Goal: Task Accomplishment & Management: Manage account settings

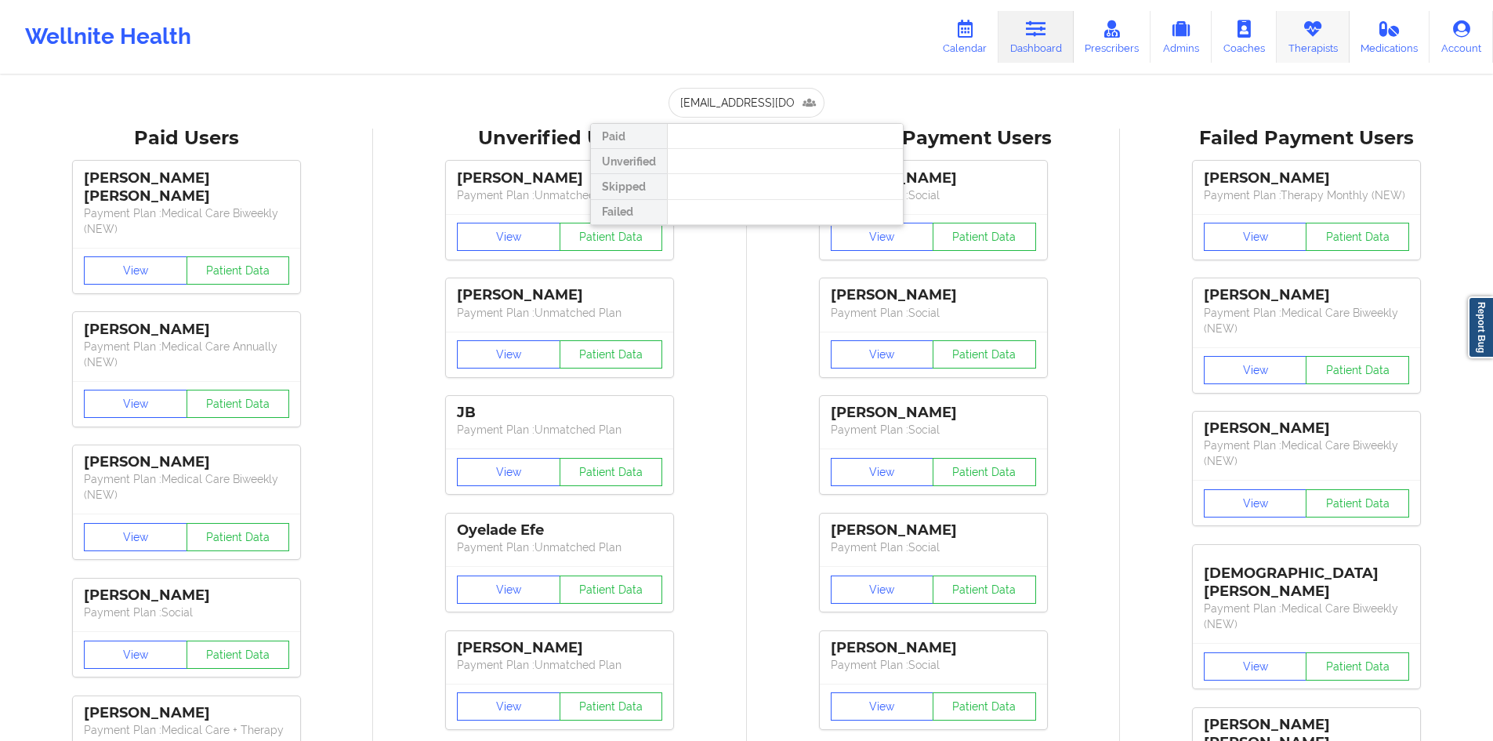
click at [1318, 42] on link "Therapists" at bounding box center [1313, 37] width 73 height 52
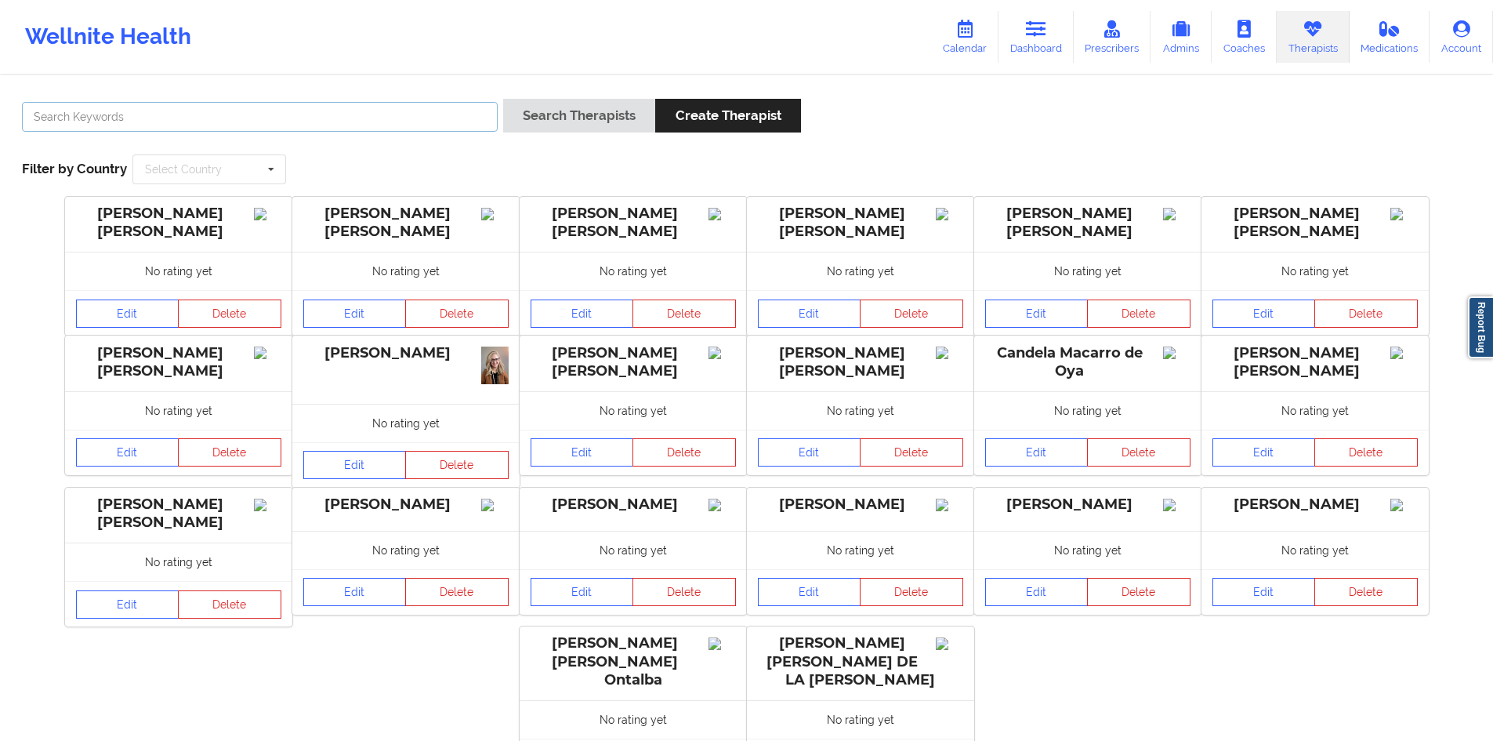
click at [416, 129] on input "text" at bounding box center [260, 117] width 476 height 30
type input "Monica Samper"
click at [591, 118] on button "Search Therapists" at bounding box center [579, 116] width 152 height 34
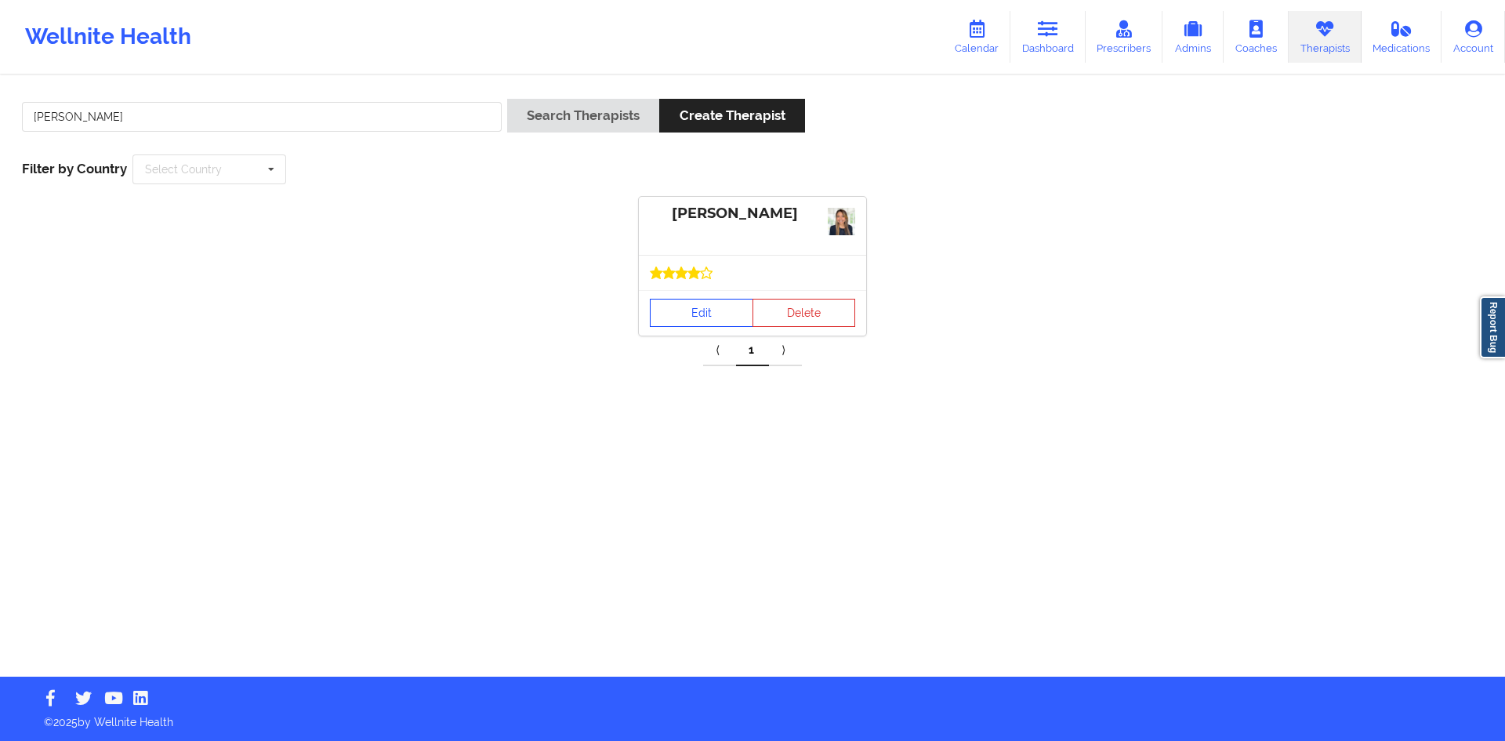
click at [655, 313] on link "Edit" at bounding box center [701, 313] width 103 height 28
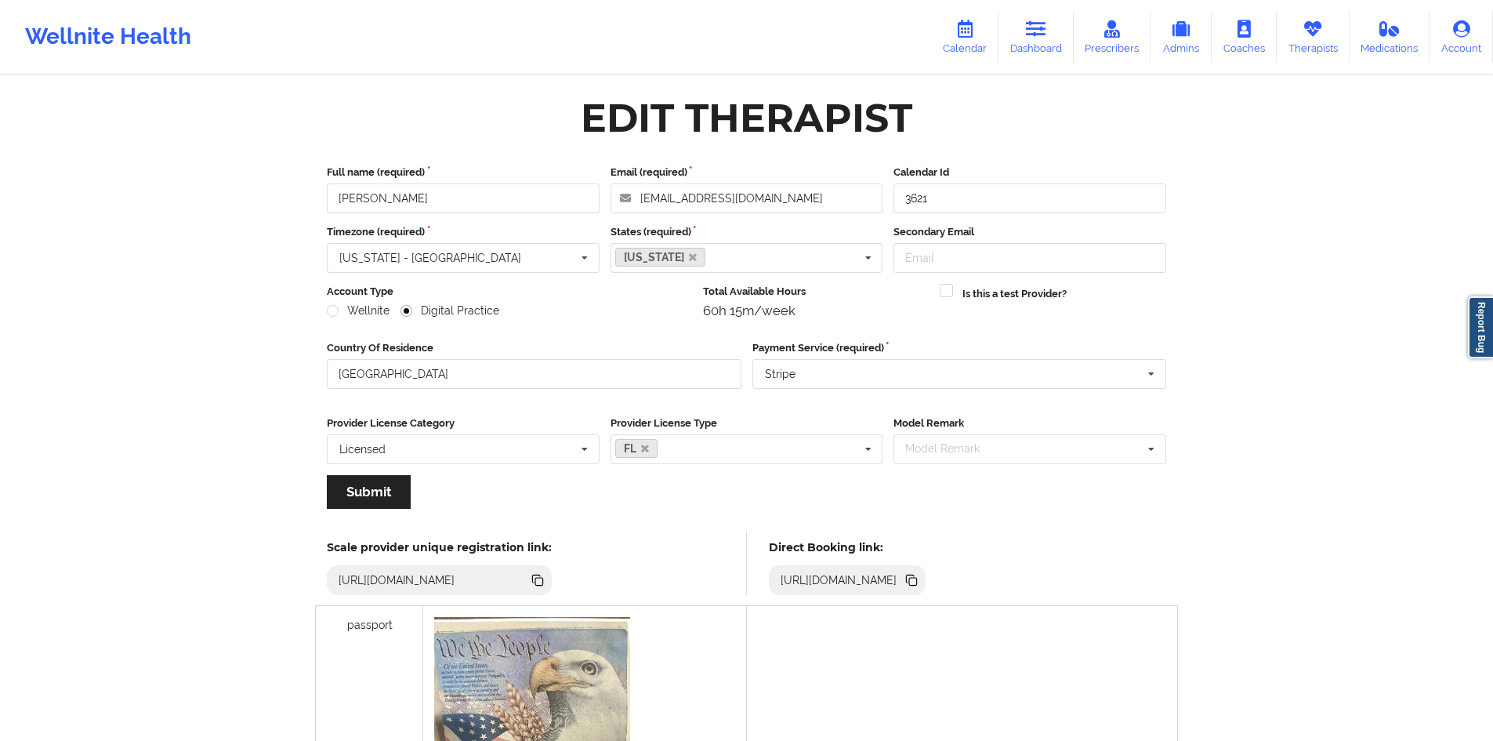
click at [920, 588] on icon at bounding box center [911, 579] width 17 height 17
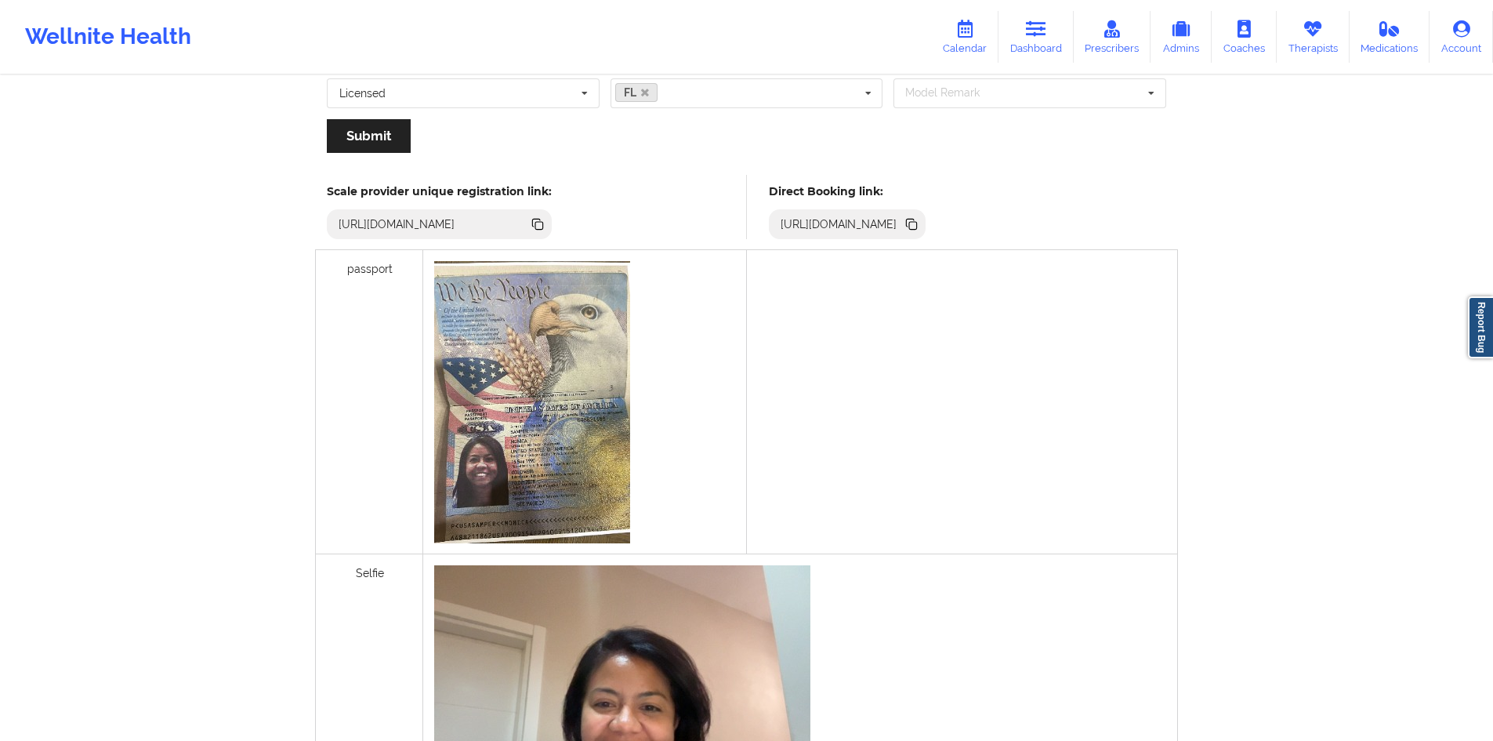
scroll to position [392, 0]
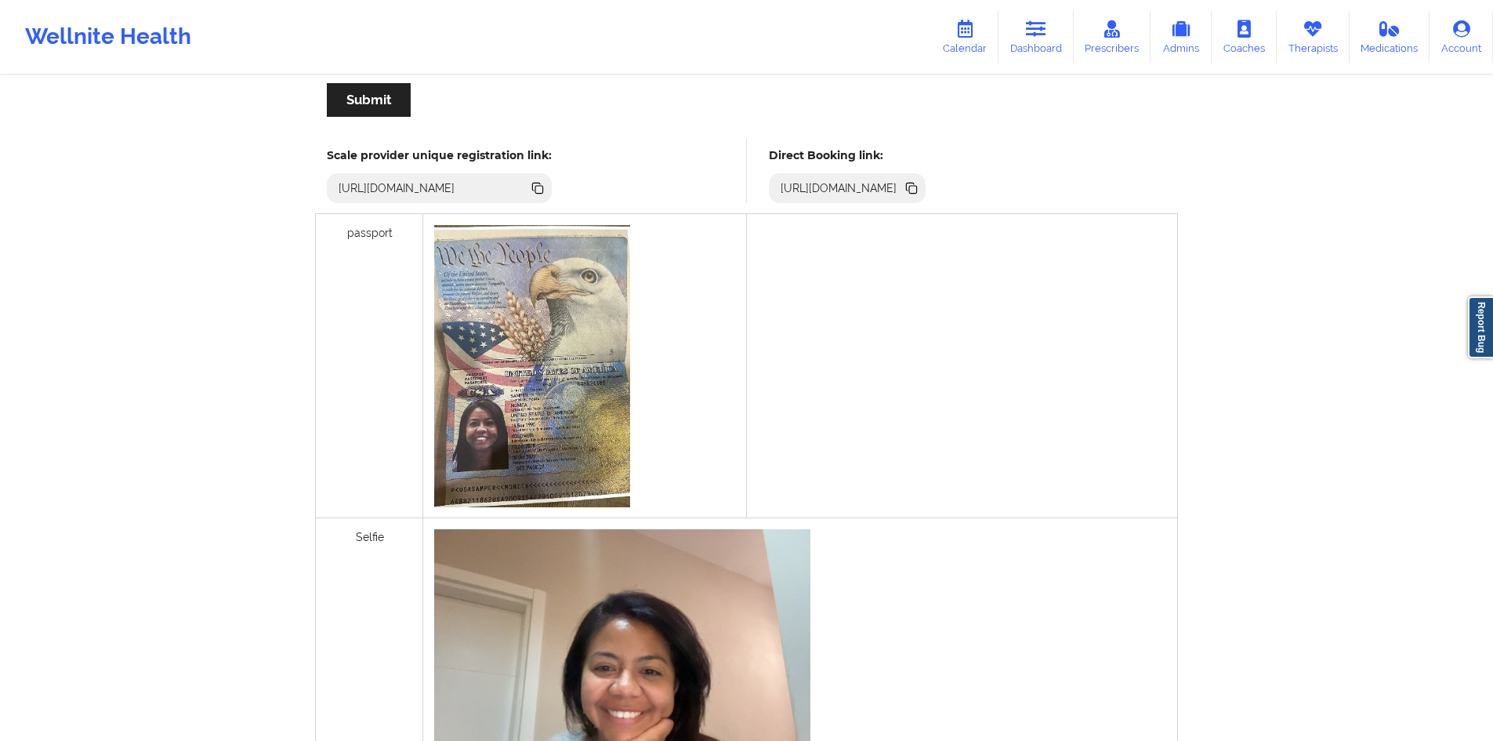
click at [543, 189] on icon at bounding box center [539, 190] width 8 height 8
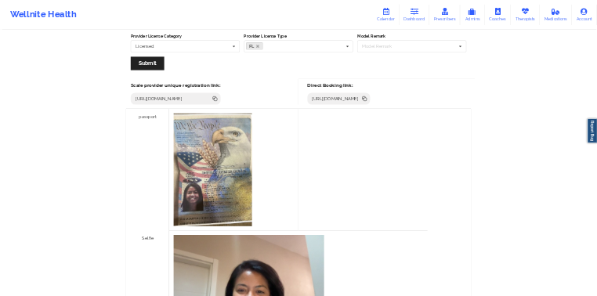
scroll to position [335, 0]
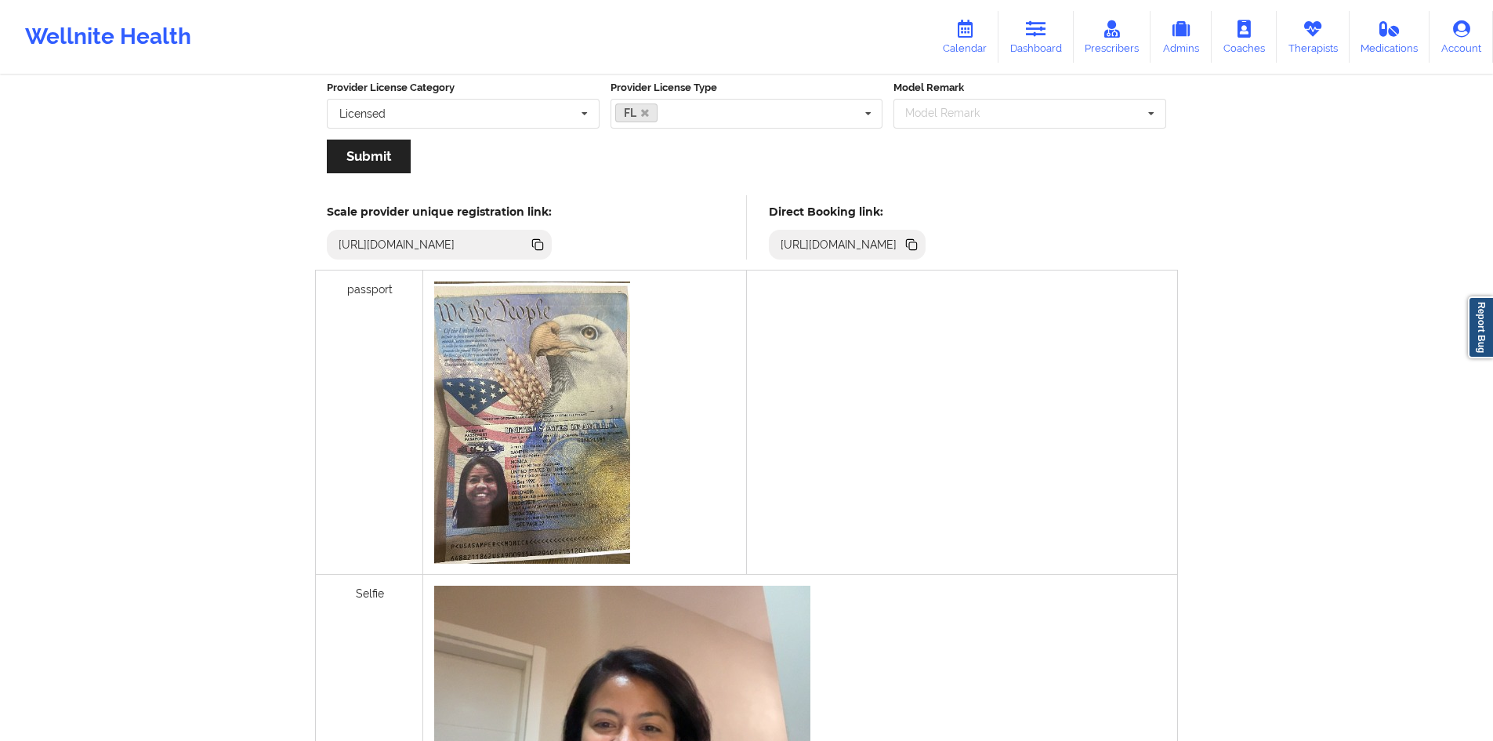
click at [560, 428] on img at bounding box center [532, 422] width 196 height 282
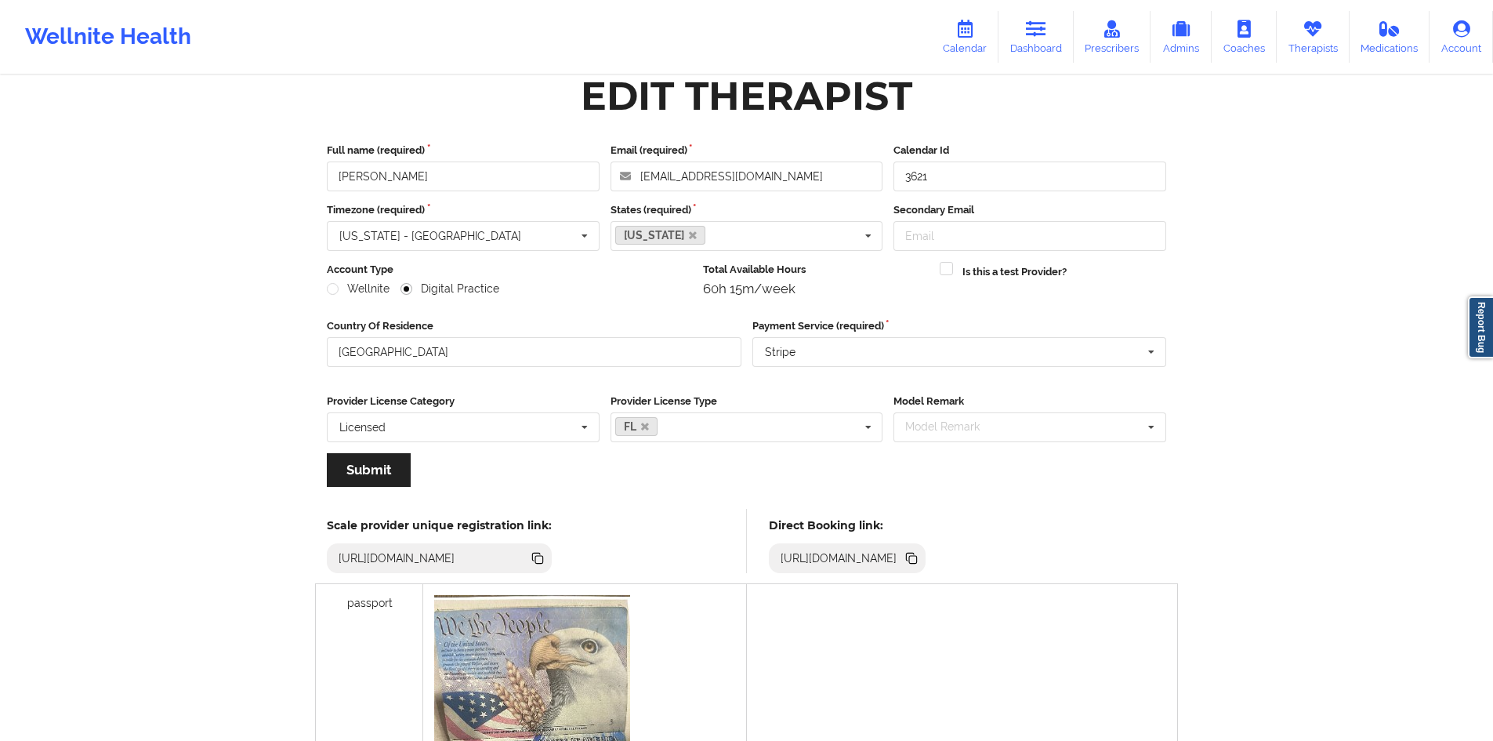
scroll to position [0, 0]
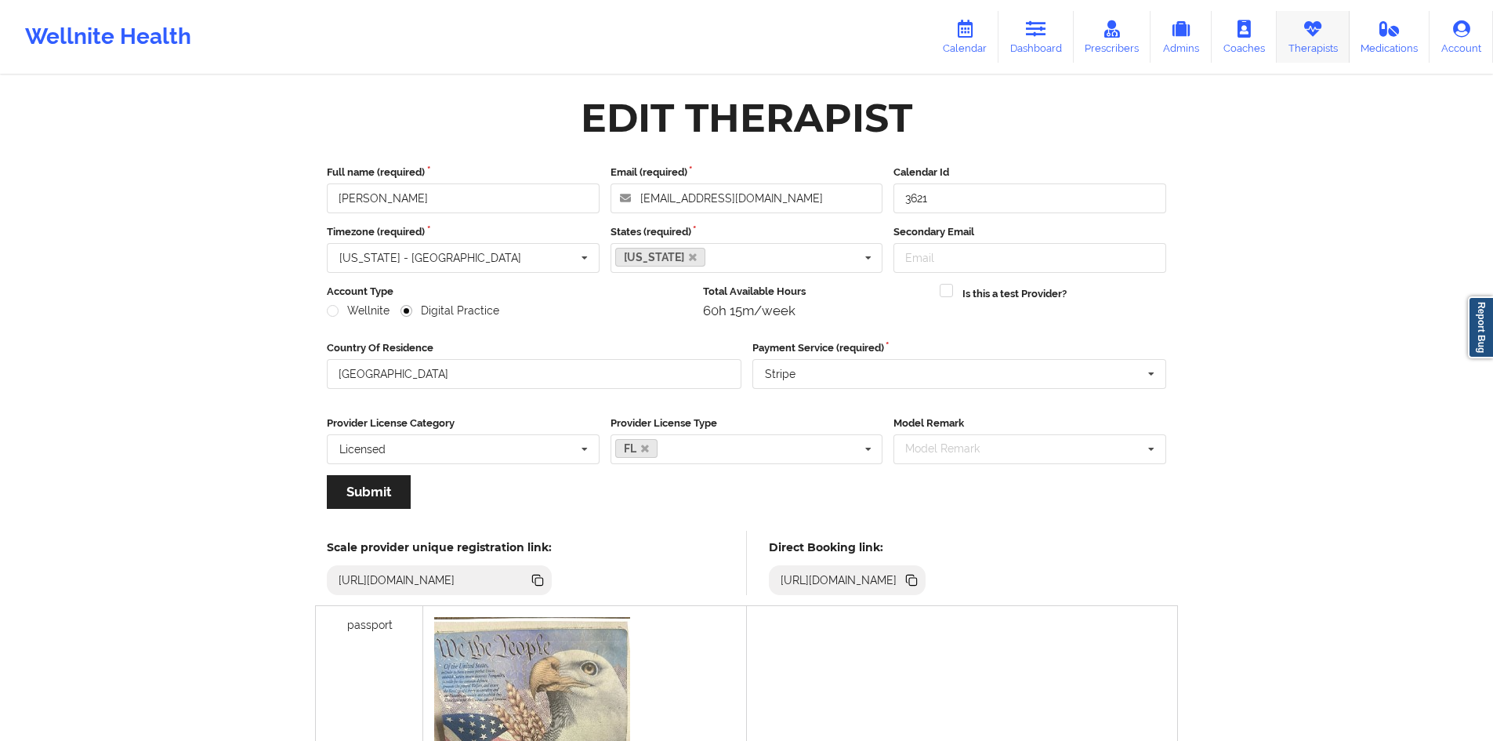
click at [1317, 52] on link "Therapists" at bounding box center [1313, 37] width 73 height 52
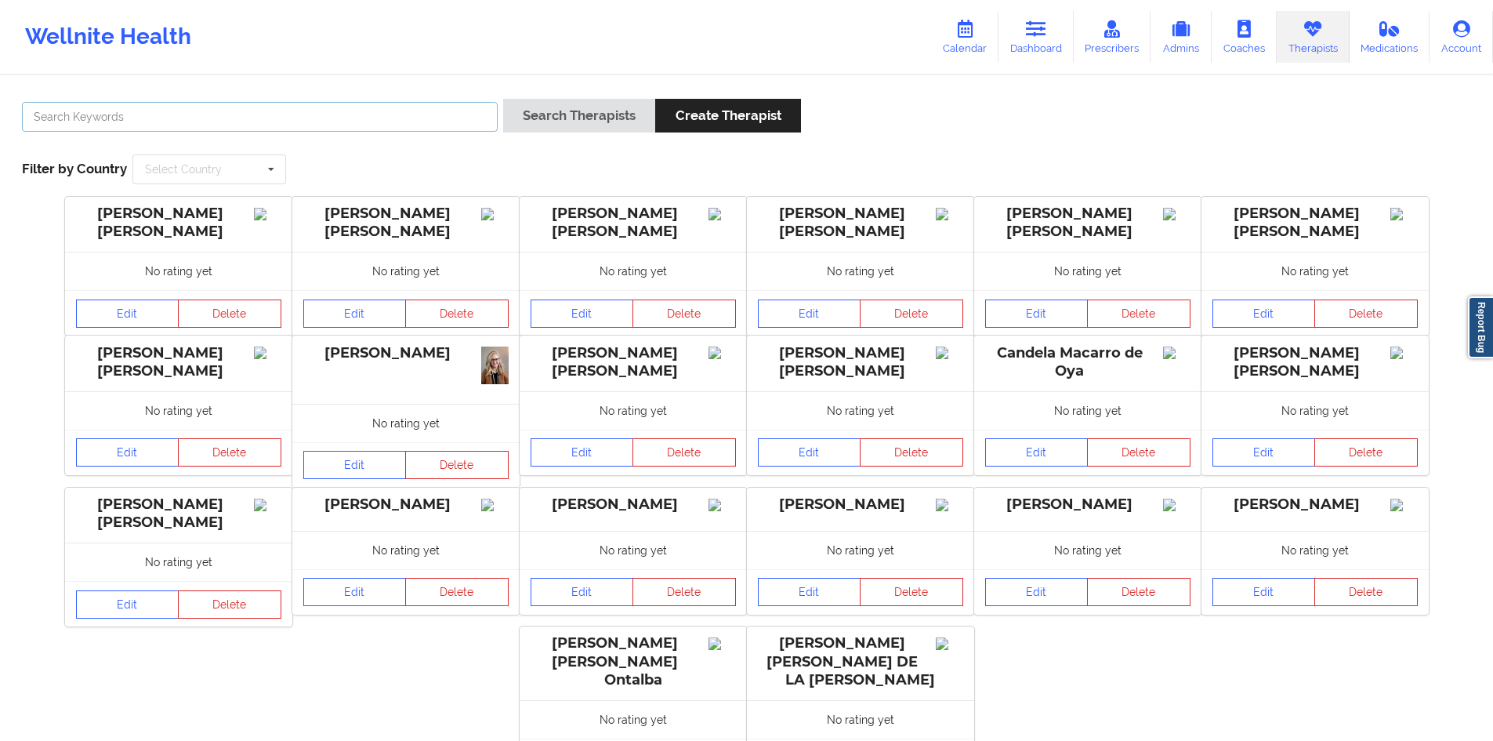
click at [424, 113] on input "text" at bounding box center [260, 117] width 476 height 30
type input "[US_STATE][PERSON_NAME]"
click at [503, 99] on button "Search Therapists" at bounding box center [579, 116] width 152 height 34
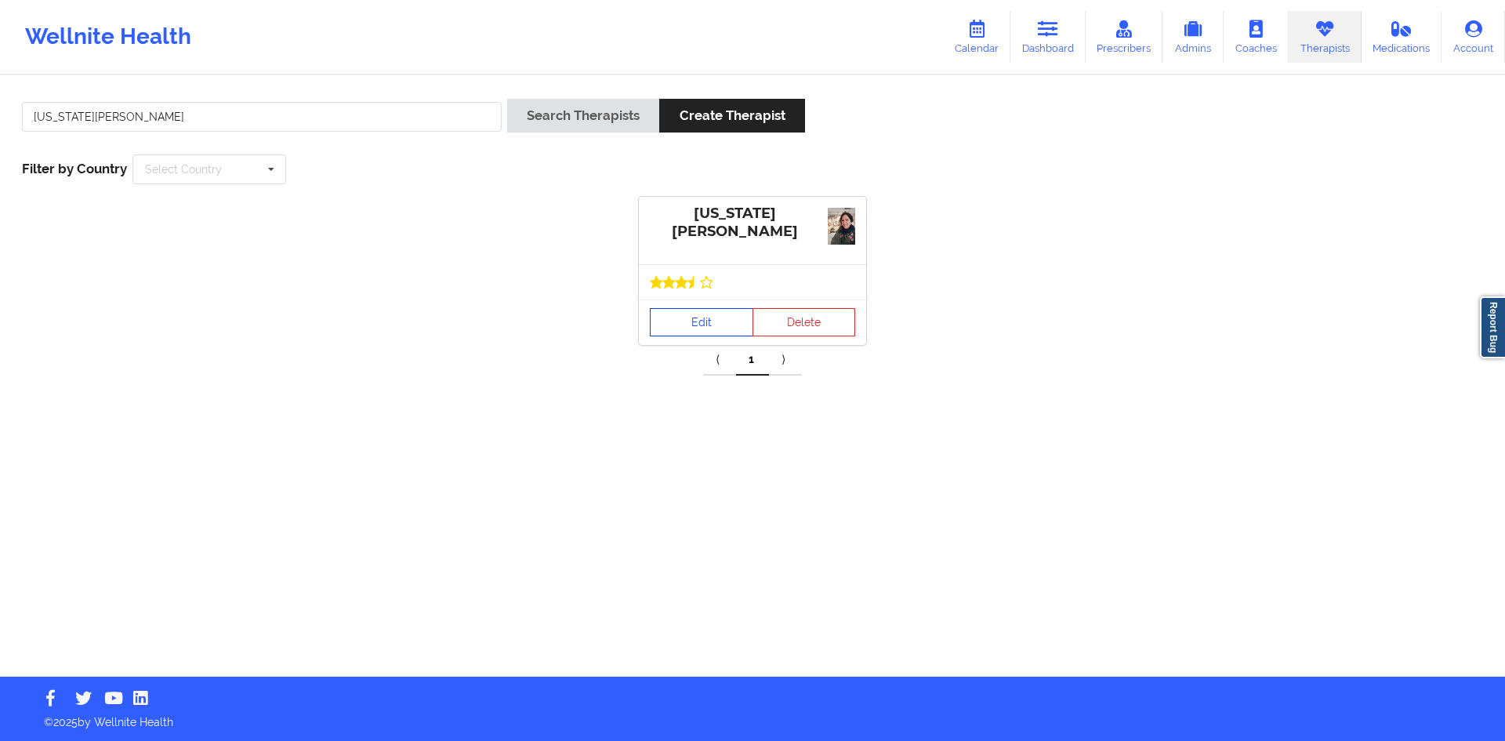
click at [703, 326] on link "Edit" at bounding box center [701, 322] width 103 height 28
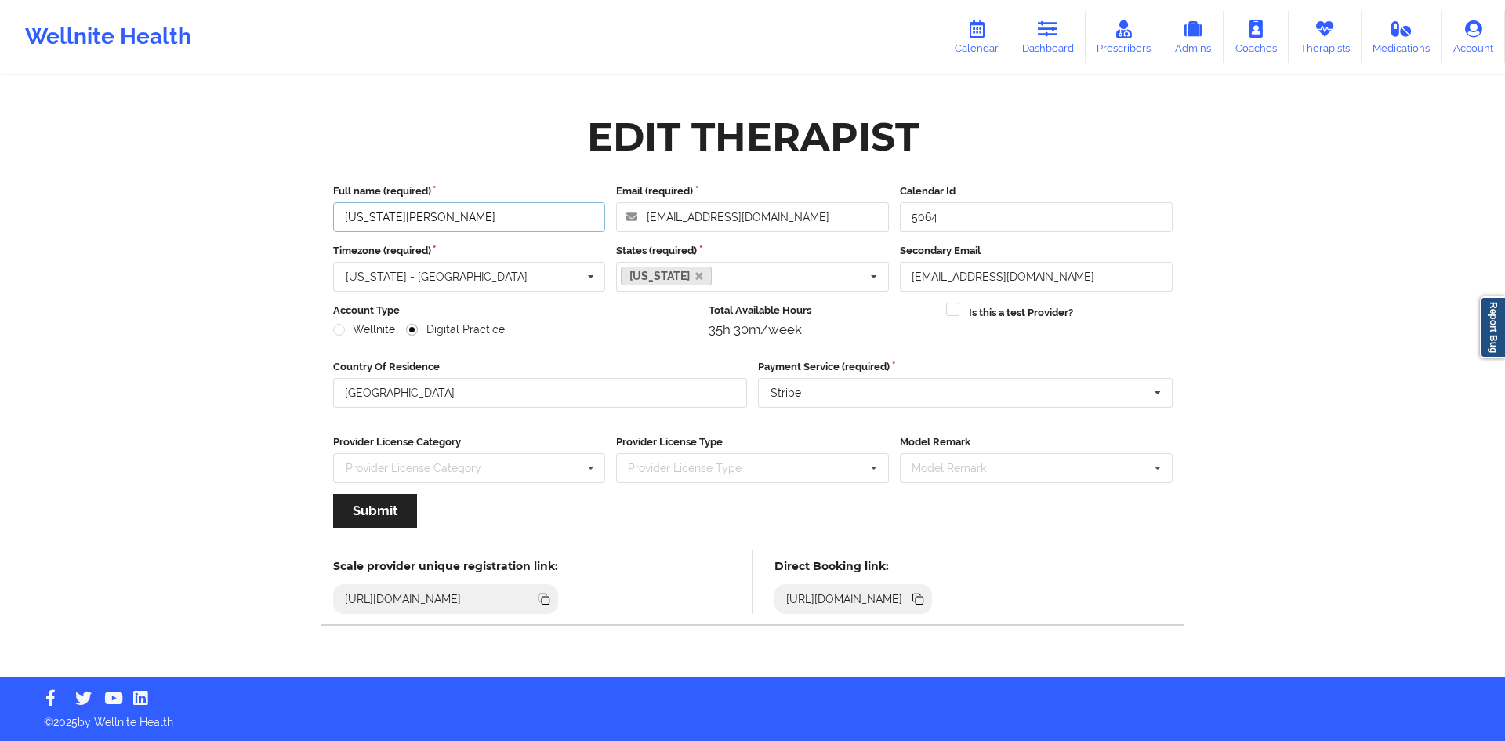
click at [439, 215] on input "[US_STATE][PERSON_NAME]" at bounding box center [469, 217] width 273 height 30
click at [1334, 34] on icon at bounding box center [1324, 28] width 20 height 17
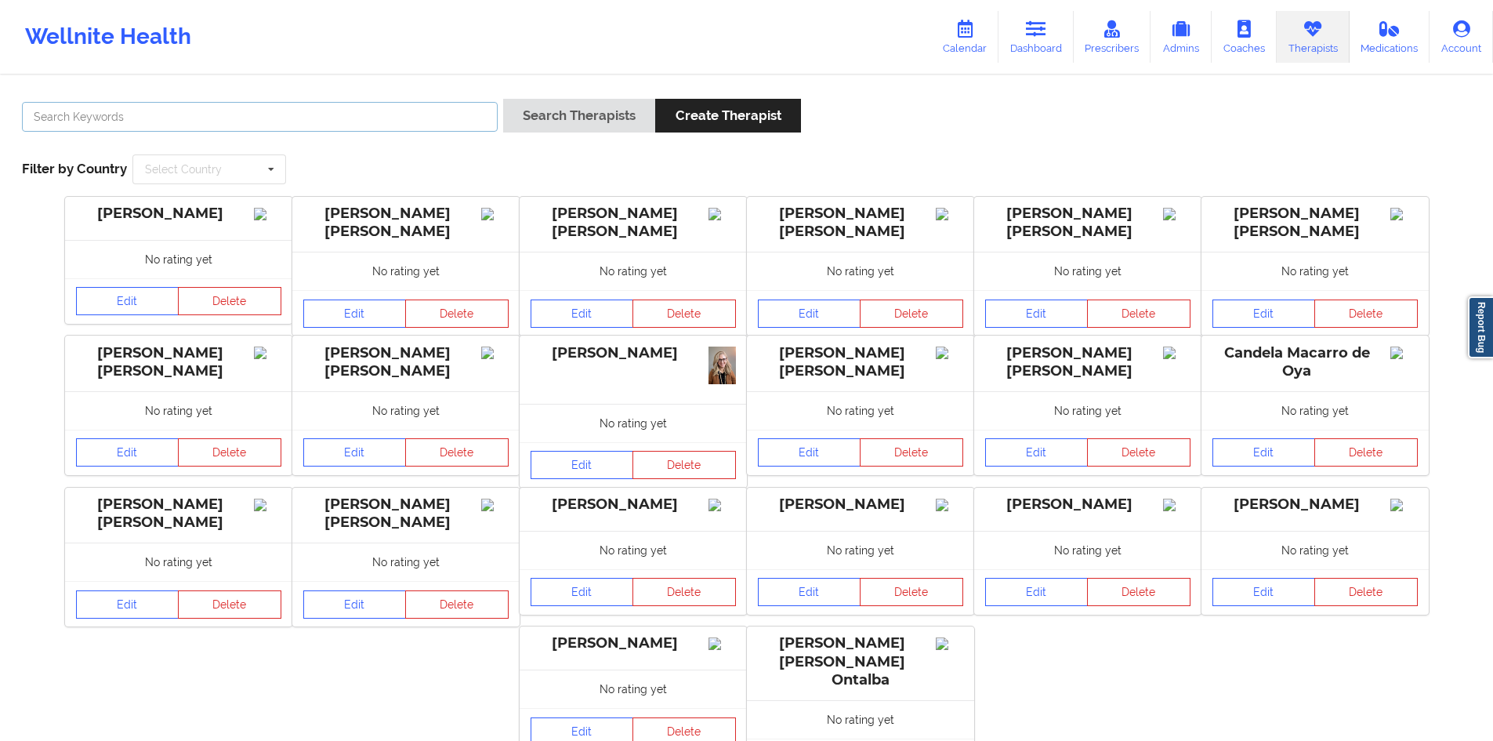
click at [394, 118] on input "text" at bounding box center [260, 117] width 476 height 30
paste input "[US_STATE][PERSON_NAME]"
type input "[US_STATE][PERSON_NAME]"
click at [573, 118] on button "Search Therapists" at bounding box center [579, 116] width 152 height 34
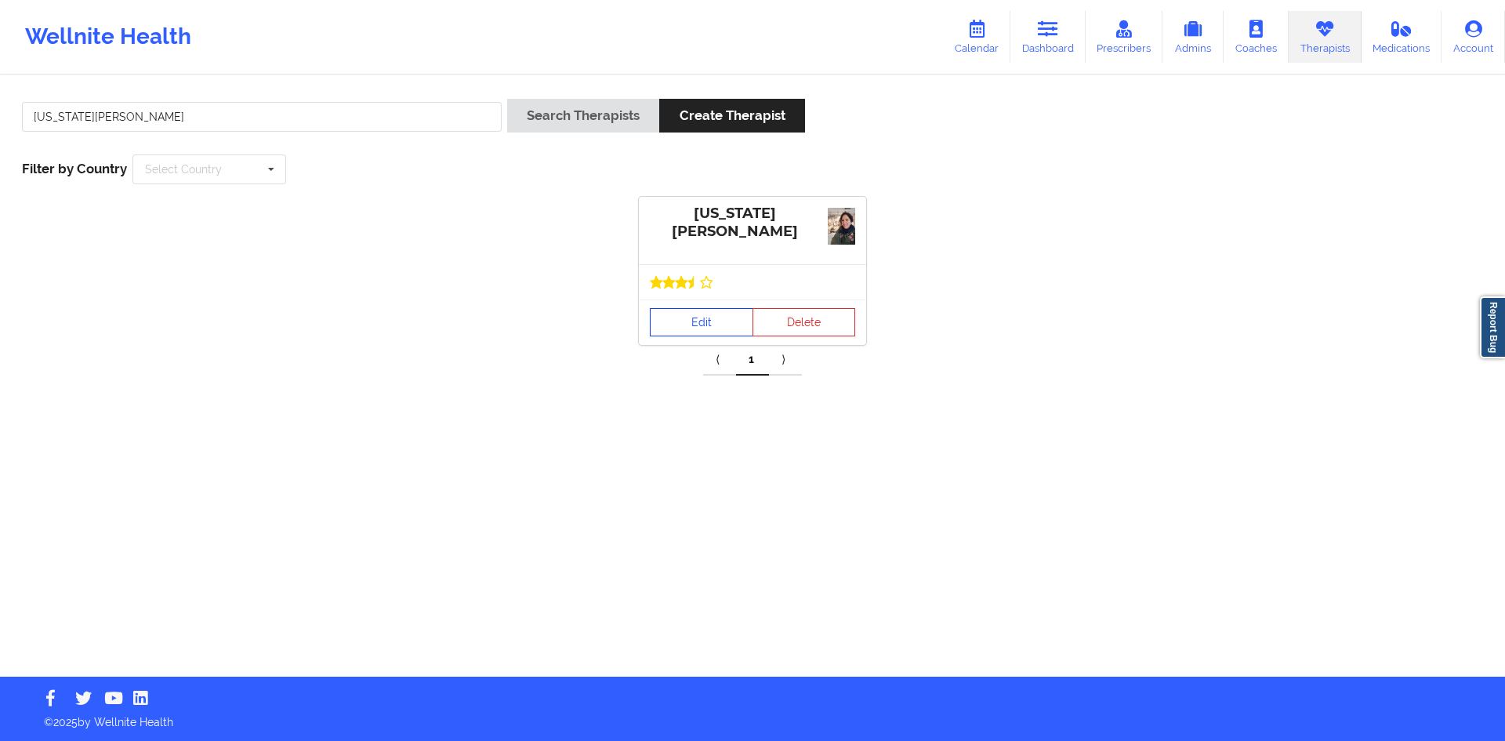
click at [720, 324] on link "Edit" at bounding box center [701, 322] width 103 height 28
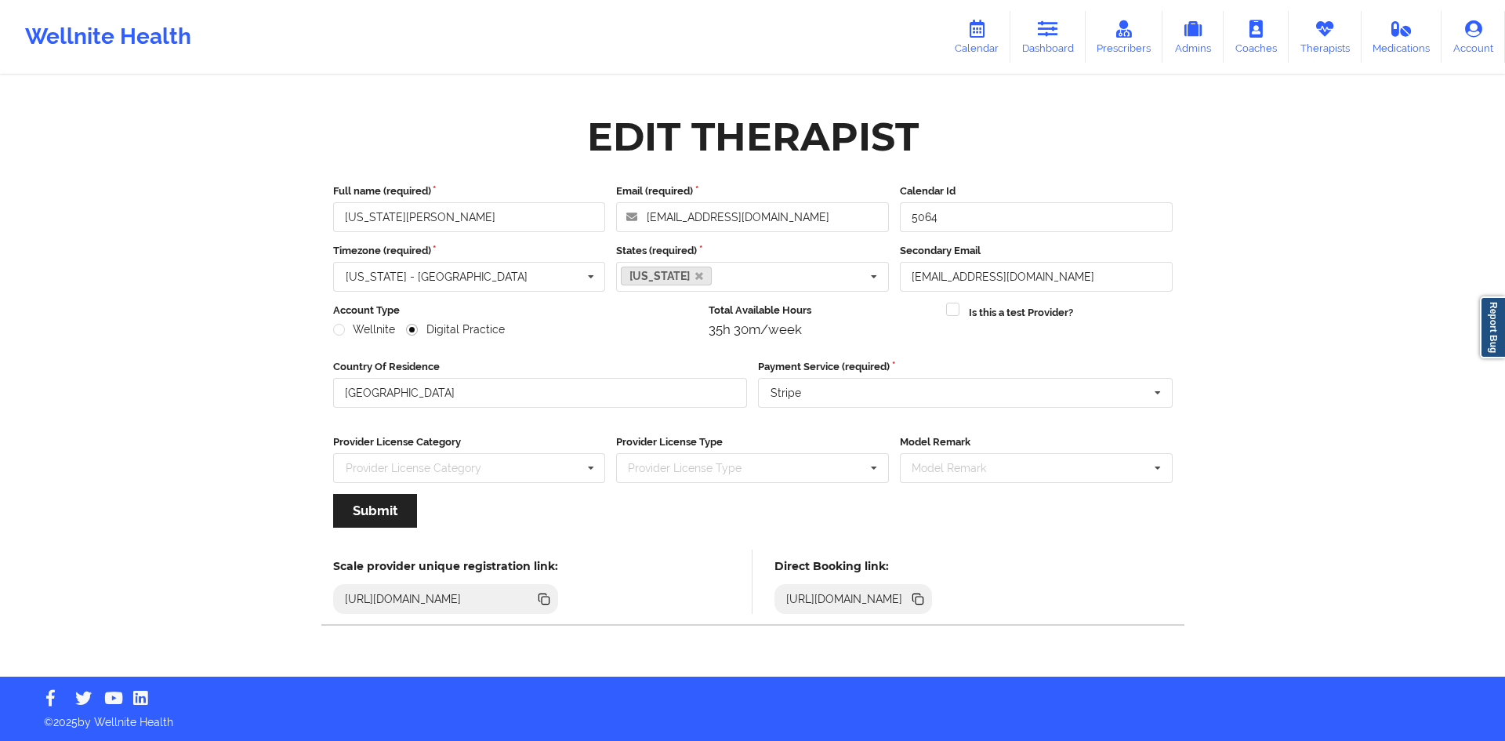
click at [923, 600] on icon at bounding box center [919, 600] width 8 height 8
click at [1064, 38] on link "Dashboard" at bounding box center [1047, 37] width 75 height 52
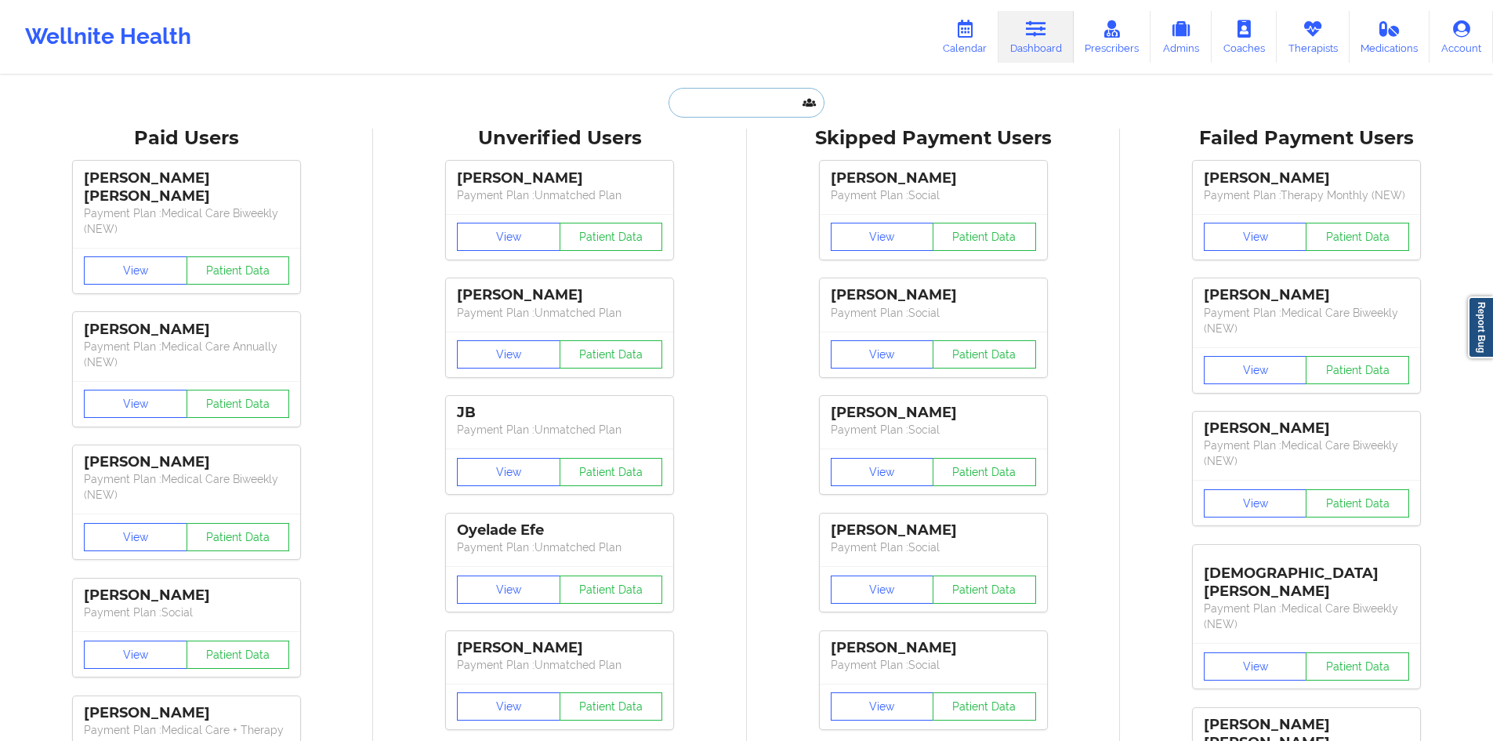
click at [732, 112] on input "text" at bounding box center [746, 103] width 155 height 30
paste input "micahel.estanilla.jr@gmail.com"
type input "micahel.estanilla.jr@gmail.com"
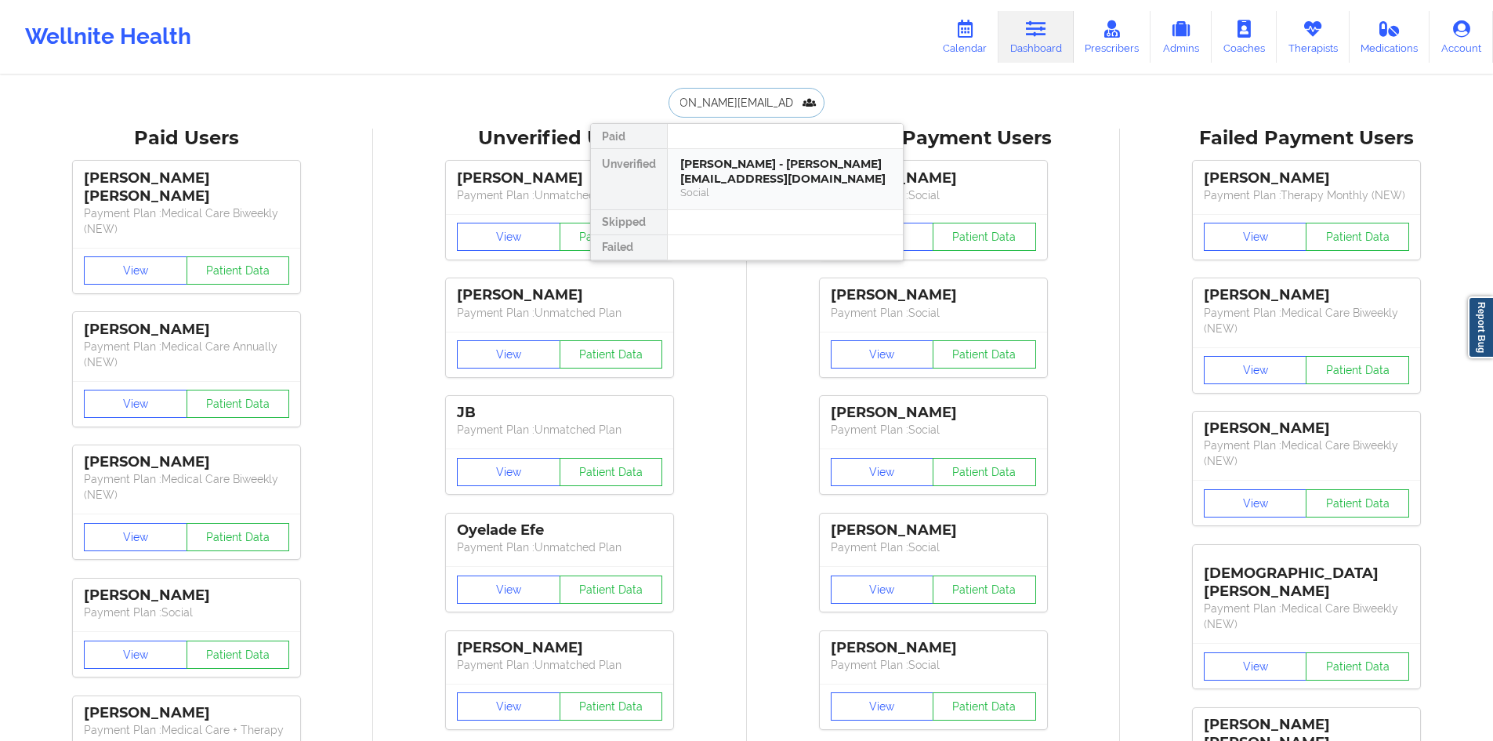
click at [781, 158] on div "MICHAEL ESTANILLA - micahel.estanilla.jr@gmail.com" at bounding box center [785, 171] width 210 height 29
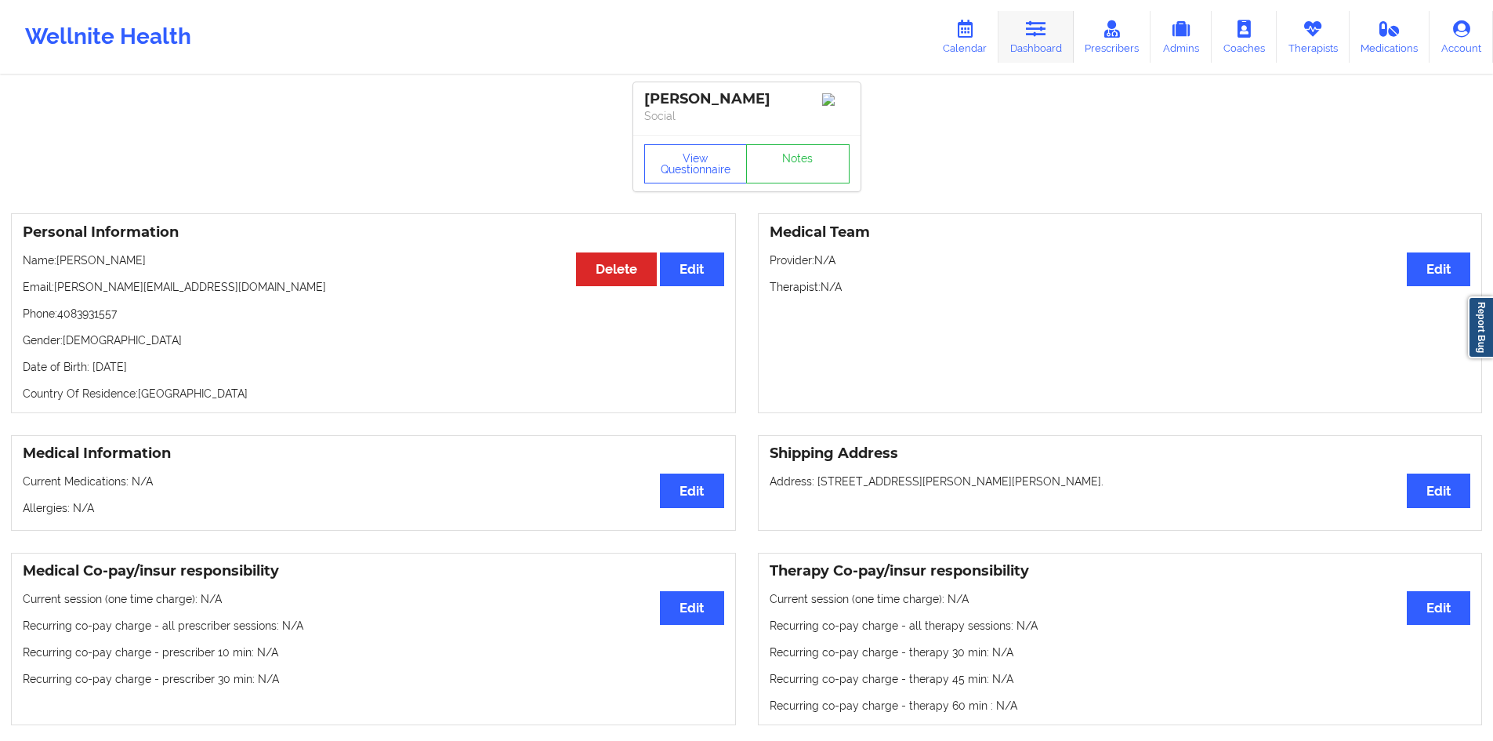
click at [1022, 31] on link "Dashboard" at bounding box center [1035, 37] width 75 height 52
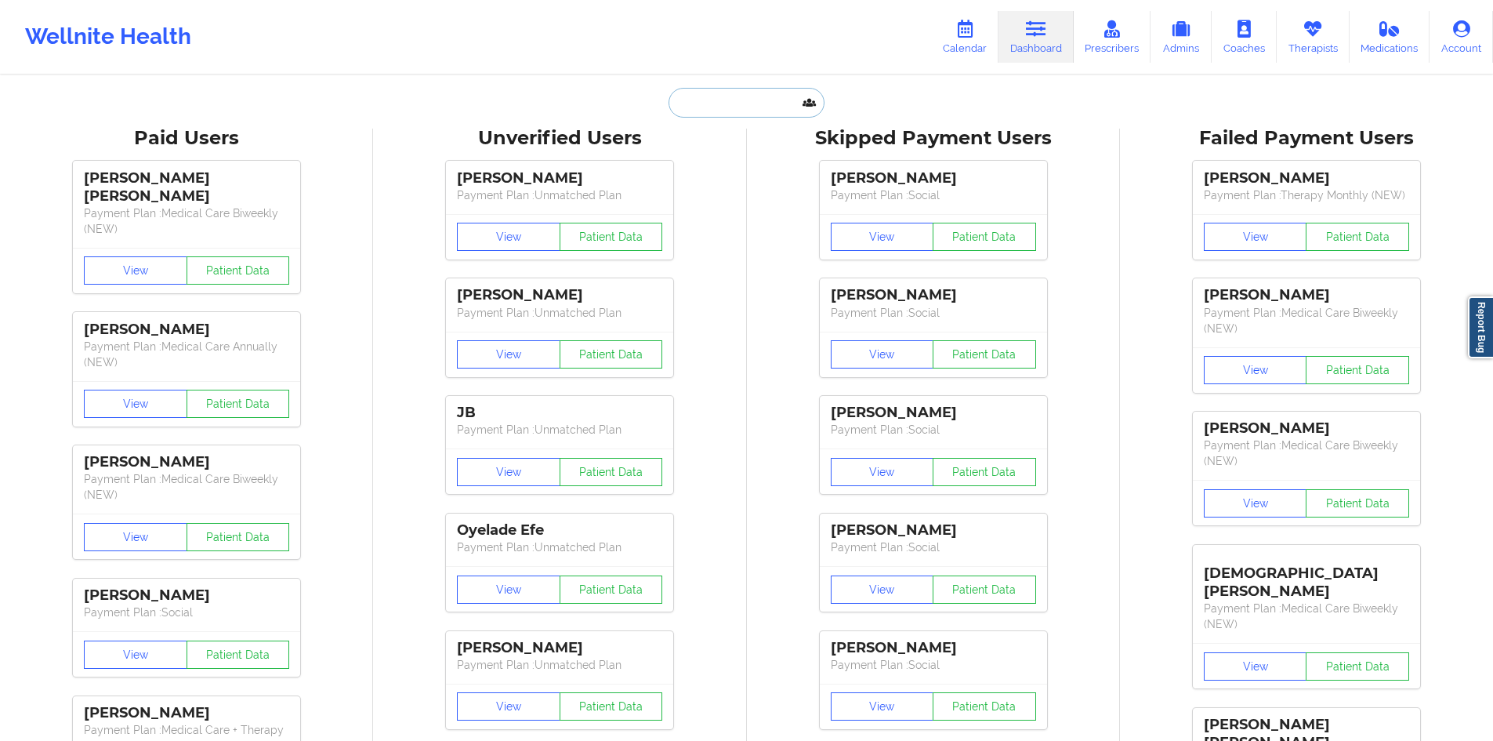
click at [670, 104] on input "text" at bounding box center [746, 103] width 155 height 30
click at [701, 100] on input "text" at bounding box center [746, 103] width 155 height 30
paste input "micahel.estanilla.jr@gmail.com"
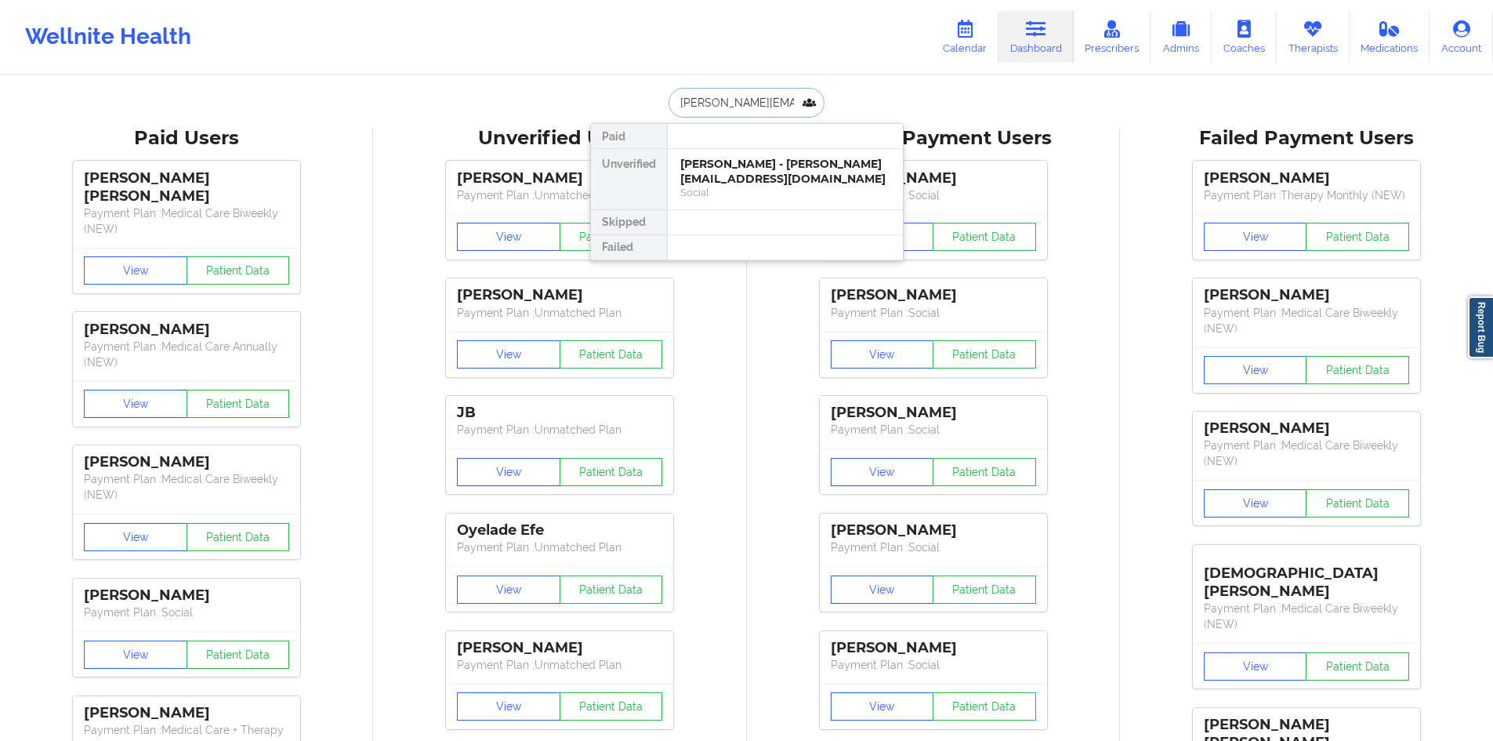
scroll to position [0, 32]
click at [694, 105] on input "micahel.estanilla.jr@gmail.com" at bounding box center [746, 103] width 155 height 30
type input "michael.estanilla.jr@gmail.com"
click at [763, 181] on div "Michael T Estanilla - michael.estanilla.jr@gmail.com" at bounding box center [785, 171] width 210 height 29
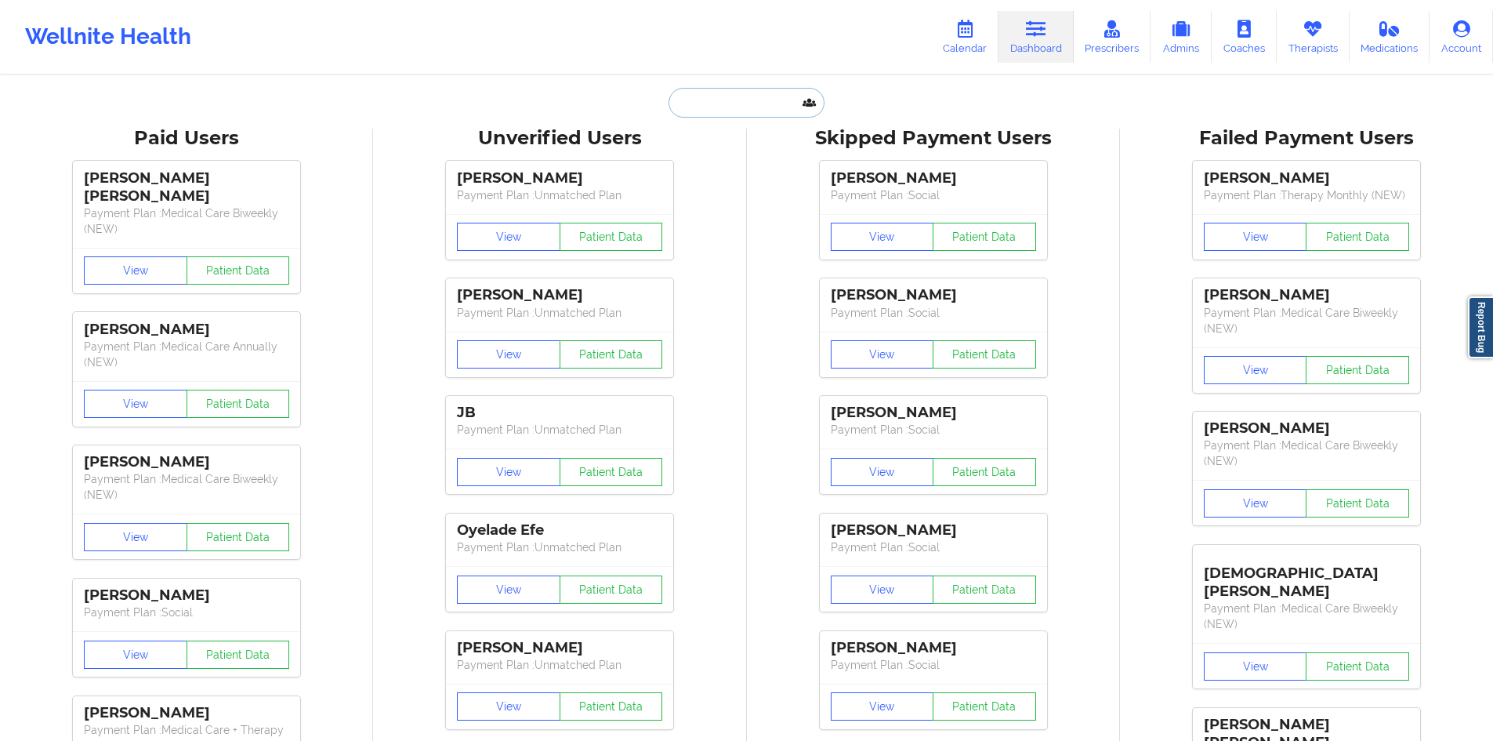
click at [690, 110] on input "text" at bounding box center [746, 103] width 155 height 30
paste input "micahel.estanilla.jr@gmail.com"
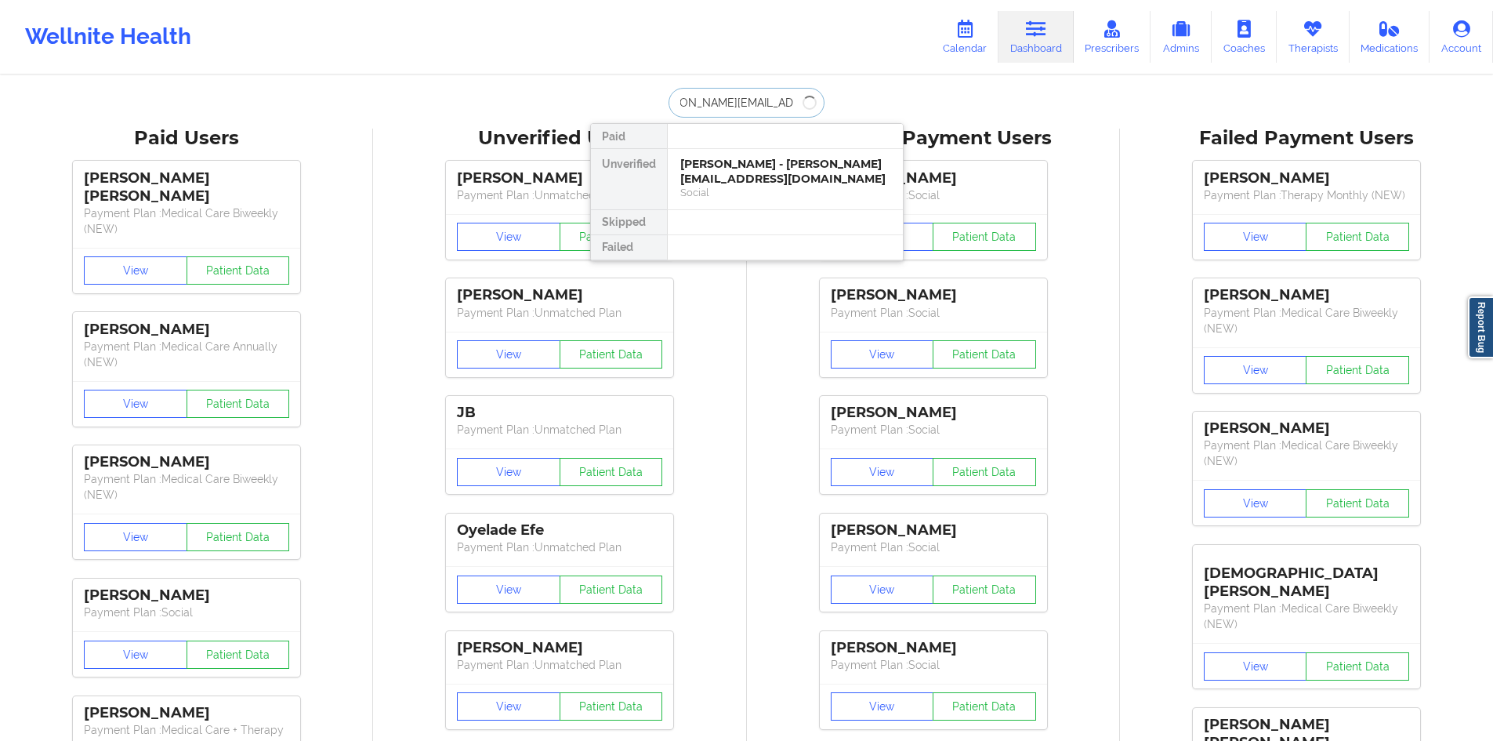
type input "micahel.estanilla.jr@gmail.com"
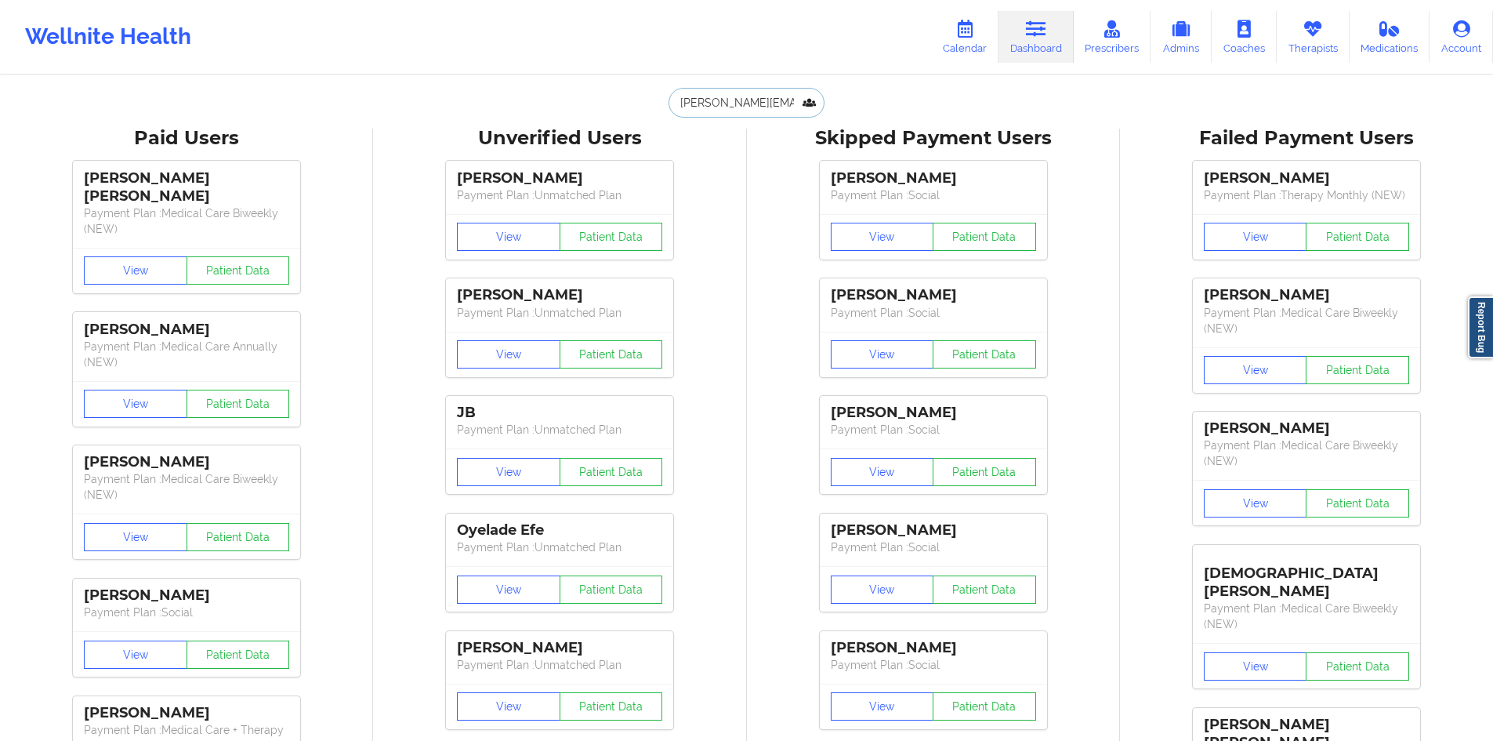
click at [706, 111] on input "micahel.estanilla.jr@gmail.com" at bounding box center [746, 103] width 155 height 30
paste input "micahel.estanilla.jr@gmail.com"
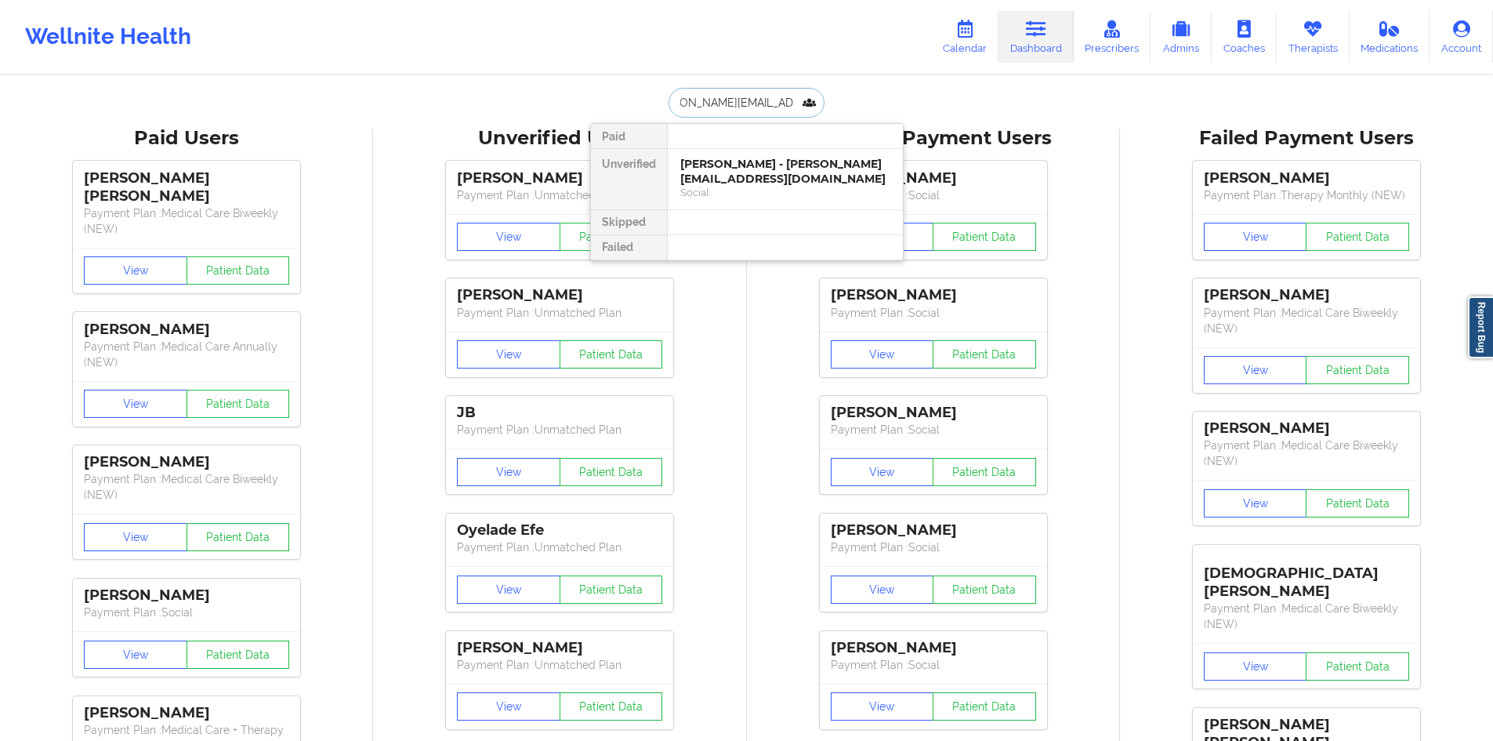
type input "micahel.estanilla.jr@gmail.com"
click at [850, 61] on div "Wellnite Health Calendar Dashboard Prescribers Admins Coaches Therapists Medica…" at bounding box center [746, 36] width 1493 height 63
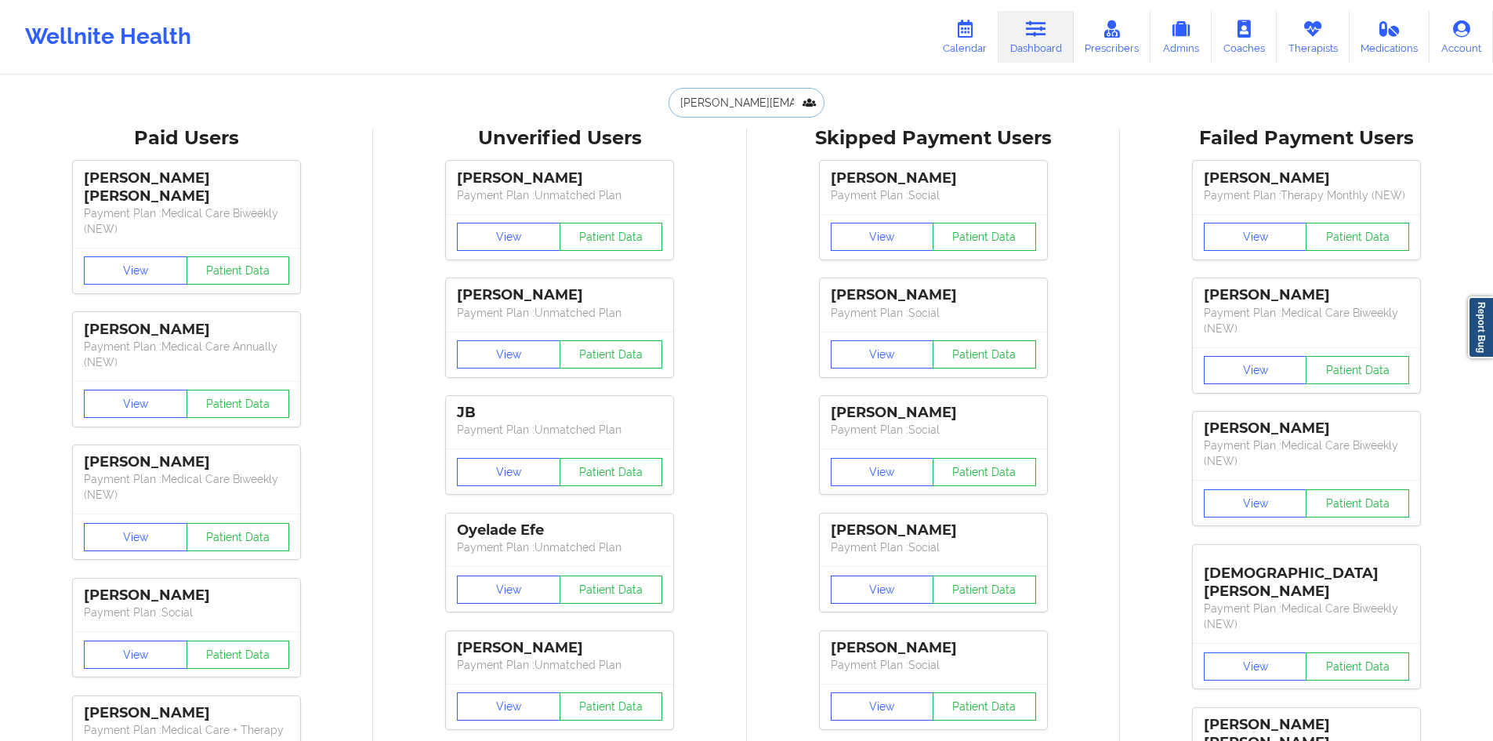
click at [761, 104] on input "micahel.estanilla.jr@gmail.com" at bounding box center [746, 103] width 155 height 30
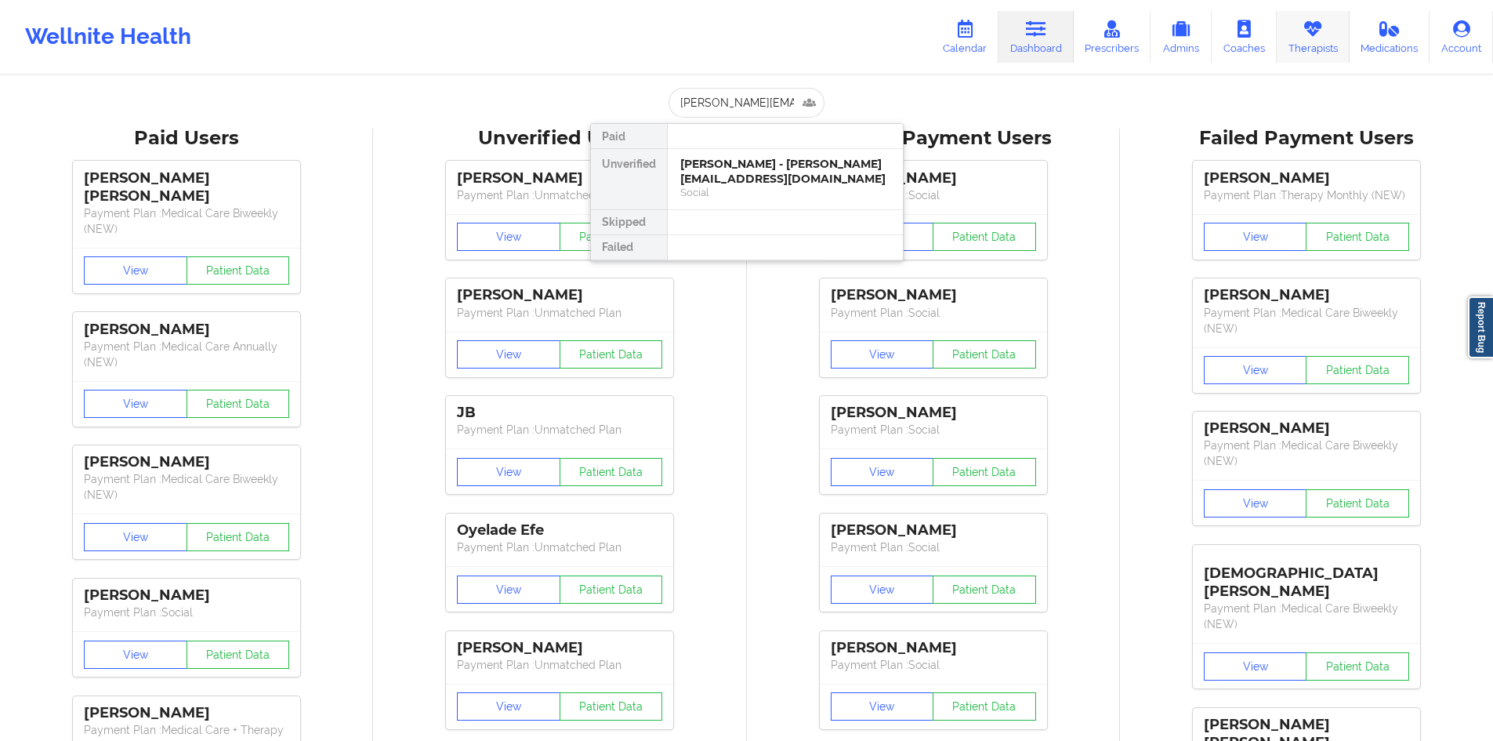
click at [1290, 37] on link "Therapists" at bounding box center [1313, 37] width 73 height 52
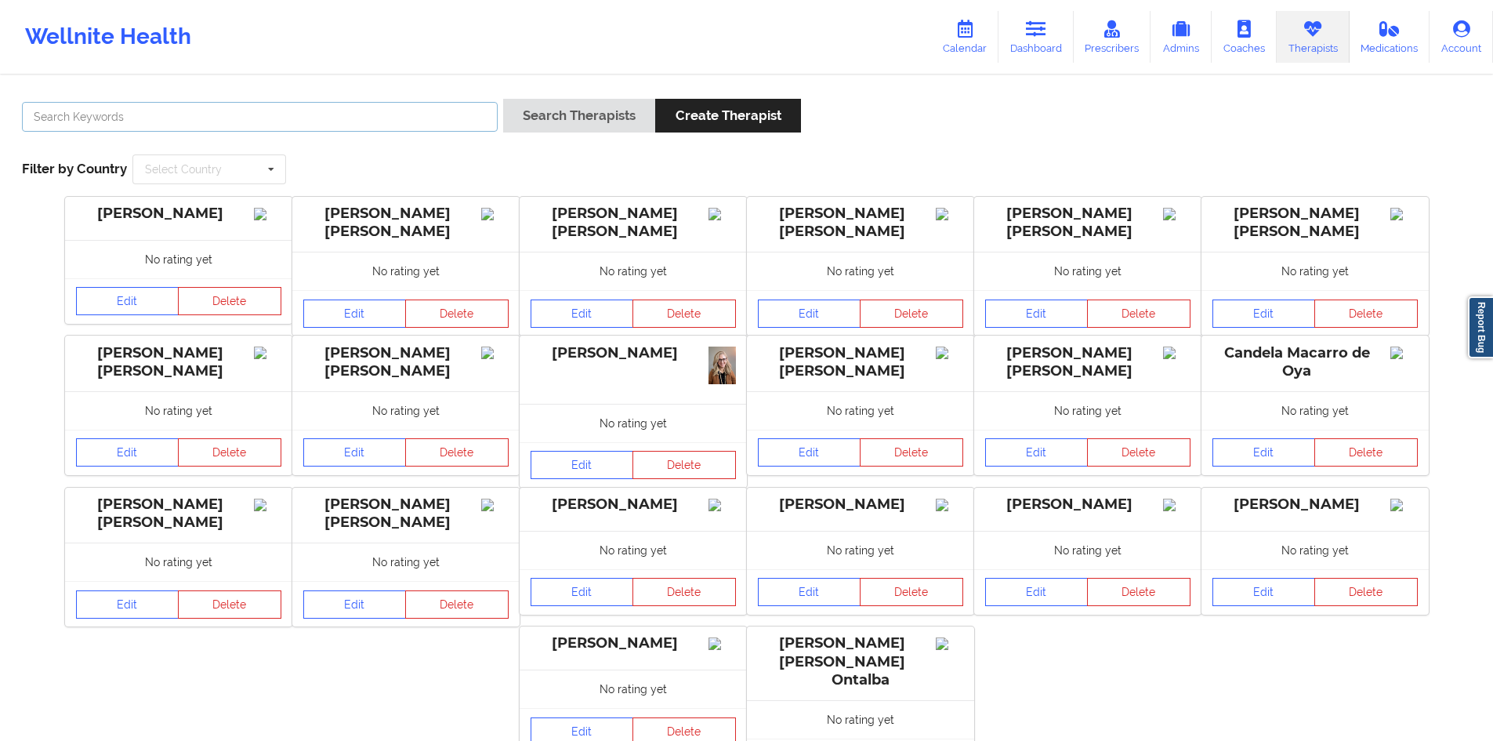
click at [448, 114] on input "text" at bounding box center [260, 117] width 476 height 30
paste input "Vicki Padilla"
type input "Vicki Padilla"
click at [560, 120] on button "Search Therapists" at bounding box center [579, 116] width 152 height 34
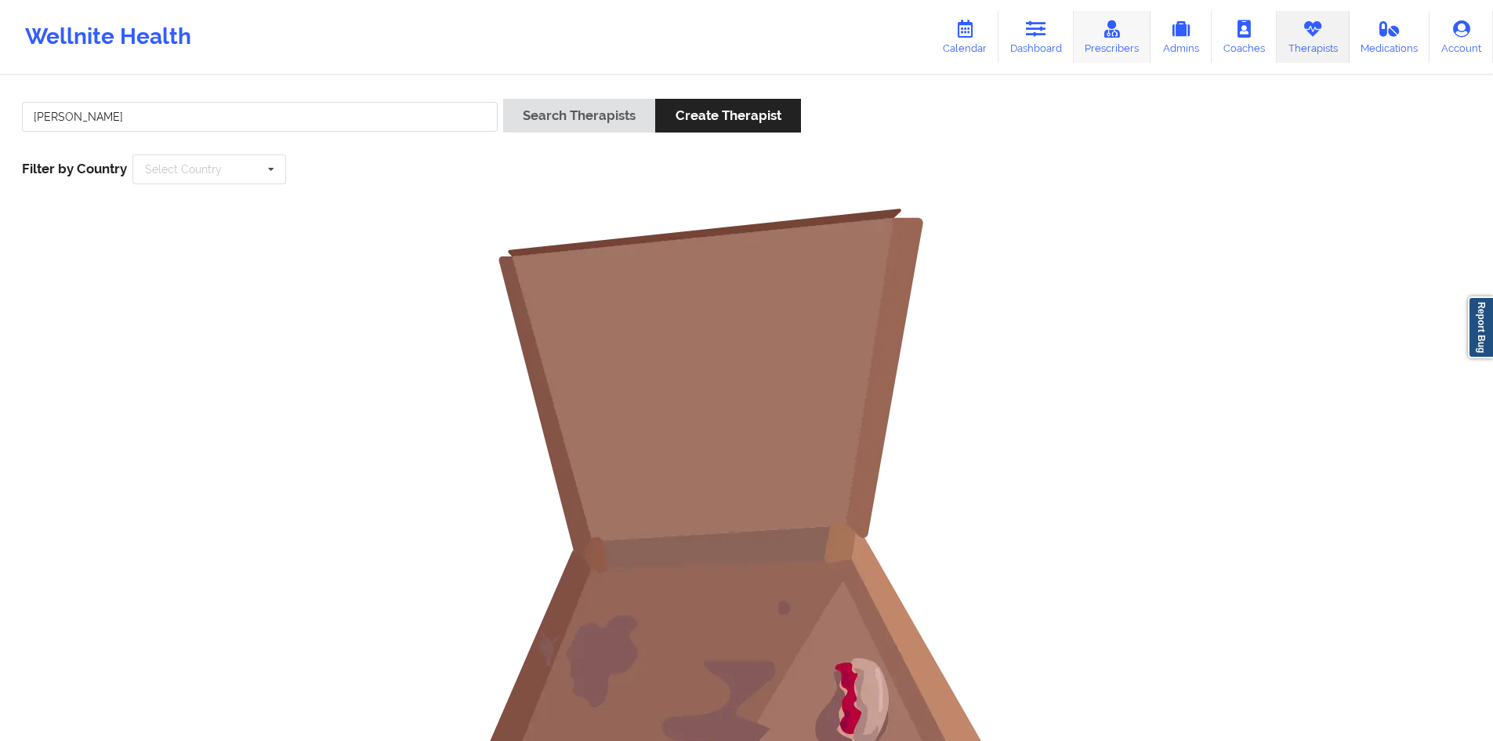
click at [1107, 46] on link "Prescribers" at bounding box center [1113, 37] width 78 height 52
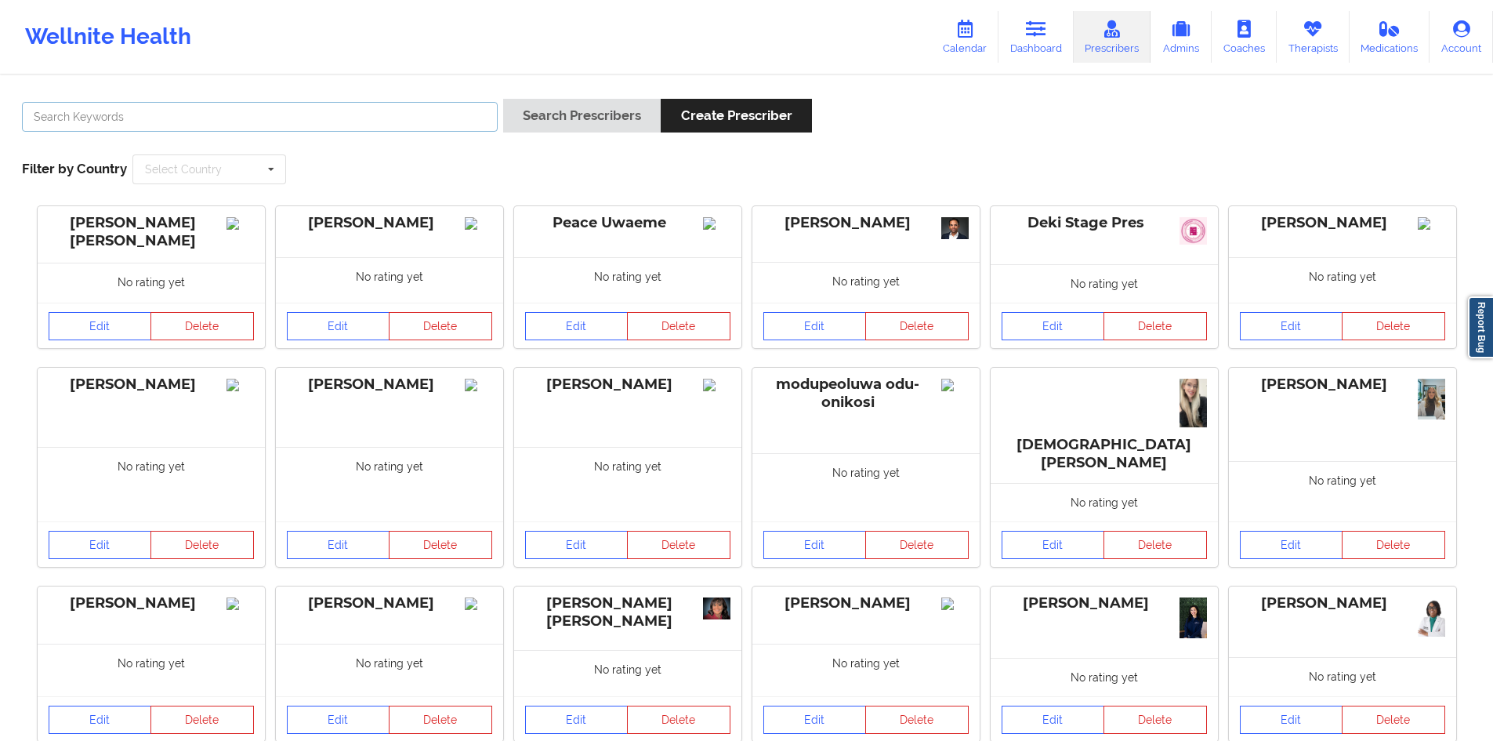
drag, startPoint x: 356, startPoint y: 112, endPoint x: 369, endPoint y: 110, distance: 13.5
click at [356, 112] on input "text" at bounding box center [260, 117] width 476 height 30
paste input "Vicki Padilla"
click at [529, 113] on button "Search Prescribers" at bounding box center [582, 116] width 158 height 34
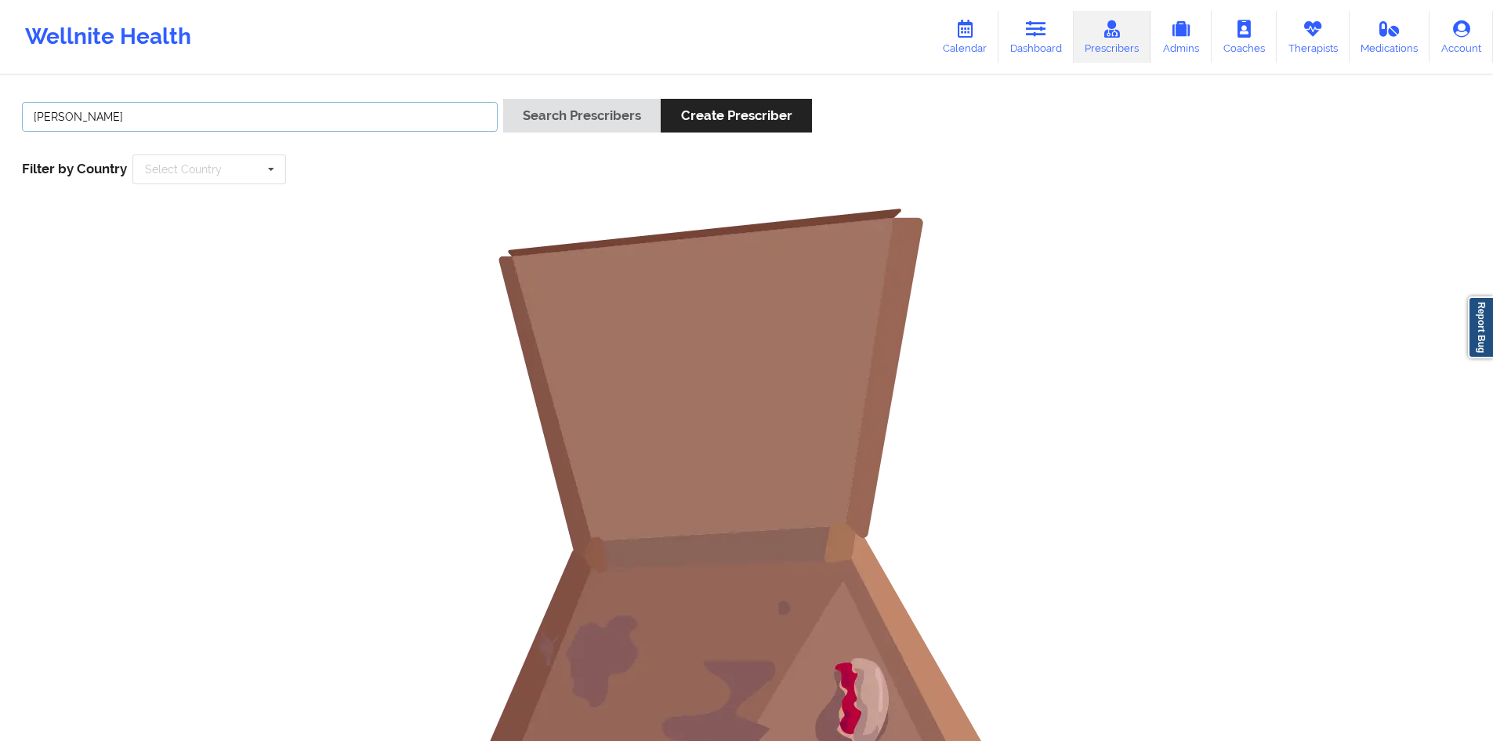
click at [306, 111] on input "Vicki Padilla" at bounding box center [260, 117] width 476 height 30
click at [23, 117] on input "Vicki Padilla" at bounding box center [260, 117] width 476 height 30
click at [382, 103] on input "Vicki Padilla" at bounding box center [260, 117] width 476 height 30
paste input "Nicole Thweatt"
type input "Nicole Thweatt"
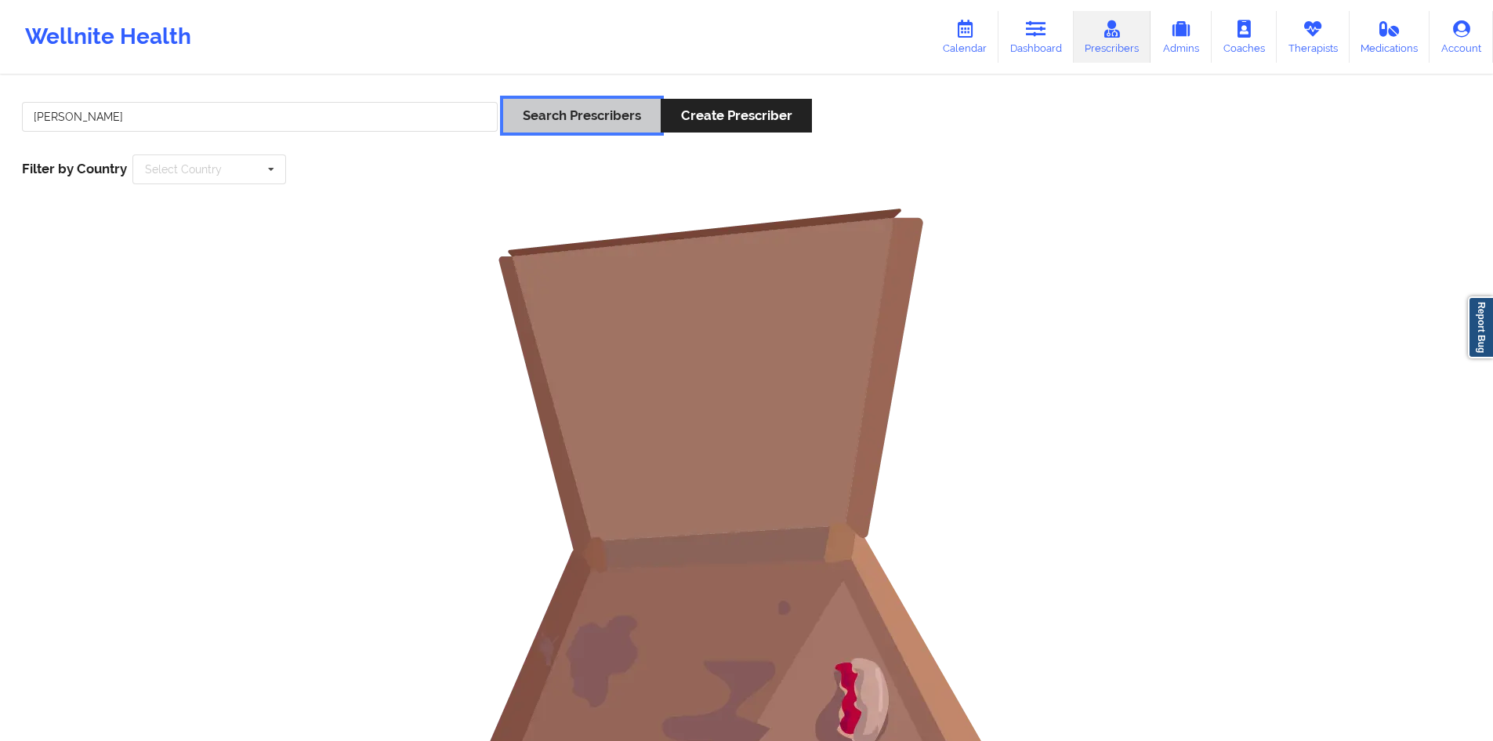
click at [567, 109] on button "Search Prescribers" at bounding box center [582, 116] width 158 height 34
click at [1286, 23] on link "Therapists" at bounding box center [1313, 37] width 73 height 52
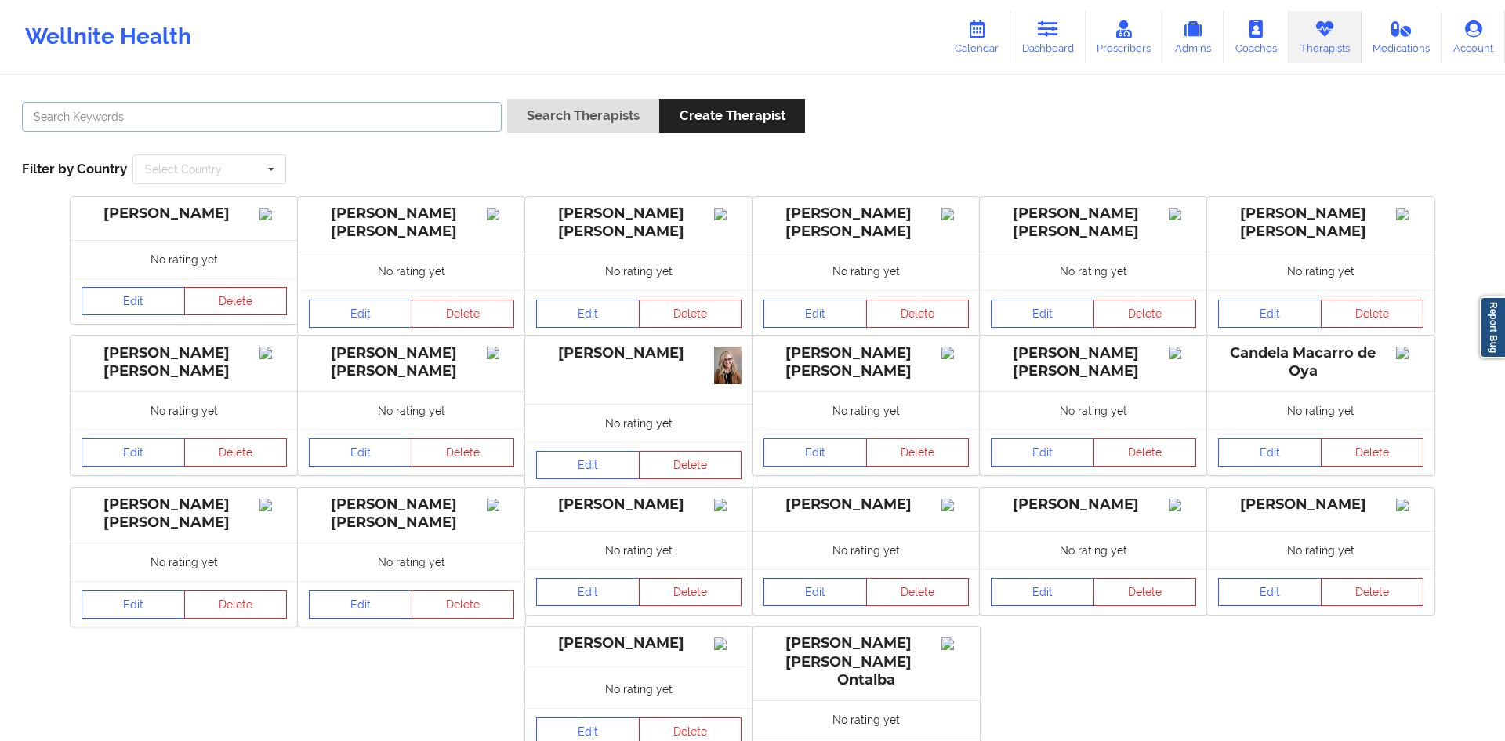
click at [288, 126] on input "text" at bounding box center [262, 117] width 480 height 30
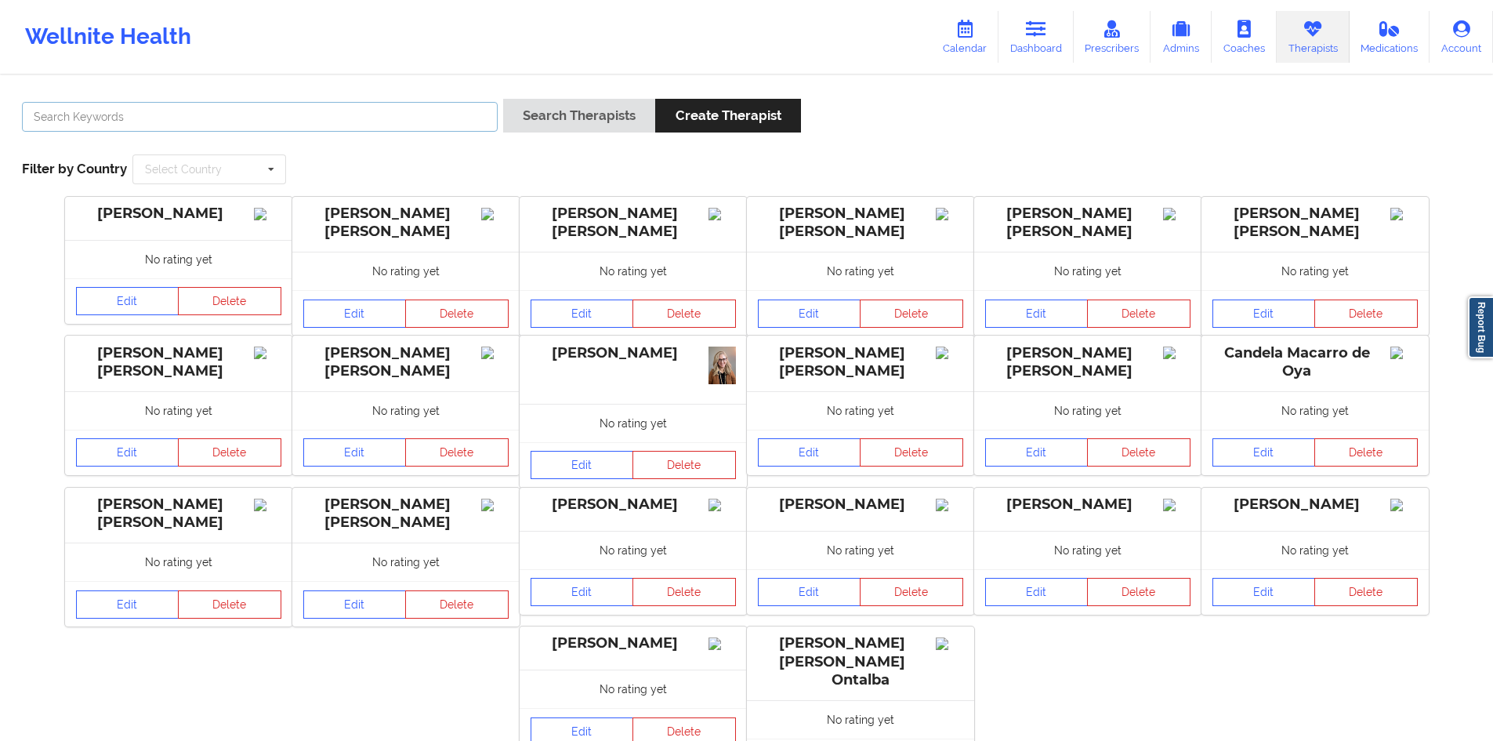
paste input "Nicole Thweatt"
type input "Nicole Thweatt"
click at [610, 130] on button "Search Therapists" at bounding box center [579, 116] width 152 height 34
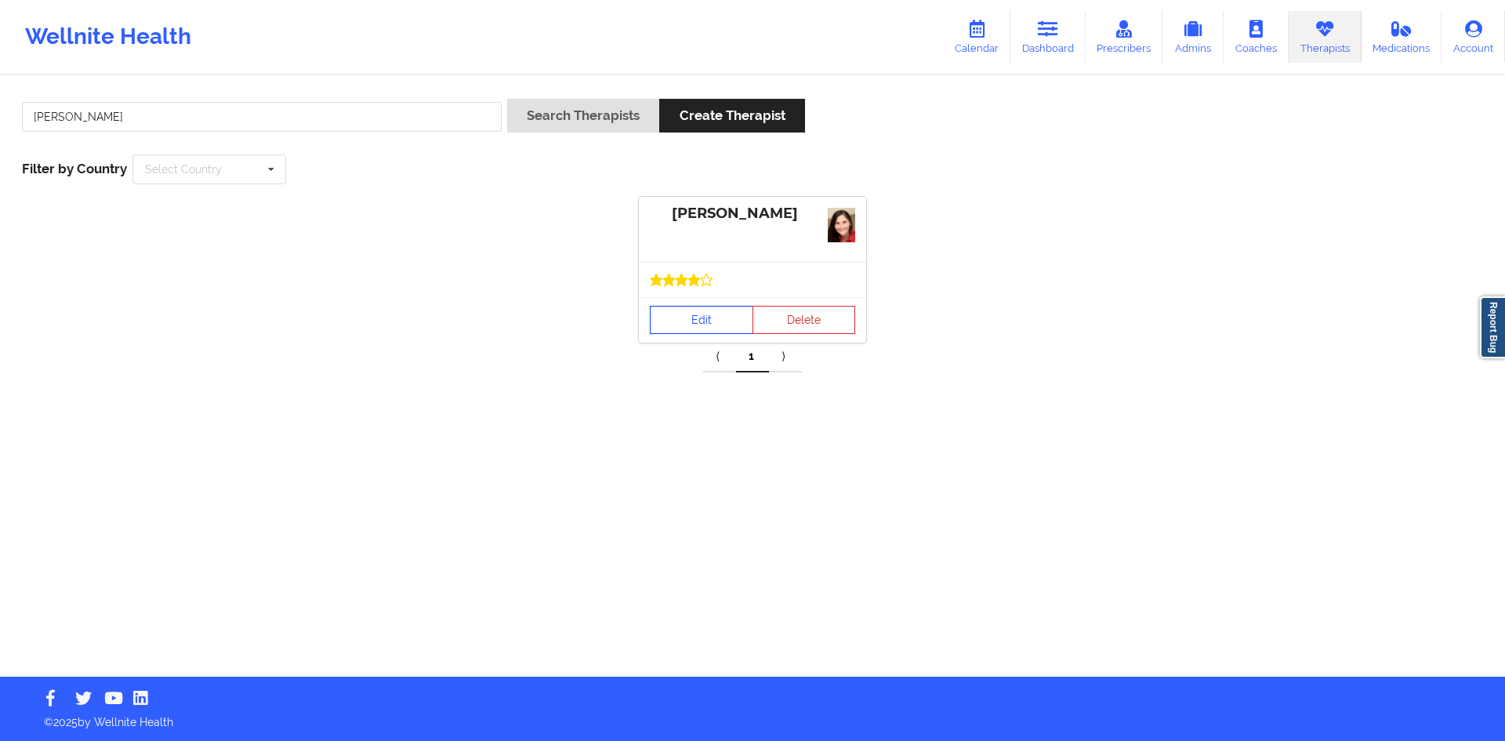
click at [683, 313] on link "Edit" at bounding box center [701, 320] width 103 height 28
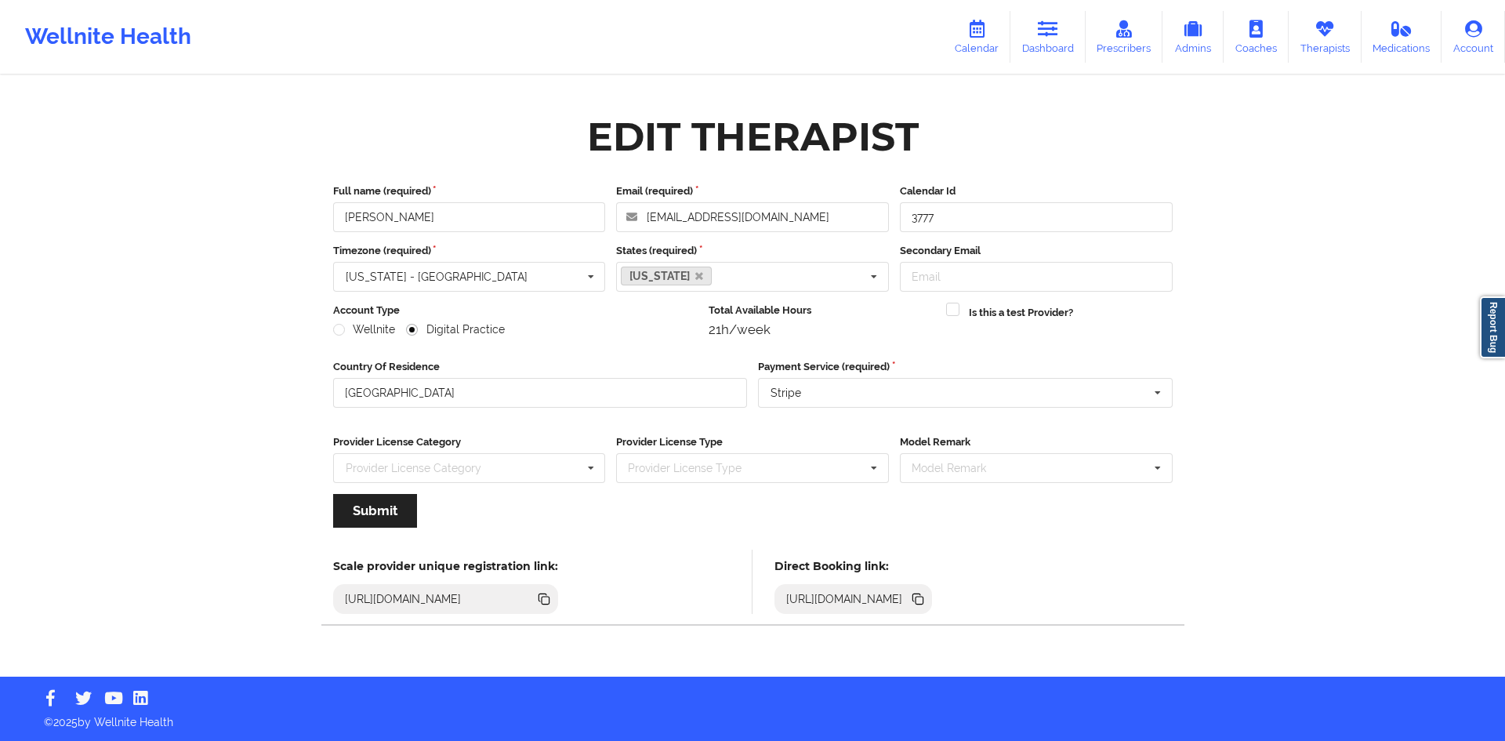
click at [920, 596] on icon at bounding box center [916, 598] width 8 height 8
click at [1063, 35] on link "Dashboard" at bounding box center [1047, 37] width 75 height 52
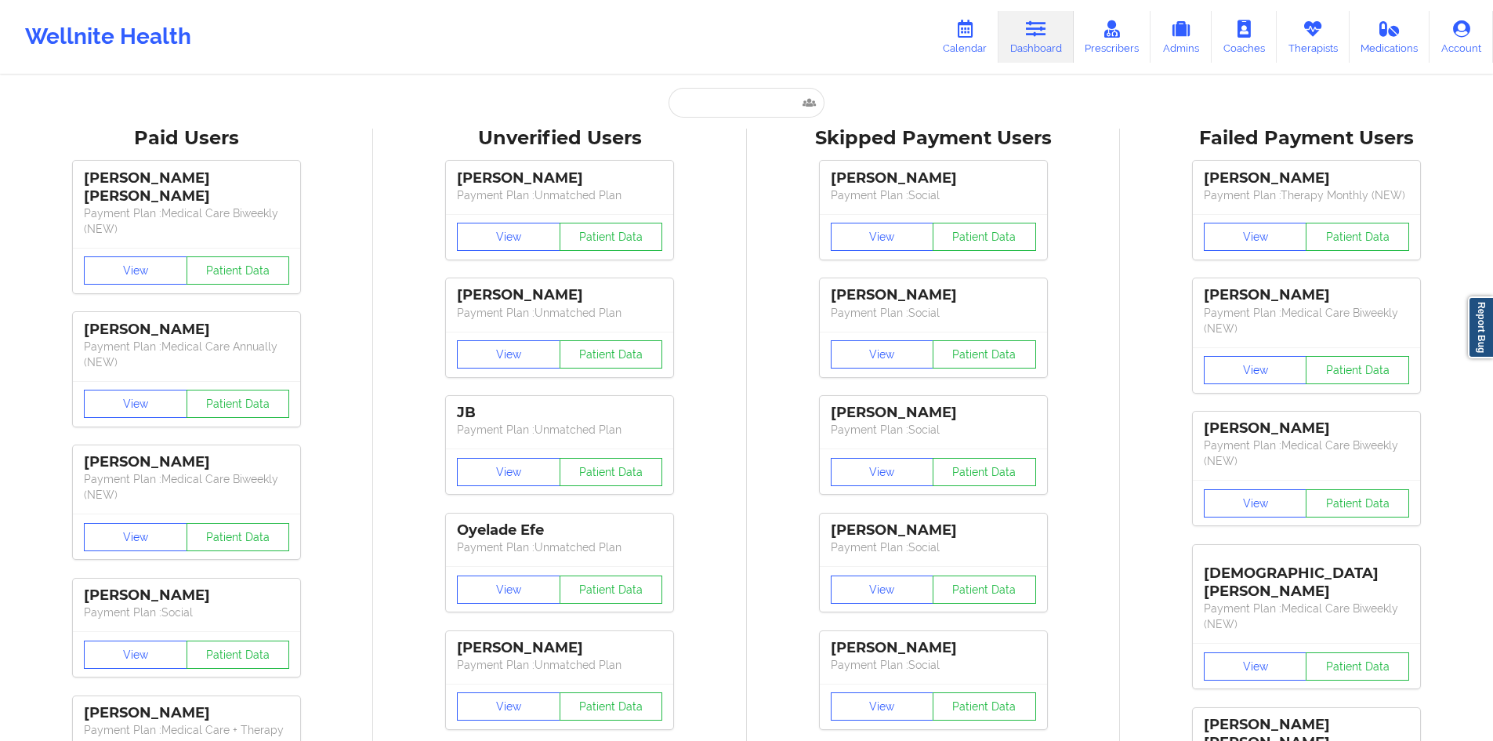
click at [839, 111] on div "Paid Unverified MICHAEL ESTANILLA - micahel.estanilla.jr@gmail.com Social Skipp…" at bounding box center [746, 103] width 313 height 30
click at [1290, 38] on link "Therapists" at bounding box center [1313, 37] width 73 height 52
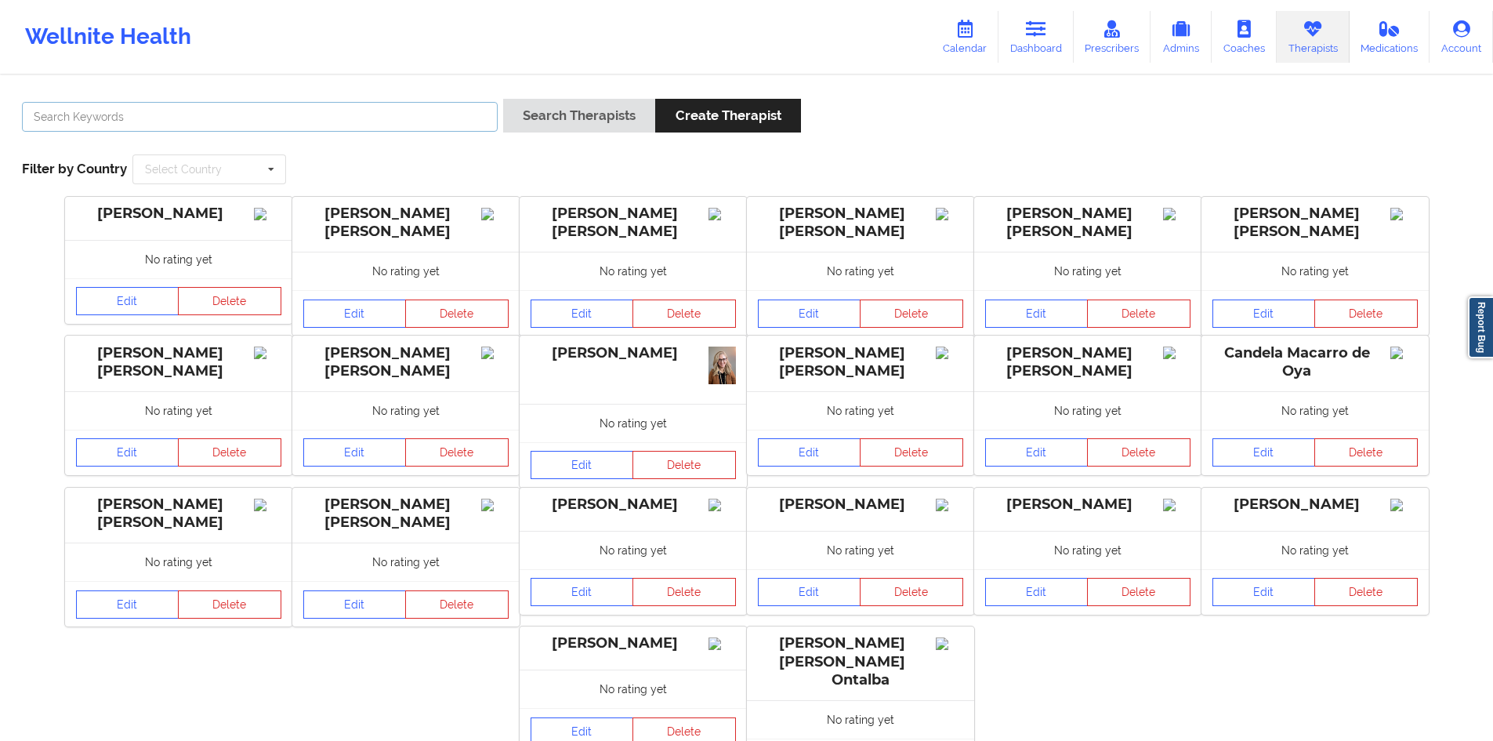
click at [484, 120] on input "text" at bounding box center [260, 117] width 476 height 30
paste input "Quisha Castro"
click at [563, 114] on button "Search Therapists" at bounding box center [579, 116] width 152 height 34
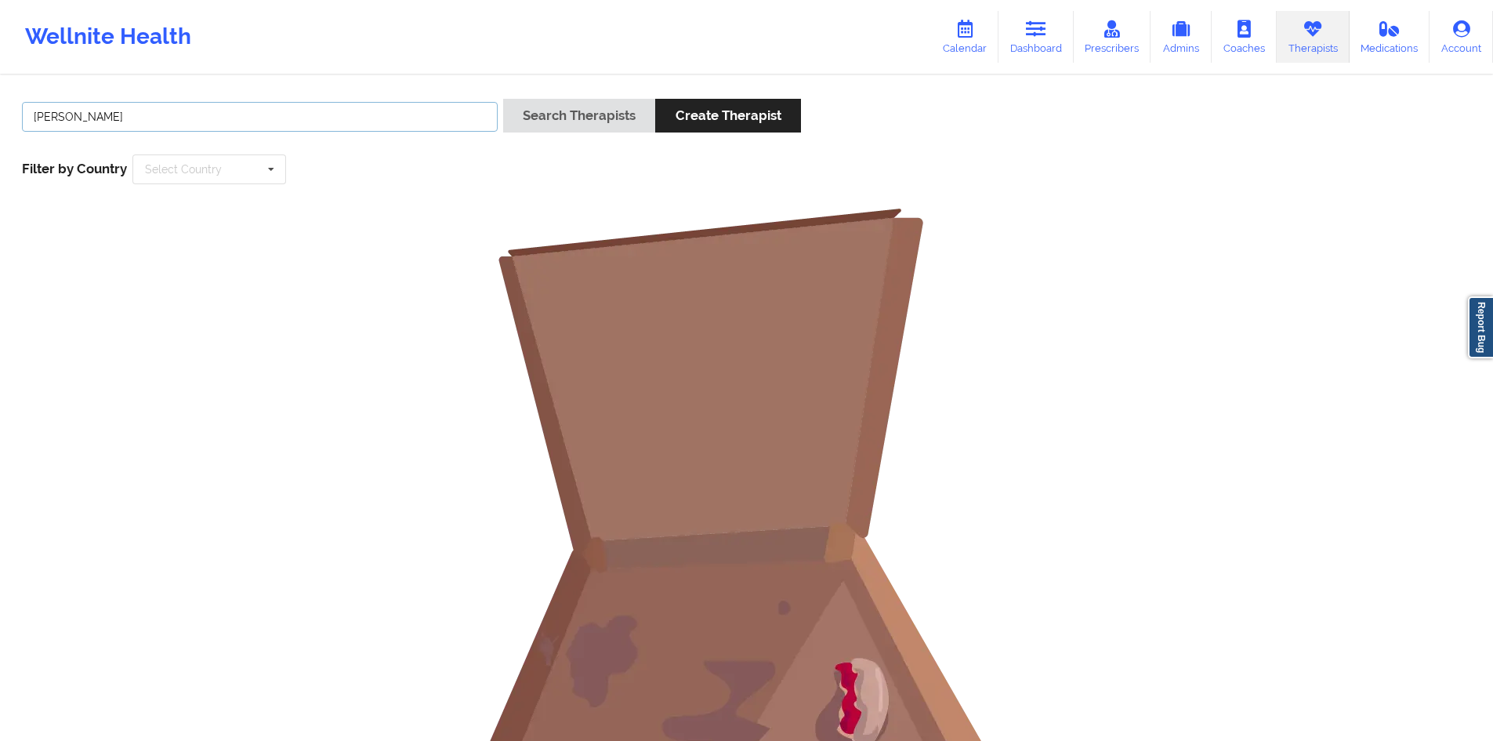
drag, startPoint x: 346, startPoint y: 129, endPoint x: 357, endPoint y: 120, distance: 14.5
click at [347, 129] on input "Quisha Castro" at bounding box center [260, 117] width 476 height 30
click at [333, 125] on input "Quisha Castro" at bounding box center [260, 117] width 476 height 30
paste input "Belkis Hernandez"
type input "Belkis Hernandez"
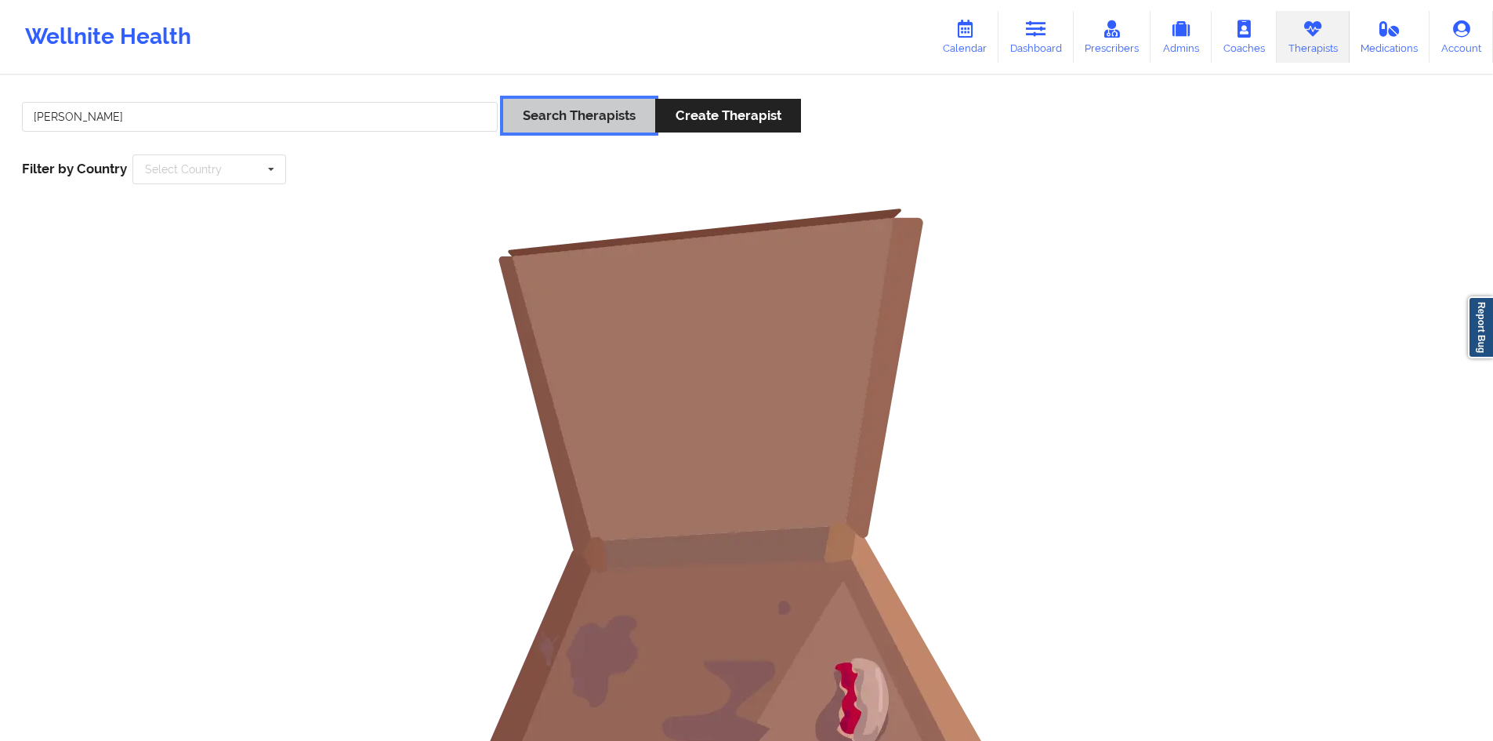
click at [573, 105] on button "Search Therapists" at bounding box center [579, 116] width 152 height 34
click at [431, 131] on input "Belkis Hernandez" at bounding box center [260, 117] width 476 height 30
click at [442, 124] on input "Belkis Hernandez" at bounding box center [260, 117] width 476 height 30
paste input "LaVerne Ware"
type input "LaVerne Ware"
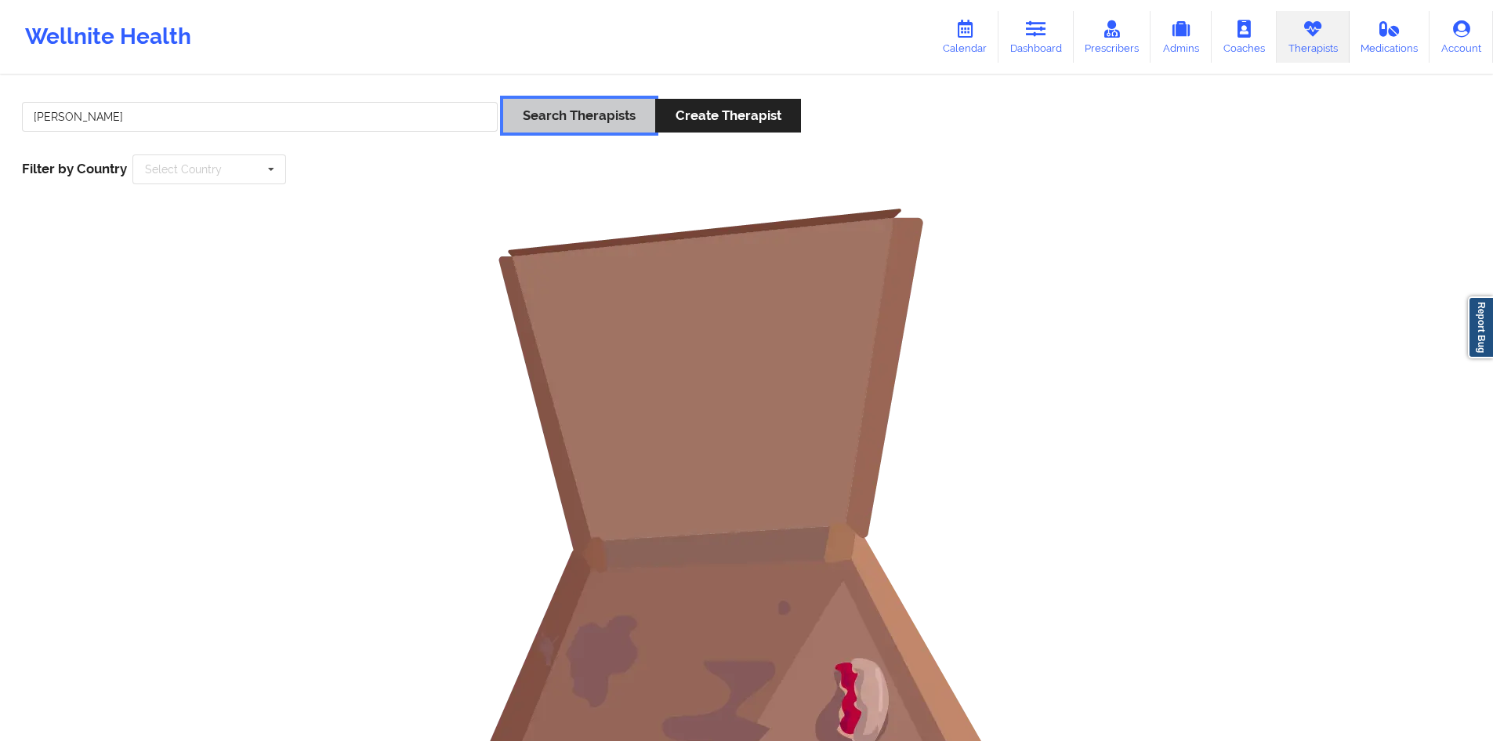
click at [585, 120] on button "Search Therapists" at bounding box center [579, 116] width 152 height 34
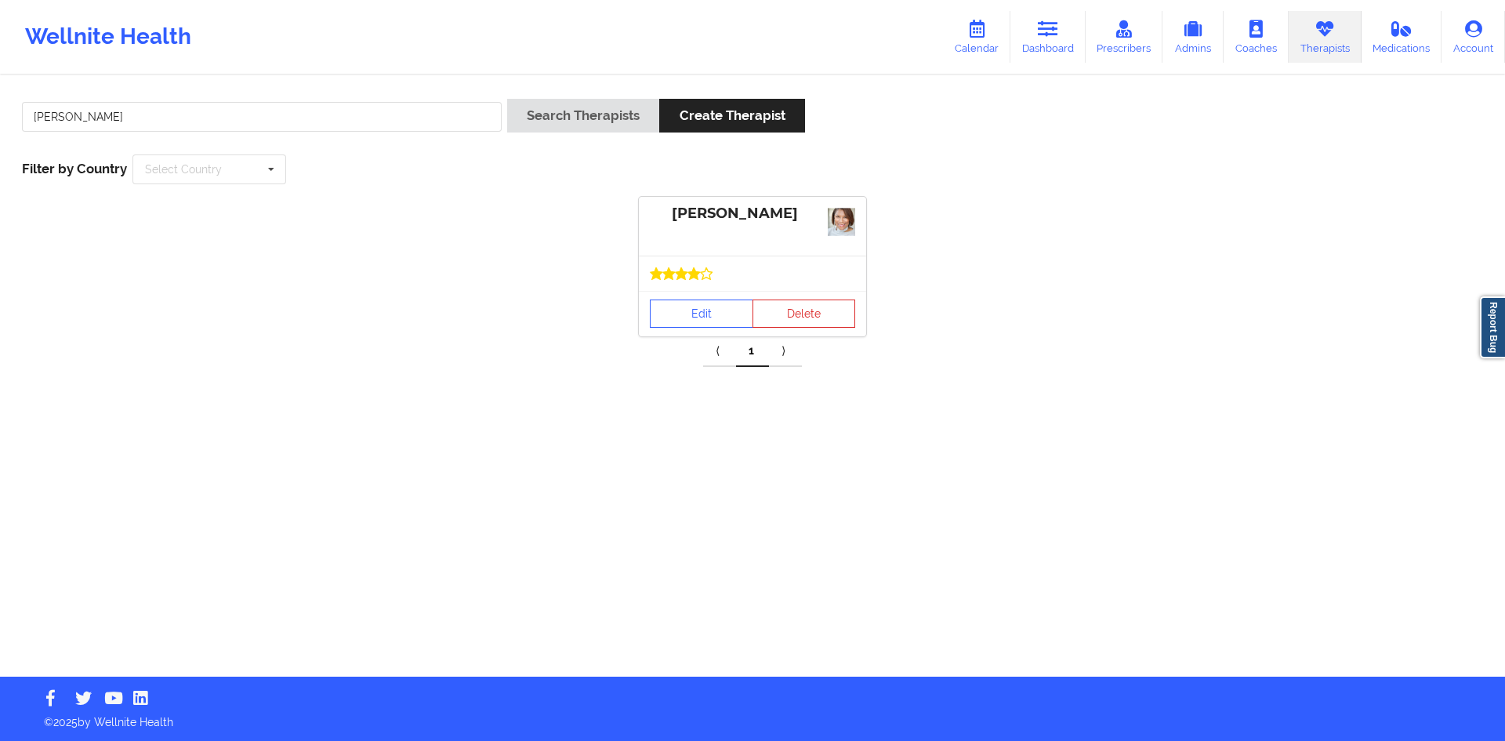
click at [672, 281] on div at bounding box center [752, 272] width 227 height 35
click at [666, 306] on link "Edit" at bounding box center [701, 313] width 103 height 28
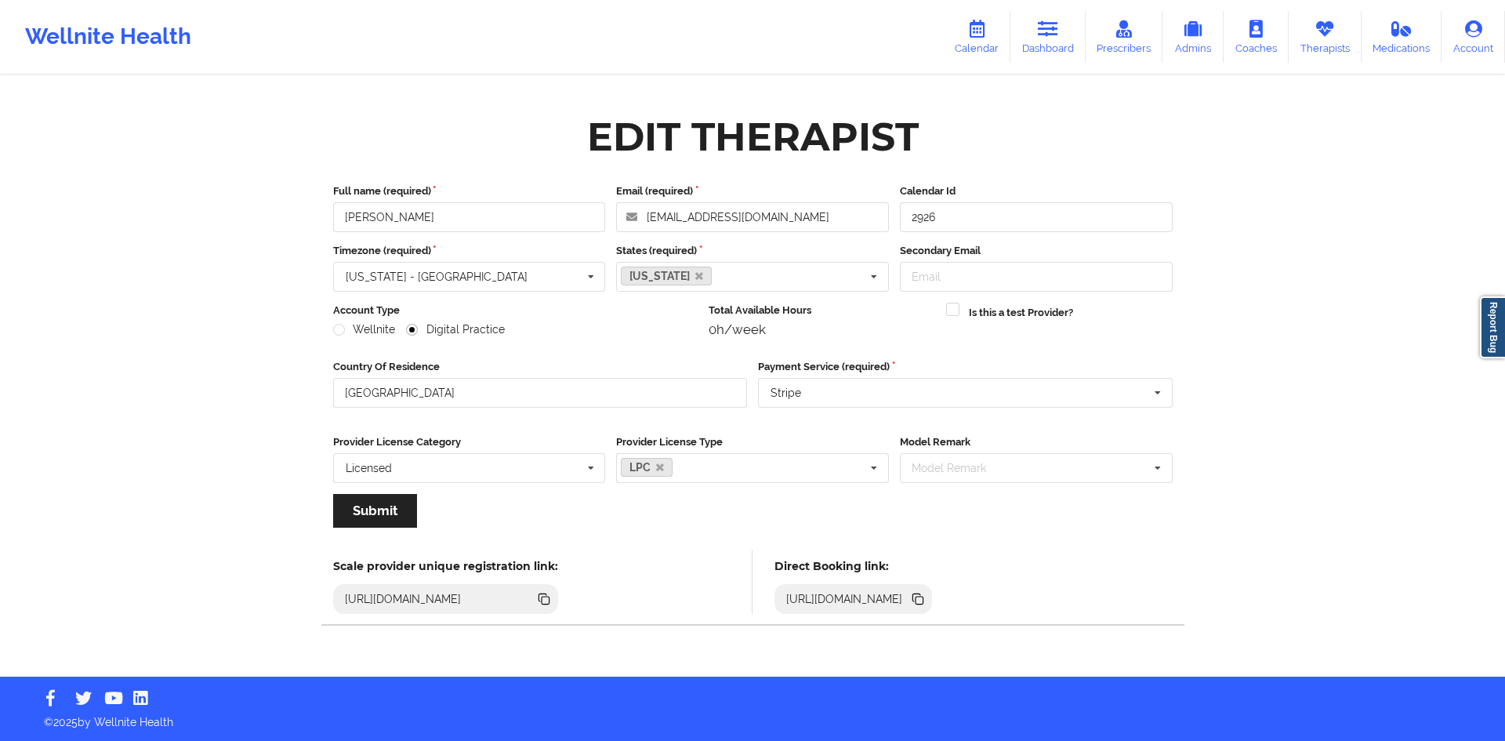
click at [920, 596] on icon at bounding box center [916, 598] width 8 height 8
click at [1296, 31] on link "Therapists" at bounding box center [1324, 37] width 73 height 52
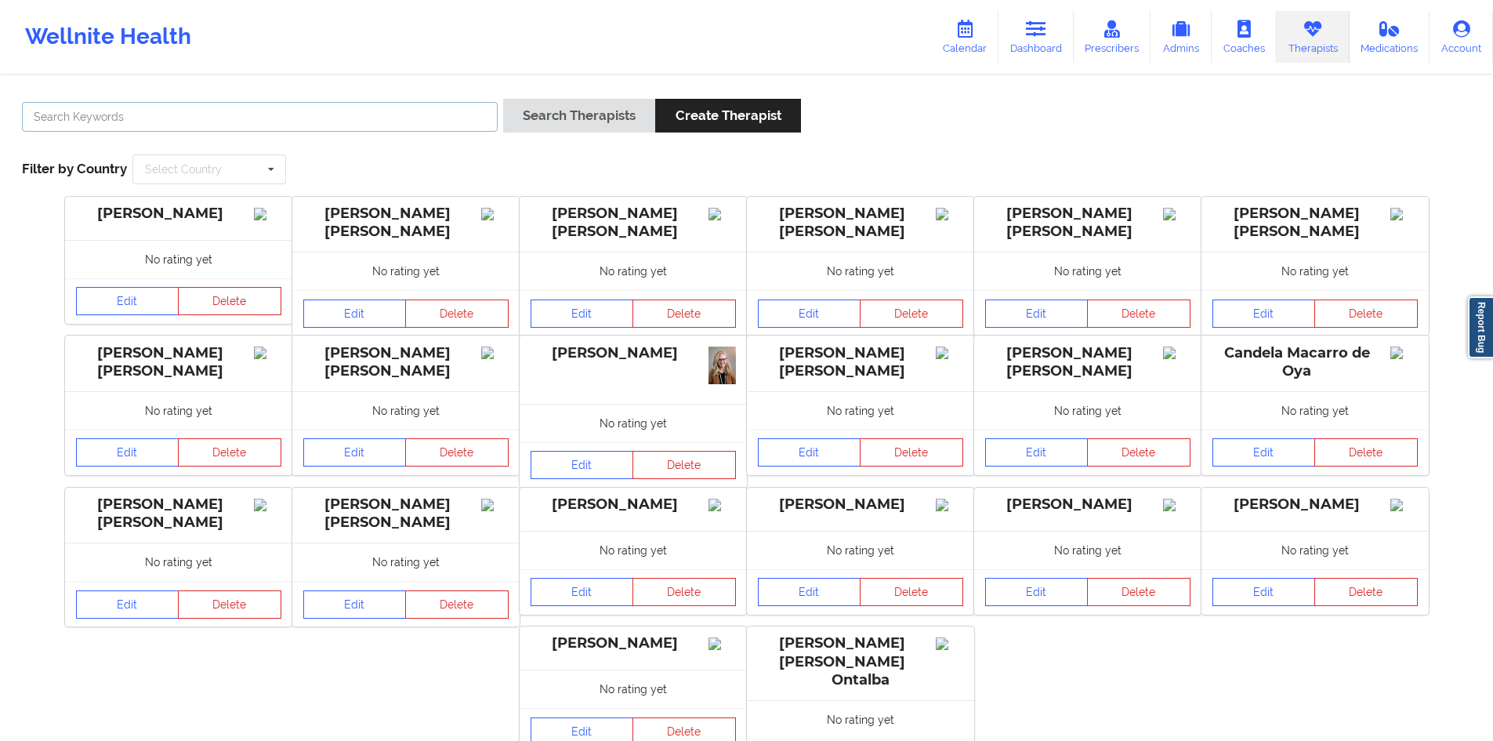
click at [448, 121] on input "text" at bounding box center [260, 117] width 476 height 30
paste input "Chermora Johnson"
type input "Chermora Johnson"
click at [529, 110] on button "Search Therapists" at bounding box center [579, 116] width 152 height 34
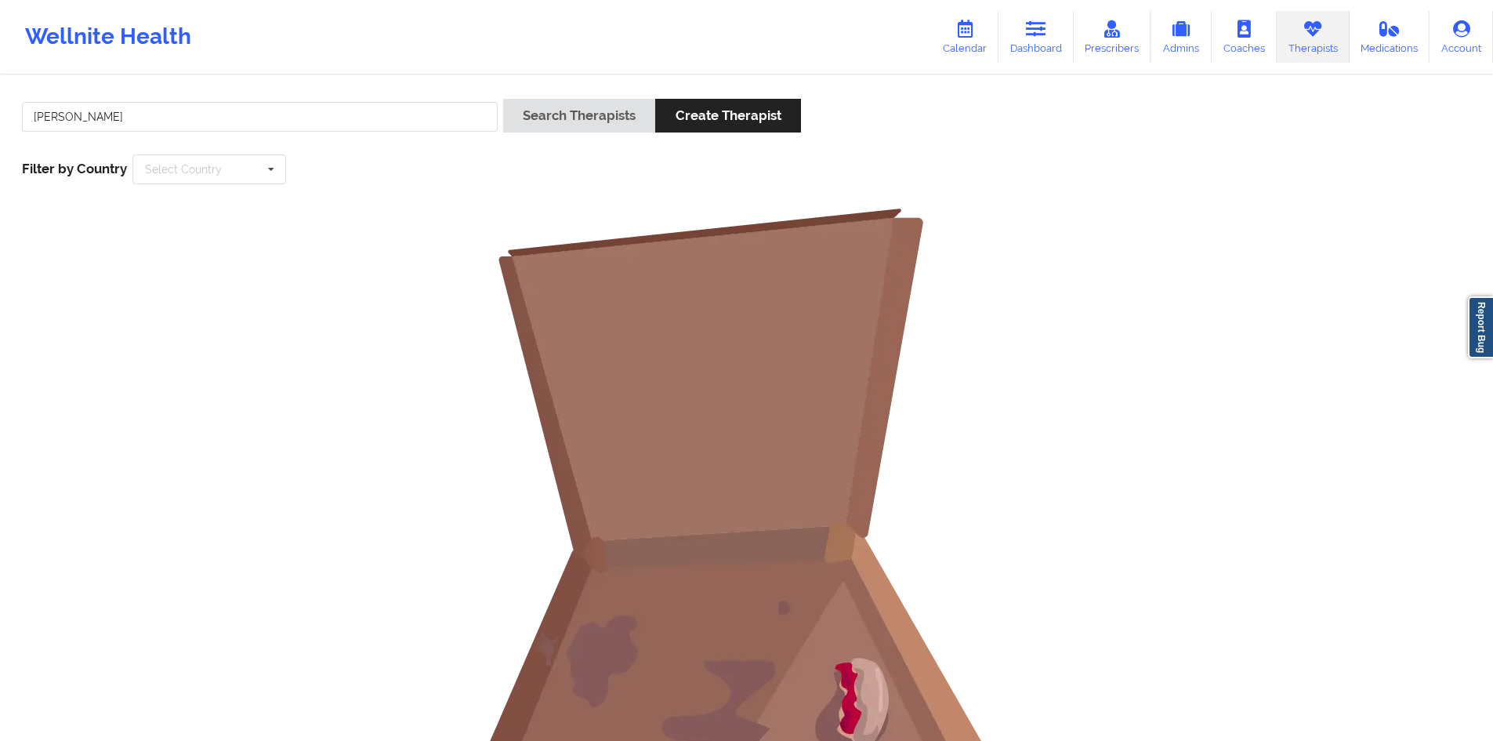
click at [328, 140] on div "Chermora Johnson" at bounding box center [259, 121] width 487 height 45
click at [331, 124] on input "Chermora Johnson" at bounding box center [260, 117] width 476 height 30
click at [345, 89] on div "Chermora Johnson Search Therapists Create Therapist Filter by Country Select Co…" at bounding box center [746, 141] width 1471 height 107
drag, startPoint x: 1048, startPoint y: 33, endPoint x: 1042, endPoint y: 43, distance: 12.0
click at [1046, 33] on icon at bounding box center [1036, 28] width 20 height 17
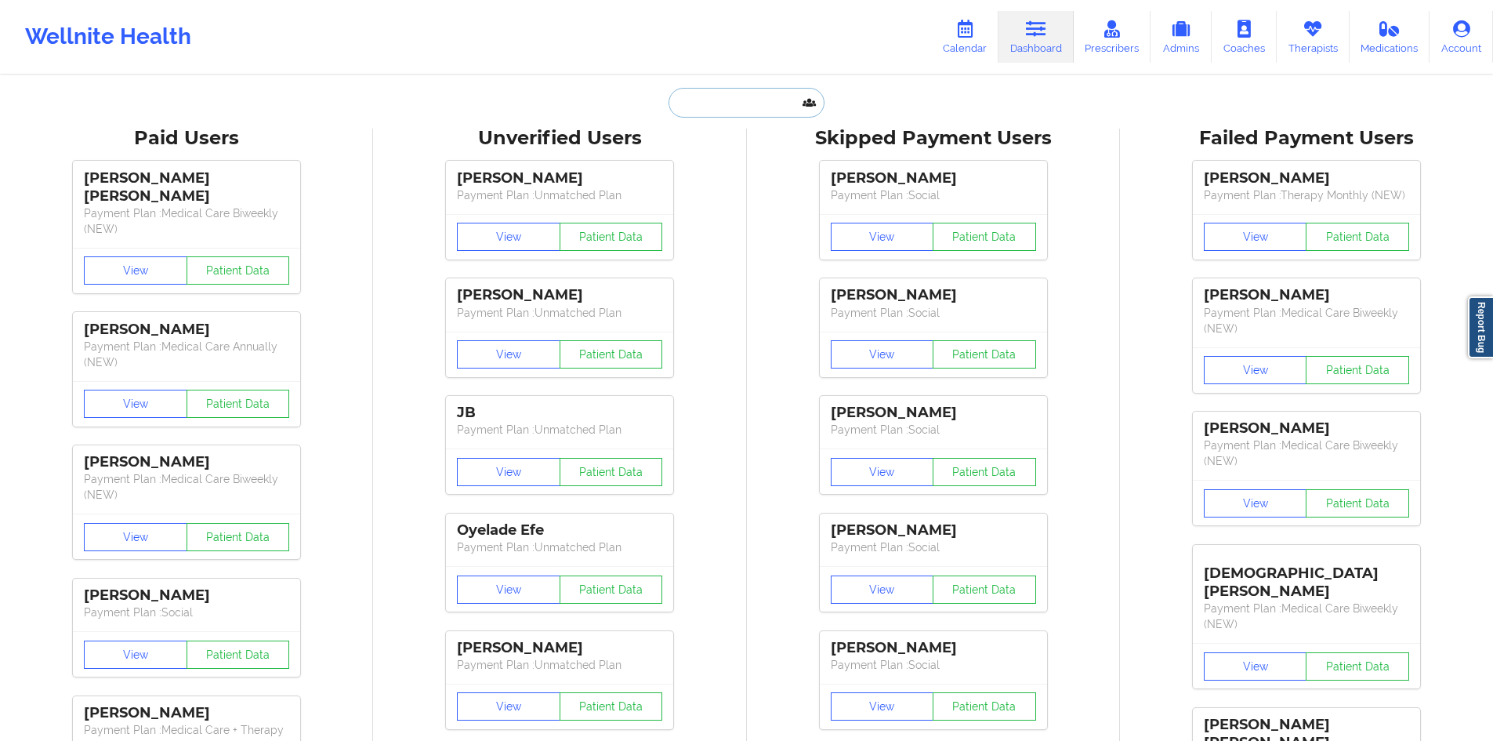
click at [776, 100] on input "text" at bounding box center [746, 103] width 155 height 30
paste input "sha@cfcancerinst.com"
type input "sha@cfcancerinst.com"
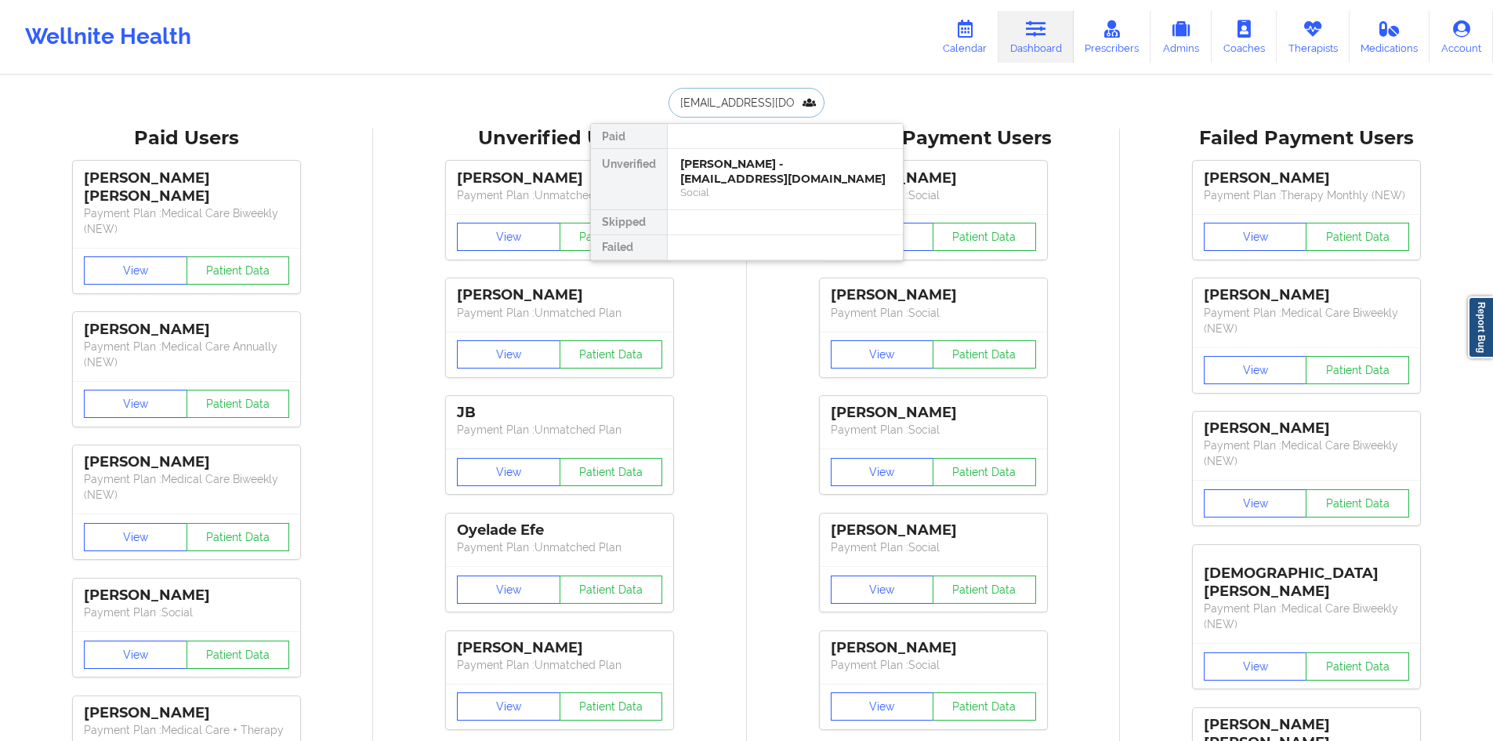
click at [775, 182] on div "Randolph Heysek - sha@cfcancerinst.com" at bounding box center [785, 171] width 210 height 29
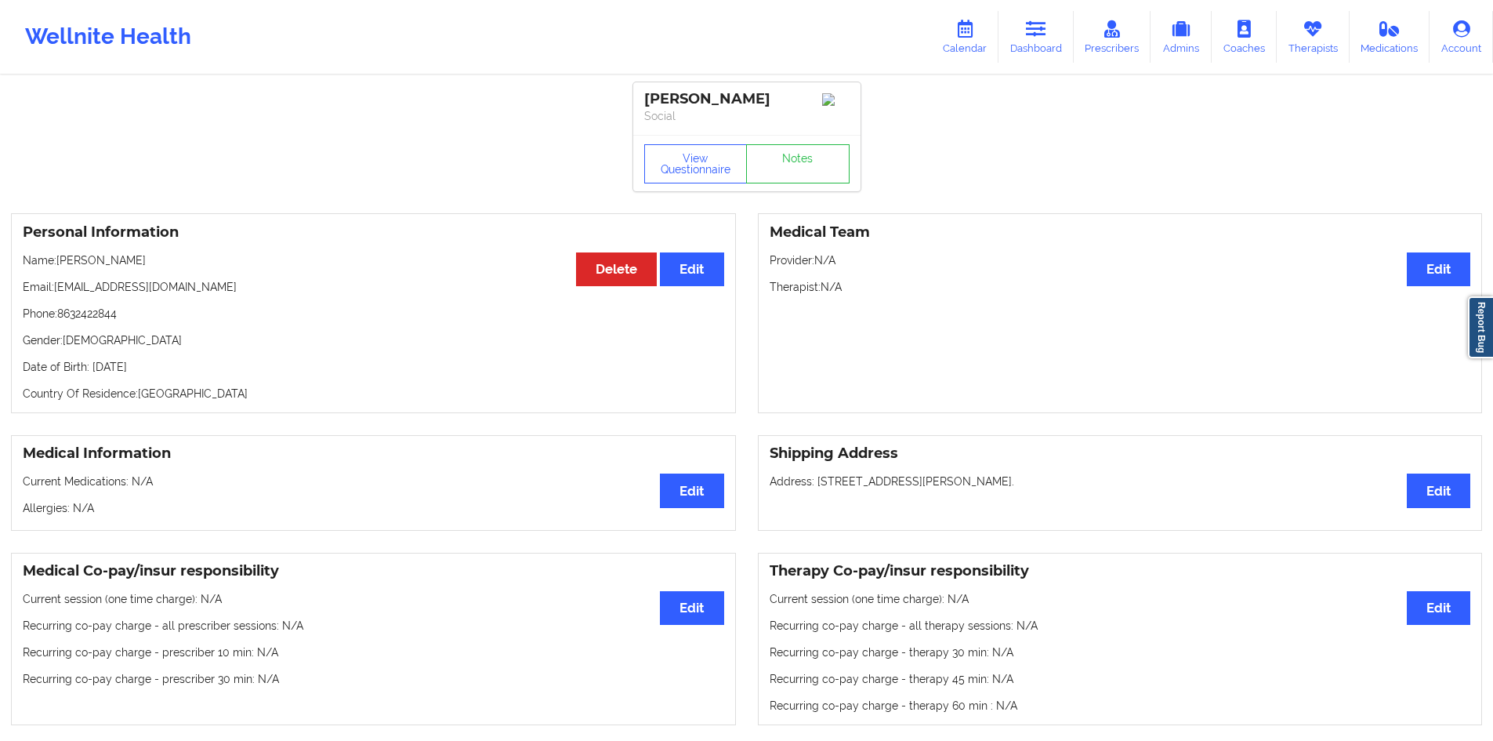
click at [872, 241] on h3 "Medical Team" at bounding box center [1120, 232] width 701 height 18
click at [817, 228] on h3 "Medical Team" at bounding box center [1120, 232] width 701 height 18
click at [826, 241] on h3 "Medical Team" at bounding box center [1120, 232] width 701 height 18
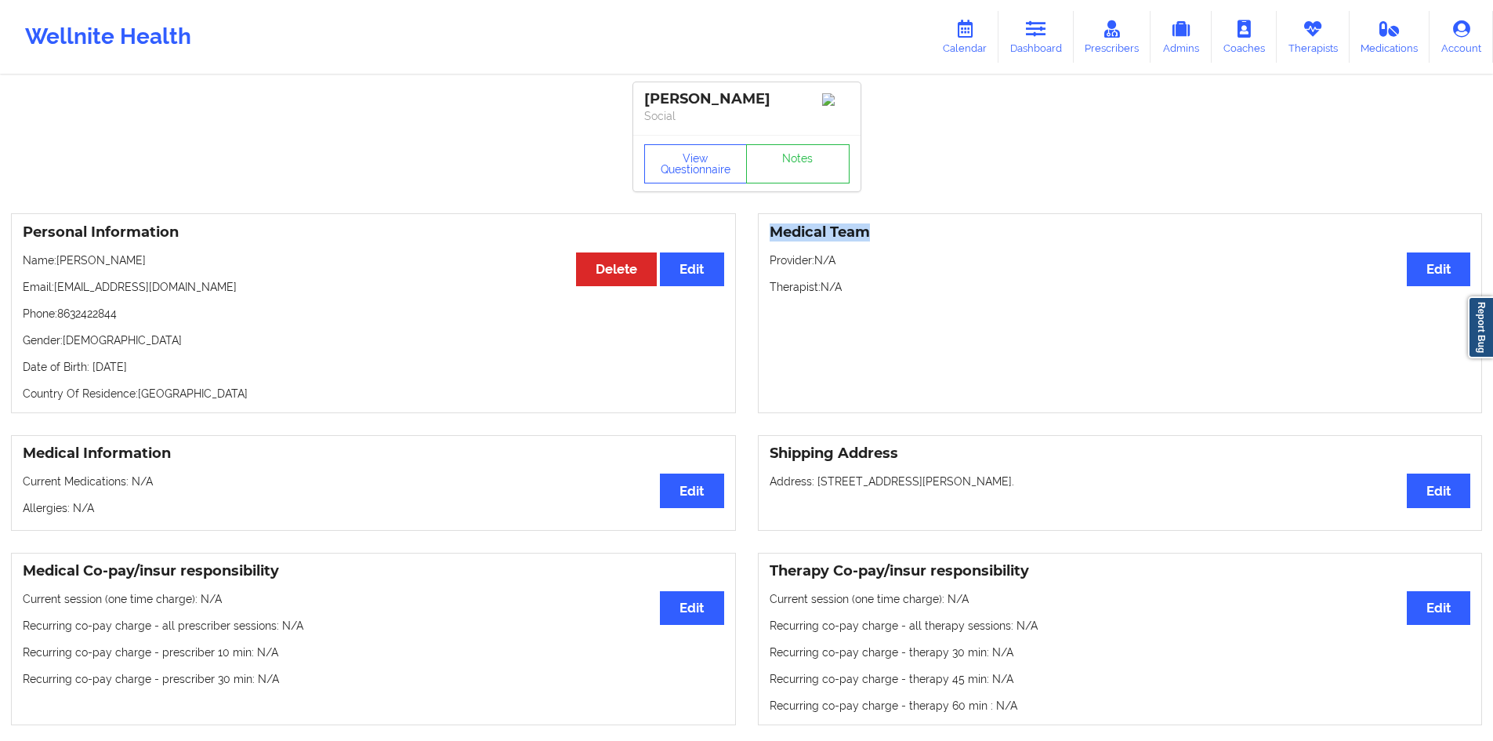
drag, startPoint x: 882, startPoint y: 241, endPoint x: 773, endPoint y: 230, distance: 110.3
click at [773, 230] on h3 "Medical Team" at bounding box center [1120, 232] width 701 height 18
drag, startPoint x: 773, startPoint y: 230, endPoint x: 859, endPoint y: 225, distance: 86.3
click at [859, 225] on div "Medical Team Edit Provider: N/A Therapist: N/A" at bounding box center [1120, 313] width 725 height 200
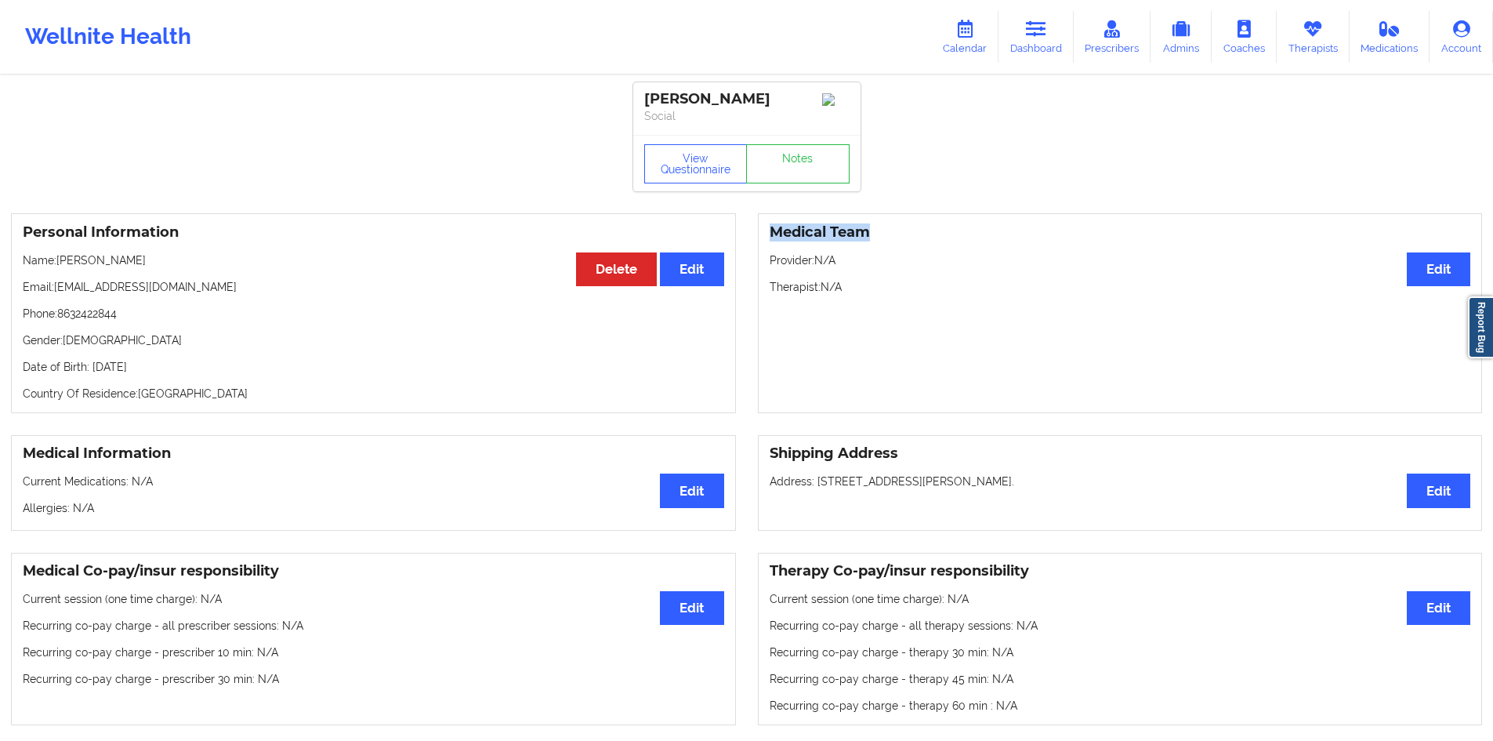
click at [870, 230] on h3 "Medical Team" at bounding box center [1120, 232] width 701 height 18
drag, startPoint x: 870, startPoint y: 230, endPoint x: 767, endPoint y: 234, distance: 102.8
click at [767, 234] on div "Medical Team Edit Provider: N/A Therapist: N/A" at bounding box center [1120, 313] width 725 height 200
drag, startPoint x: 767, startPoint y: 234, endPoint x: 854, endPoint y: 240, distance: 87.2
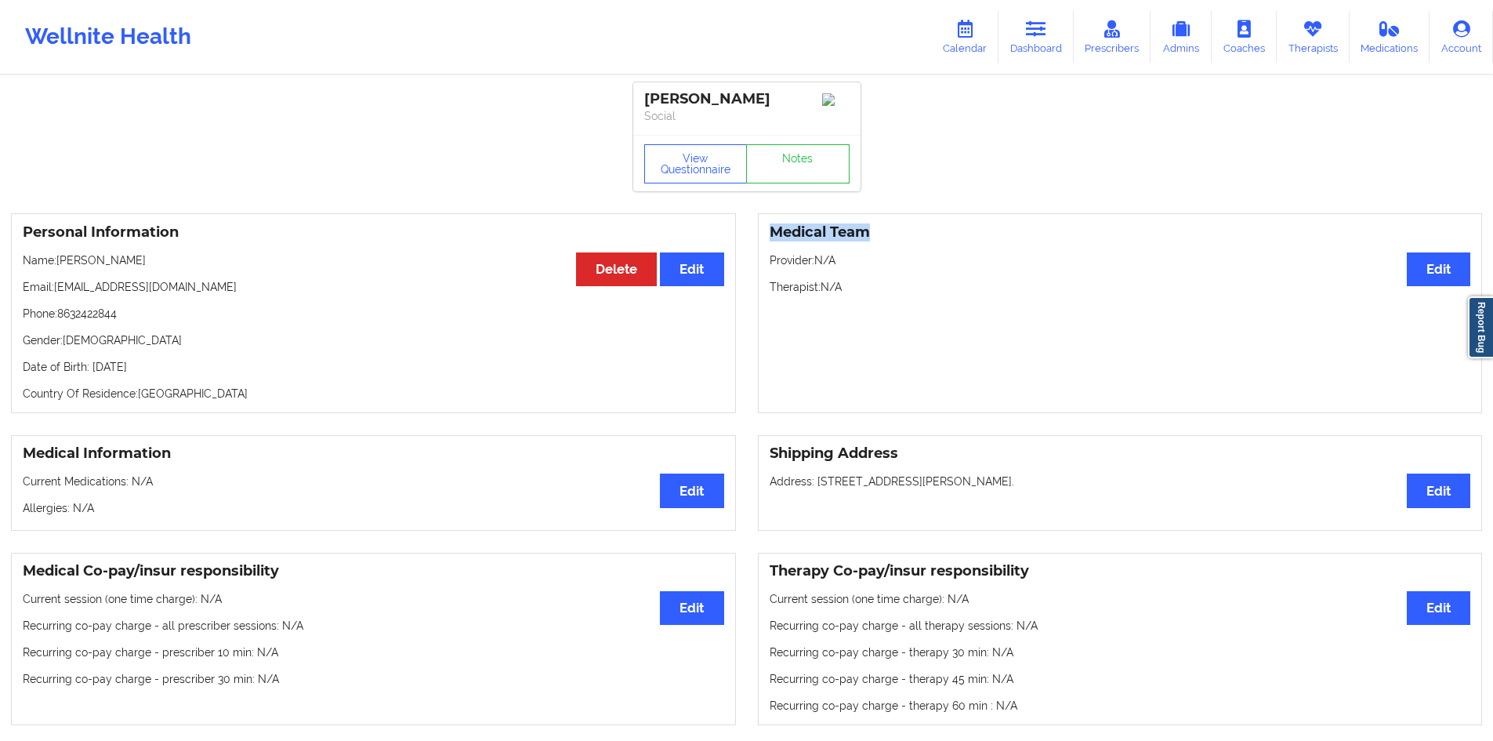
click at [854, 240] on div "Medical Team Edit Provider: N/A Therapist: N/A" at bounding box center [1120, 313] width 725 height 200
click at [854, 240] on h3 "Medical Team" at bounding box center [1120, 232] width 701 height 18
click at [796, 241] on h3 "Medical Team" at bounding box center [1120, 232] width 701 height 18
drag, startPoint x: 771, startPoint y: 240, endPoint x: 886, endPoint y: 232, distance: 115.5
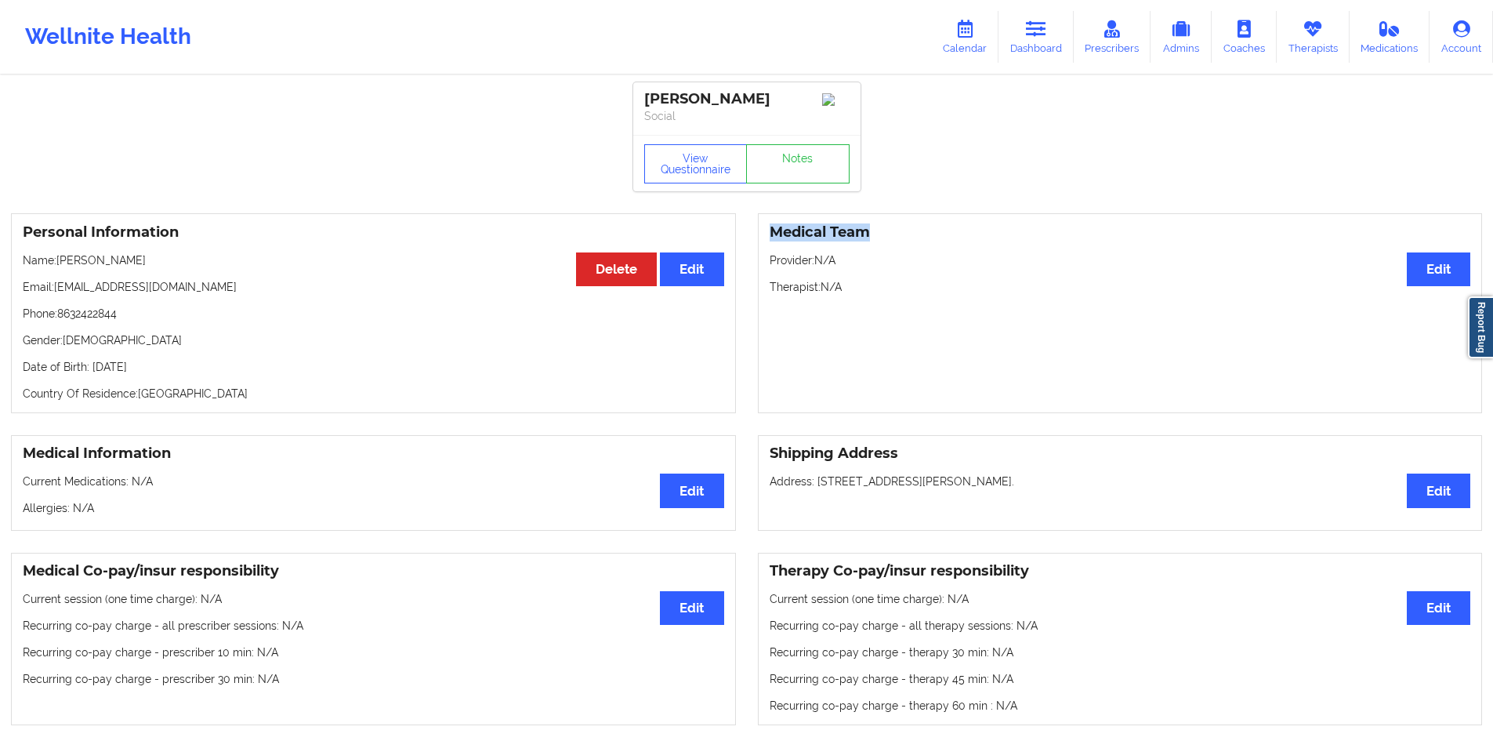
click at [886, 232] on h3 "Medical Team" at bounding box center [1120, 232] width 701 height 18
click at [969, 60] on link "Calendar" at bounding box center [964, 37] width 67 height 52
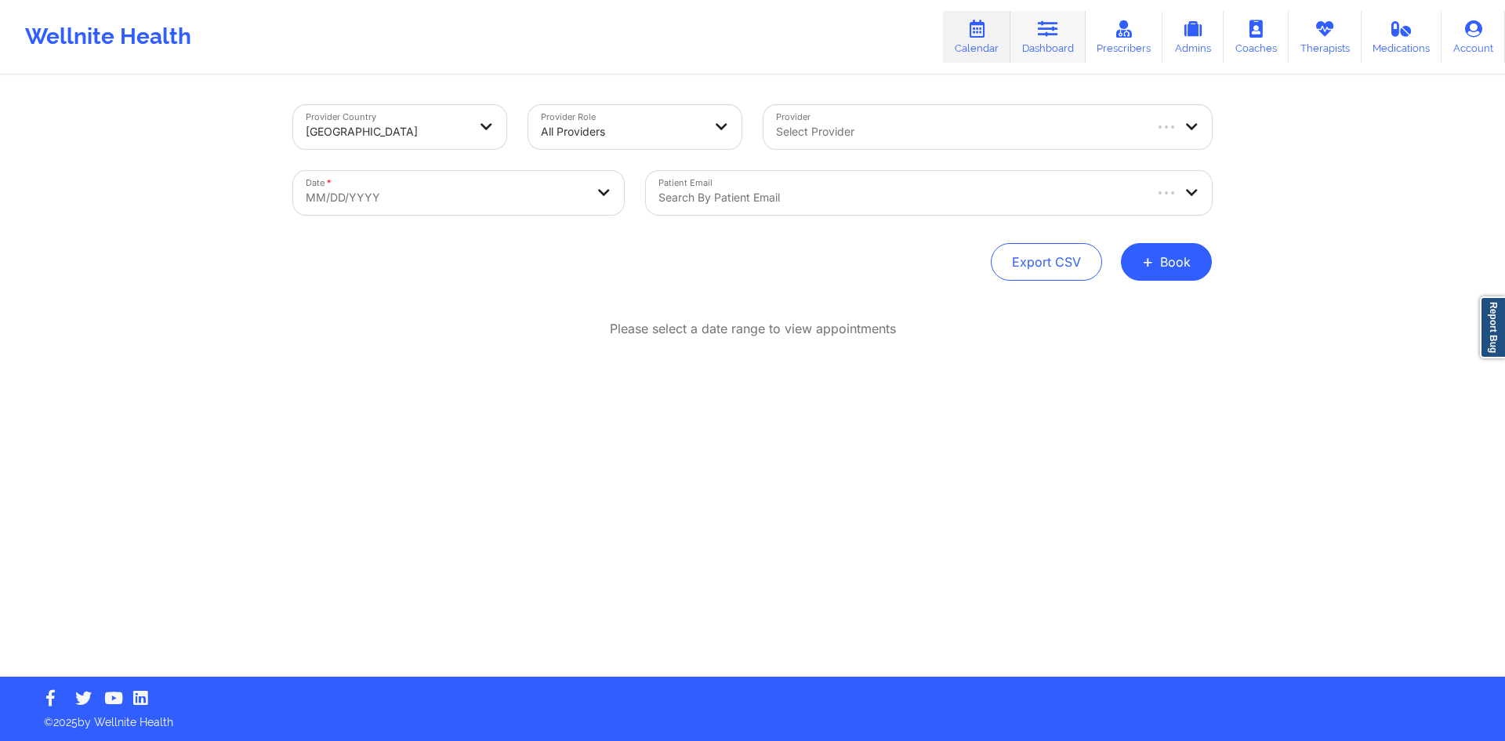
click at [1034, 39] on link "Dashboard" at bounding box center [1047, 37] width 75 height 52
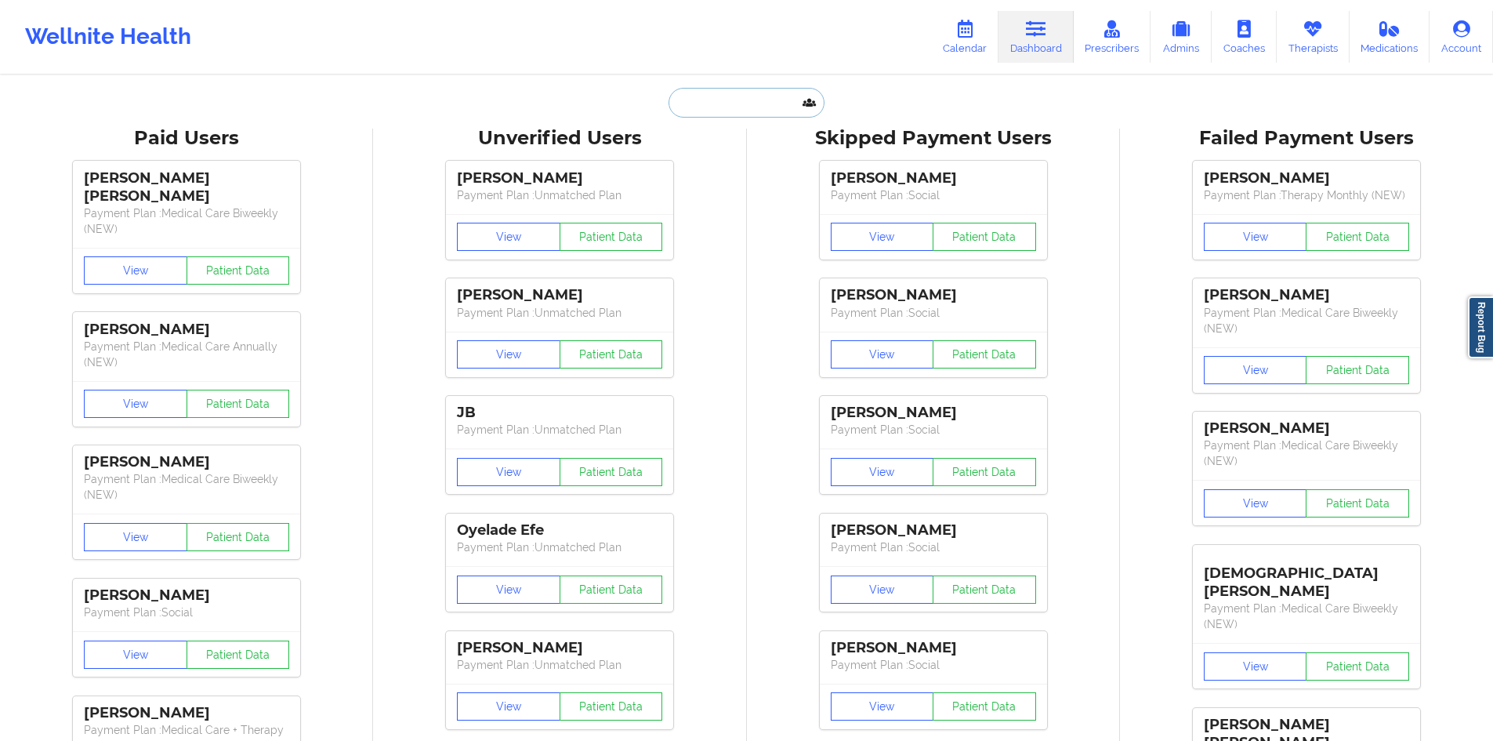
click at [756, 100] on input "text" at bounding box center [746, 103] width 155 height 30
paste input "jrayewrites@gmail.com"
type input "jrayewrites@gmail.com"
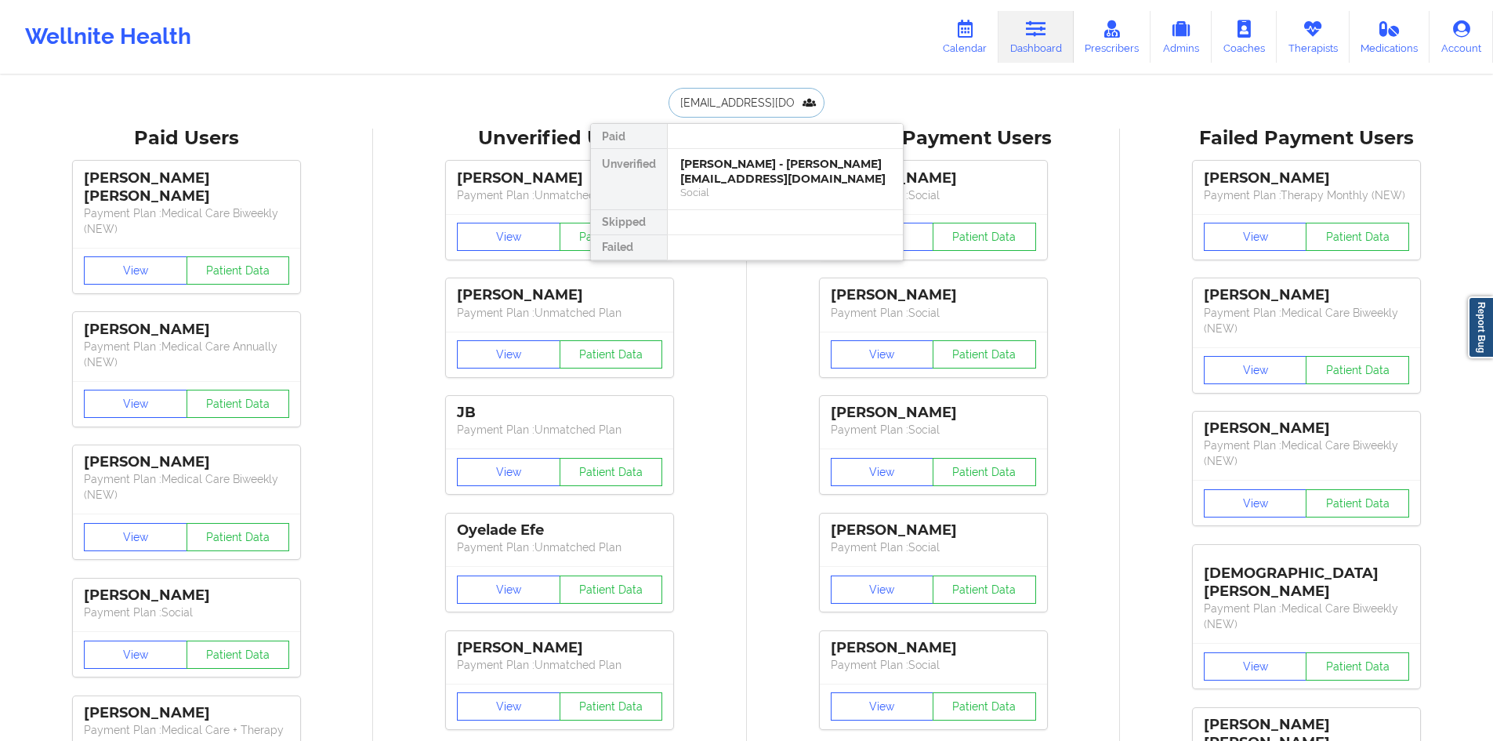
click at [763, 169] on div "JAMIE WADE - jrayewrites@gmail.com" at bounding box center [785, 171] width 210 height 29
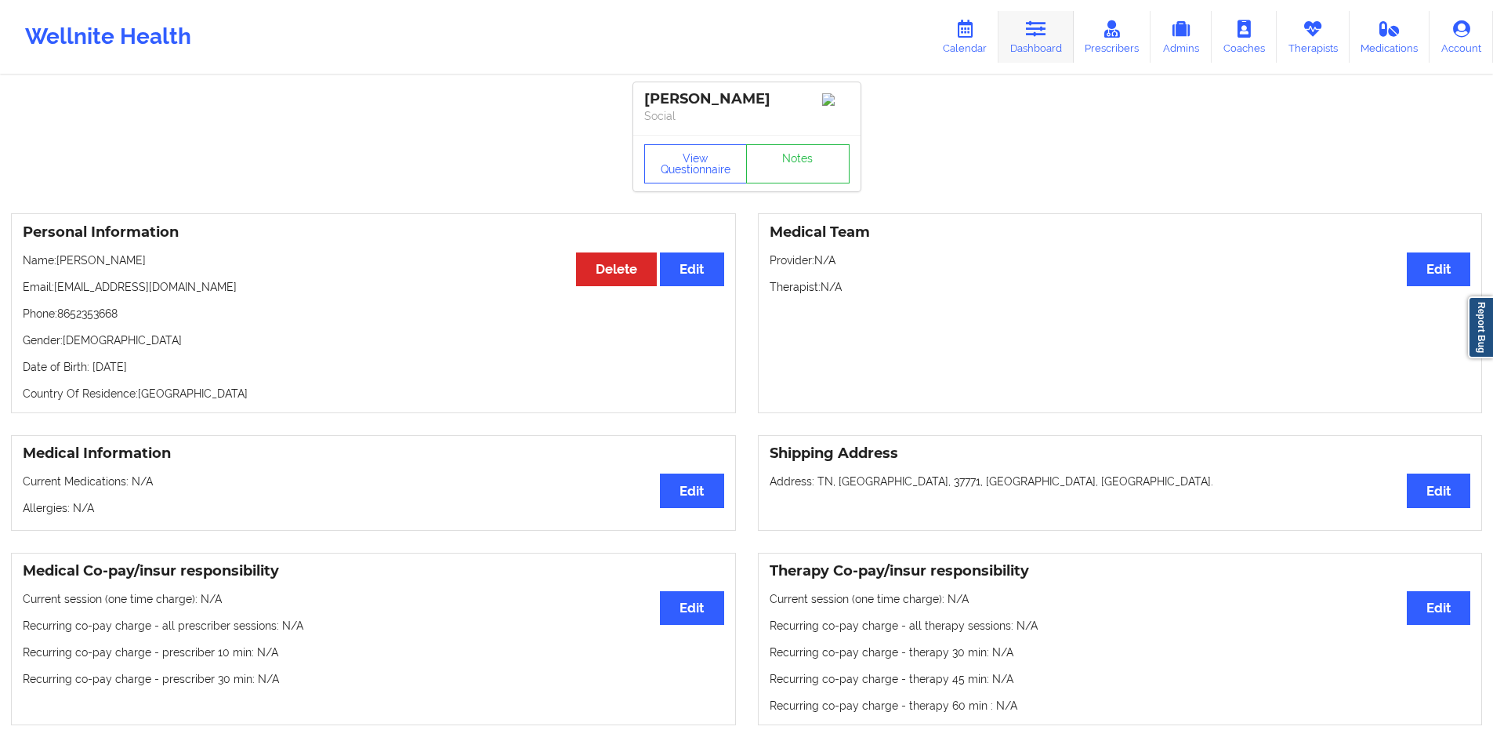
click at [1046, 27] on icon at bounding box center [1036, 28] width 20 height 17
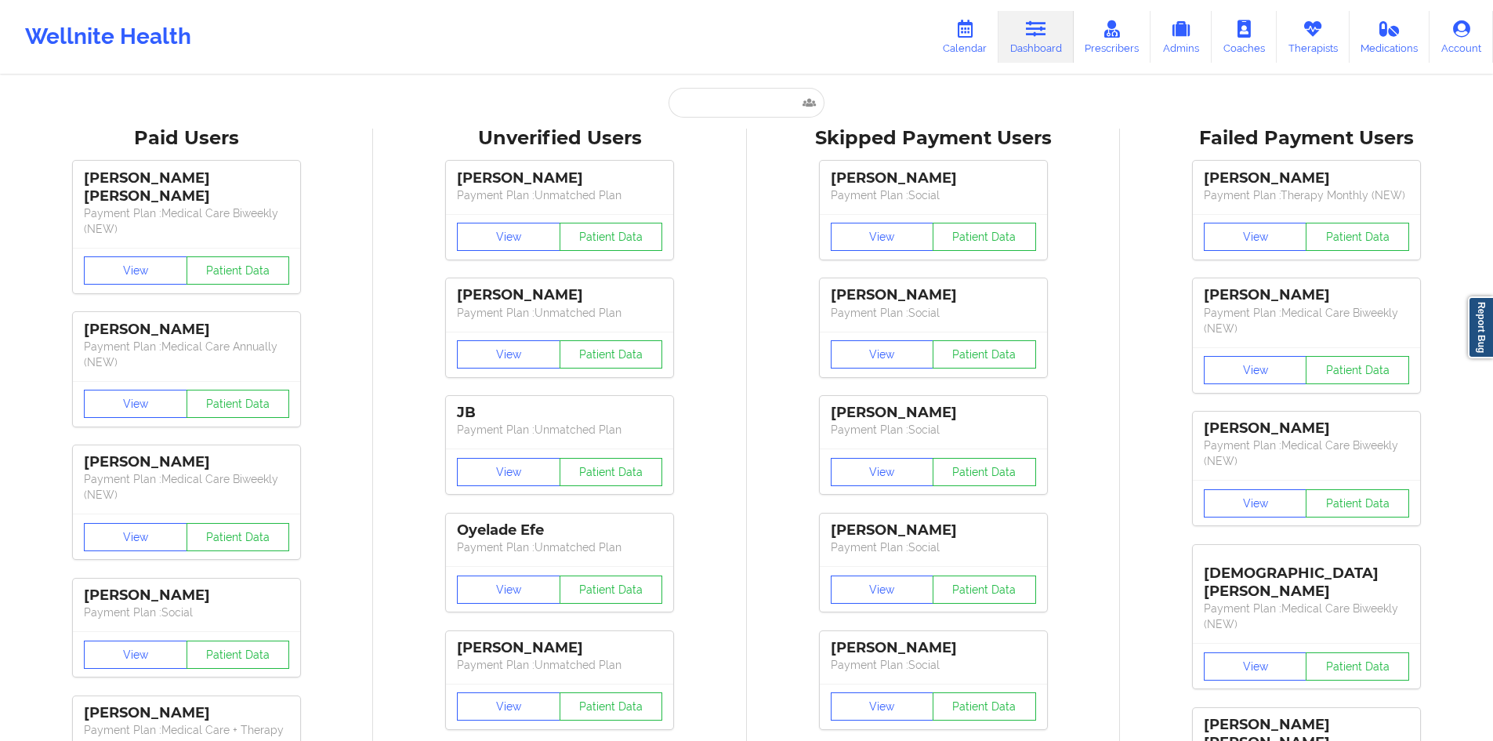
click at [949, 53] on link "Calendar" at bounding box center [964, 37] width 67 height 52
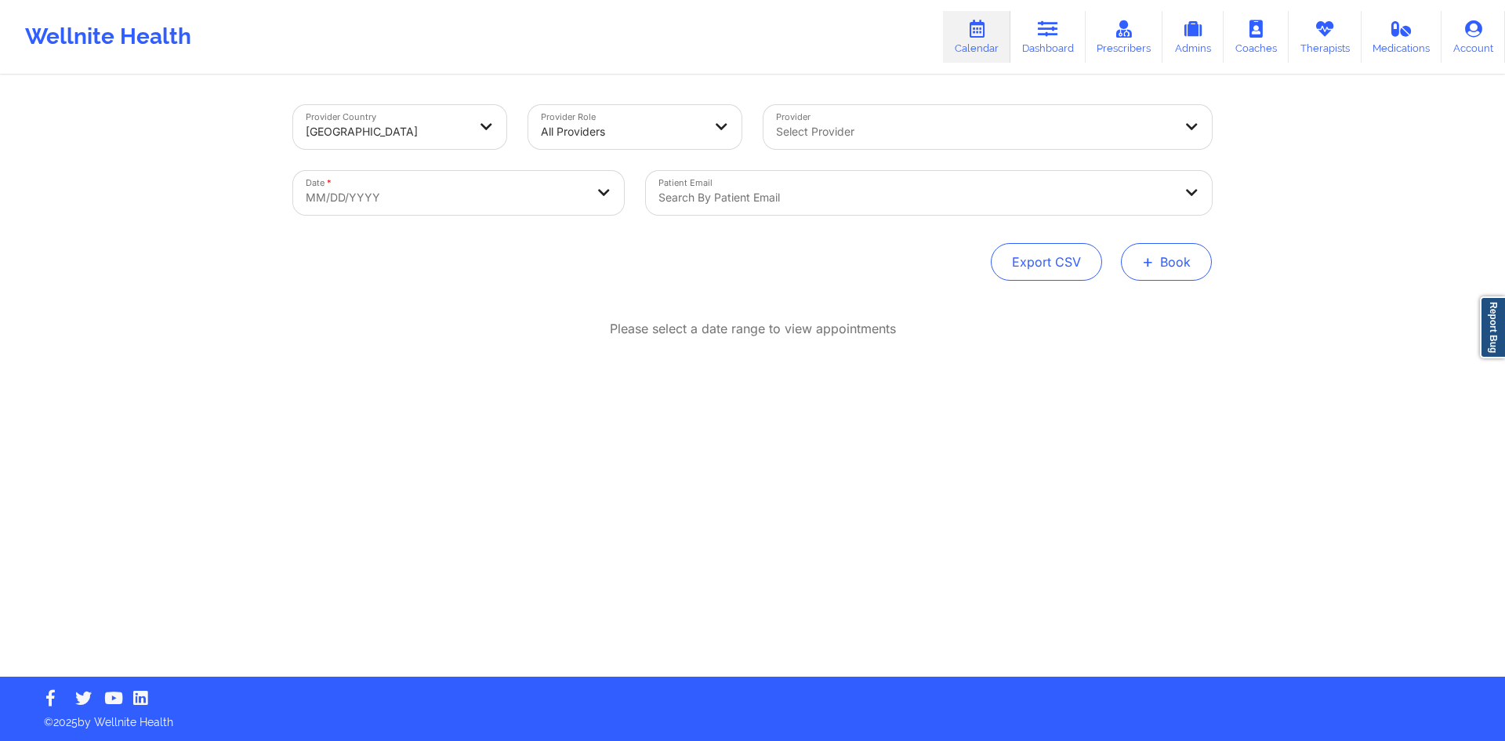
click at [1161, 266] on button "+ Book" at bounding box center [1166, 262] width 91 height 38
click at [1153, 305] on button "Therapy Session" at bounding box center [1140, 312] width 120 height 26
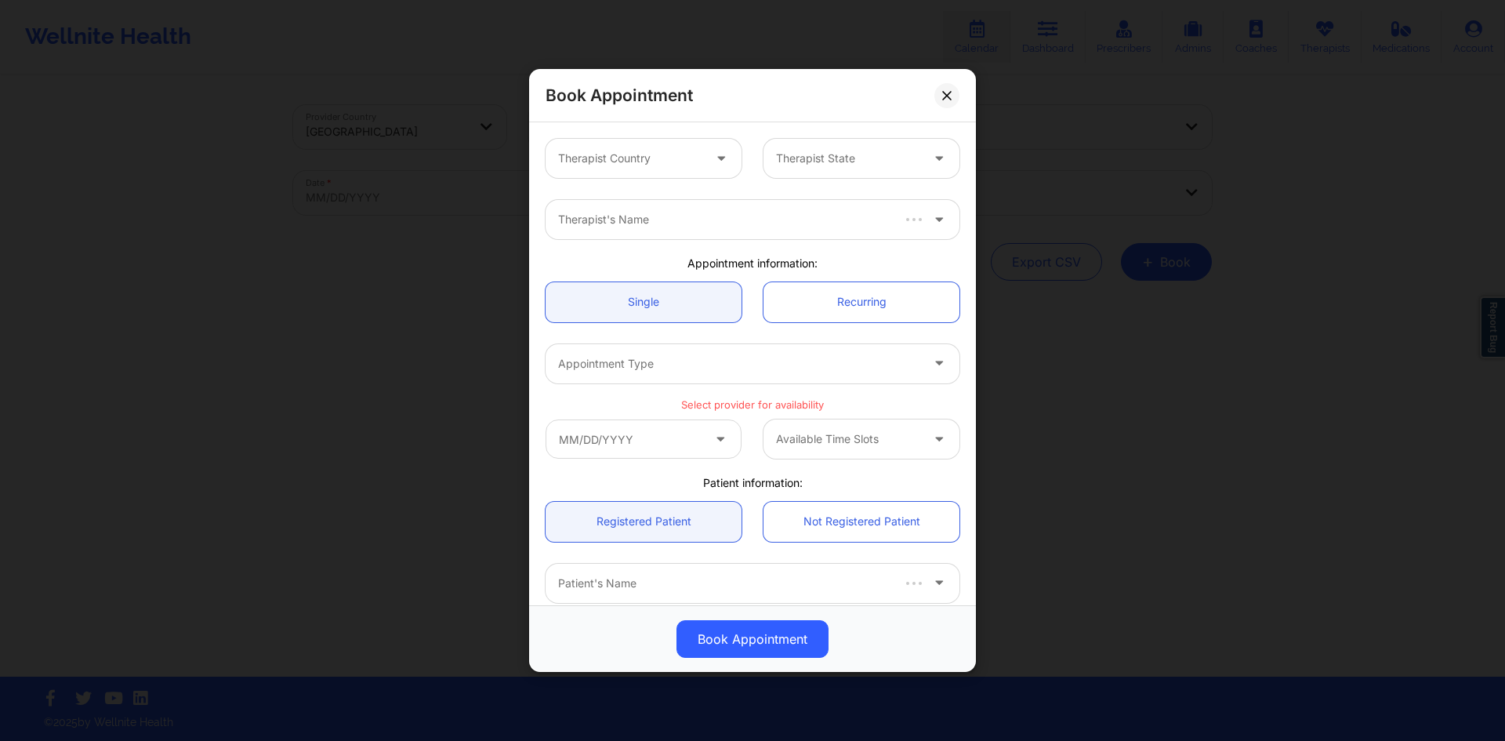
click at [703, 181] on div "Therapist Country Therapist State" at bounding box center [753, 158] width 436 height 61
click at [698, 169] on div "Therapist Country" at bounding box center [624, 158] width 158 height 39
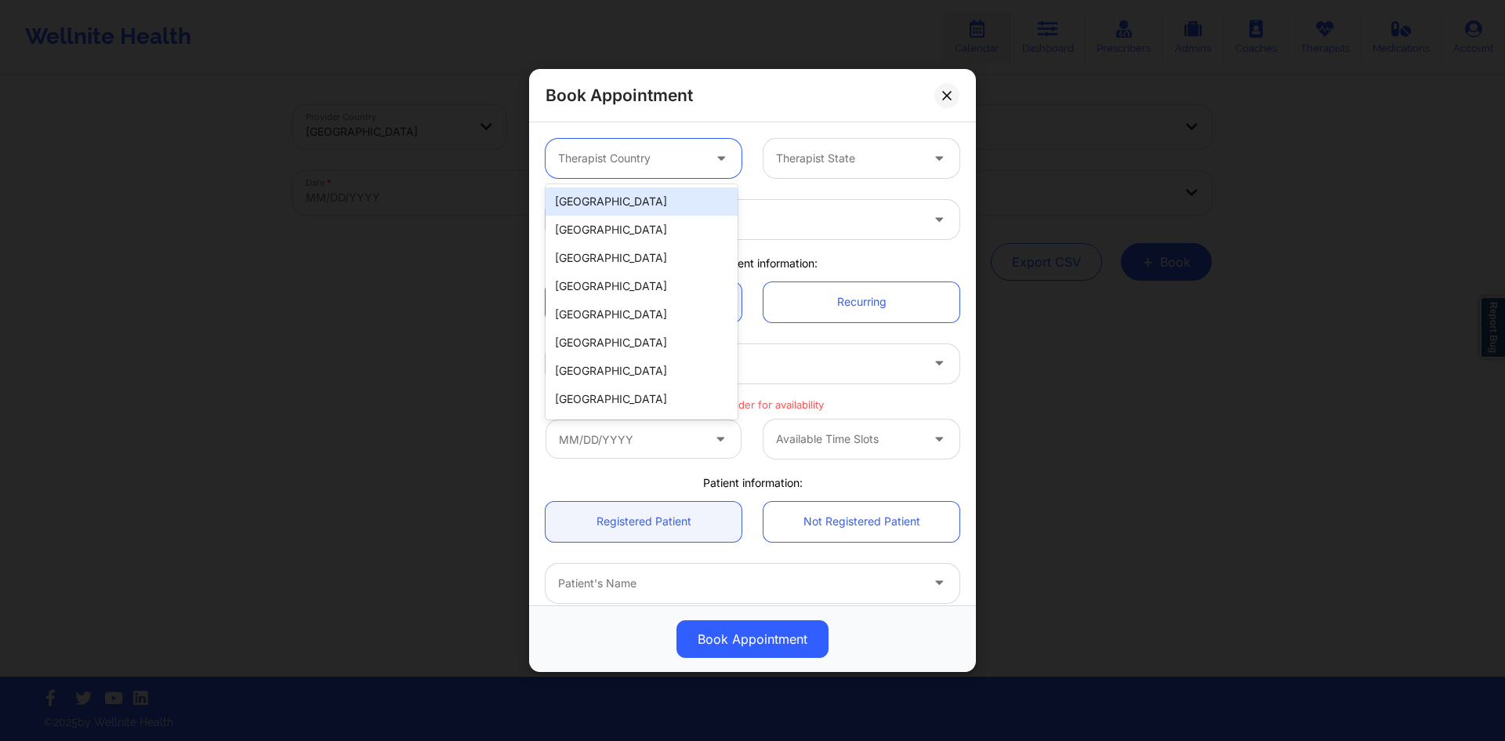
click at [698, 201] on div "[GEOGRAPHIC_DATA]" at bounding box center [641, 201] width 192 height 28
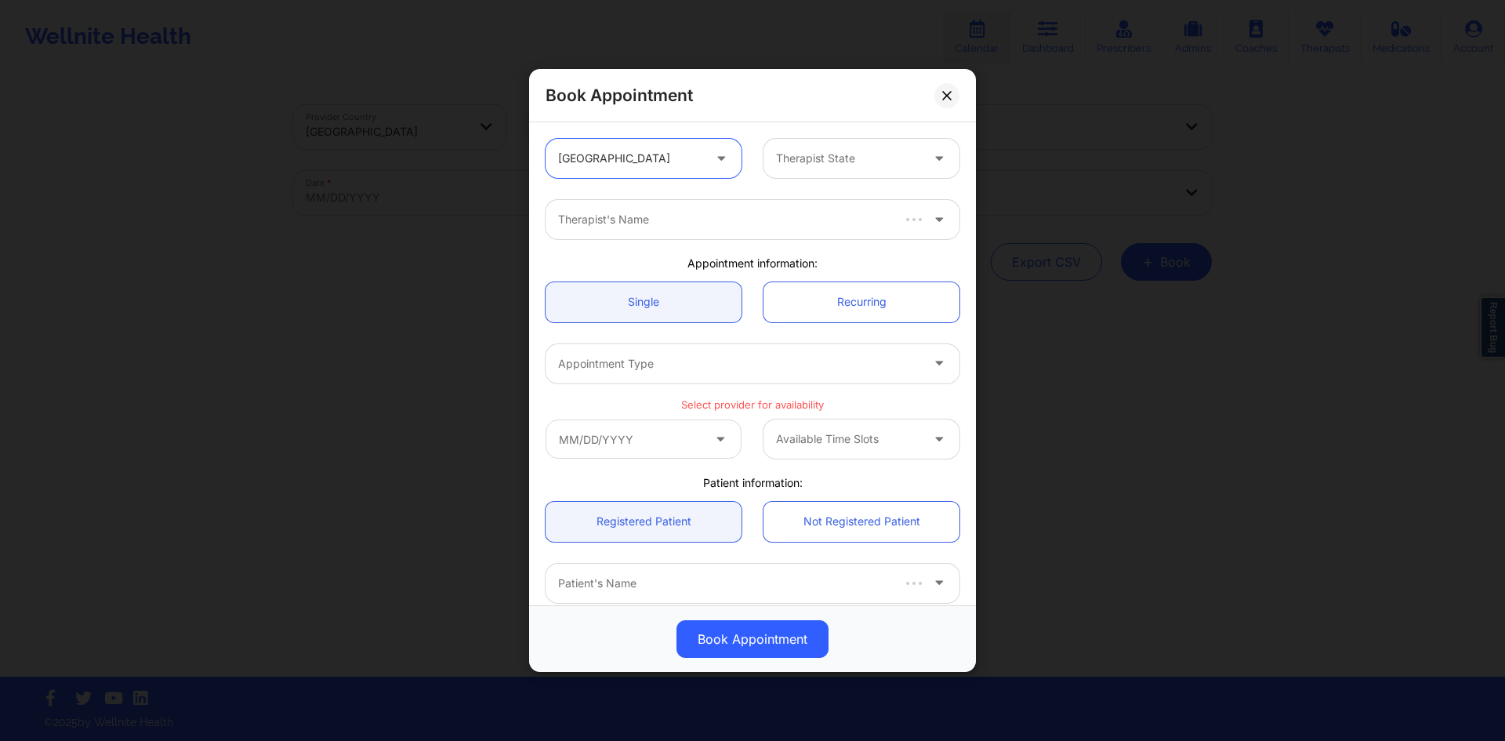
click at [886, 147] on div "Therapist State" at bounding box center [842, 158] width 158 height 39
type input "f"
click at [813, 228] on div "Florida" at bounding box center [855, 230] width 192 height 28
click at [713, 209] on div "Therapist's Name" at bounding box center [733, 219] width 376 height 39
type input "virginia gibala"
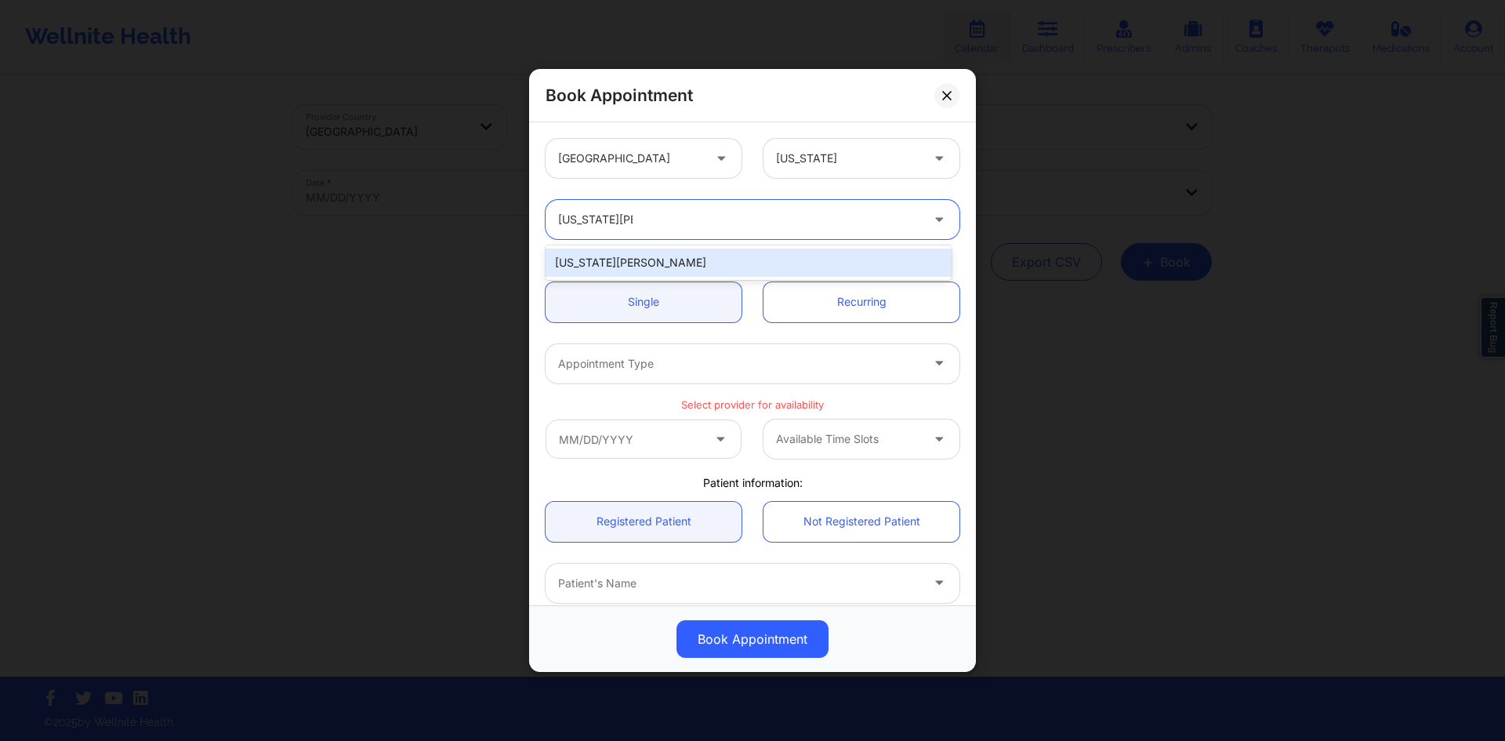
click at [743, 271] on div "Virginia Gibala" at bounding box center [748, 262] width 406 height 28
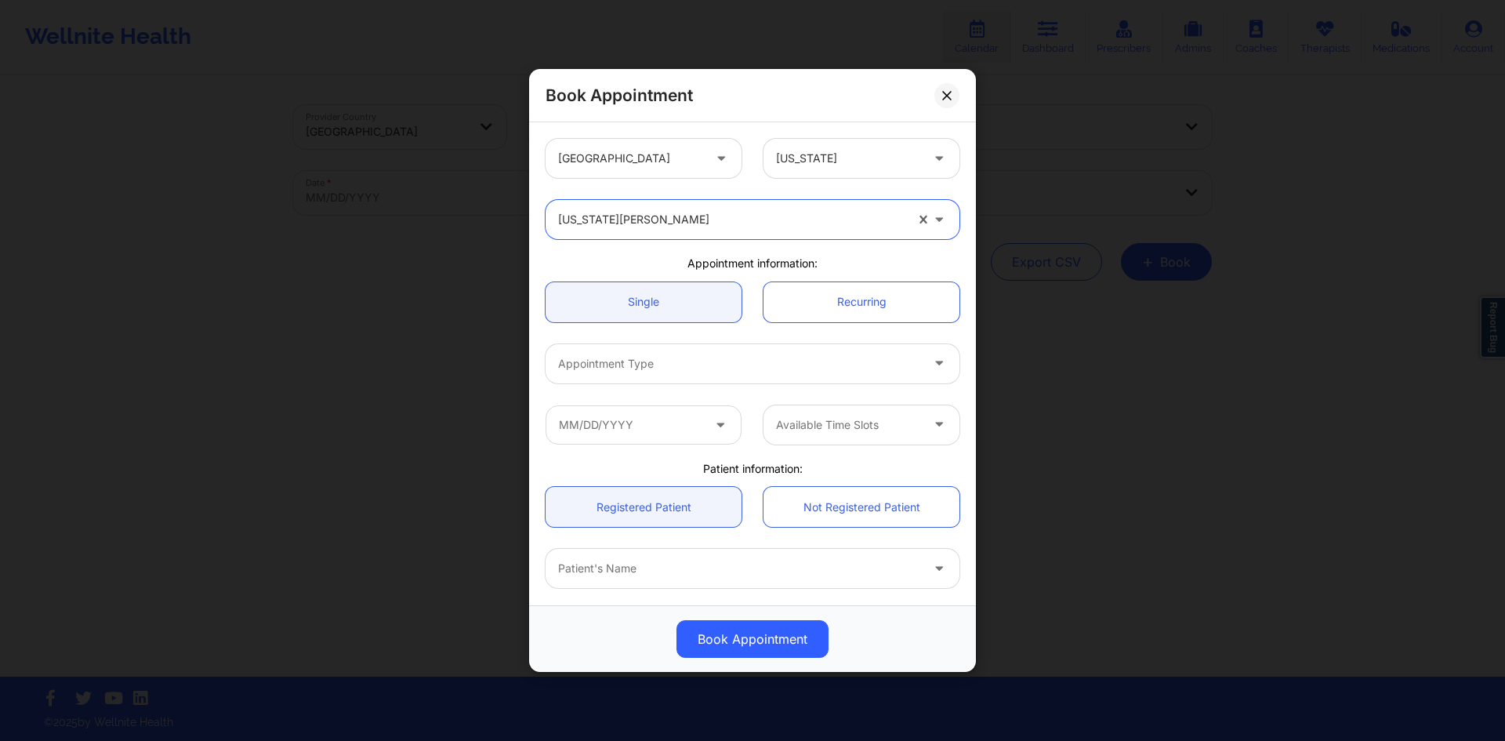
click at [639, 371] on div at bounding box center [739, 363] width 362 height 19
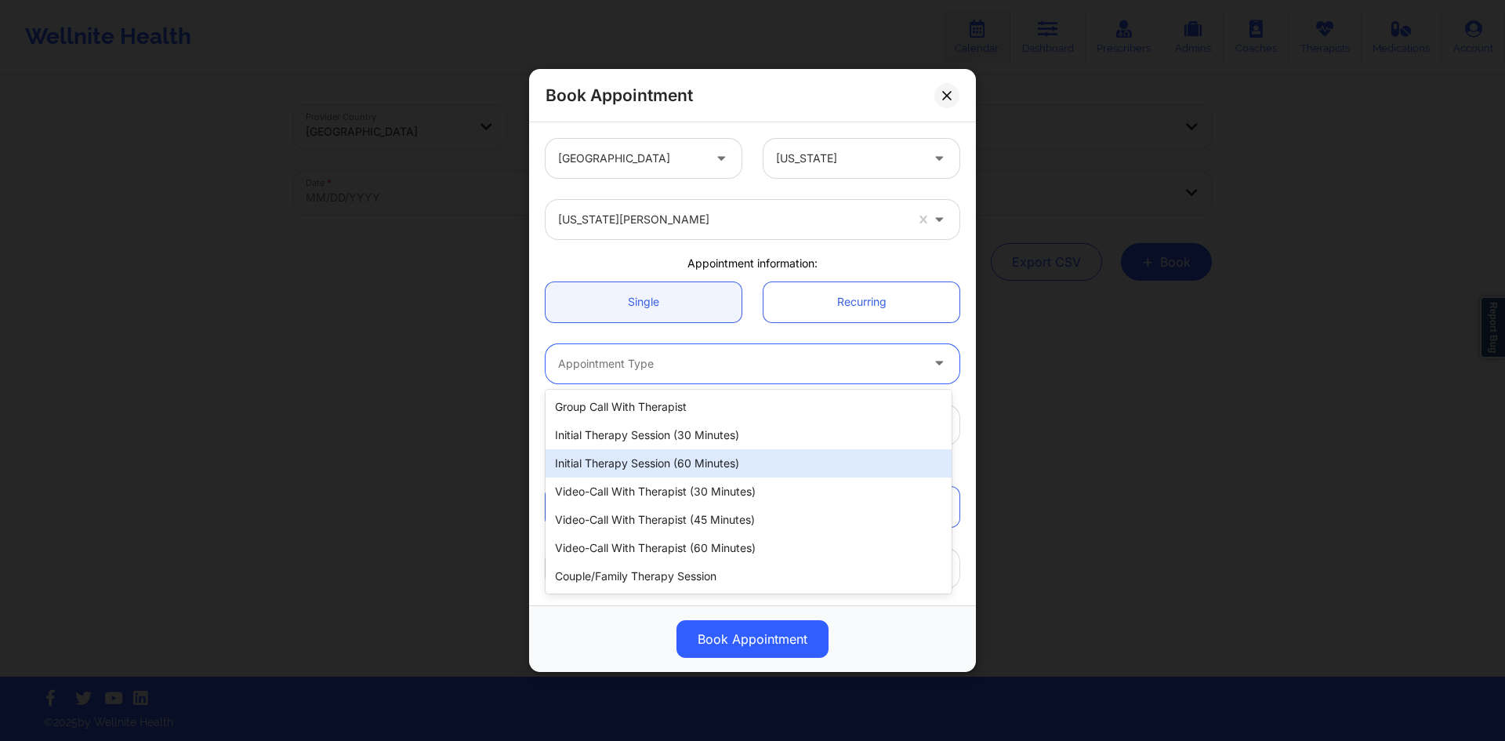
click at [690, 456] on div "Initial Therapy Session (60 minutes)" at bounding box center [748, 463] width 406 height 28
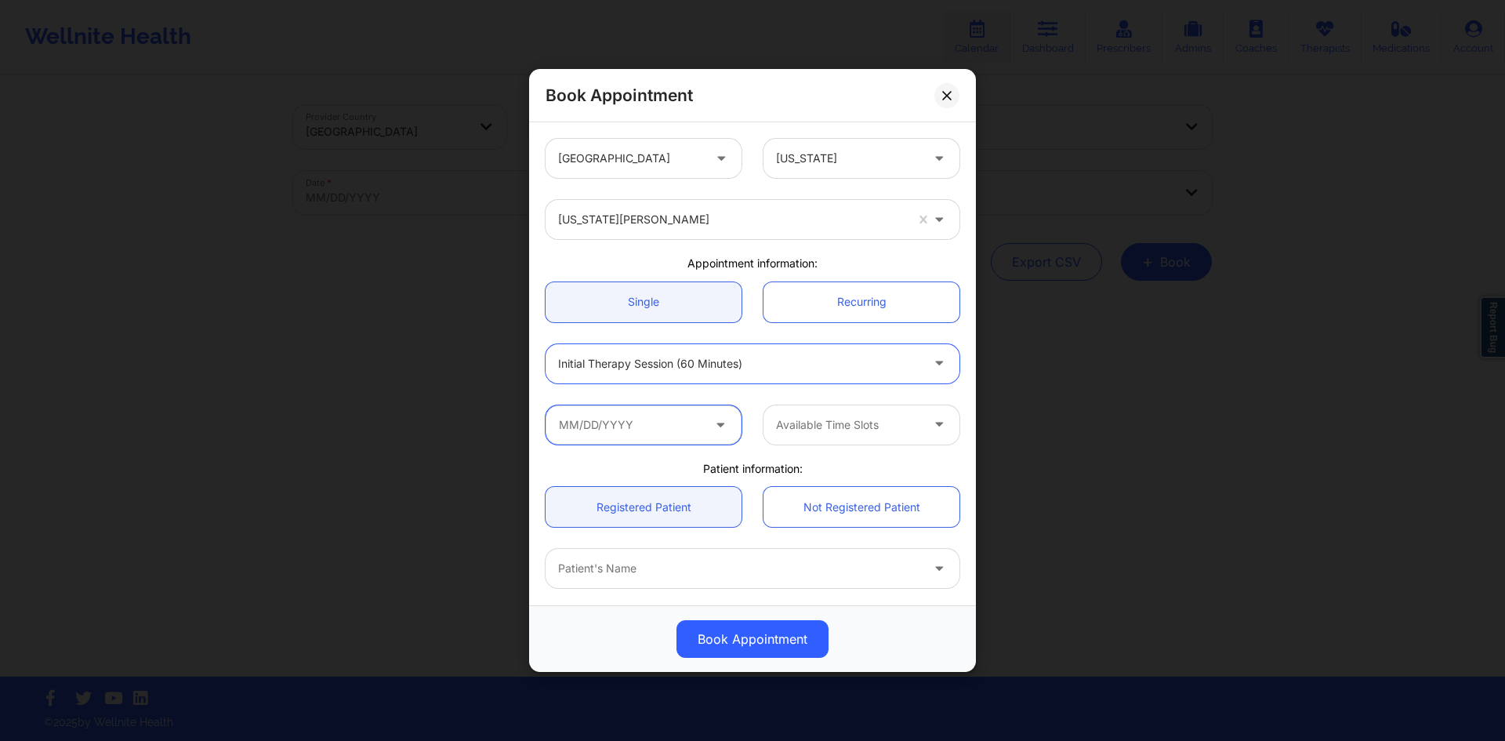
click at [663, 429] on input "text" at bounding box center [643, 424] width 196 height 39
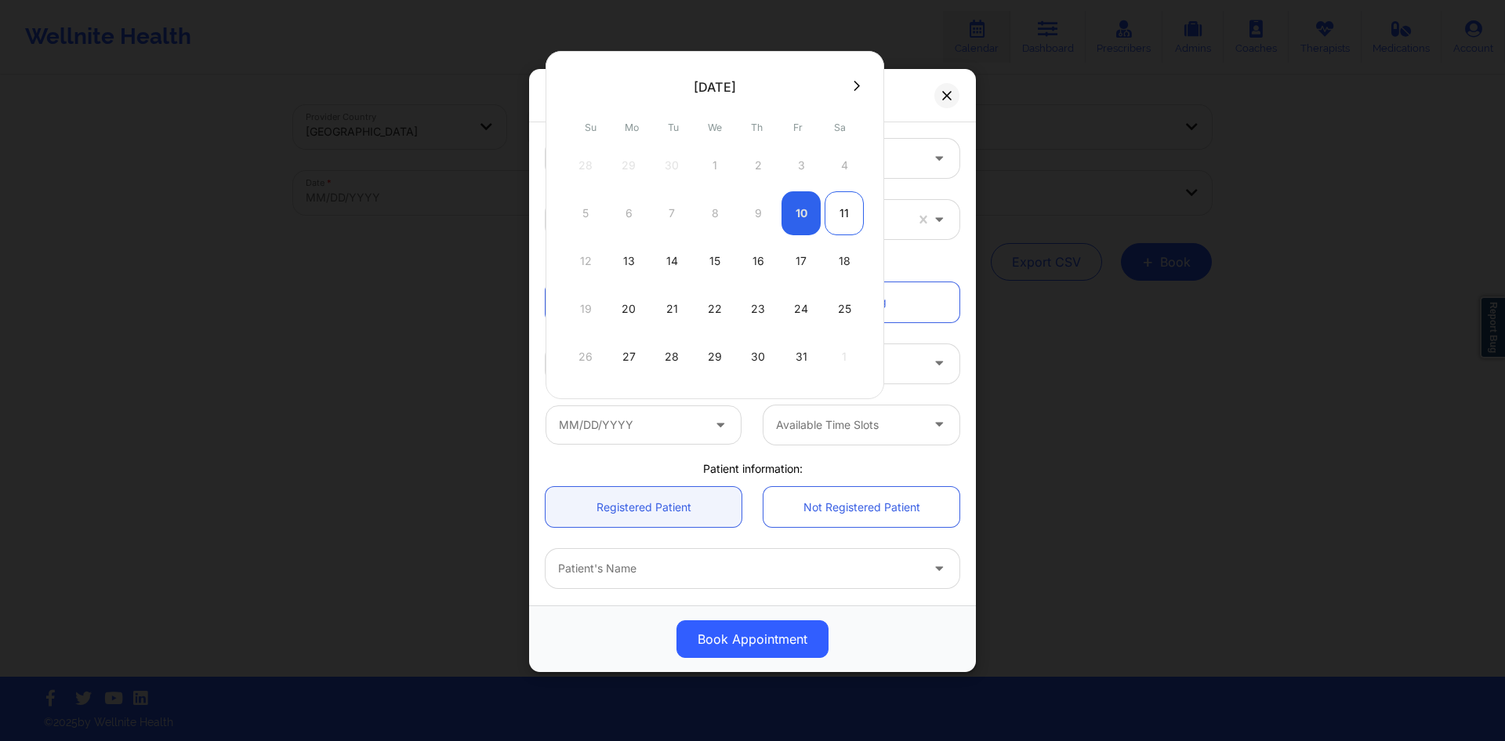
click at [856, 212] on div "11" at bounding box center [843, 213] width 39 height 44
type input "10/11/2025"
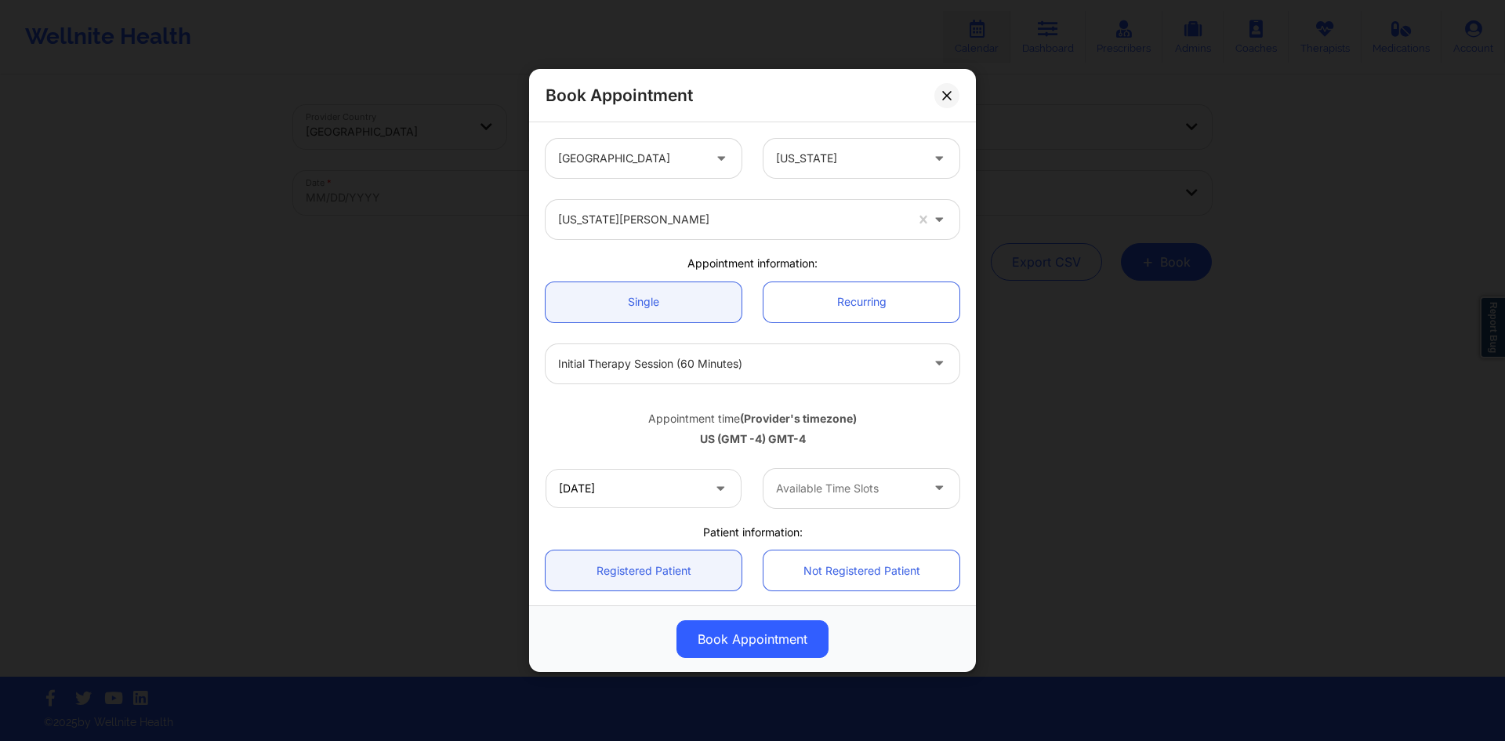
click at [841, 469] on div "Available Time Slots" at bounding box center [842, 488] width 158 height 39
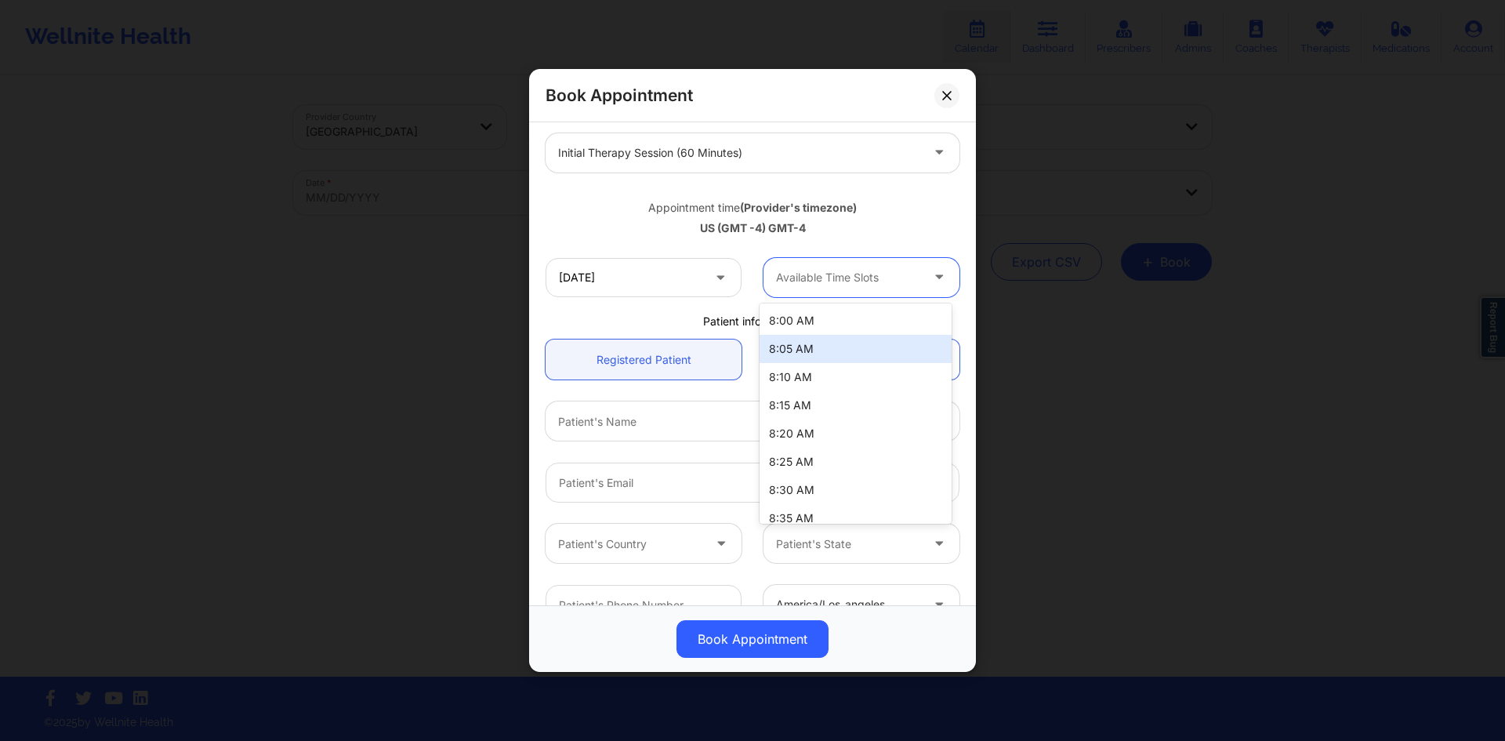
scroll to position [235, 0]
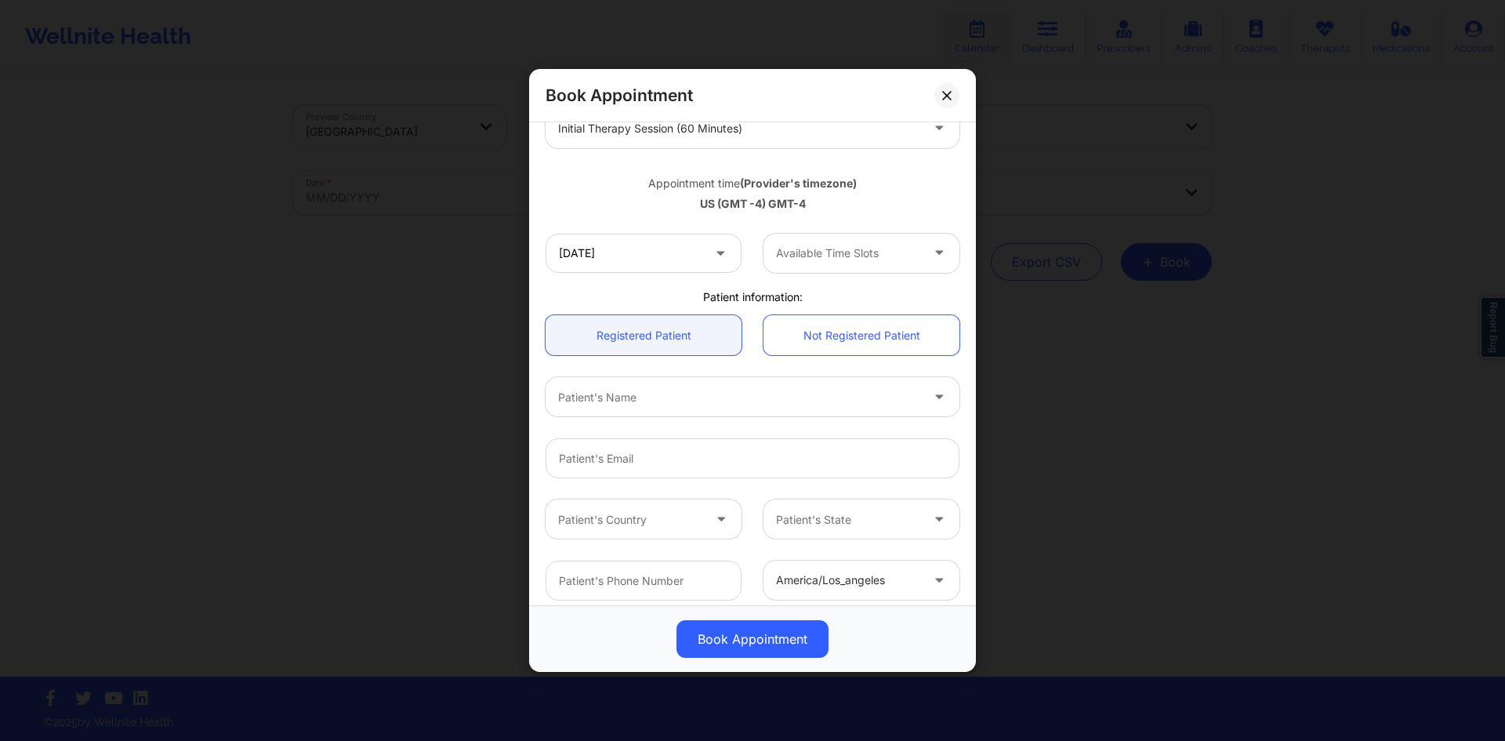
click at [950, 208] on div "US (GMT -4) GMT-4" at bounding box center [752, 204] width 414 height 16
click at [700, 257] on input "10/11/2025" at bounding box center [643, 253] width 196 height 39
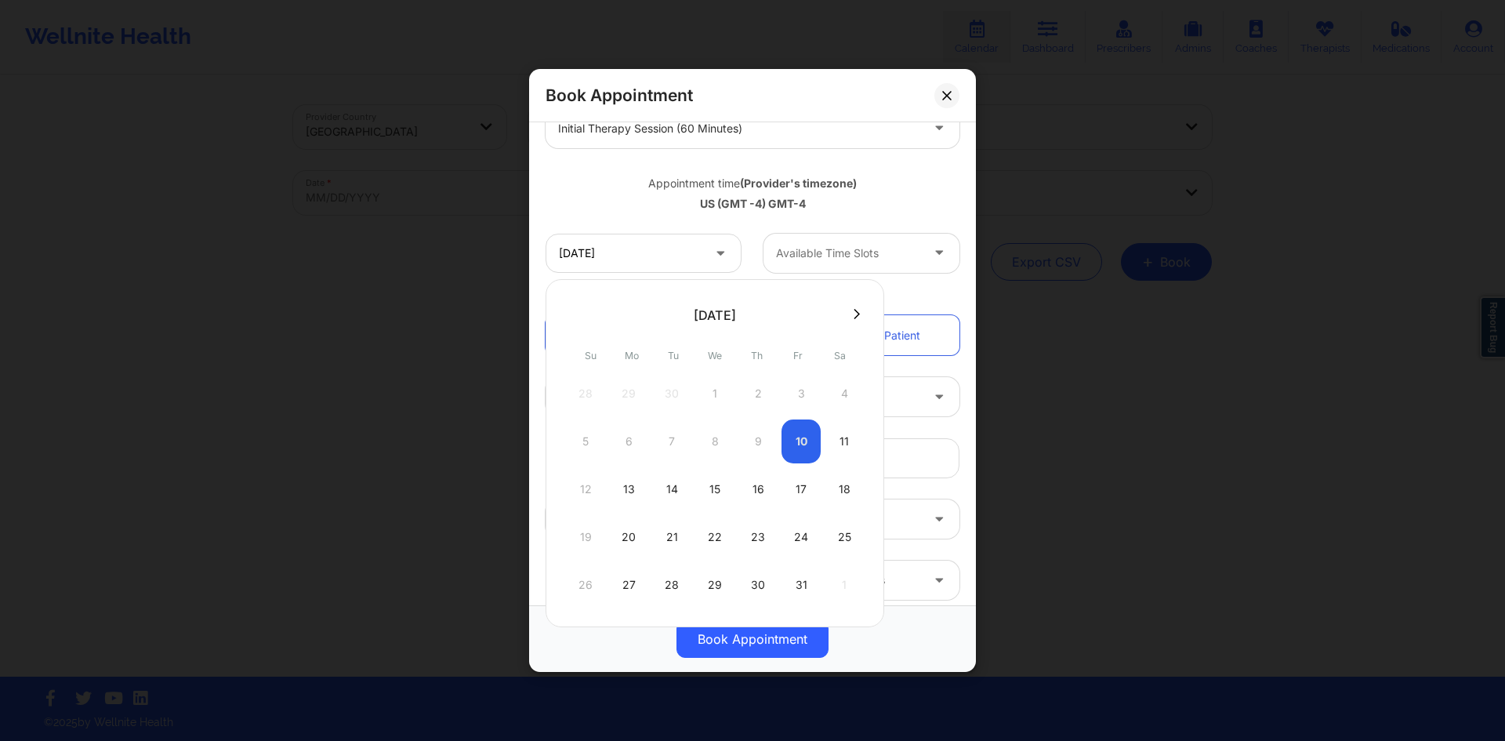
click at [746, 234] on div "10/11/2025" at bounding box center [644, 253] width 218 height 39
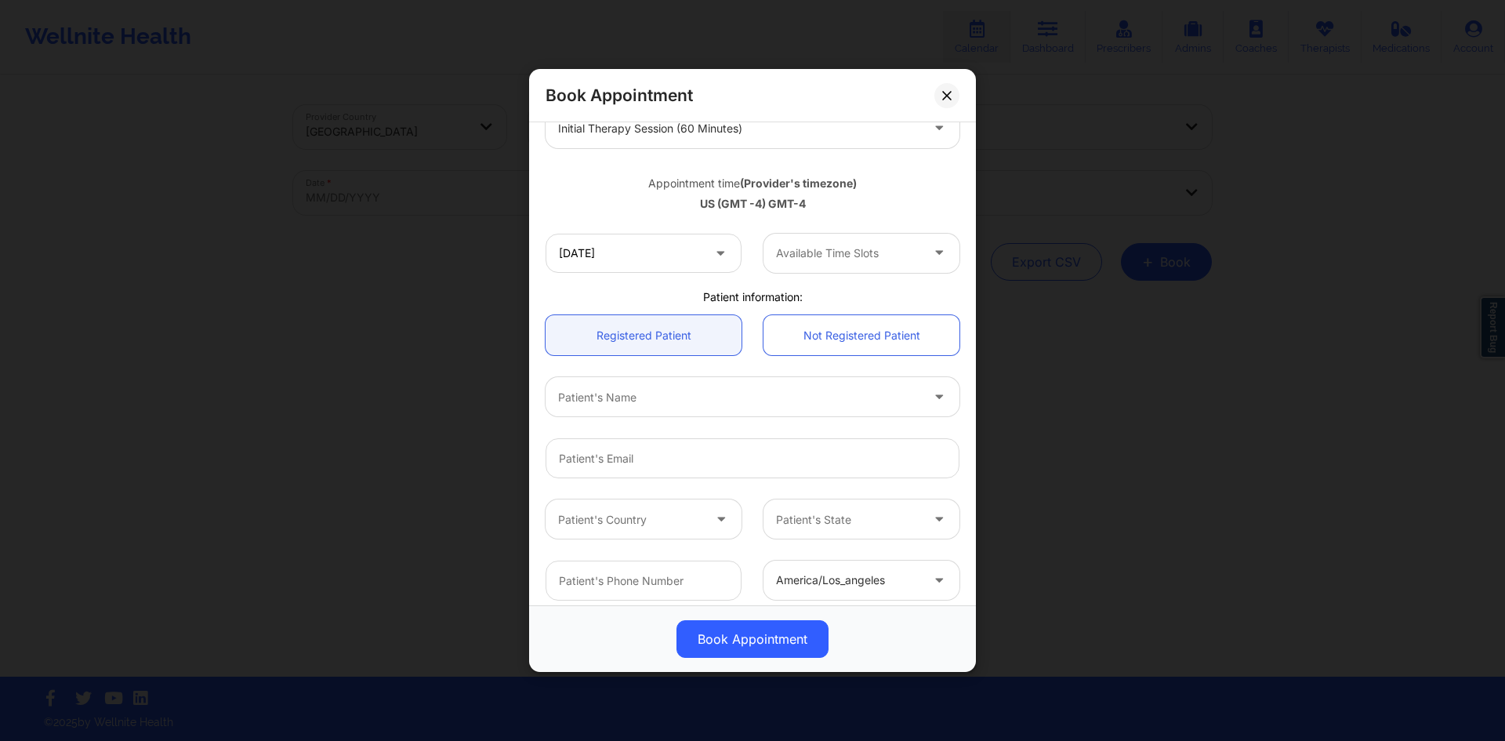
click at [857, 249] on div at bounding box center [848, 253] width 144 height 19
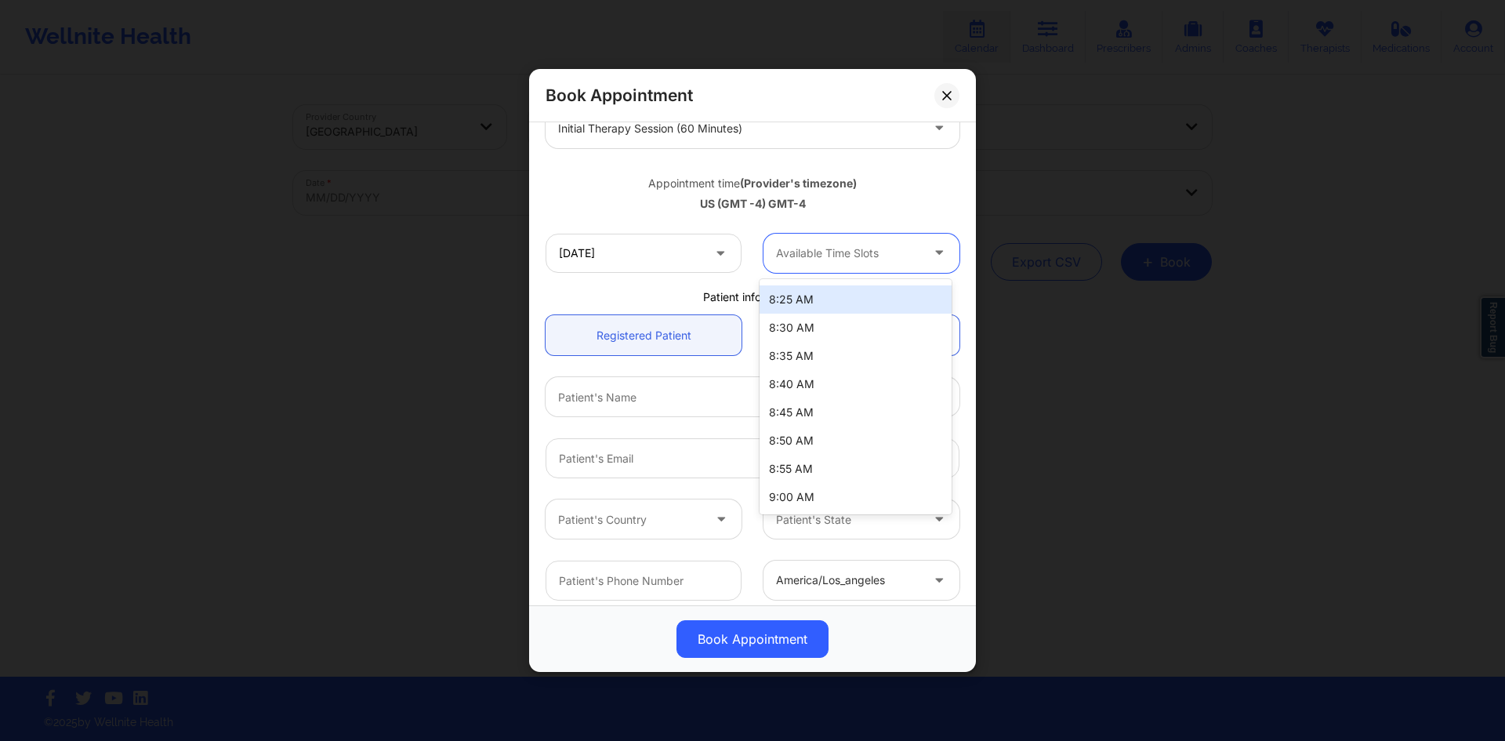
click at [876, 207] on div "US (GMT -4) GMT-4" at bounding box center [752, 204] width 414 height 16
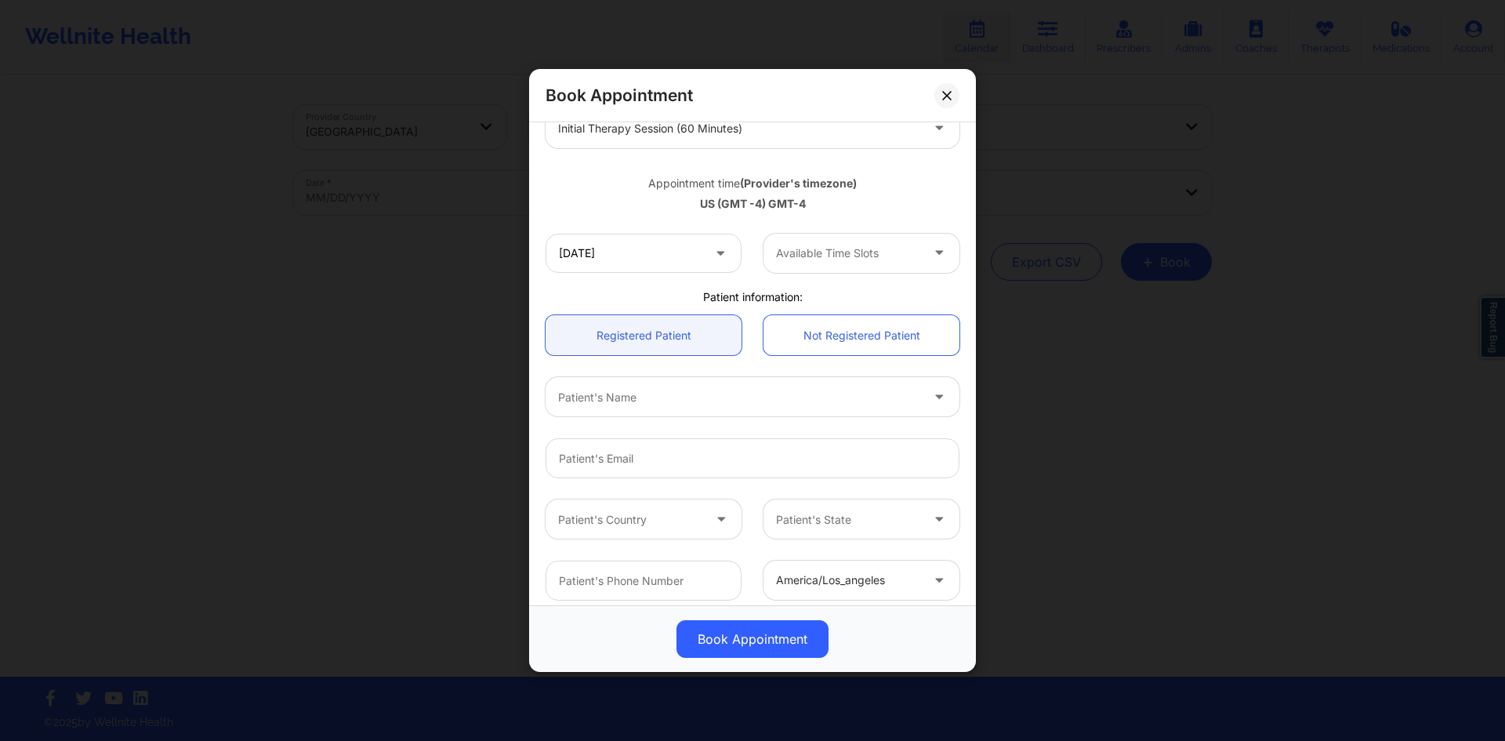
click at [720, 249] on icon at bounding box center [720, 249] width 16 height 13
click at [721, 249] on icon at bounding box center [720, 249] width 16 height 13
click at [708, 250] on input "10/11/2025" at bounding box center [643, 253] width 196 height 39
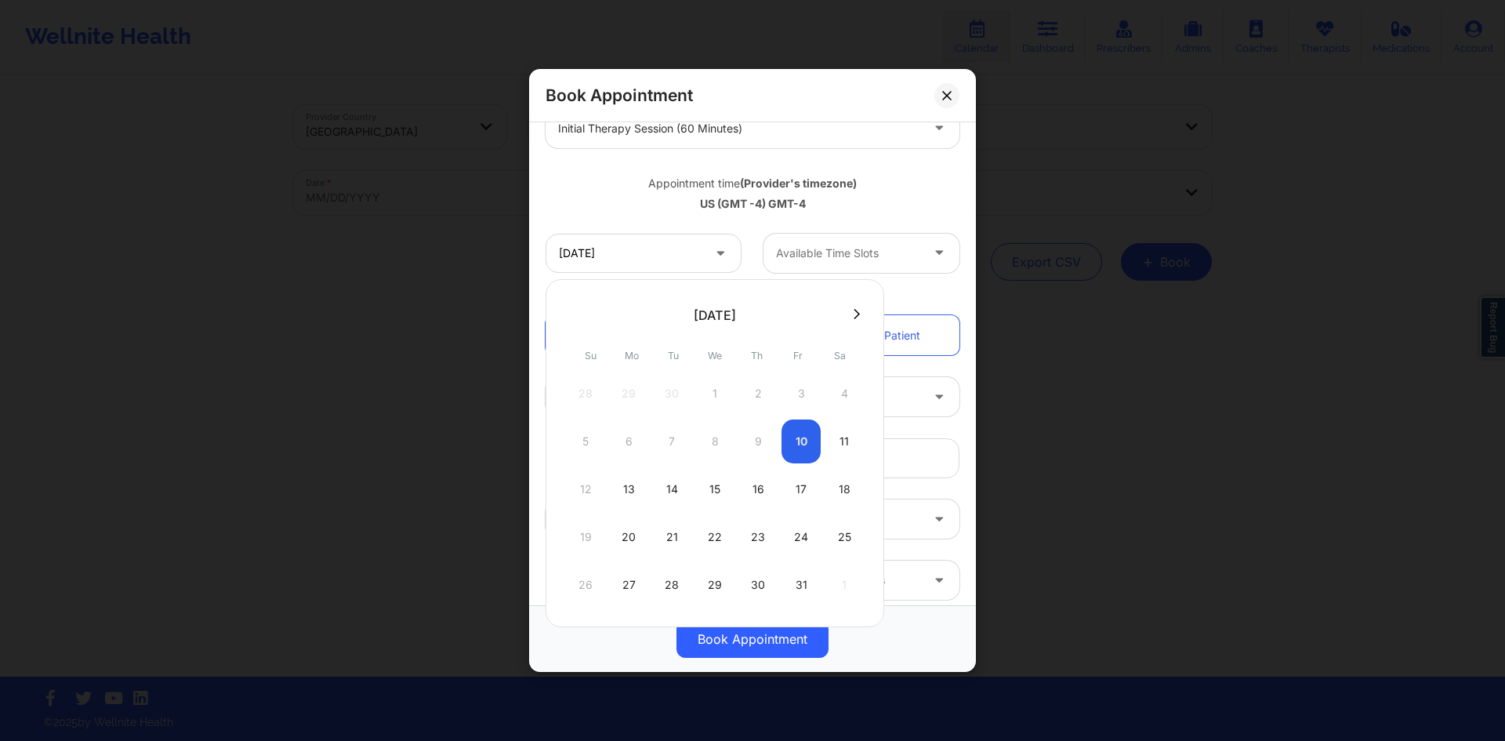
click at [824, 248] on div at bounding box center [848, 253] width 144 height 19
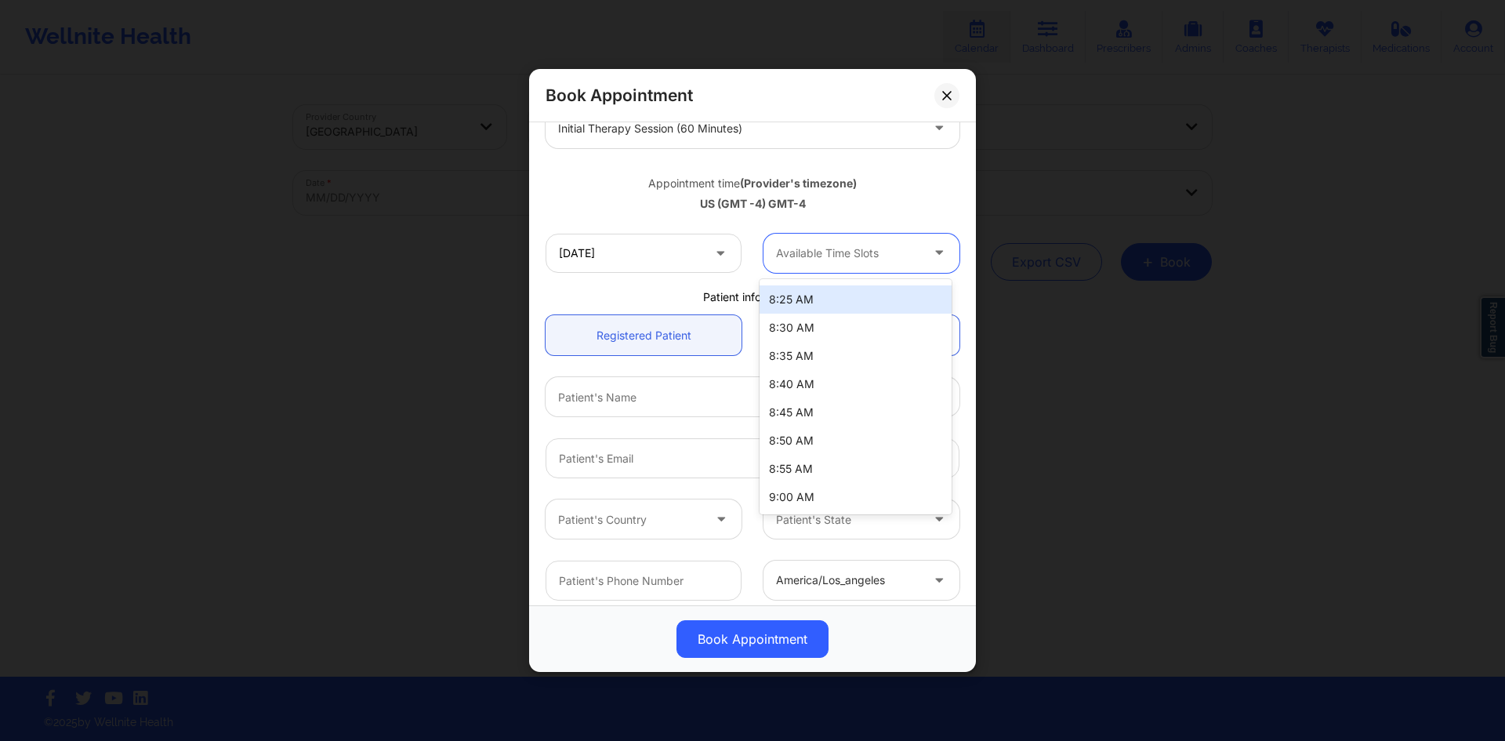
click at [881, 200] on div "US (GMT -4) GMT-4" at bounding box center [752, 204] width 414 height 16
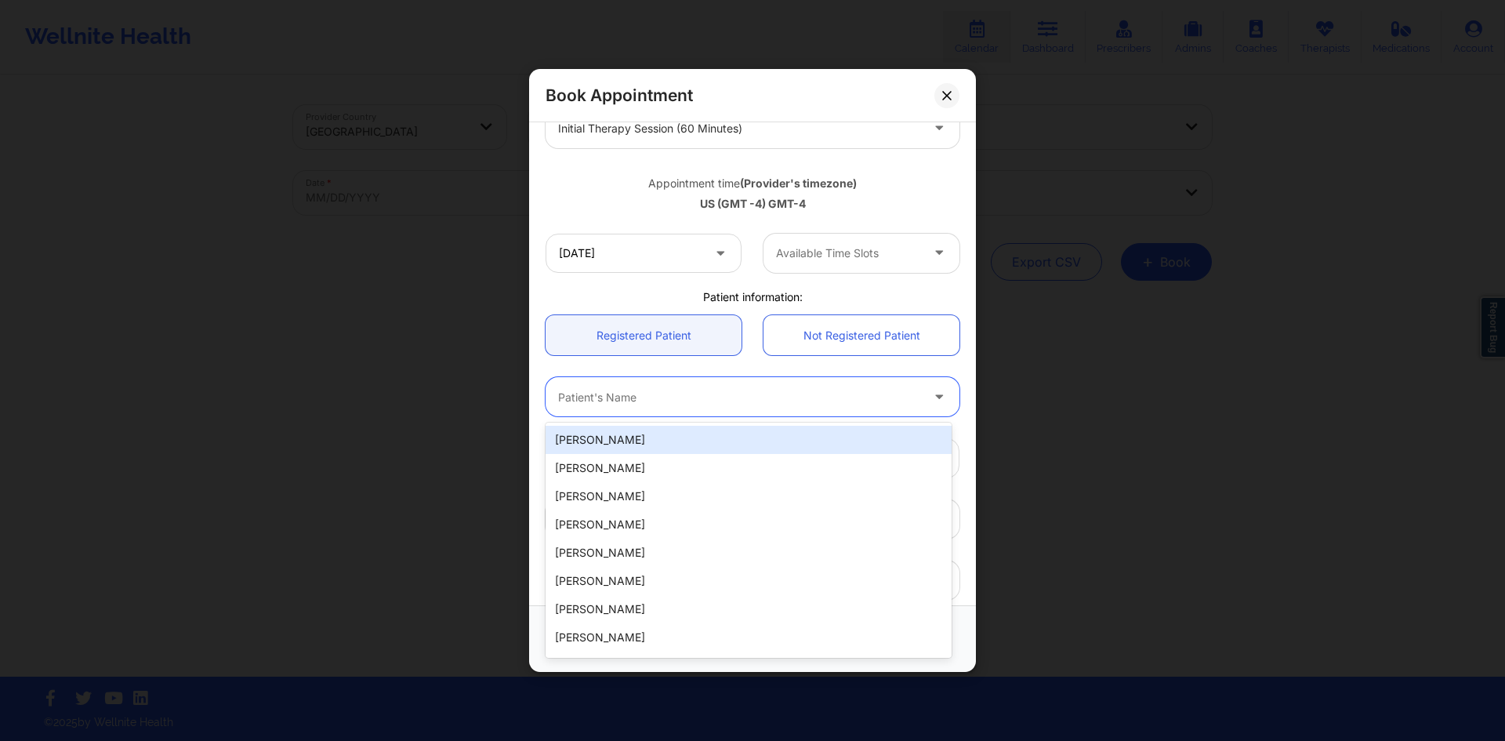
click at [773, 390] on div at bounding box center [739, 397] width 362 height 19
click at [867, 388] on div at bounding box center [739, 397] width 362 height 19
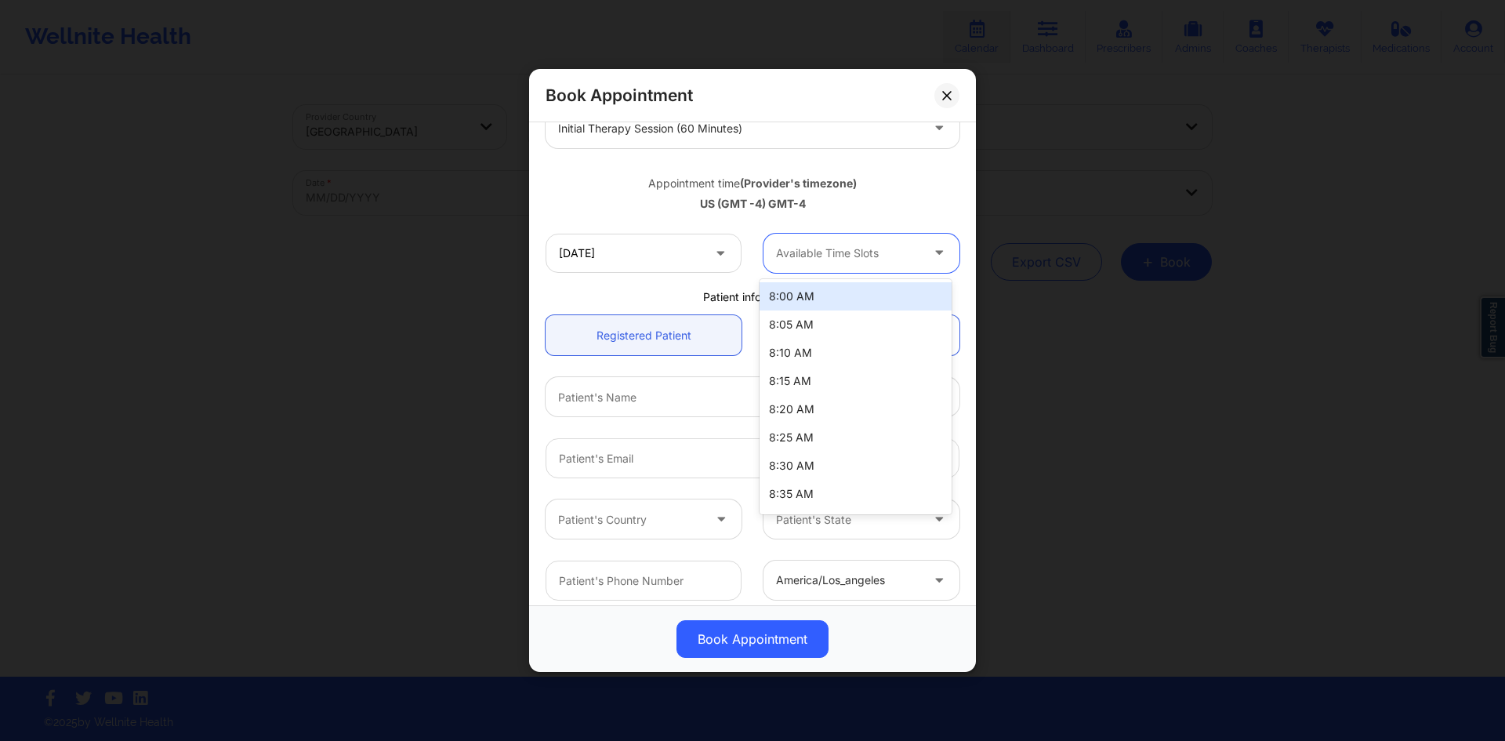
click at [853, 253] on div at bounding box center [848, 253] width 144 height 19
click at [807, 220] on div "Appointment time (Provider's timezone) US (GMT -4) GMT-4" at bounding box center [753, 190] width 436 height 63
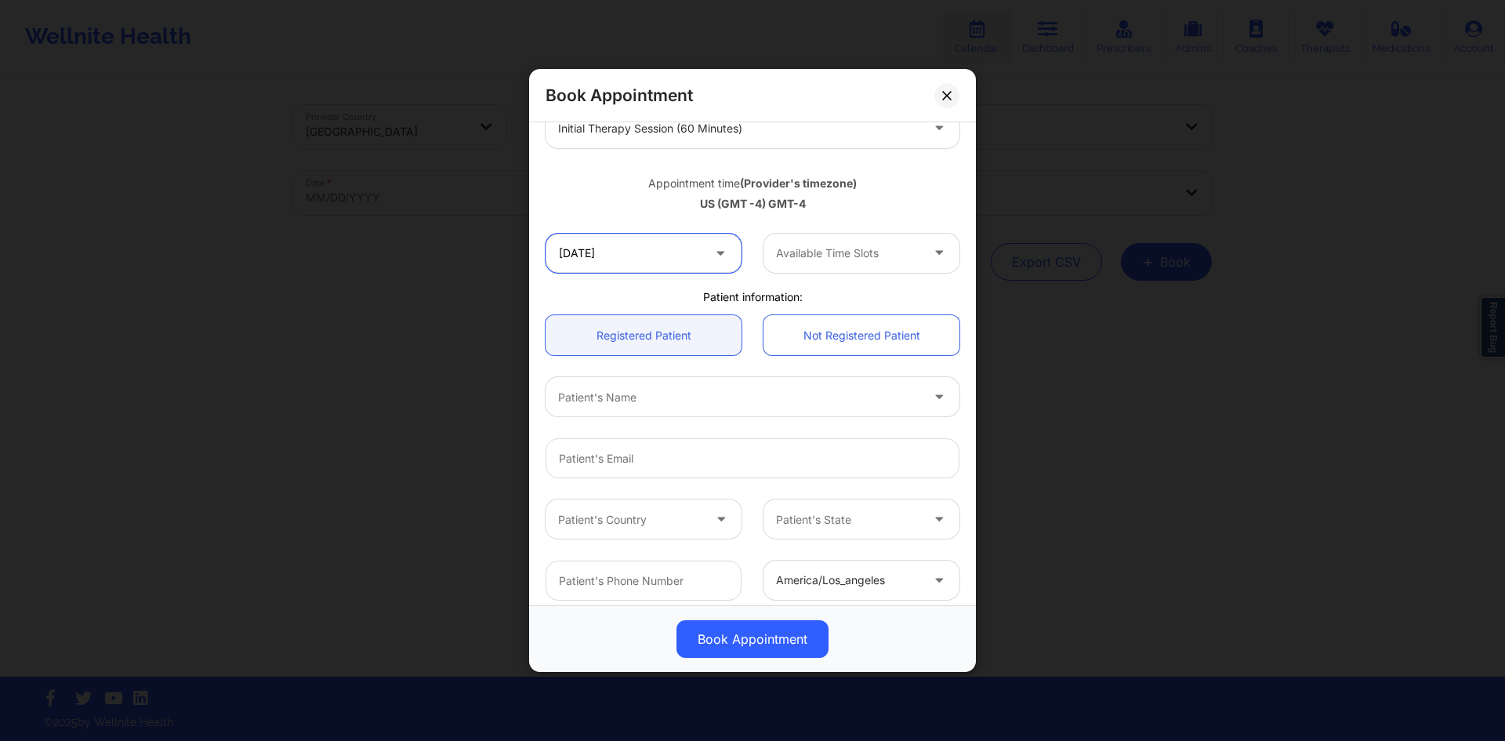
click at [676, 251] on input "10/11/2025" at bounding box center [643, 253] width 196 height 39
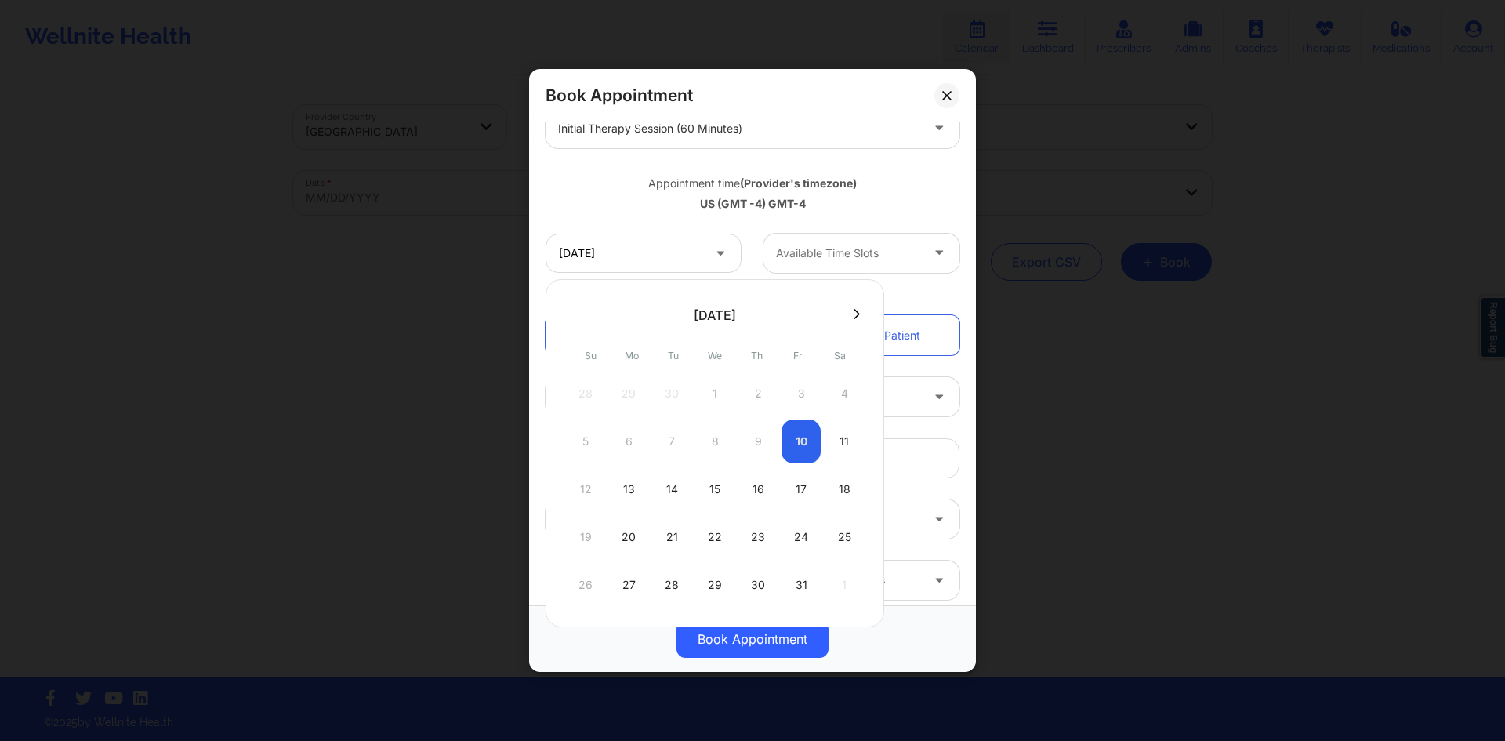
click at [806, 223] on div "10/11/2025 Available Time Slots" at bounding box center [753, 253] width 436 height 61
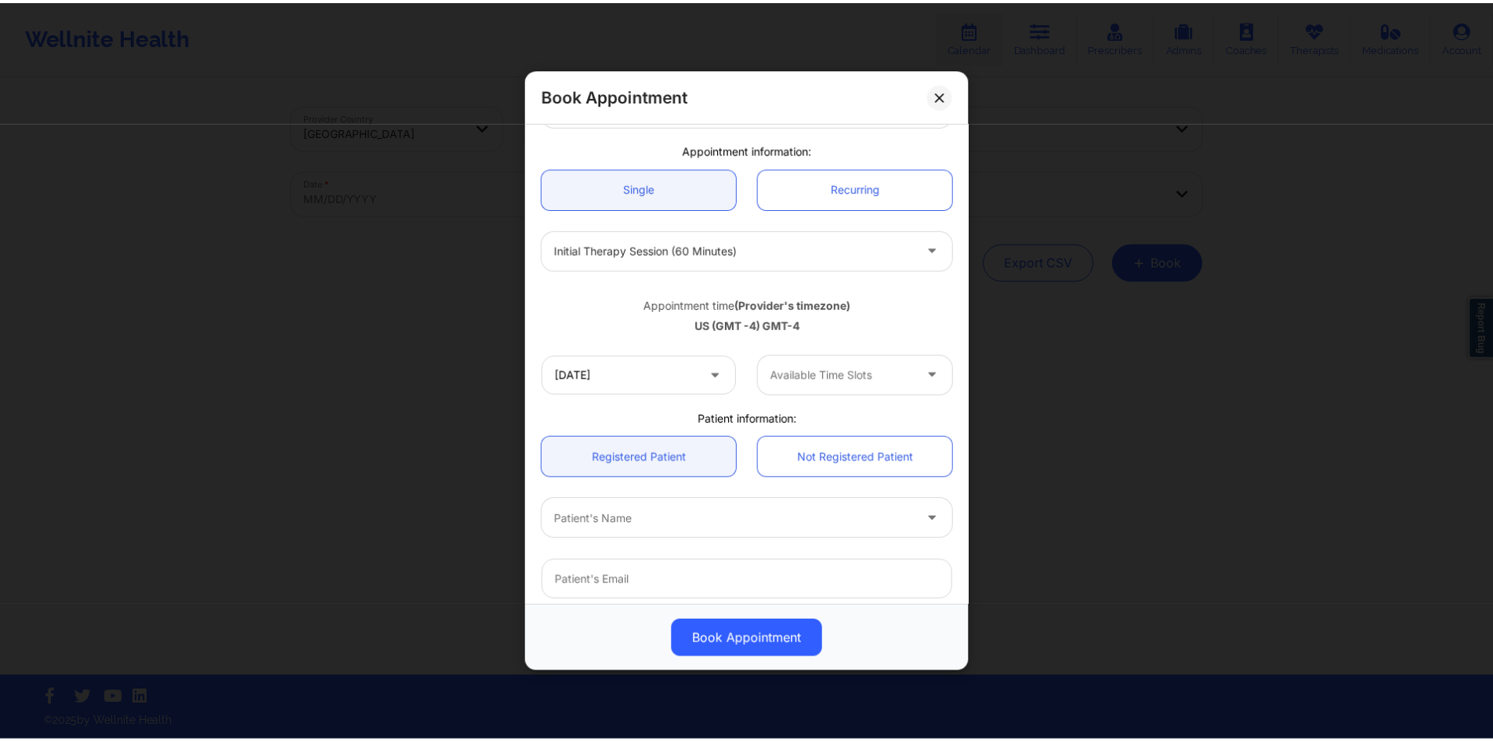
scroll to position [0, 0]
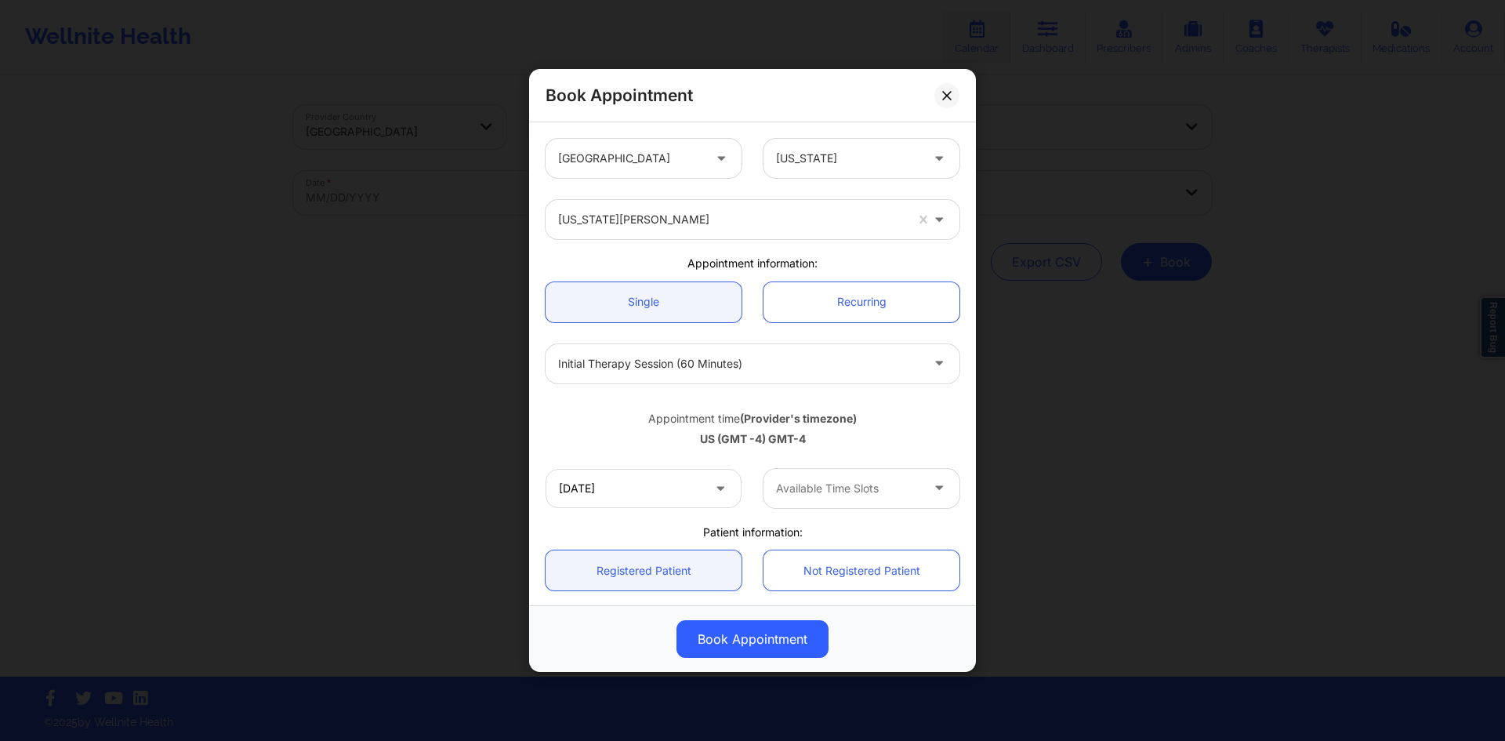
click at [726, 223] on div at bounding box center [731, 219] width 346 height 19
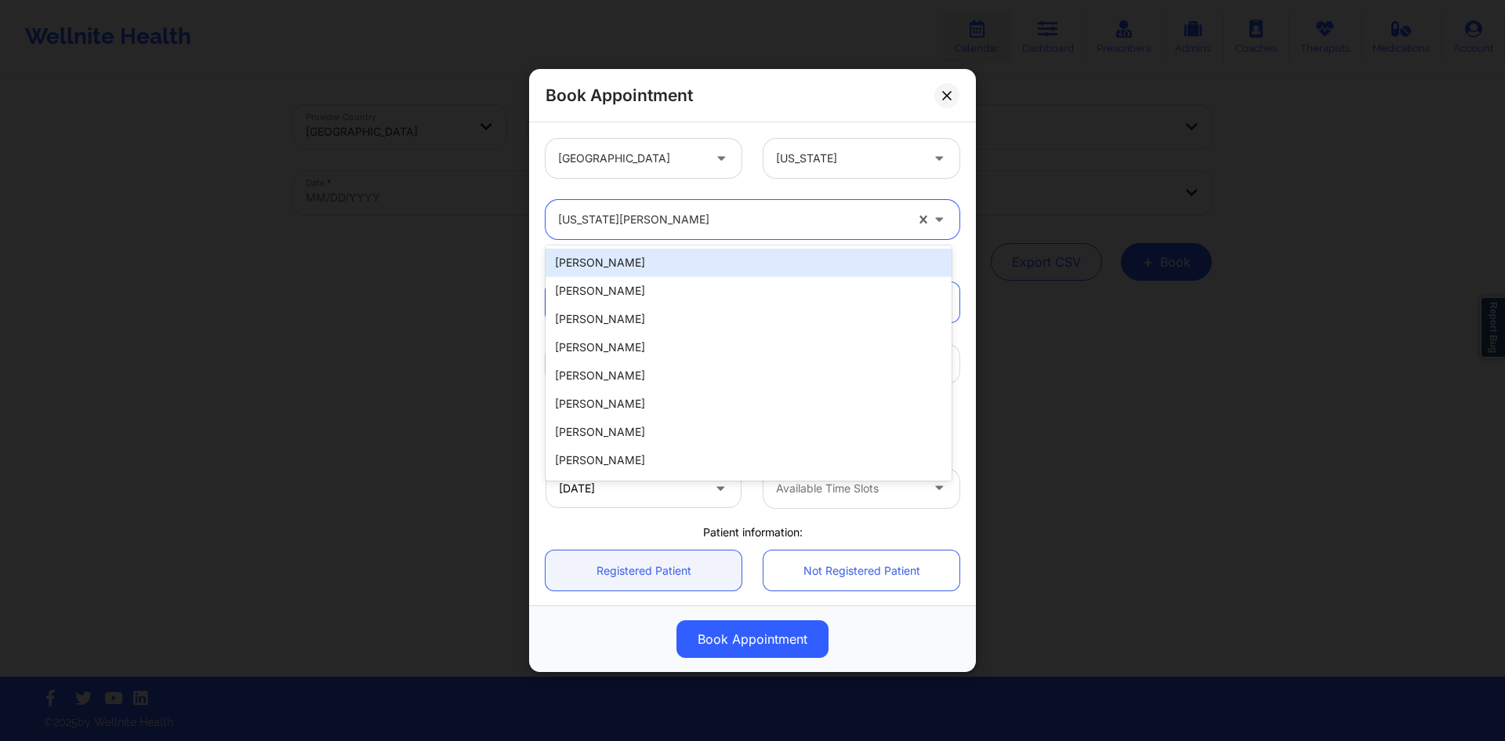
click at [780, 222] on div at bounding box center [731, 219] width 346 height 19
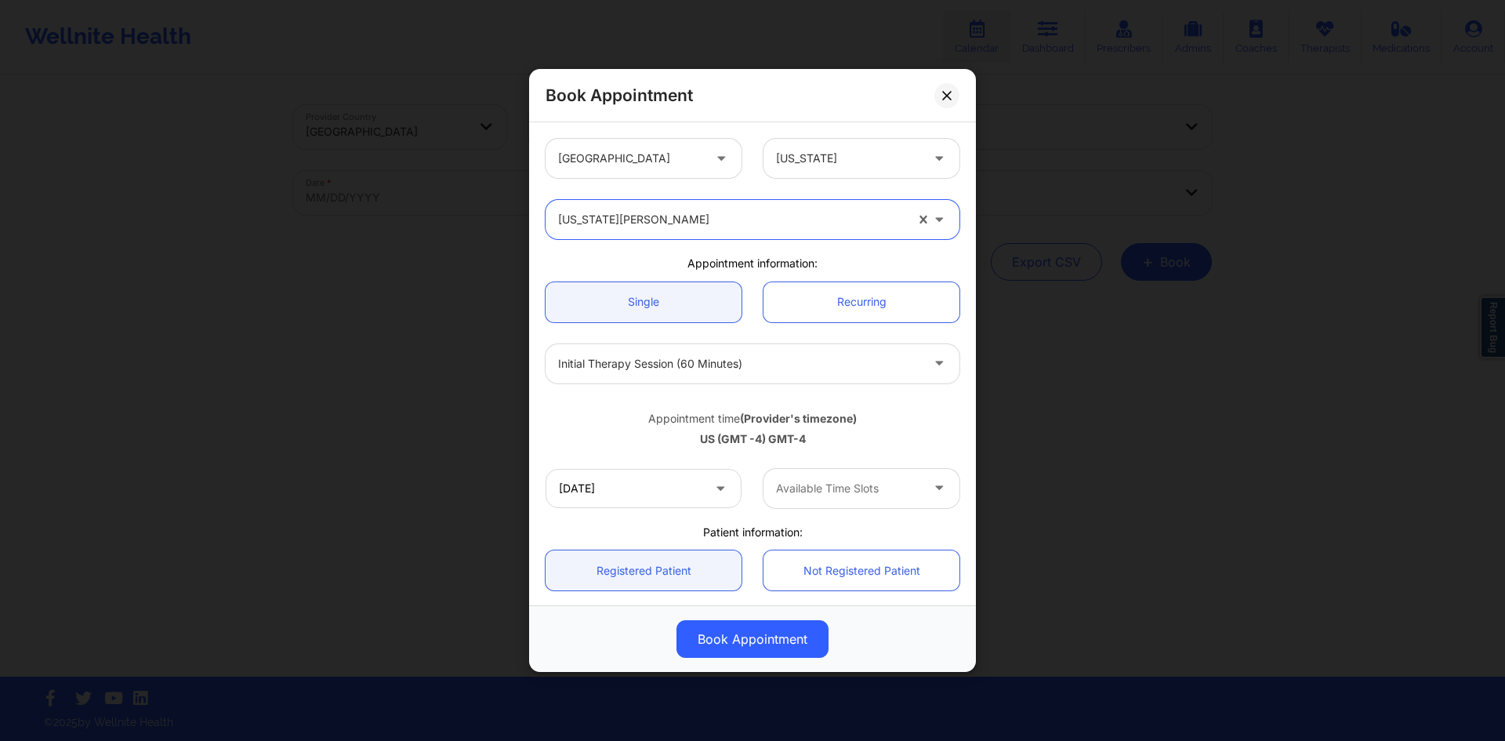
click at [784, 187] on div "United States Florida" at bounding box center [753, 158] width 436 height 61
click at [950, 76] on div "Book Appointment" at bounding box center [752, 95] width 447 height 53
click at [951, 91] on button at bounding box center [946, 95] width 25 height 25
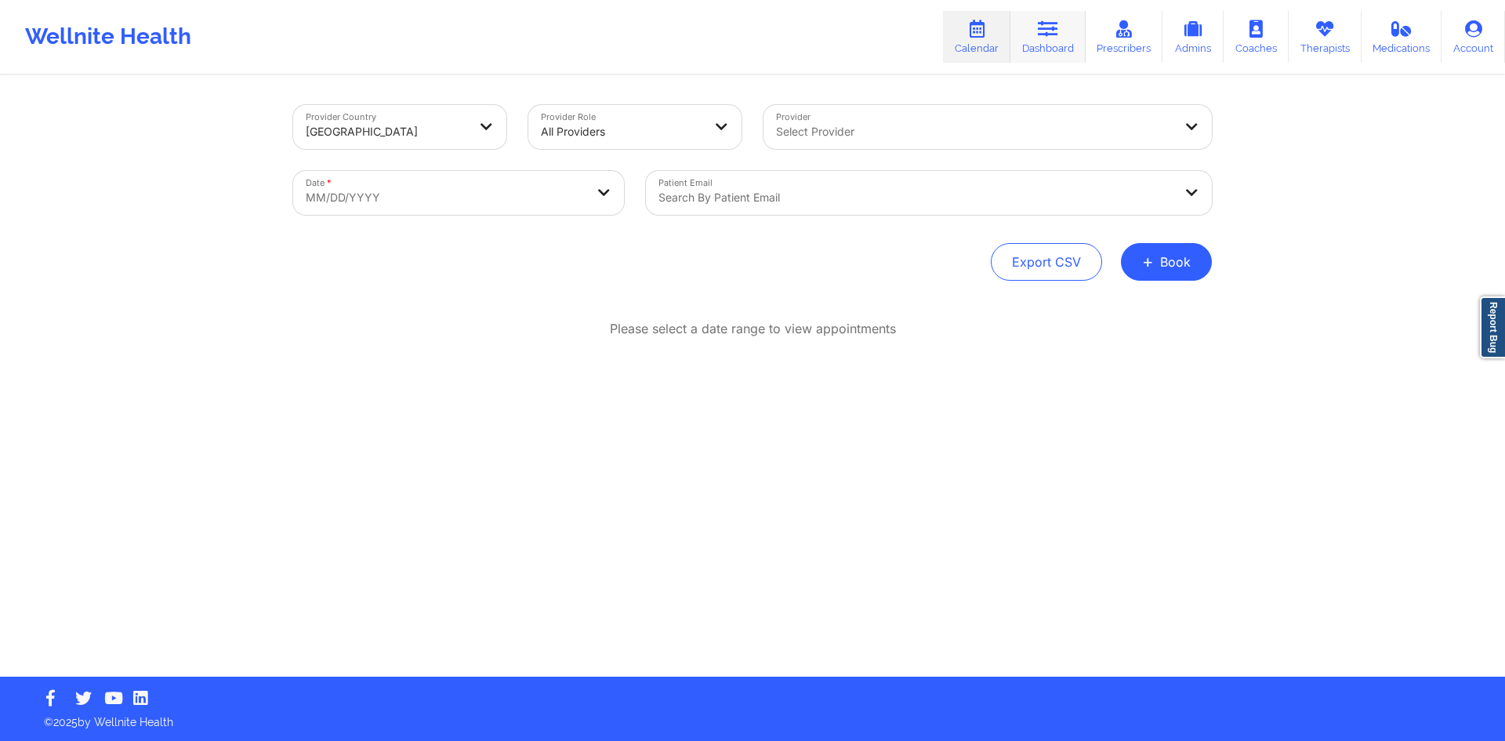
click at [1070, 38] on link "Dashboard" at bounding box center [1047, 37] width 75 height 52
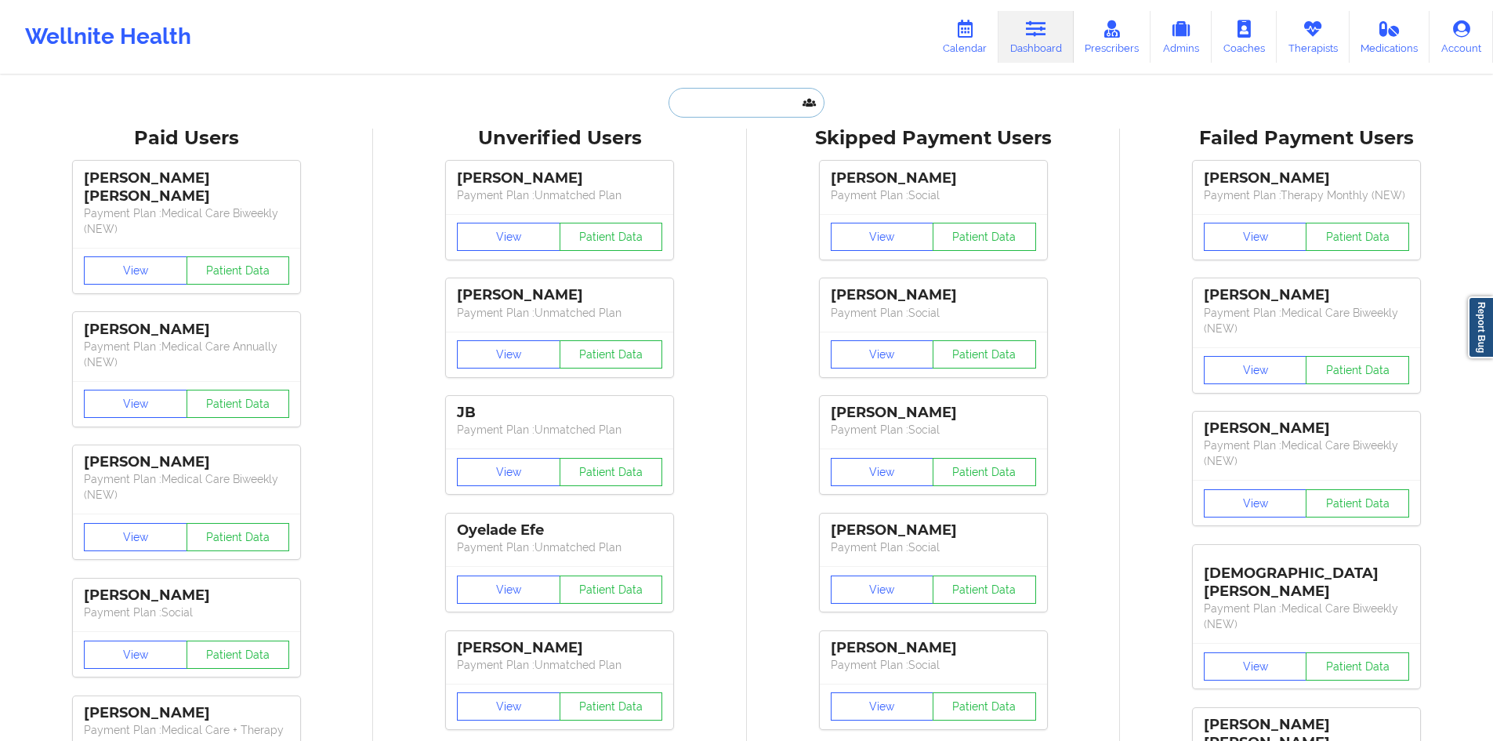
click at [706, 103] on input "text" at bounding box center [746, 103] width 155 height 30
paste input "madisonjo722@gmail.com"
type input "madisonjo722@gmail.com"
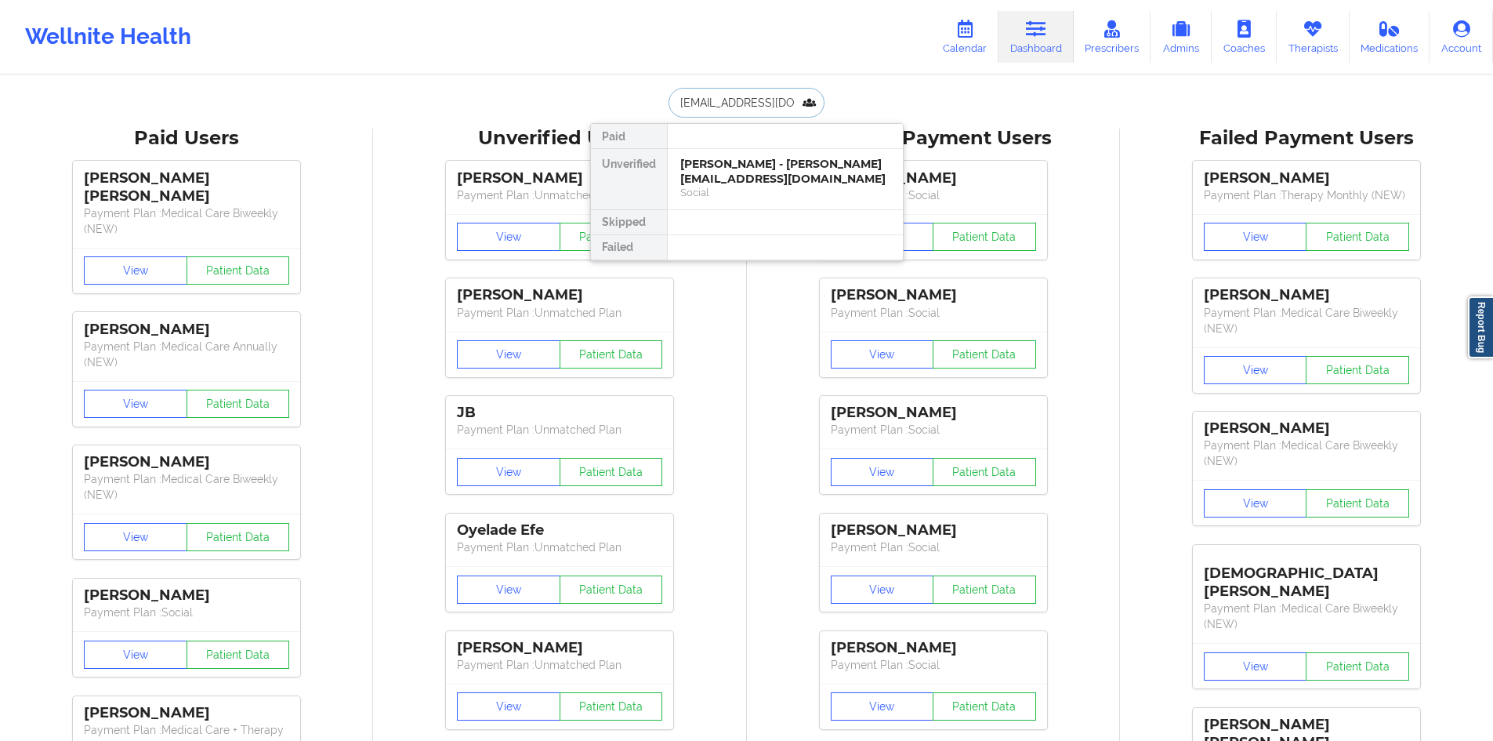
scroll to position [0, 9]
click at [778, 179] on div "Madison Jordan - madisonjo722@gmail.com" at bounding box center [785, 171] width 210 height 29
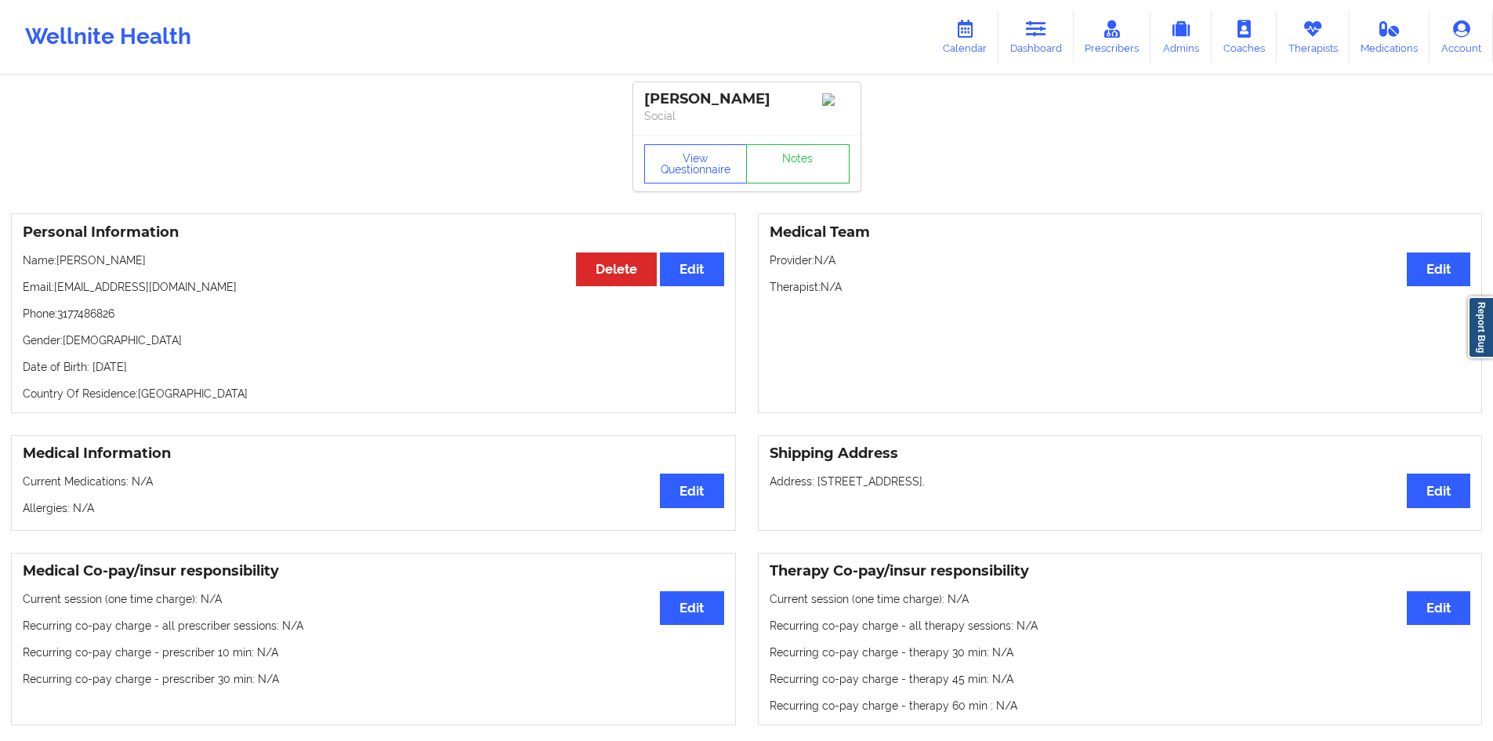
click at [1045, 33] on icon at bounding box center [1036, 28] width 20 height 17
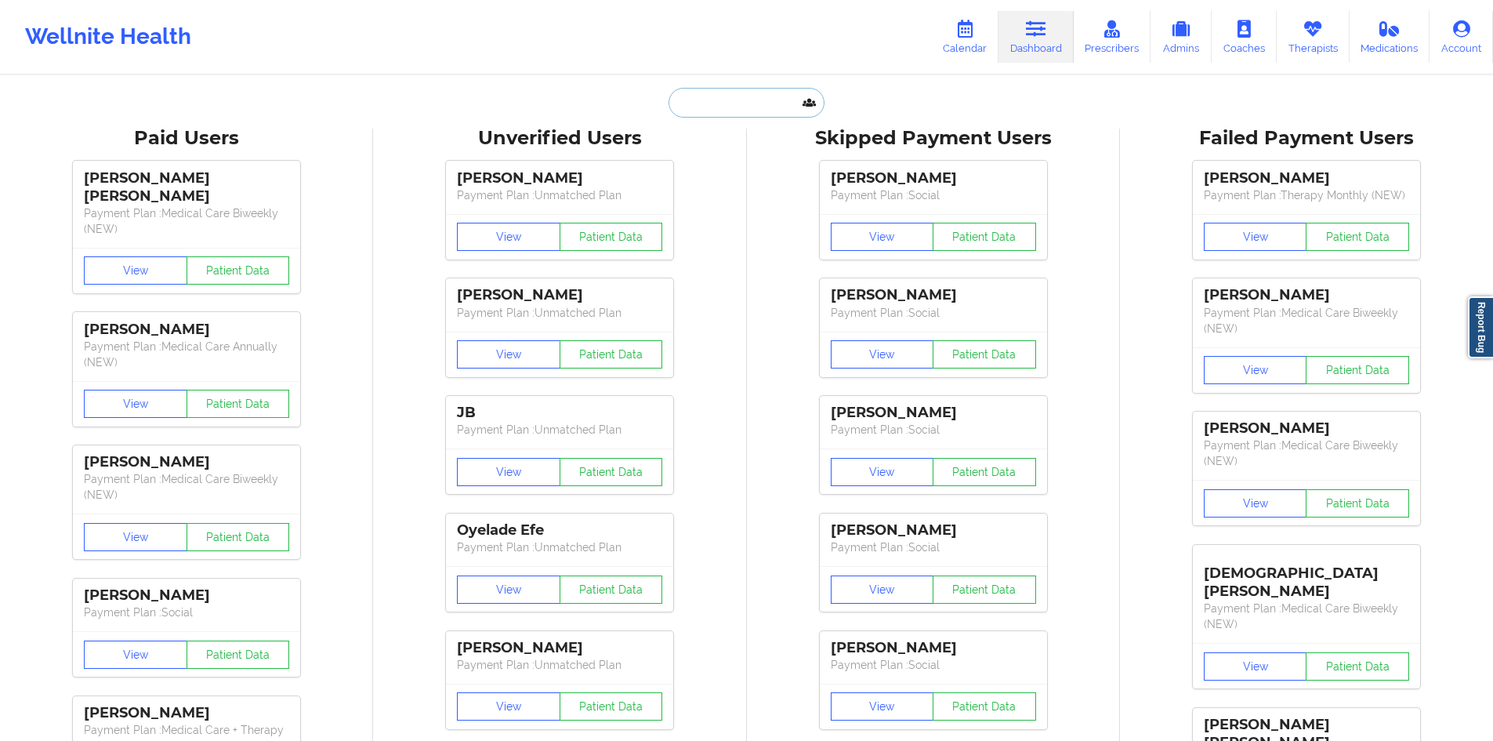
click at [677, 99] on input "text" at bounding box center [746, 103] width 155 height 30
paste input "jrayewrites@gmail.com"
type input "jrayewrites@gmail.com"
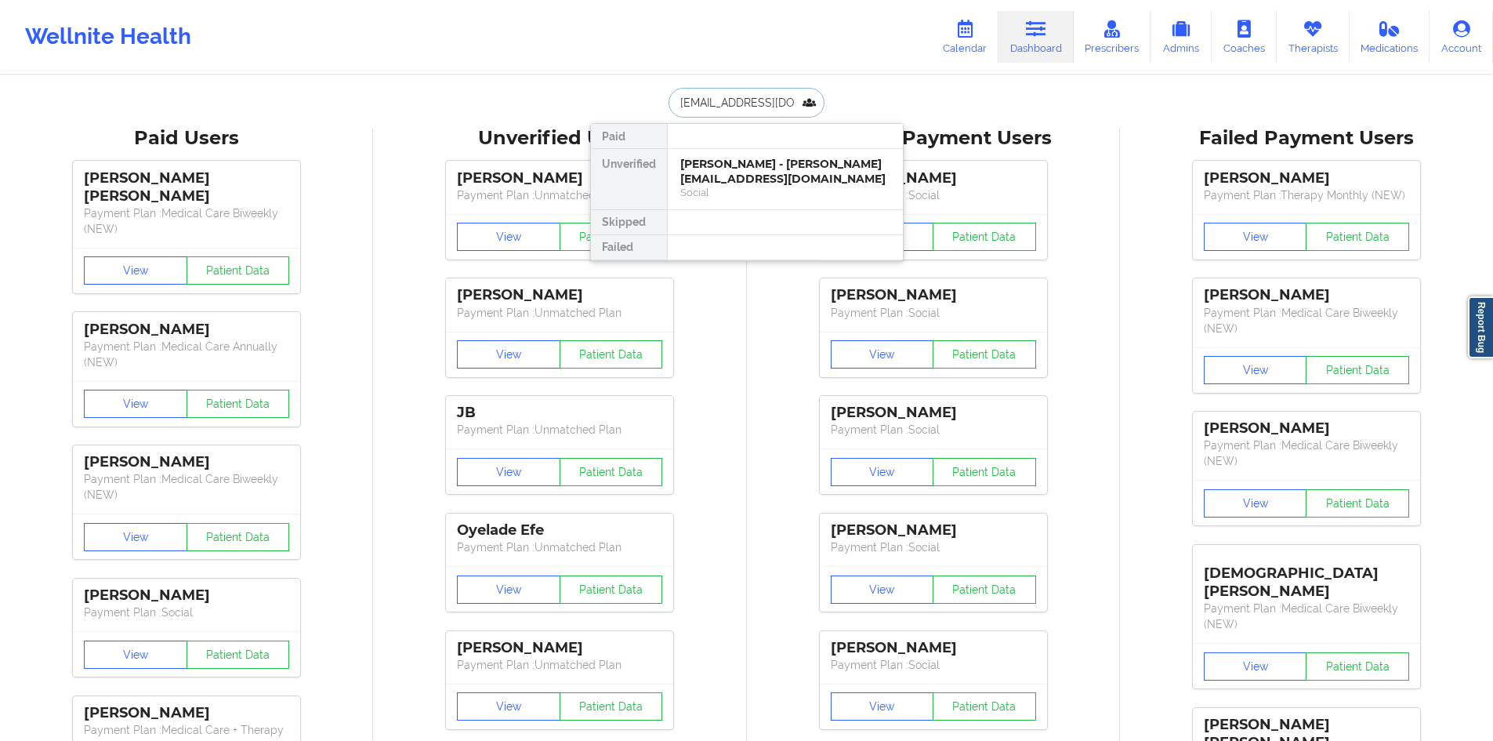
click at [760, 177] on div "JAMIE WADE - jrayewrites@gmail.com" at bounding box center [785, 171] width 210 height 29
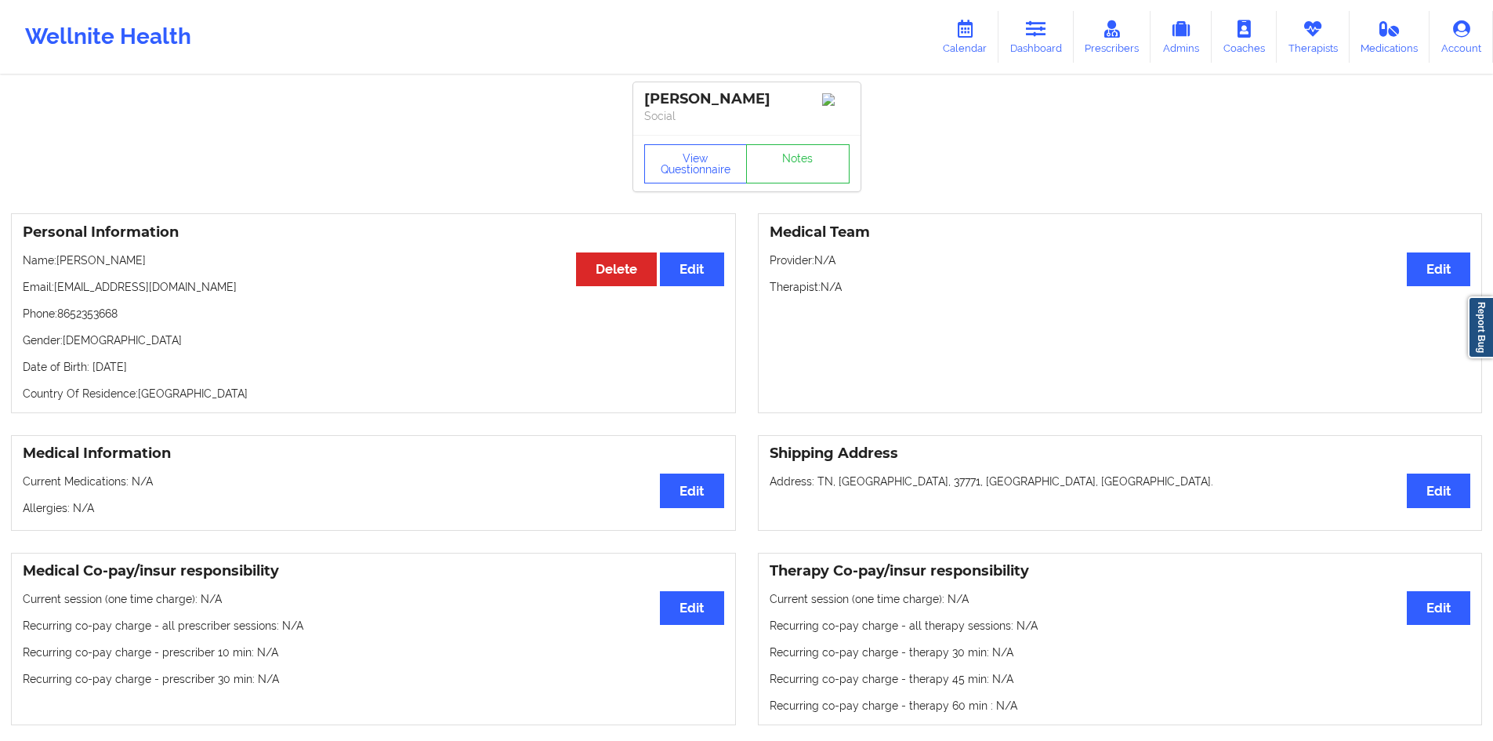
click at [88, 252] on div "Personal Information Edit Delete Name: JAMIE WADE Email: jrayewrites@gmail.com …" at bounding box center [373, 313] width 725 height 200
click at [78, 262] on p "Name: JAMIE WADE" at bounding box center [373, 260] width 701 height 16
click at [150, 262] on p "Name: JAMIE WADE" at bounding box center [373, 260] width 701 height 16
copy p "JAMIE WADE"
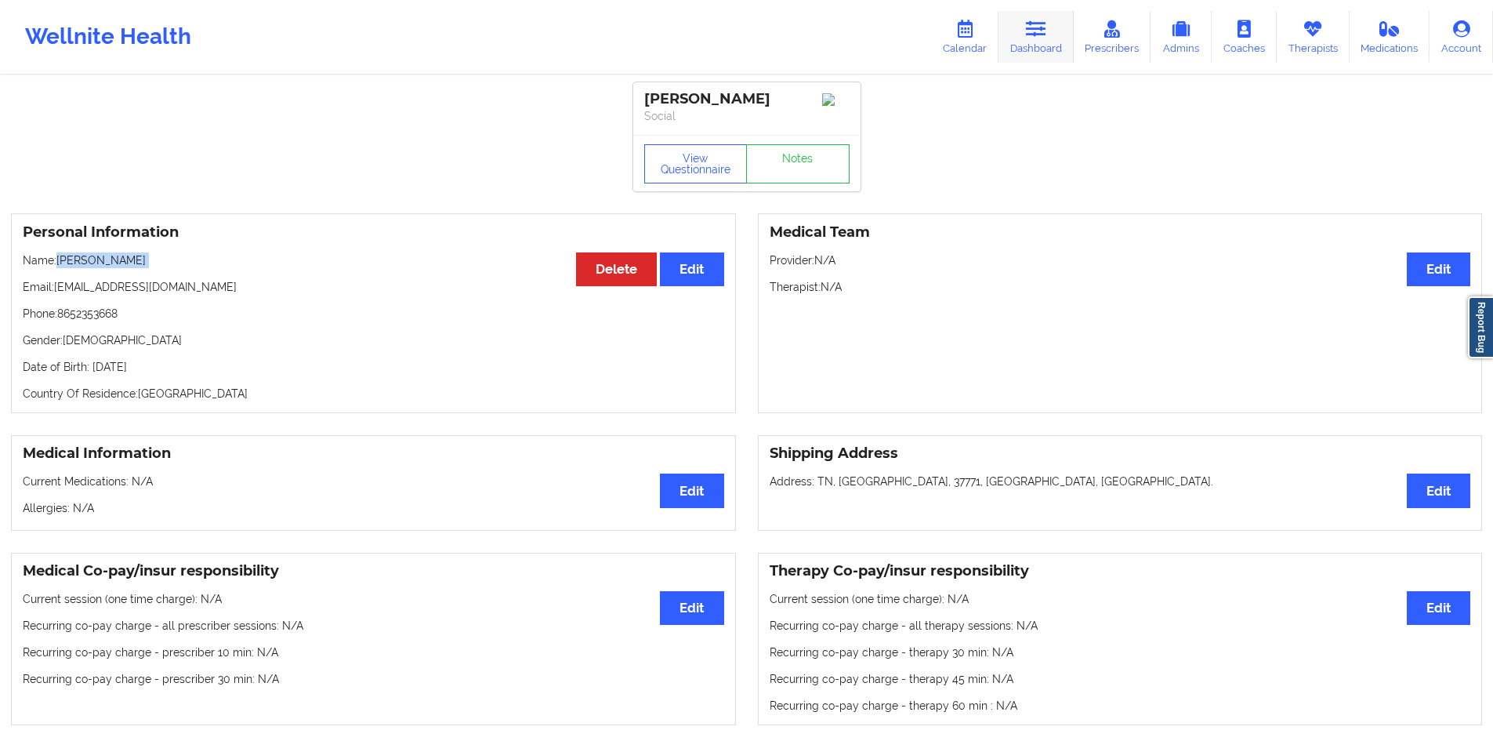
click at [1061, 15] on link "Dashboard" at bounding box center [1035, 37] width 75 height 52
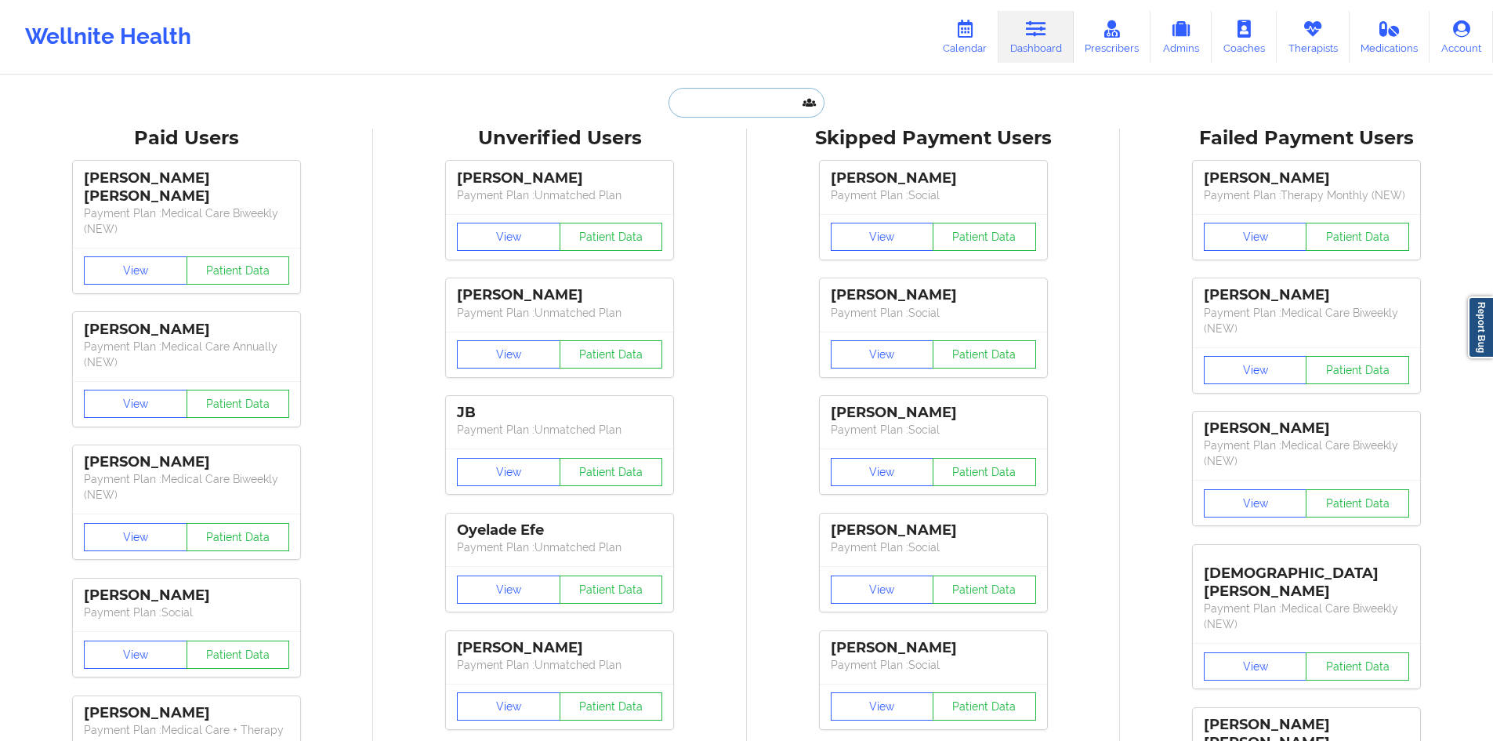
click at [713, 111] on input "text" at bounding box center [746, 103] width 155 height 30
click at [975, 27] on icon at bounding box center [965, 28] width 20 height 17
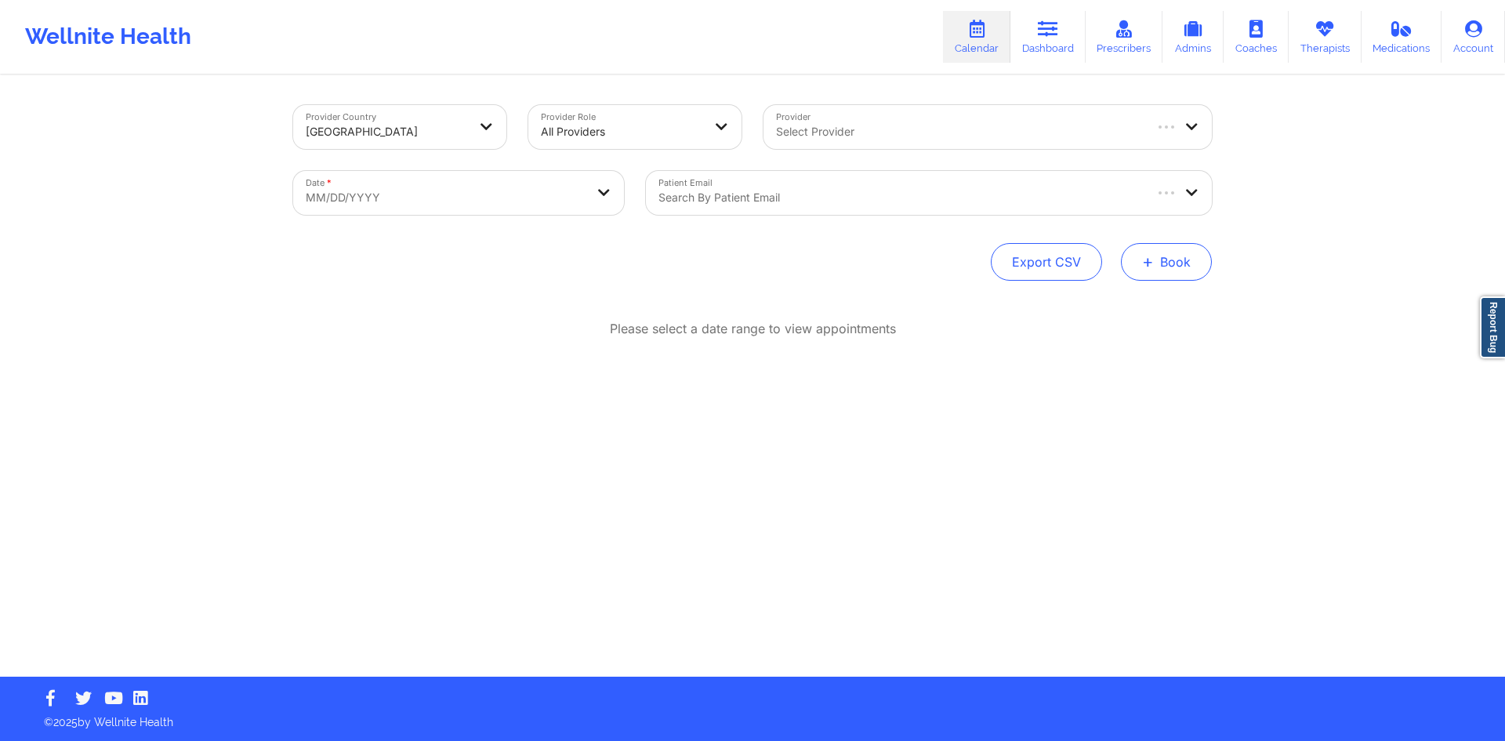
click at [1169, 262] on button "+ Book" at bounding box center [1166, 262] width 91 height 38
click at [1151, 316] on button "Therapy Session" at bounding box center [1140, 312] width 120 height 26
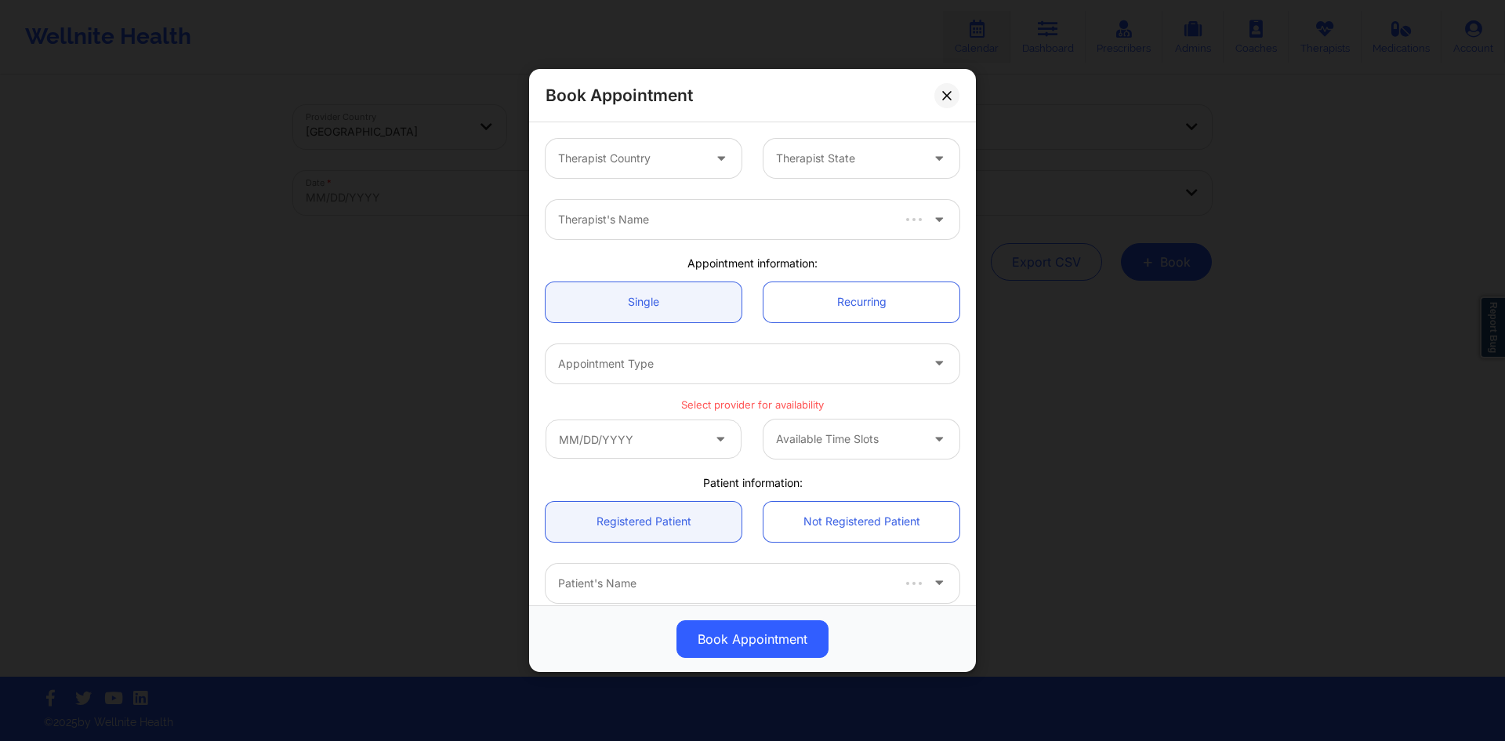
click at [713, 165] on div at bounding box center [722, 159] width 19 height 20
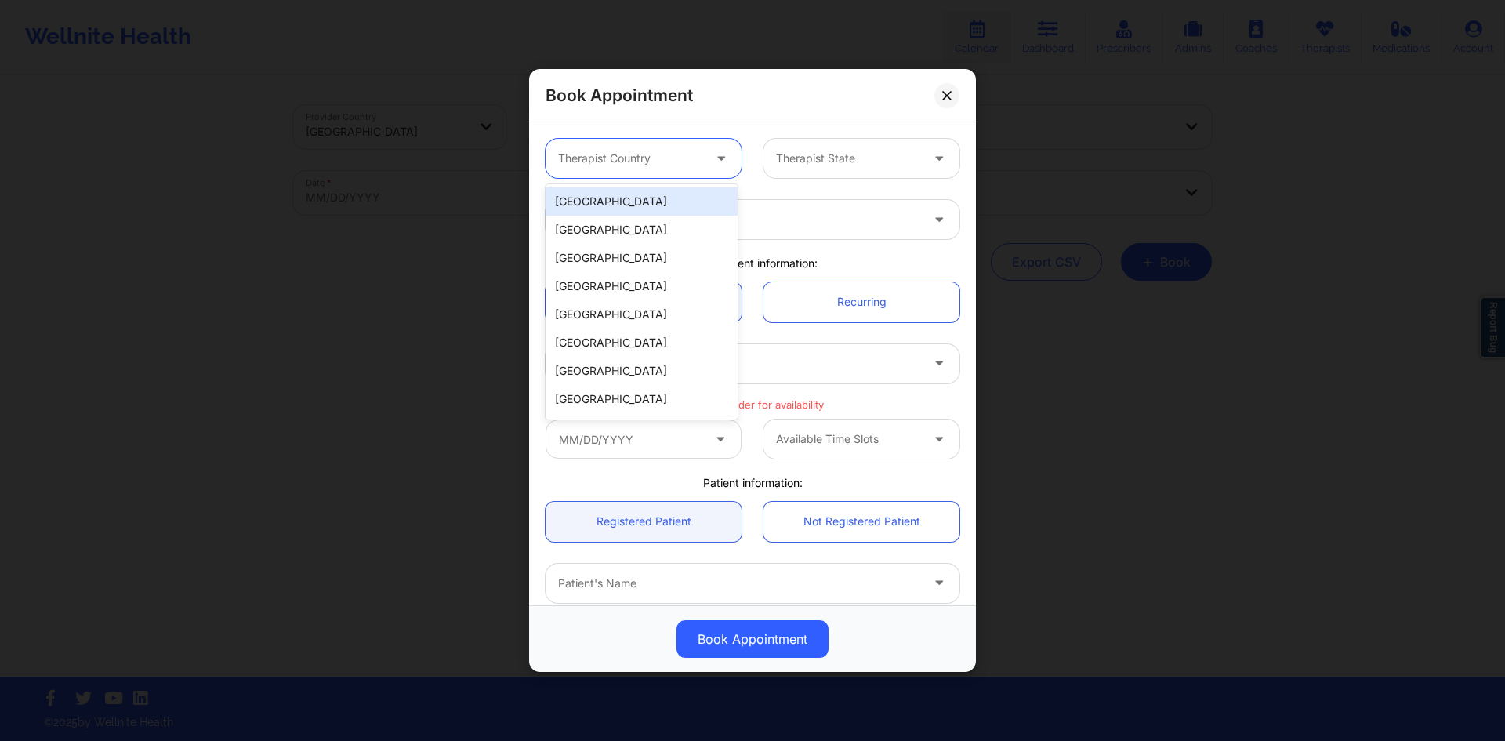
click at [668, 201] on div "[GEOGRAPHIC_DATA]" at bounding box center [641, 201] width 192 height 28
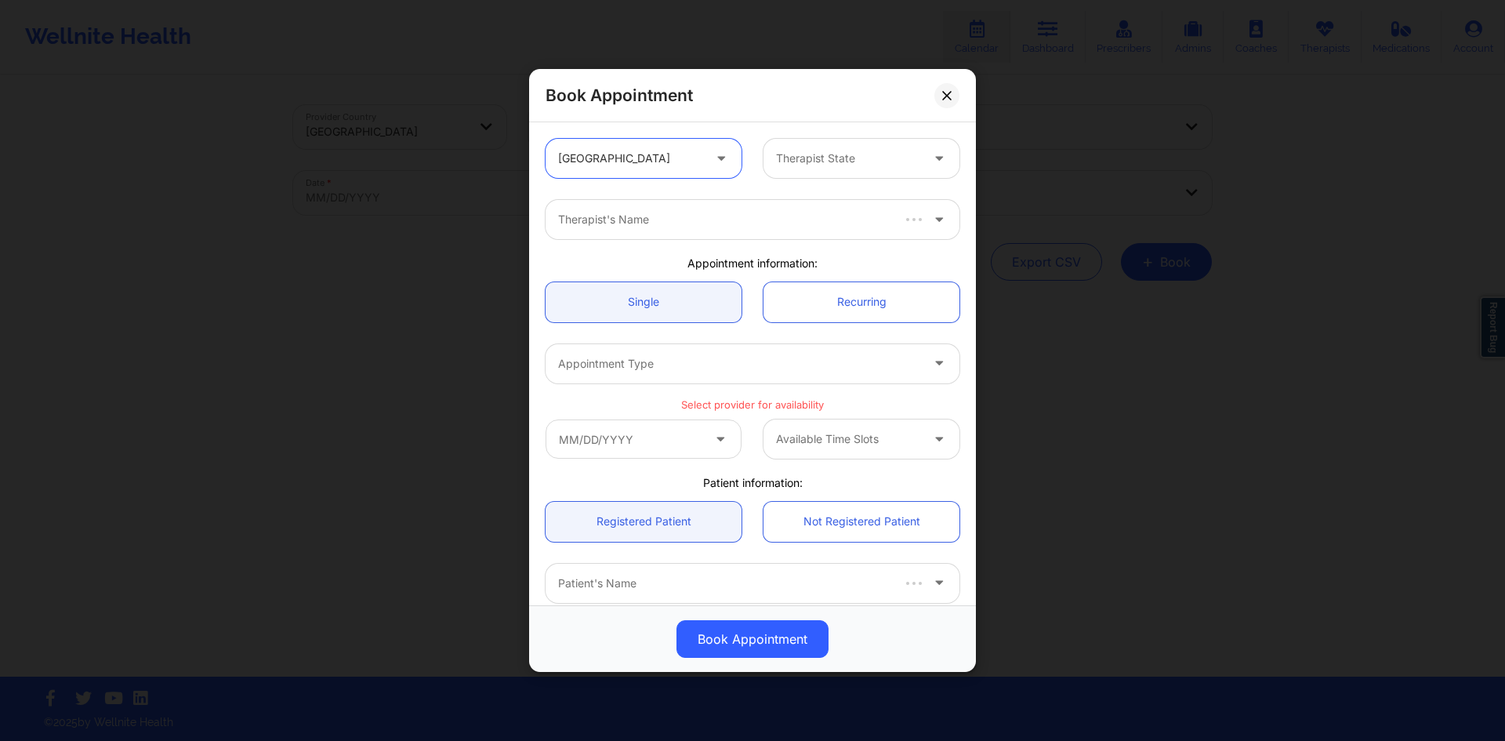
click at [848, 169] on div "Therapist State" at bounding box center [842, 158] width 158 height 39
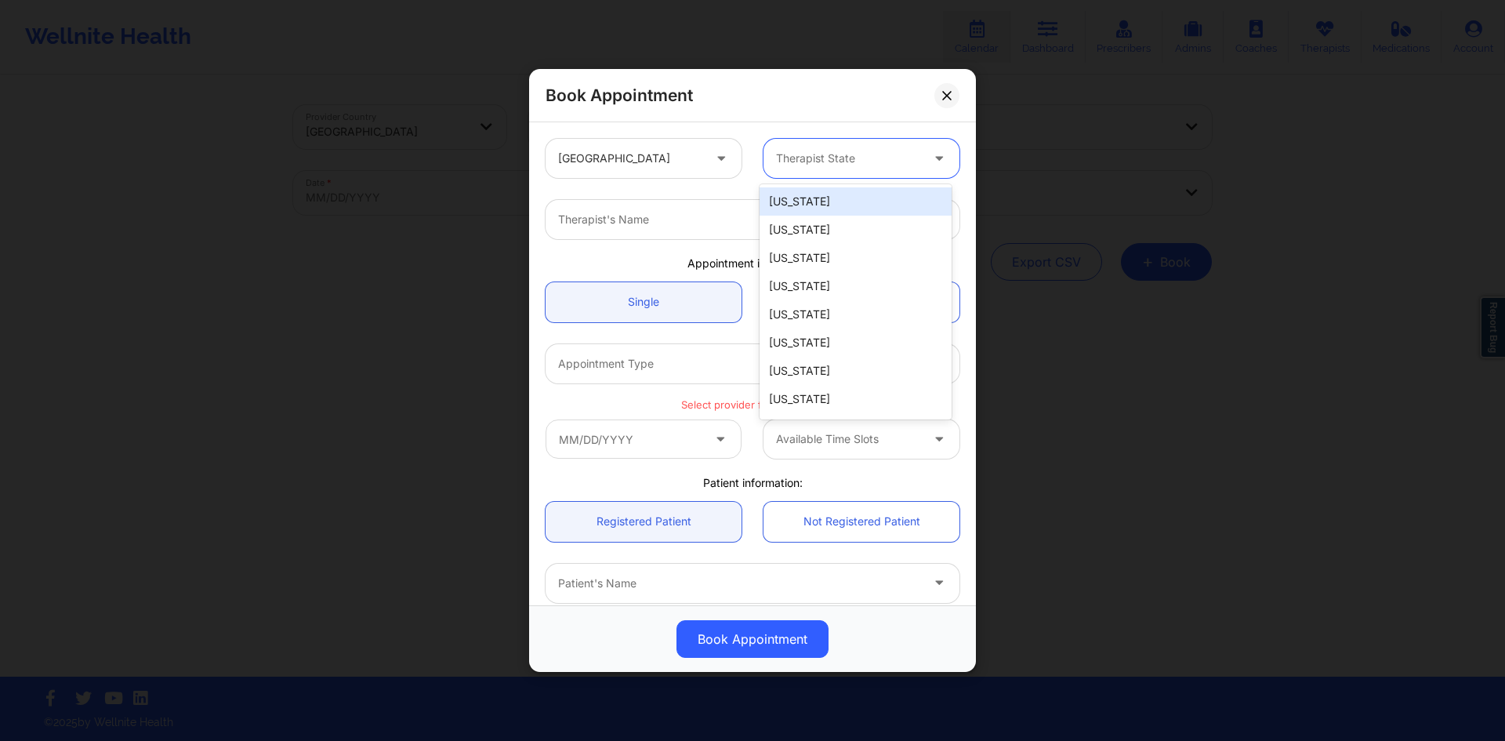
click at [837, 197] on div "Alabama" at bounding box center [855, 201] width 192 height 28
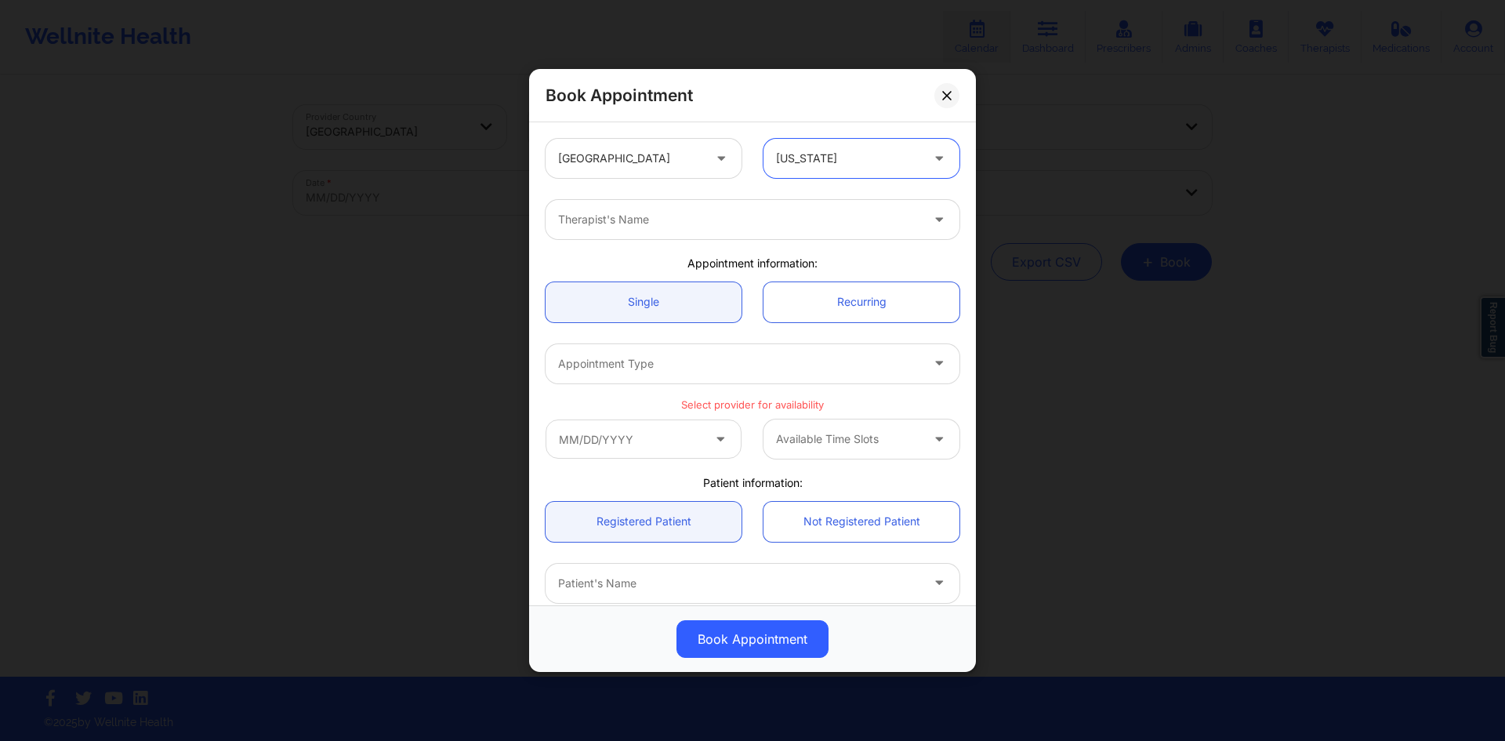
click at [843, 170] on div "Alabama" at bounding box center [848, 158] width 144 height 39
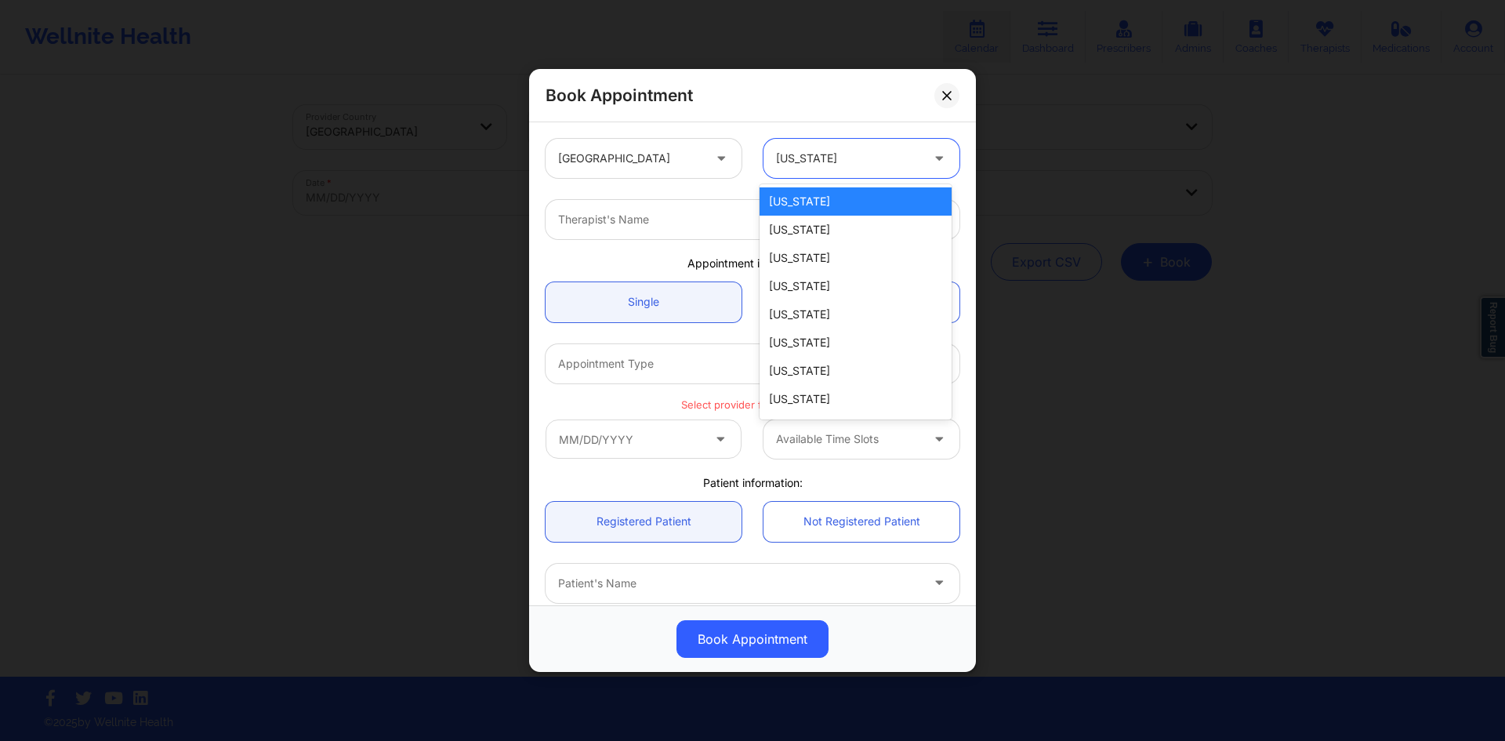
type input "f"
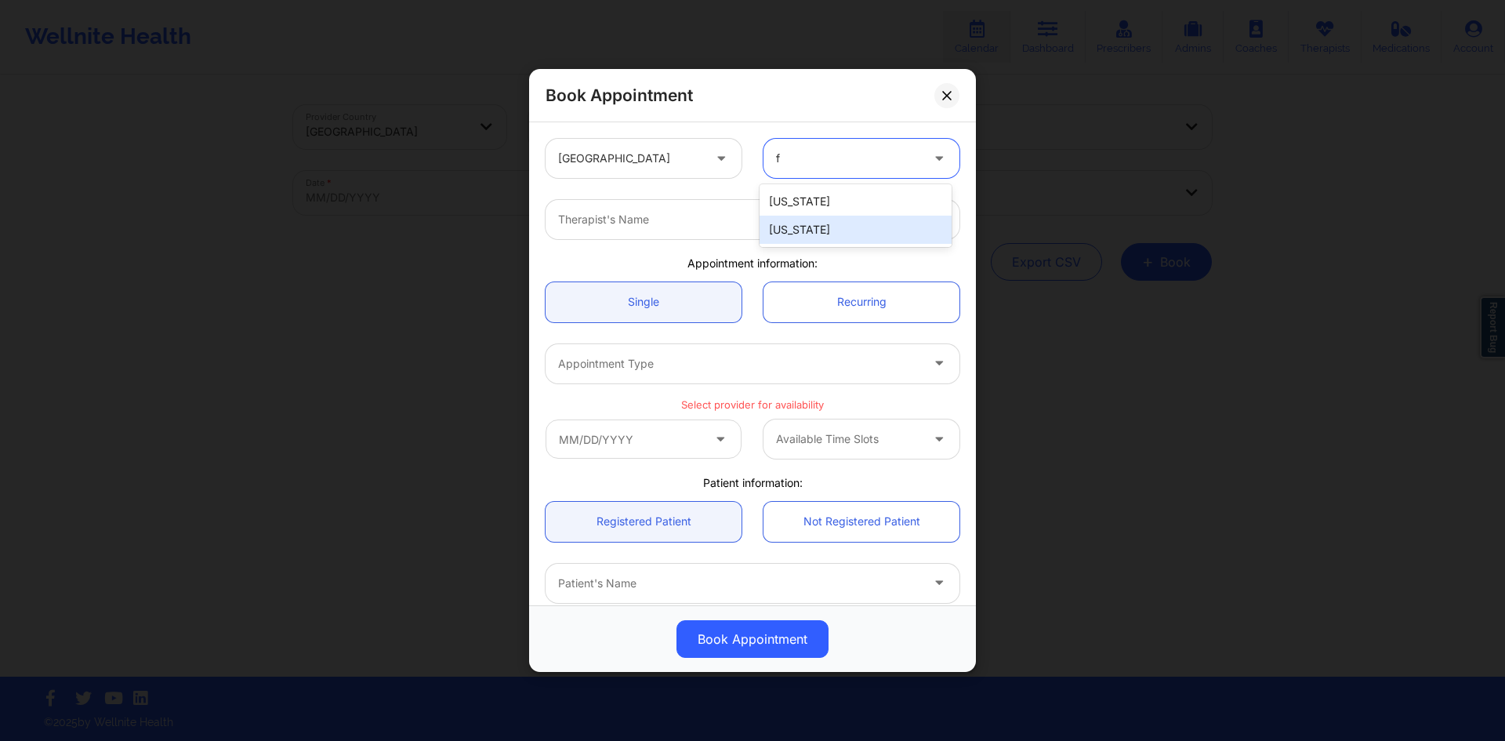
click at [827, 221] on div "Florida" at bounding box center [855, 230] width 192 height 28
click at [756, 230] on div "Therapist's Name" at bounding box center [733, 219] width 376 height 39
type input "virginia gibala"
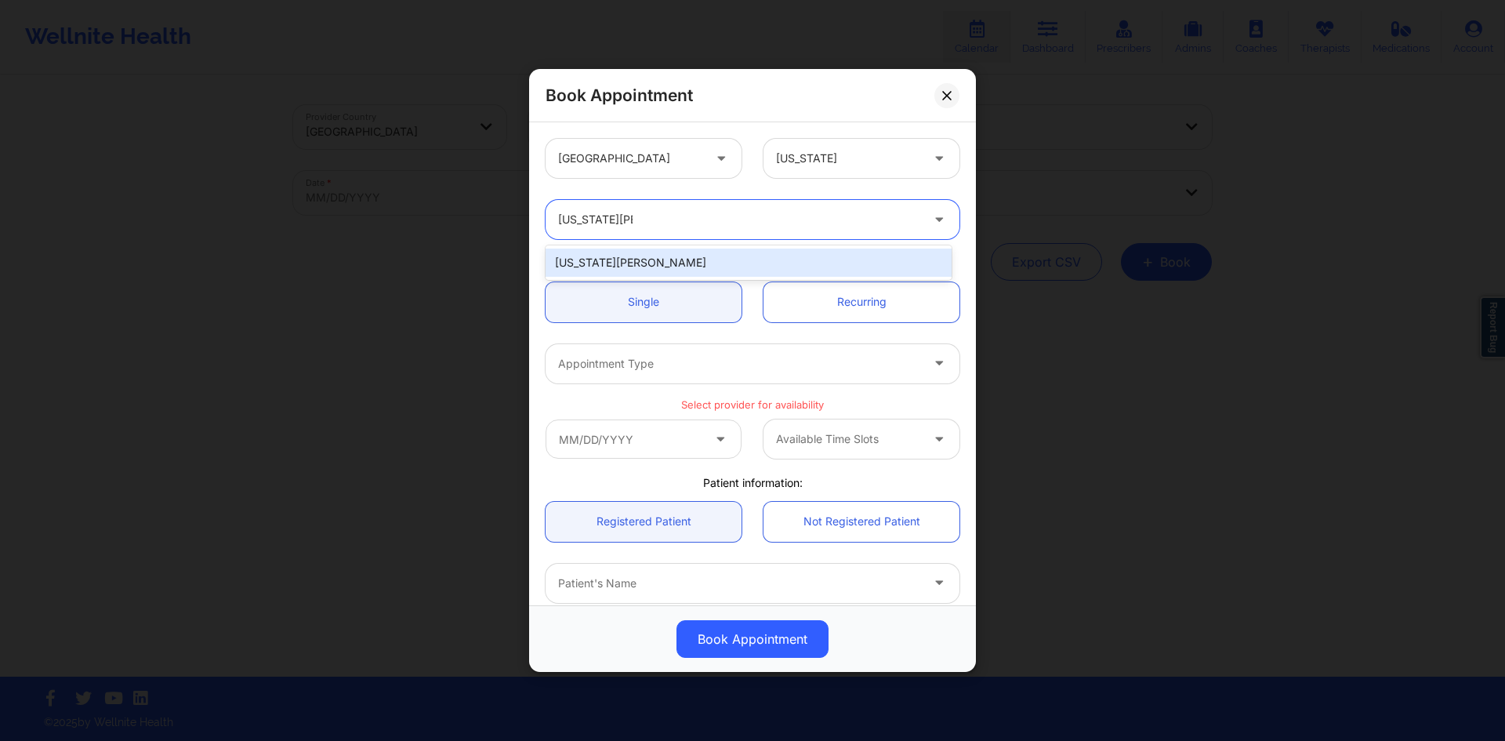
click at [757, 261] on div "Virginia Gibala" at bounding box center [748, 262] width 406 height 28
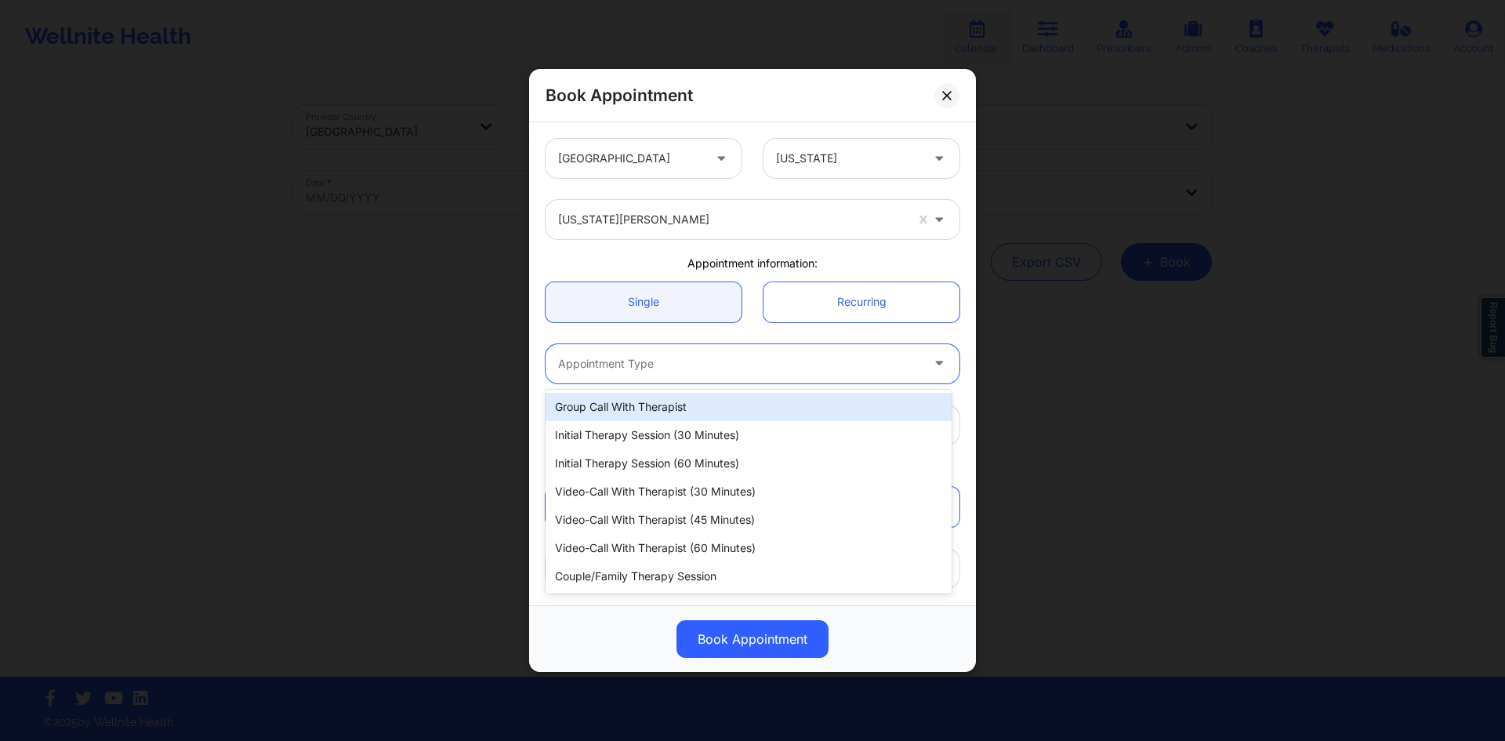
click at [832, 363] on div at bounding box center [739, 363] width 362 height 19
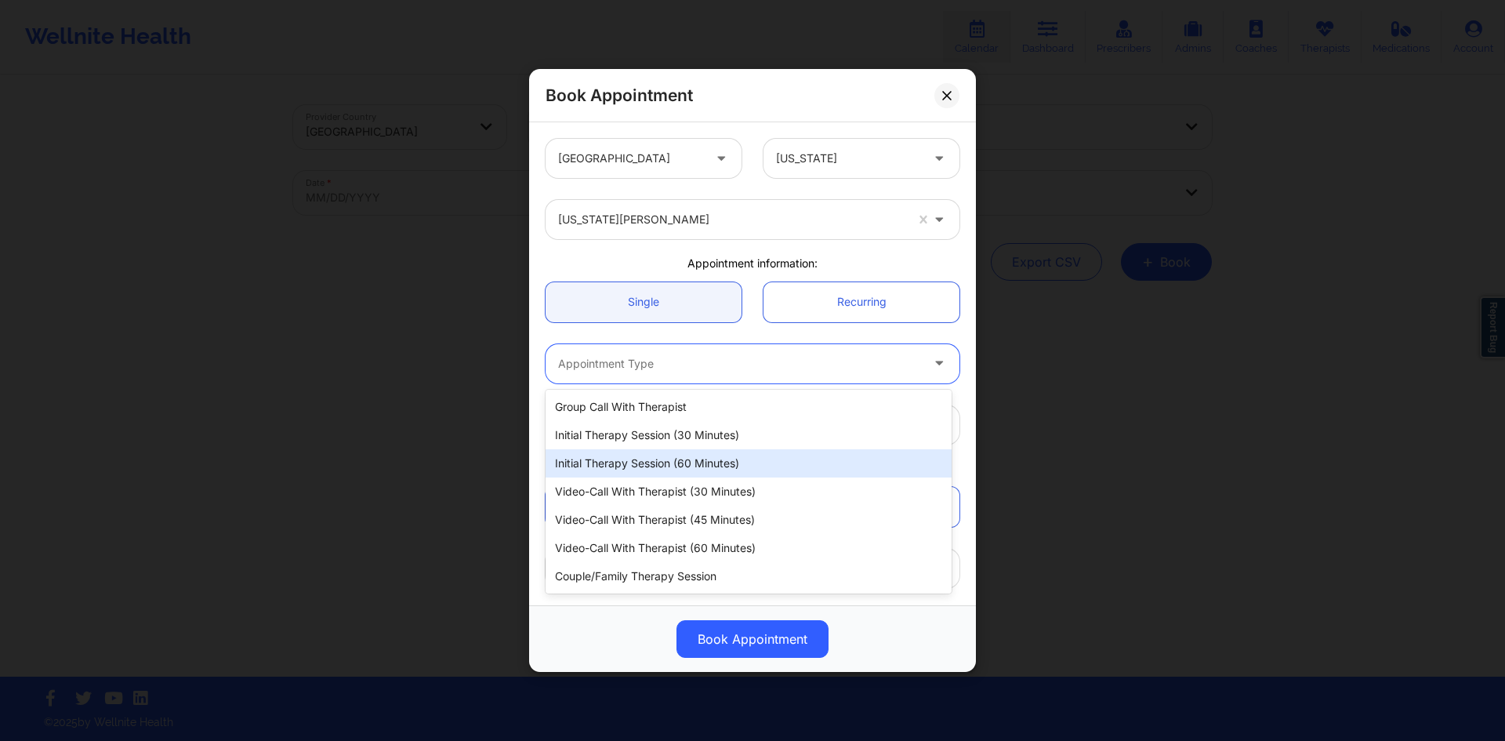
drag, startPoint x: 714, startPoint y: 456, endPoint x: 753, endPoint y: 451, distance: 39.6
click at [714, 457] on div "Initial Therapy Session (60 minutes)" at bounding box center [748, 463] width 406 height 28
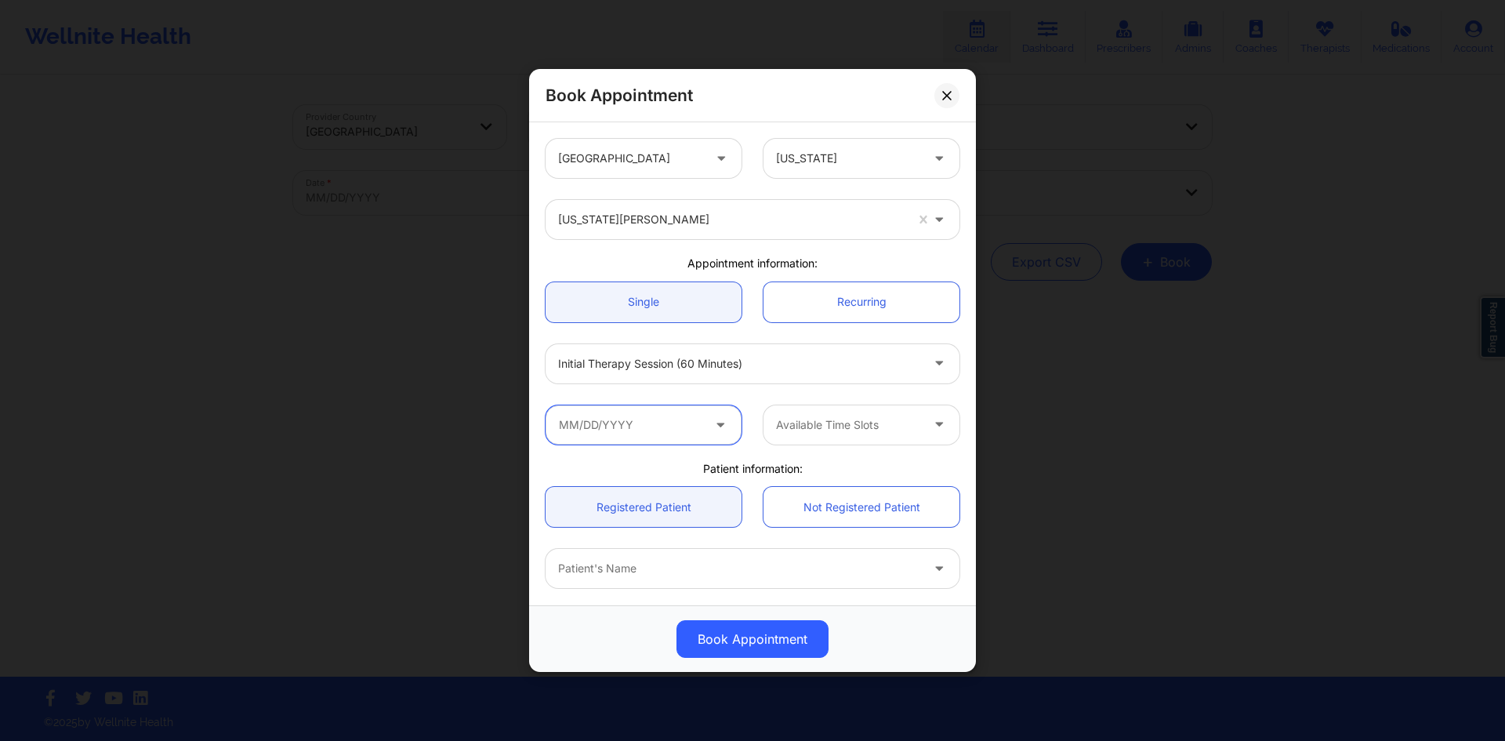
click at [690, 431] on input "text" at bounding box center [643, 424] width 196 height 39
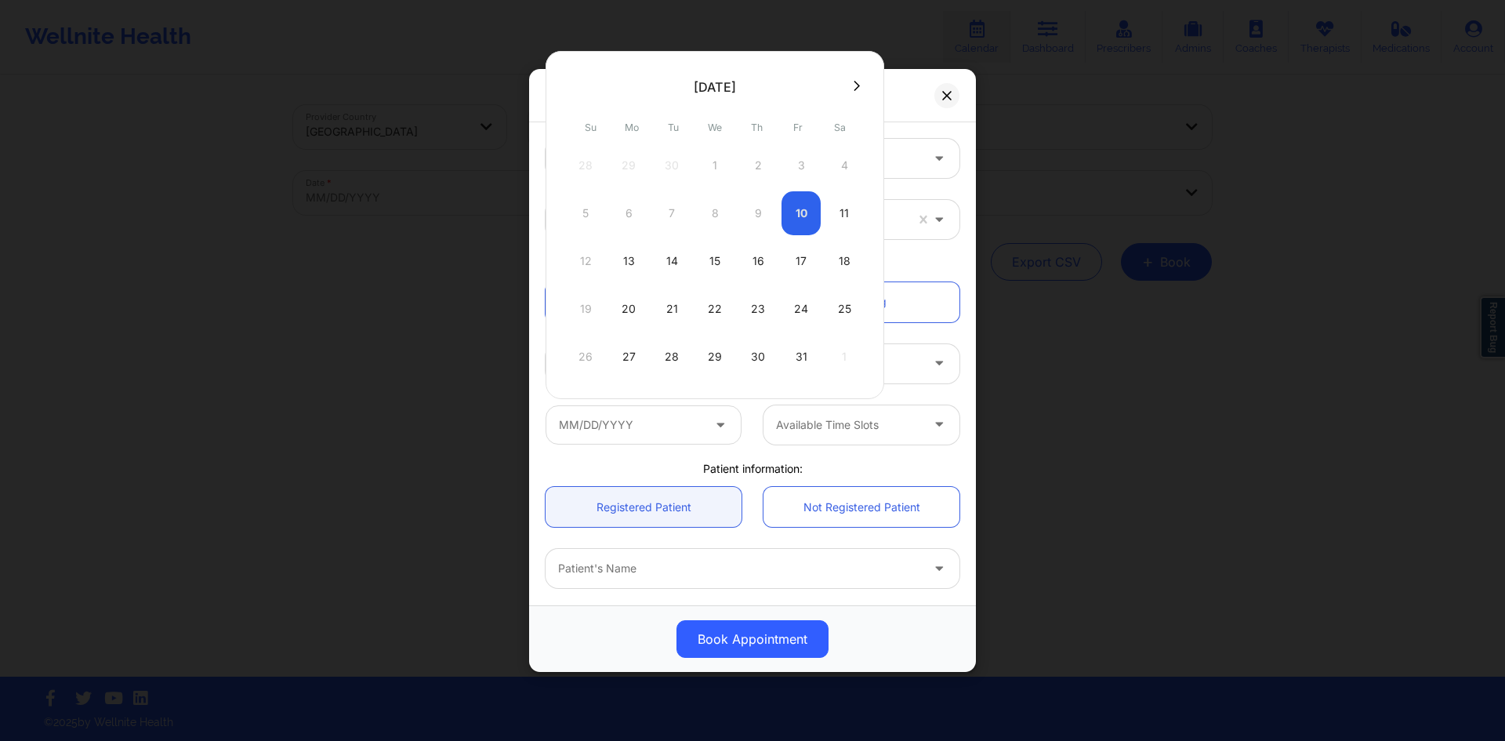
click at [861, 216] on div "11" at bounding box center [843, 213] width 39 height 44
type input "10/11/2025"
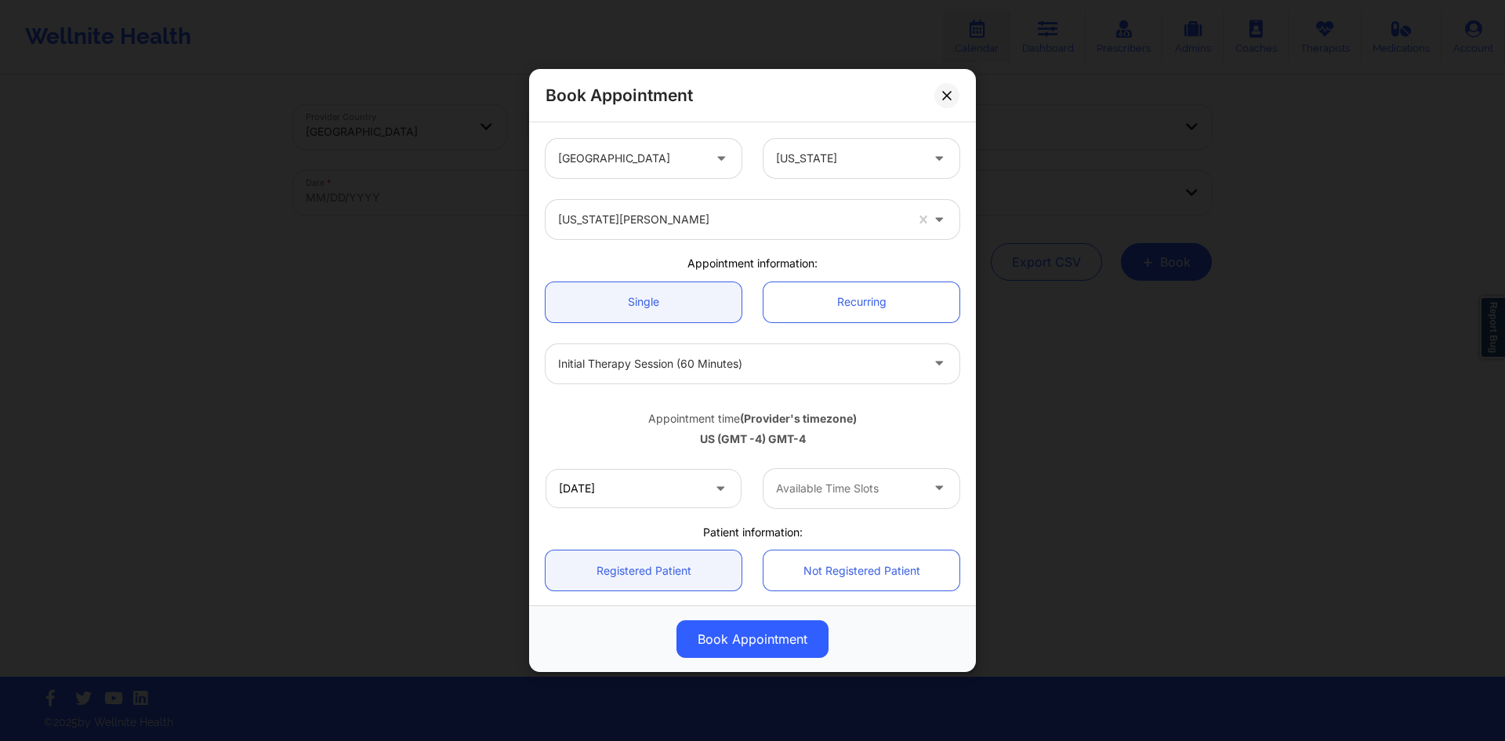
click at [885, 492] on div at bounding box center [848, 488] width 144 height 19
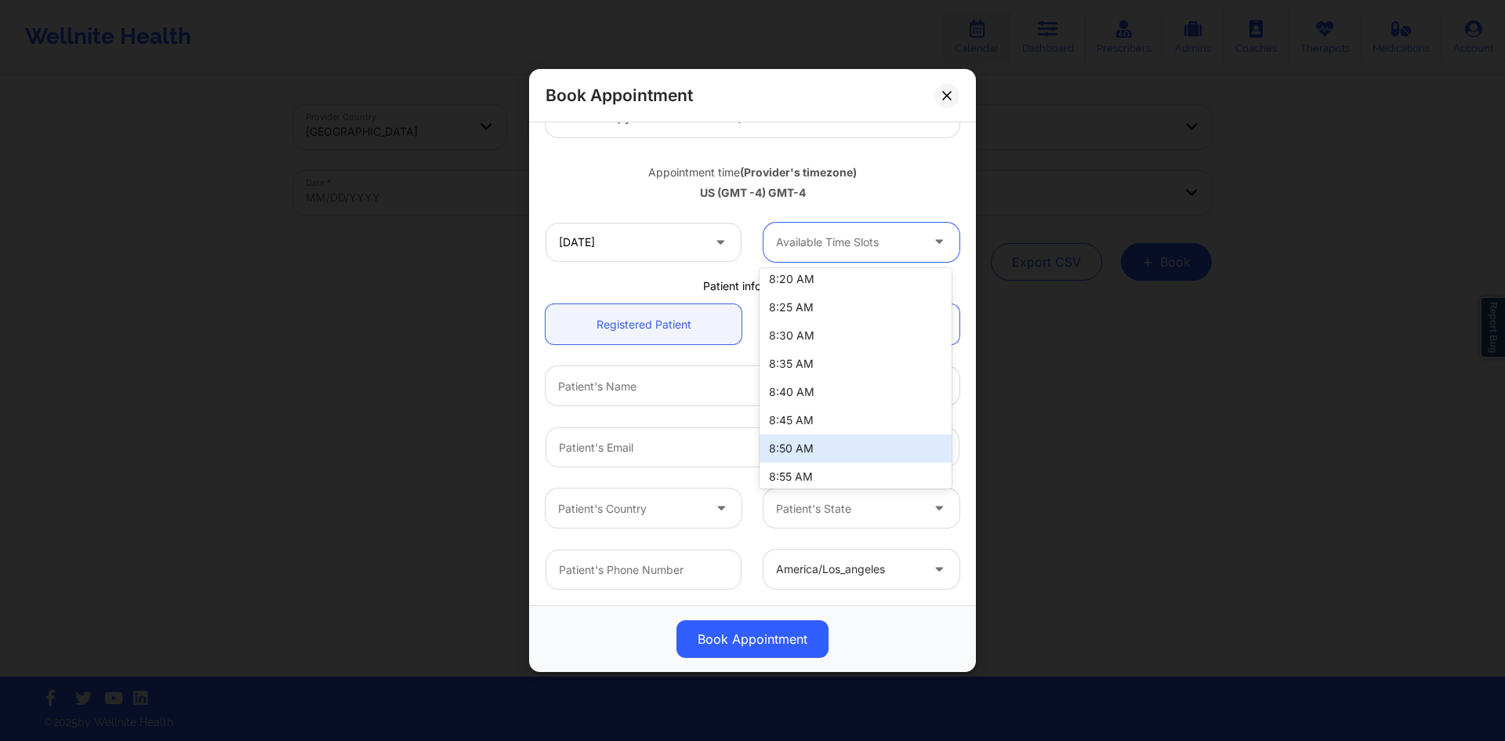
scroll to position [153, 0]
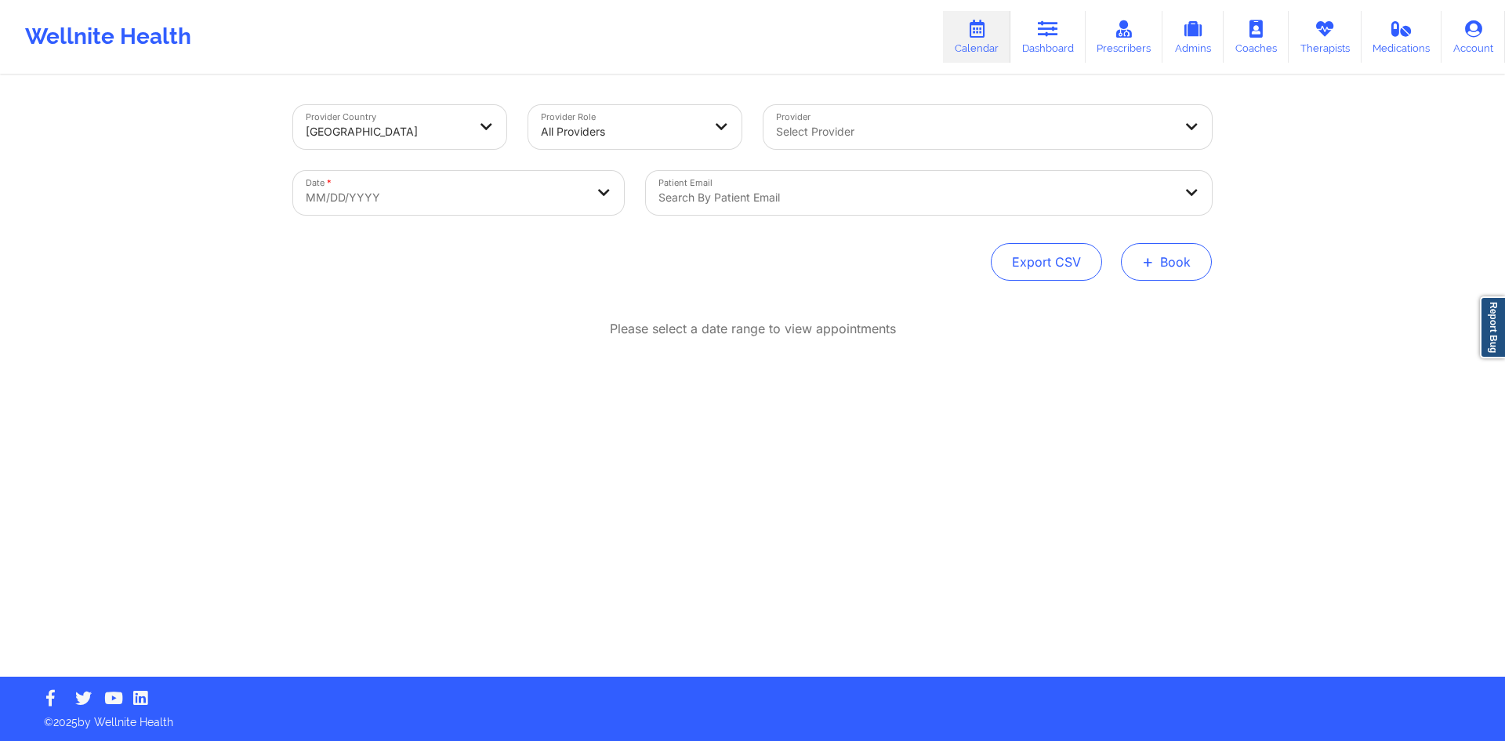
click at [1187, 262] on button "+ Book" at bounding box center [1166, 262] width 91 height 38
click at [1159, 299] on button "Therapy Session" at bounding box center [1140, 312] width 120 height 26
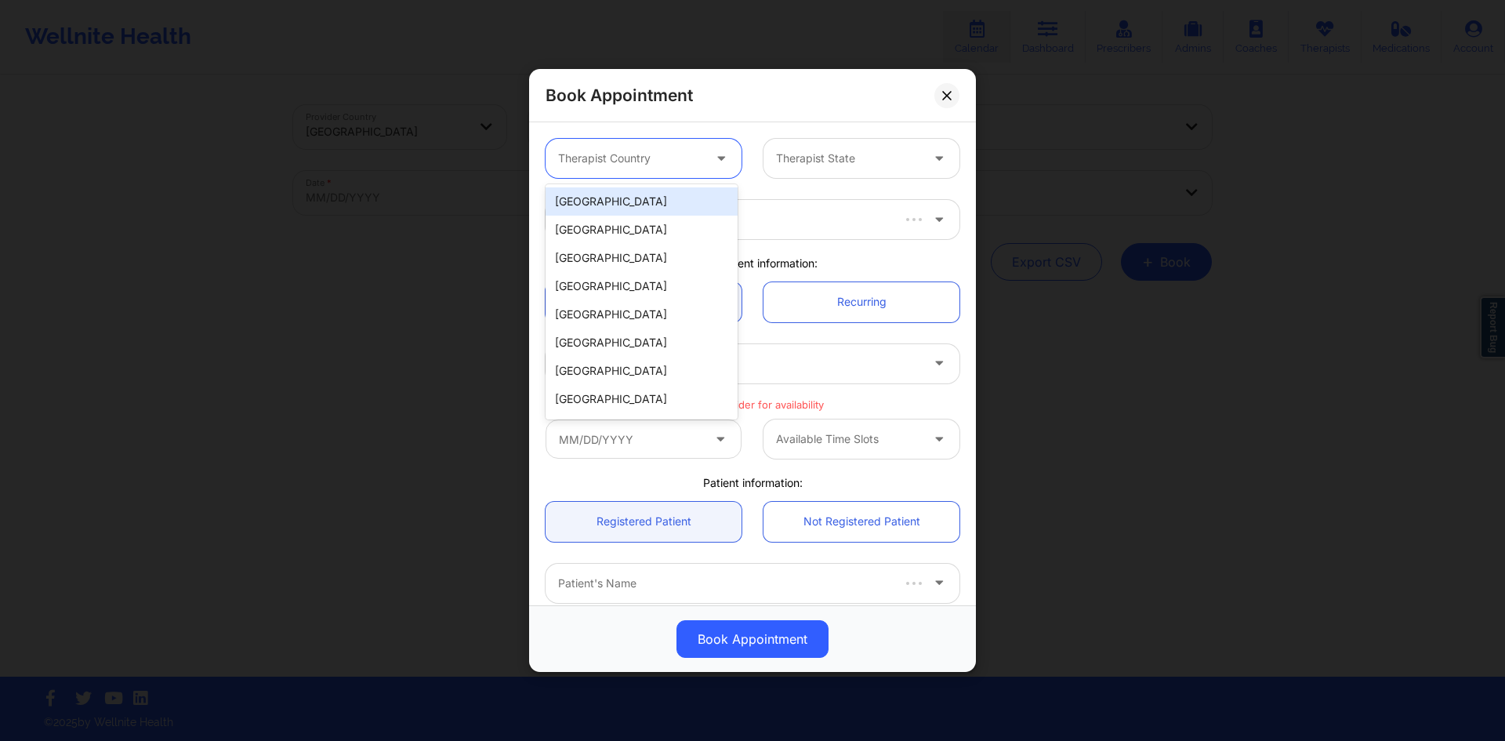
click at [667, 166] on div at bounding box center [630, 158] width 144 height 19
click at [682, 198] on div "[GEOGRAPHIC_DATA]" at bounding box center [641, 201] width 192 height 28
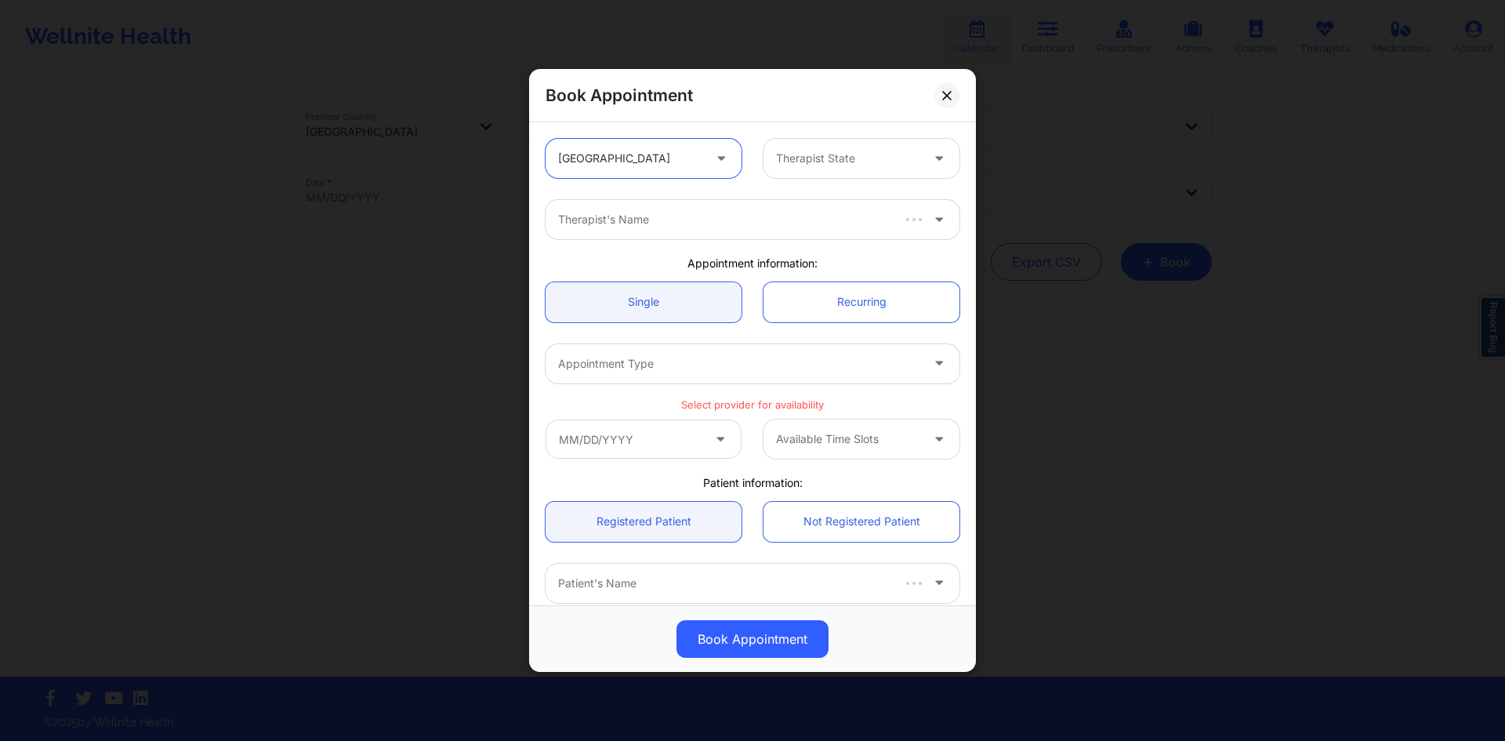
click at [851, 165] on div at bounding box center [848, 158] width 144 height 19
type input "f"
click at [821, 226] on div "[US_STATE]" at bounding box center [855, 230] width 192 height 28
click at [756, 207] on div "Therapist's Name" at bounding box center [733, 219] width 376 height 39
type input "[US_STATE][PERSON_NAME]"
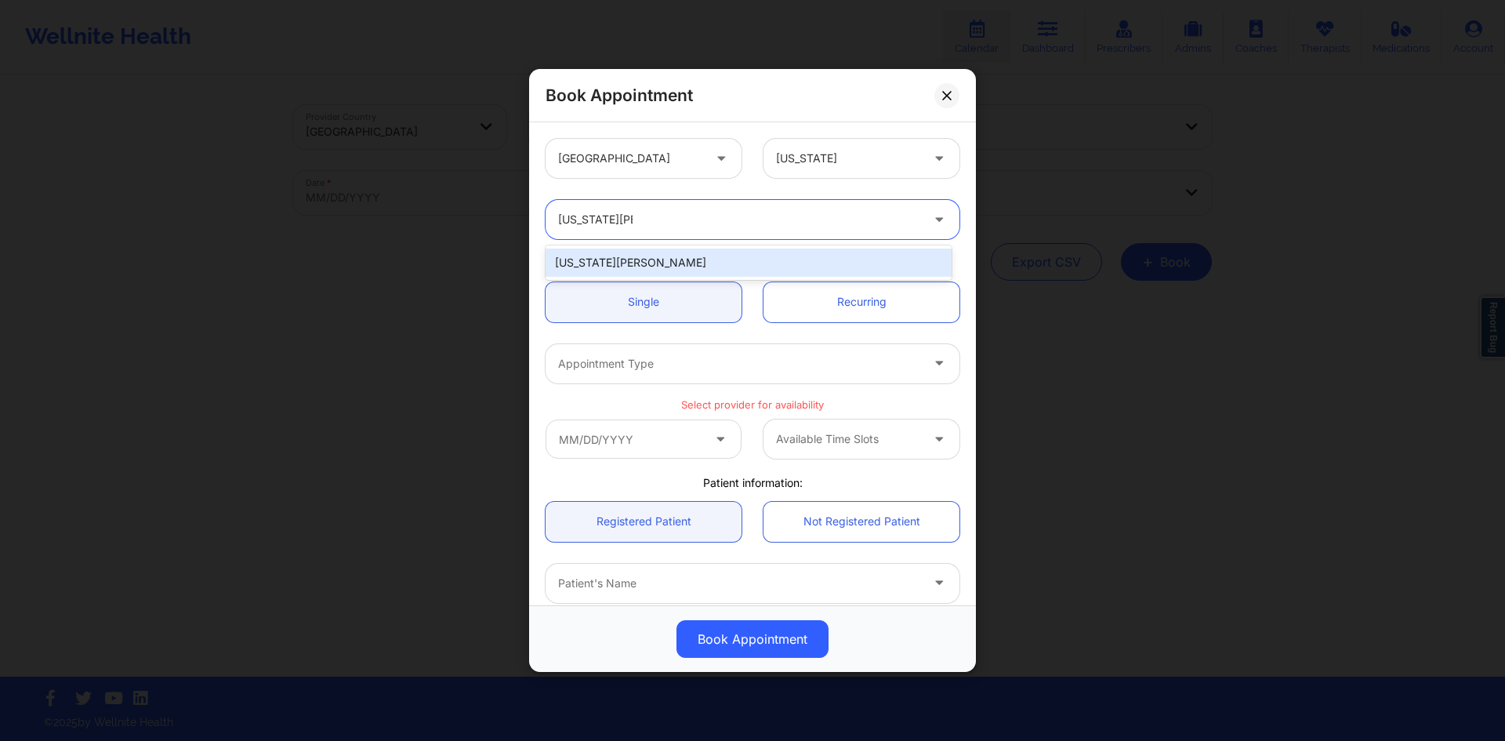
click at [719, 271] on div "[US_STATE][PERSON_NAME]" at bounding box center [748, 262] width 406 height 28
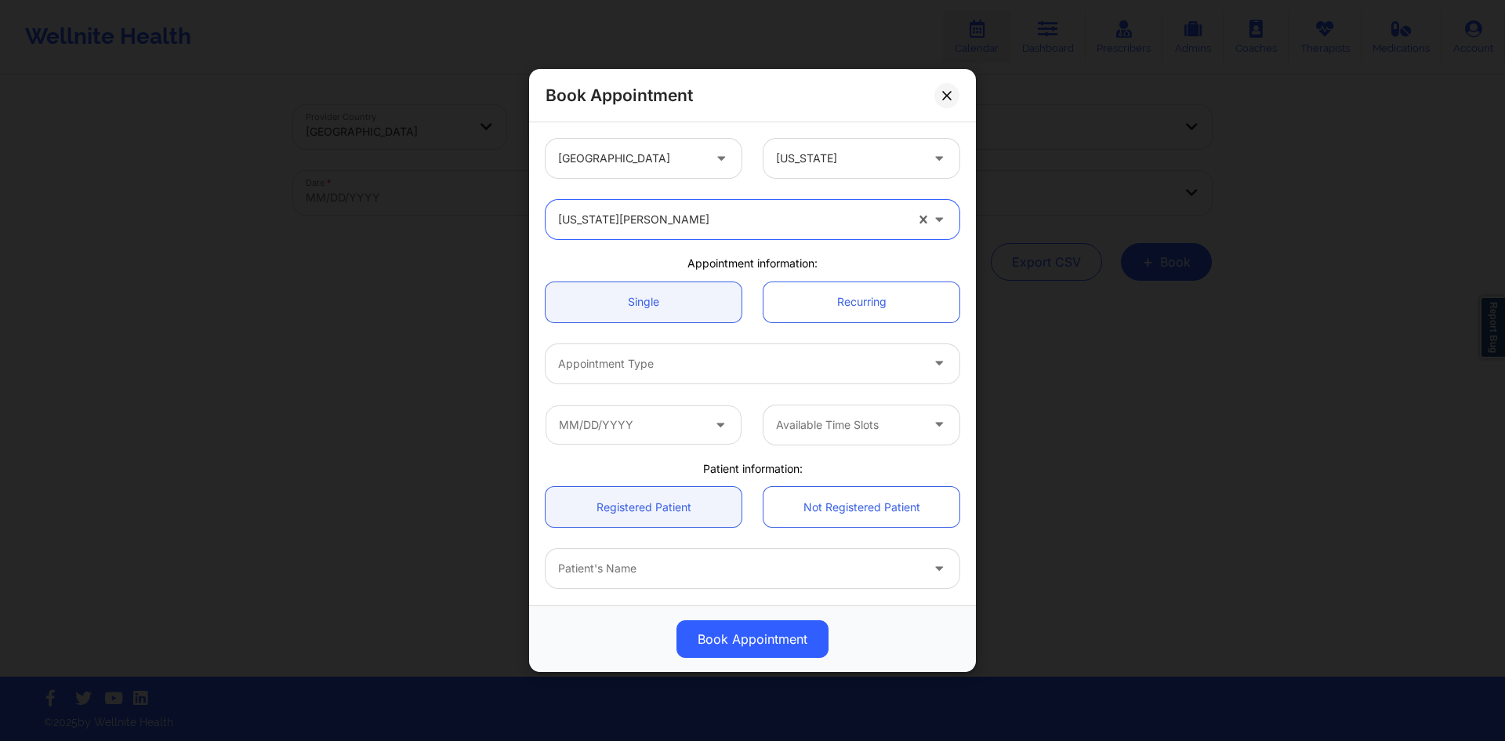
click at [716, 351] on div "Appointment Type" at bounding box center [733, 363] width 376 height 39
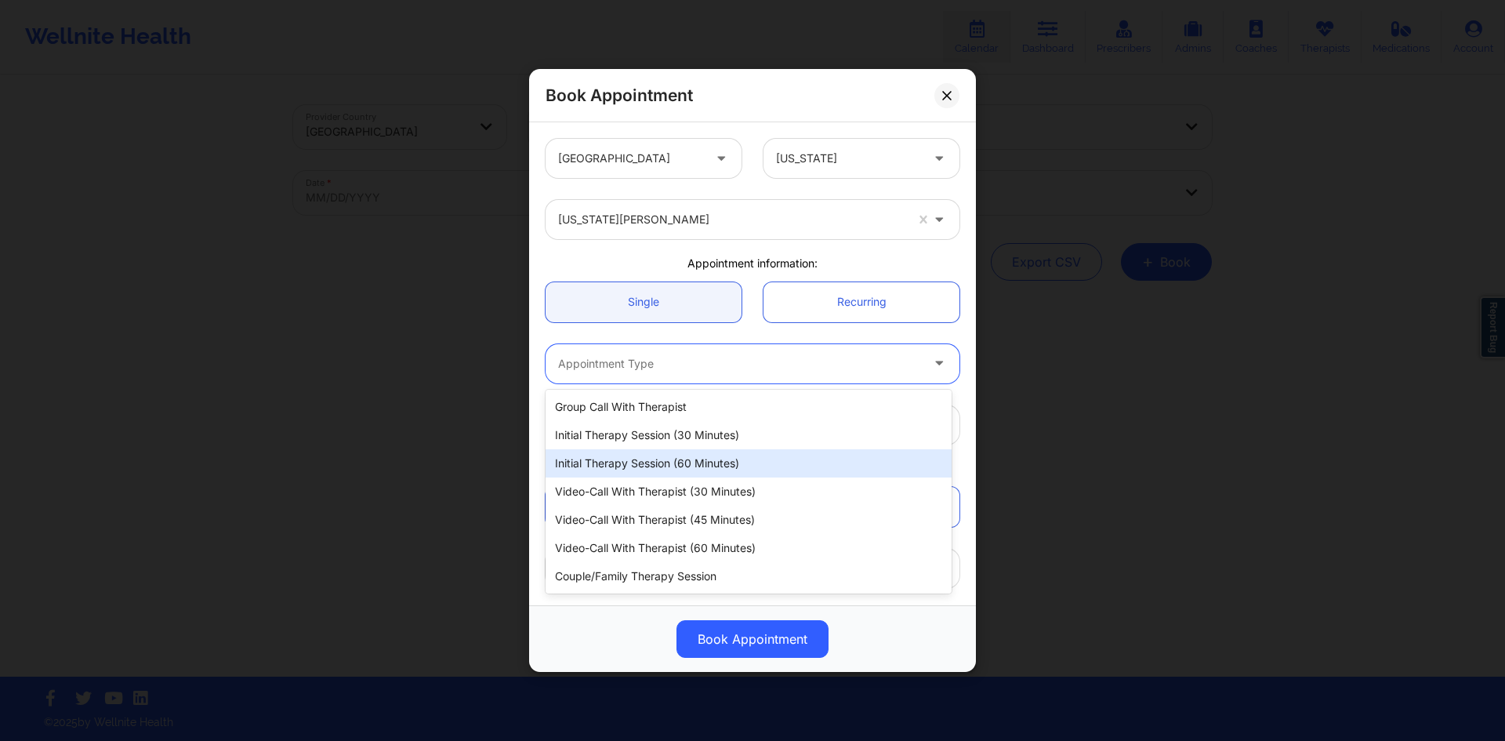
click at [696, 467] on div "Initial Therapy Session (60 minutes)" at bounding box center [748, 463] width 406 height 28
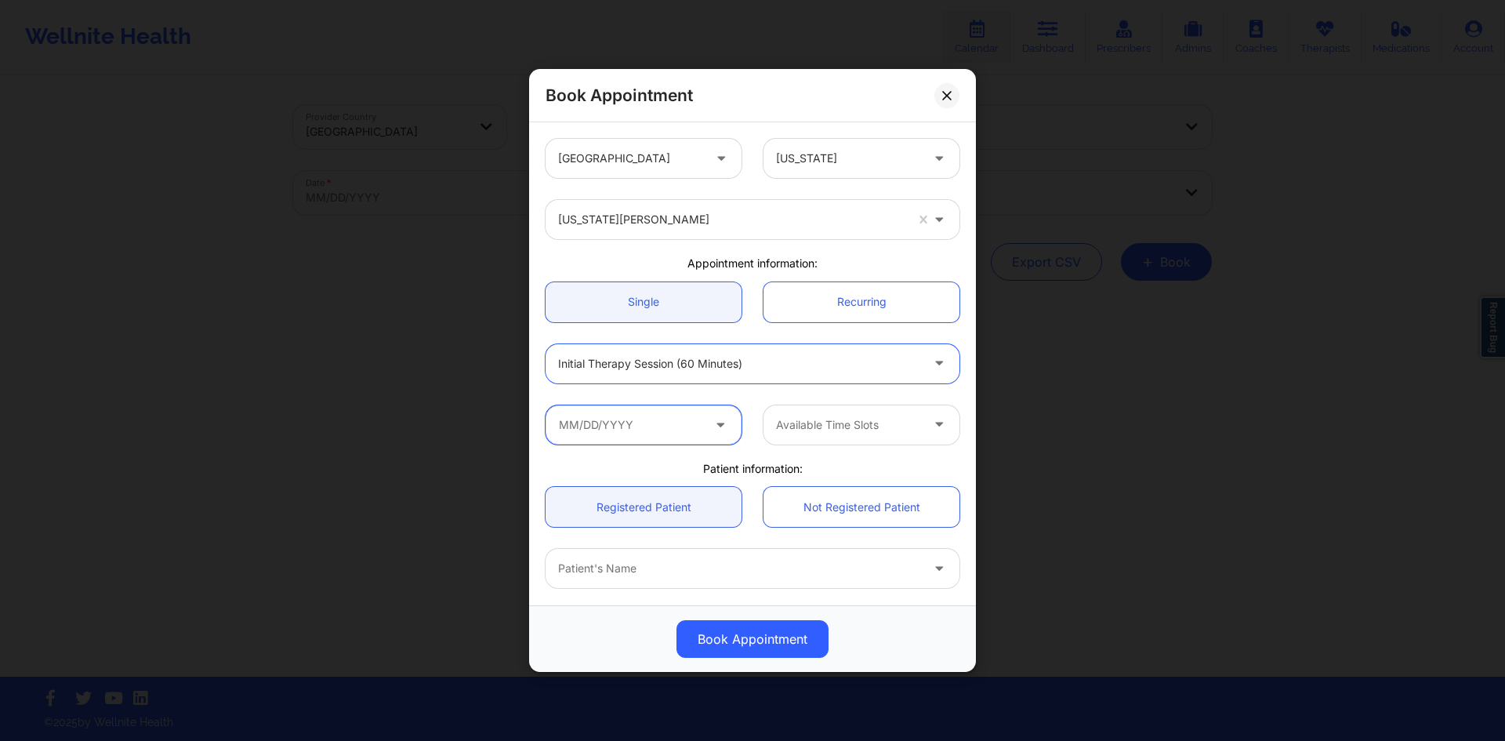
click at [663, 438] on input "text" at bounding box center [643, 424] width 196 height 39
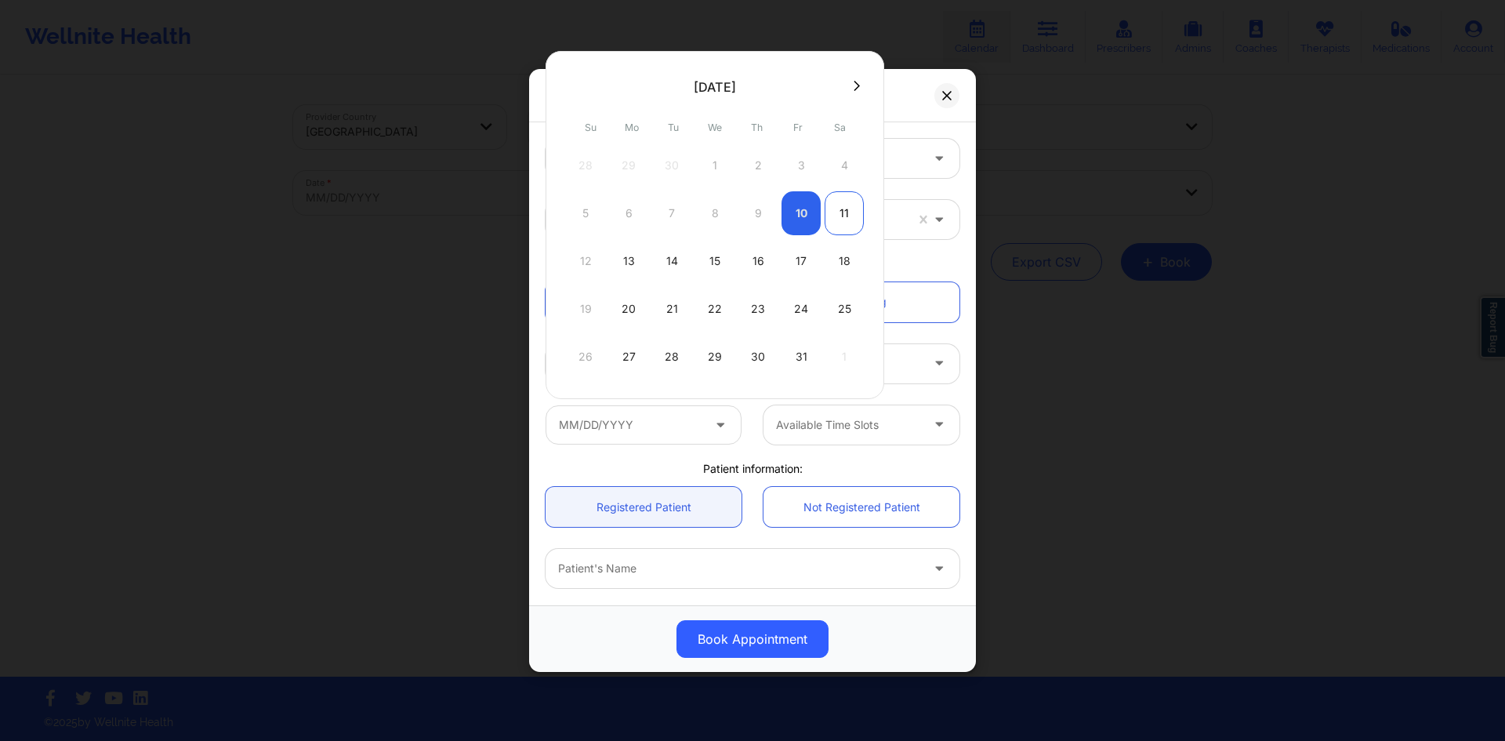
click at [845, 210] on div "11" at bounding box center [843, 213] width 39 height 44
type input "[DATE]"
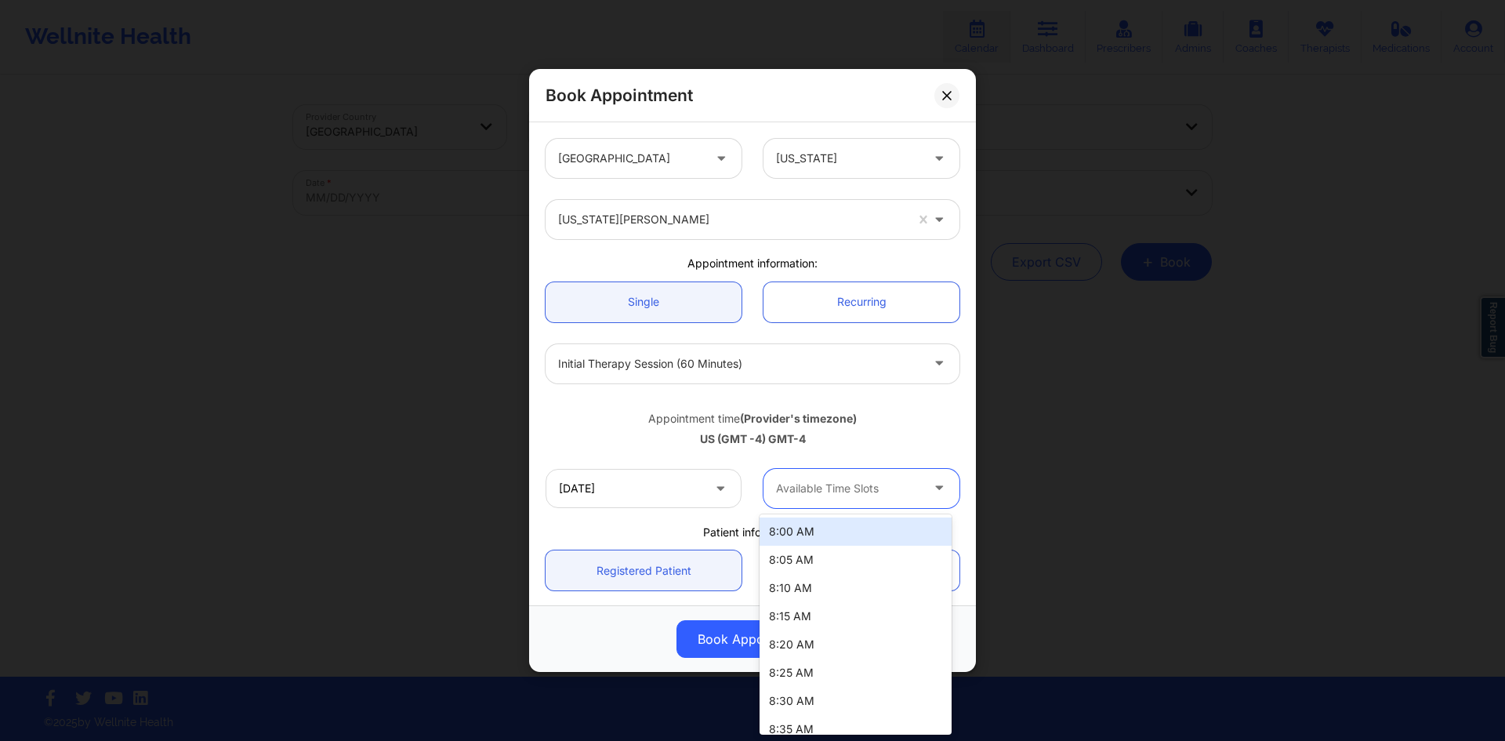
click at [882, 480] on div at bounding box center [848, 488] width 144 height 19
click at [922, 413] on div "Appointment time (Provider's timezone)" at bounding box center [752, 419] width 414 height 16
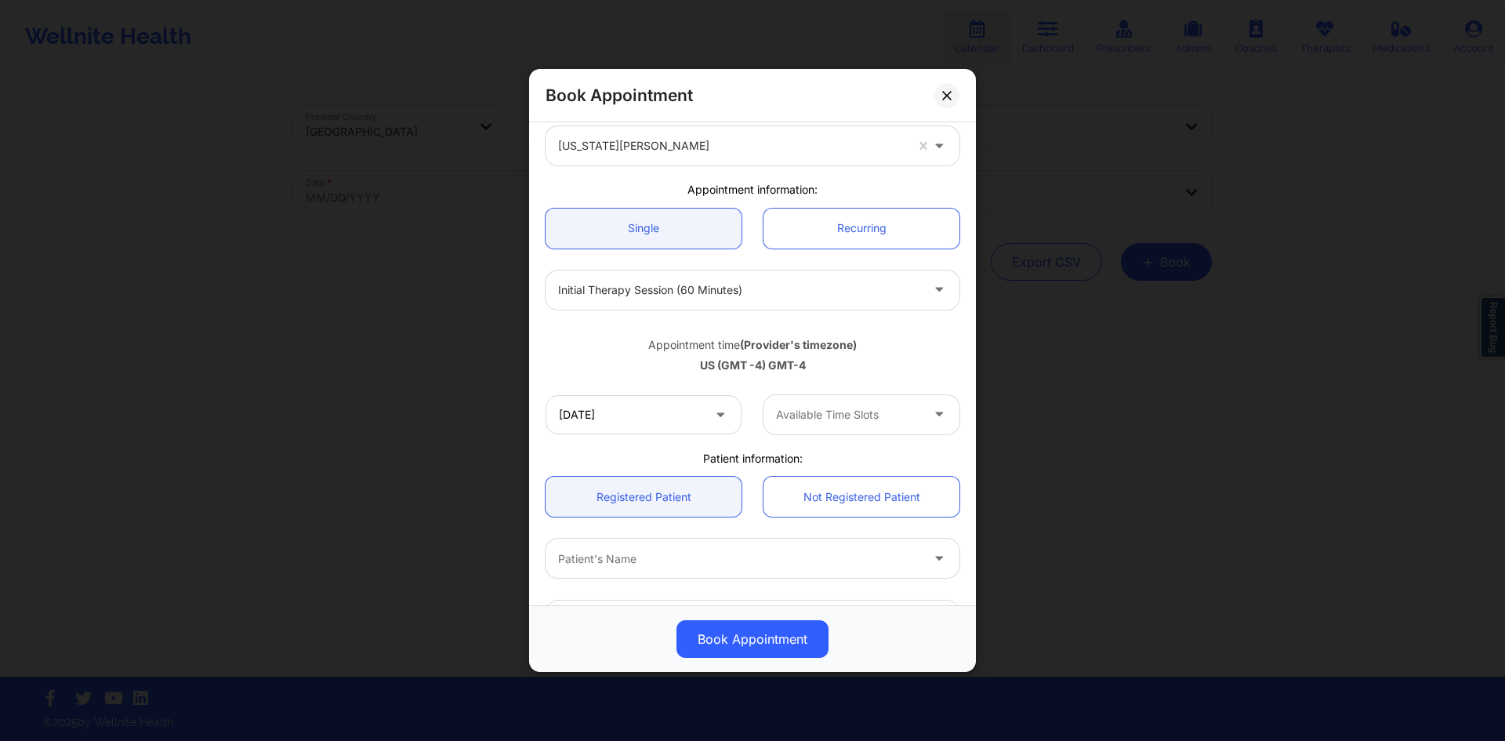
scroll to position [246, 0]
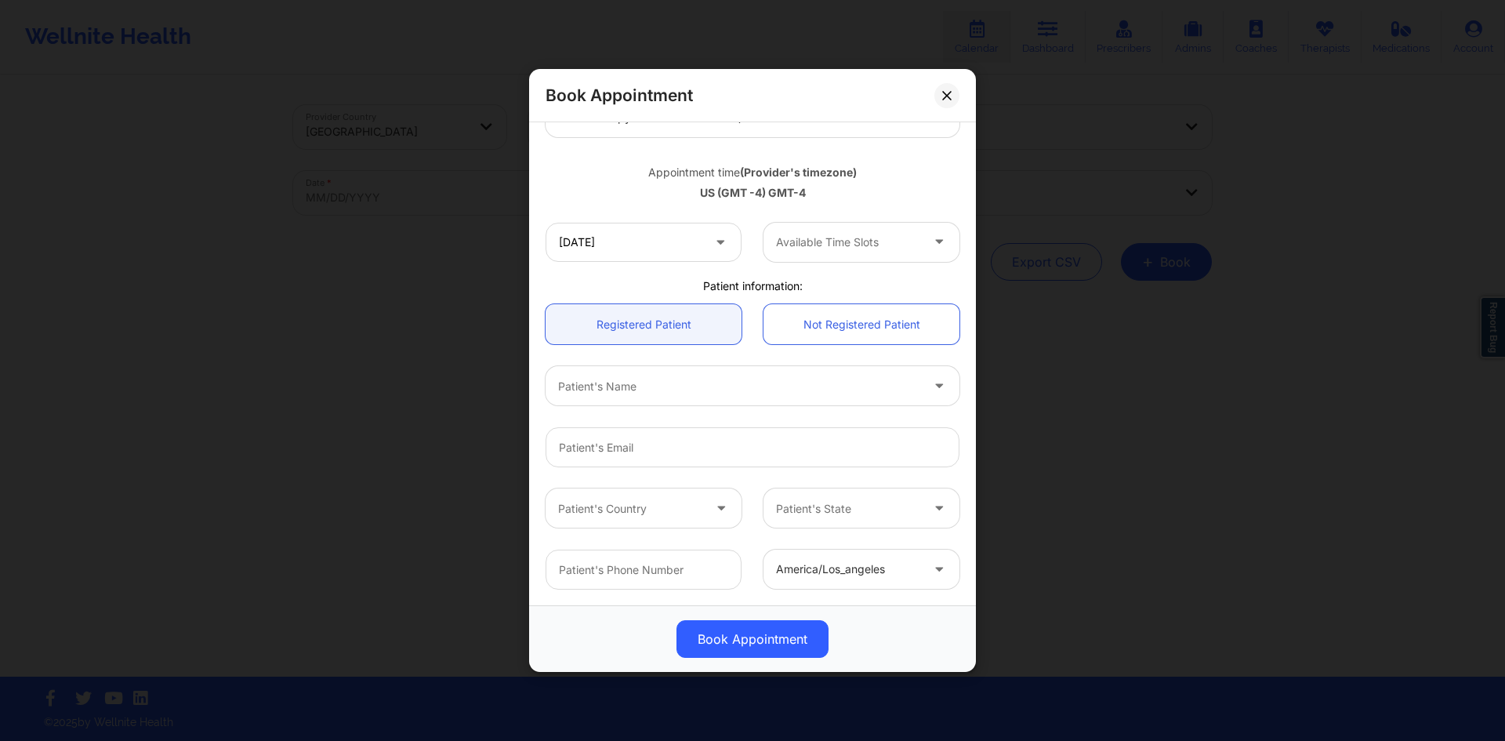
click at [929, 107] on div "Book Appointment" at bounding box center [752, 95] width 447 height 53
click at [940, 99] on button at bounding box center [946, 95] width 25 height 25
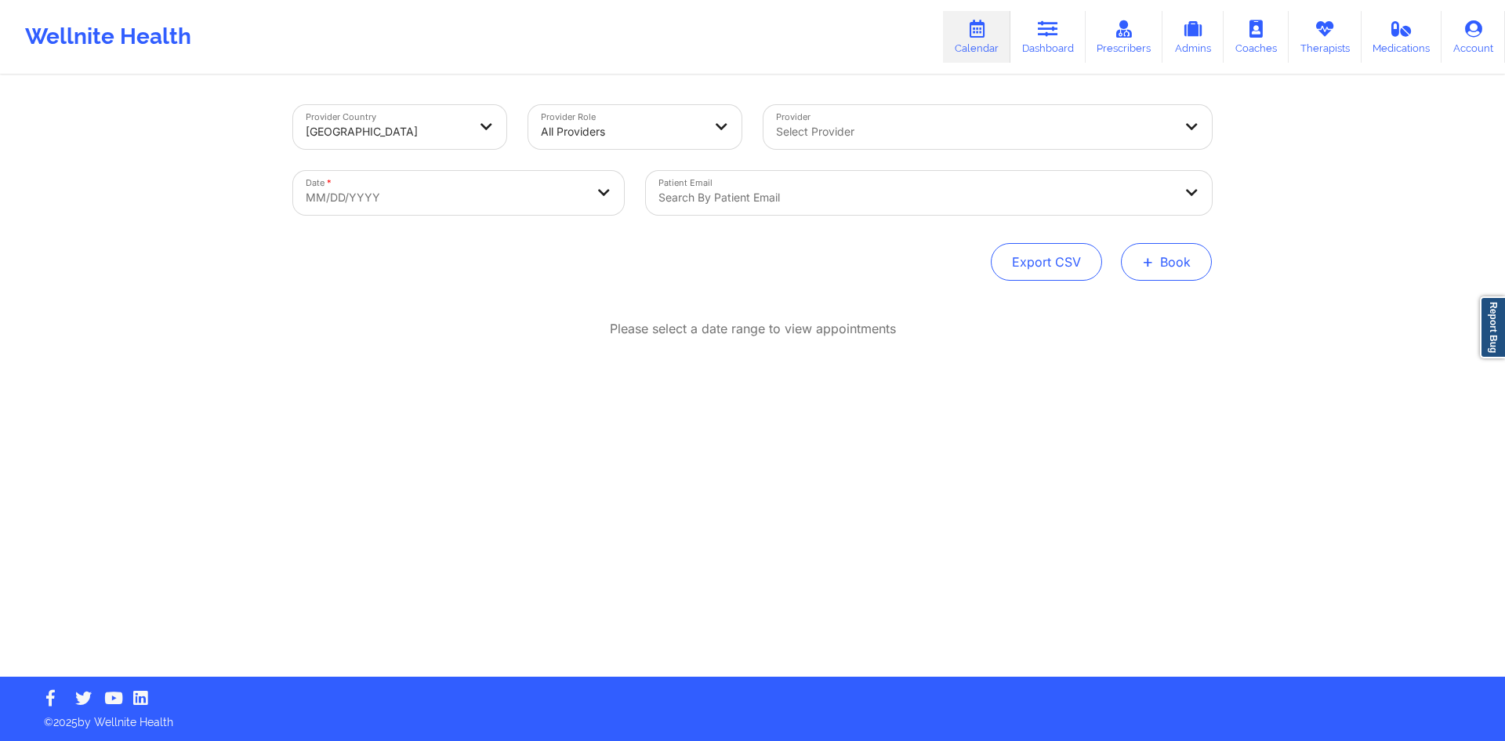
click at [1173, 261] on button "+ Book" at bounding box center [1166, 262] width 91 height 38
click at [1116, 313] on button "Therapy Session" at bounding box center [1140, 312] width 120 height 26
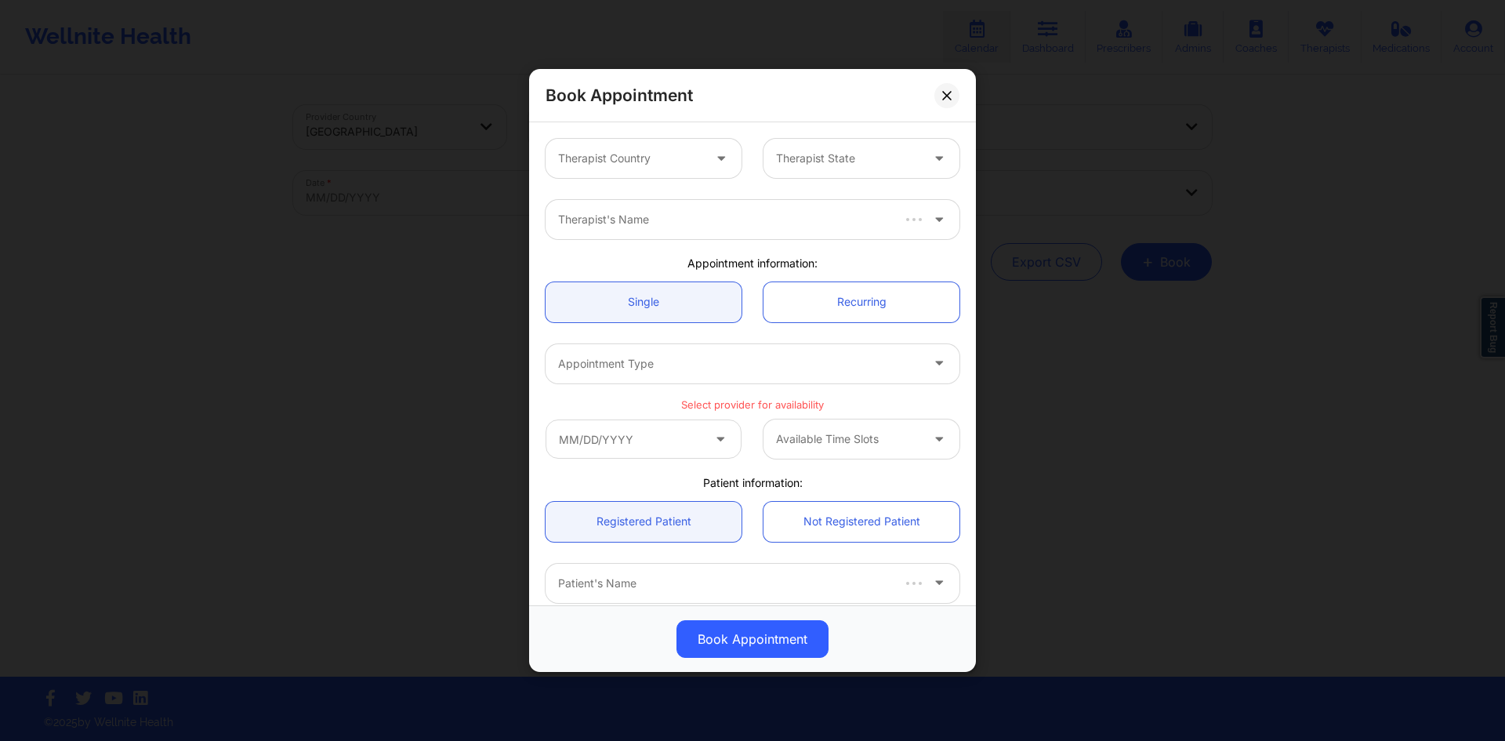
click at [643, 169] on div "Therapist Country" at bounding box center [624, 158] width 158 height 39
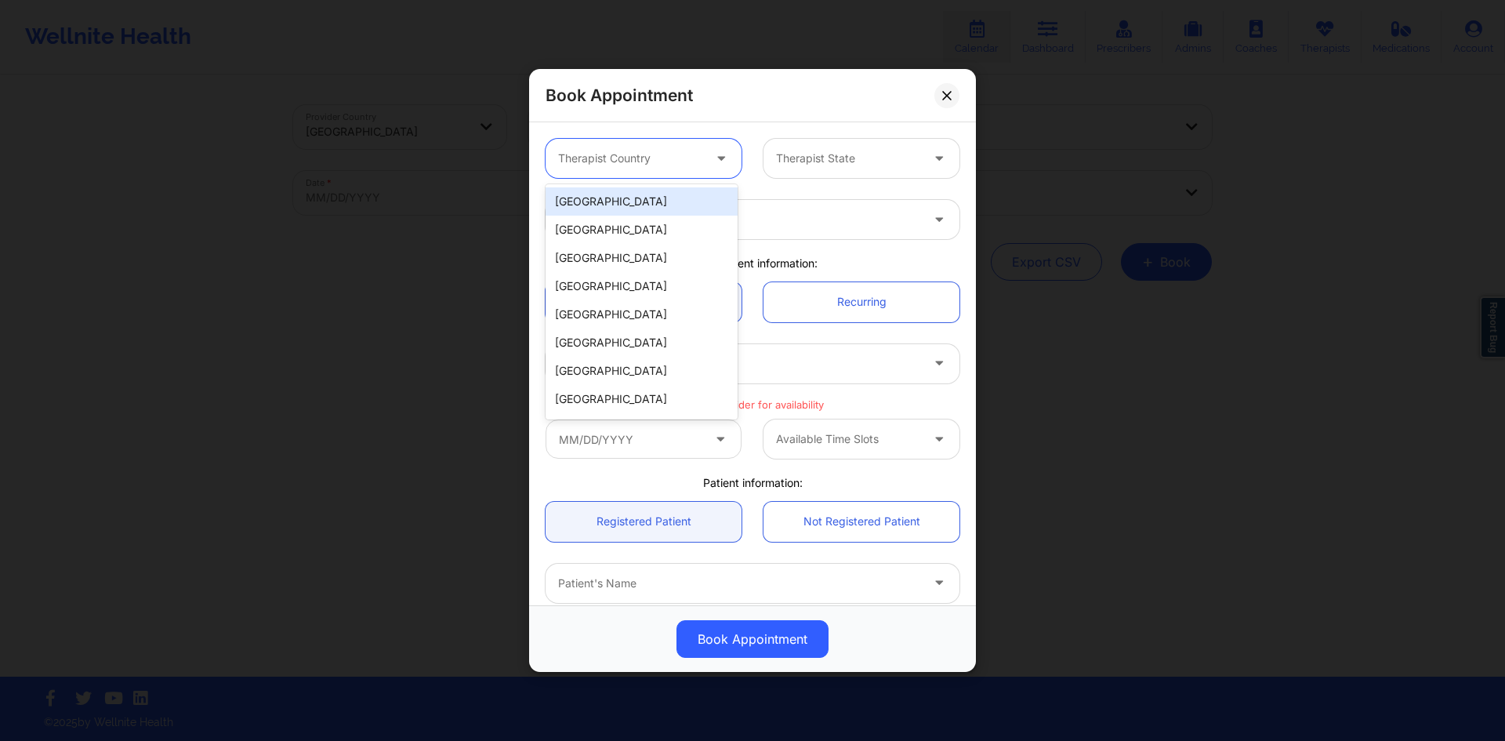
click at [667, 220] on div "[GEOGRAPHIC_DATA]" at bounding box center [641, 230] width 192 height 28
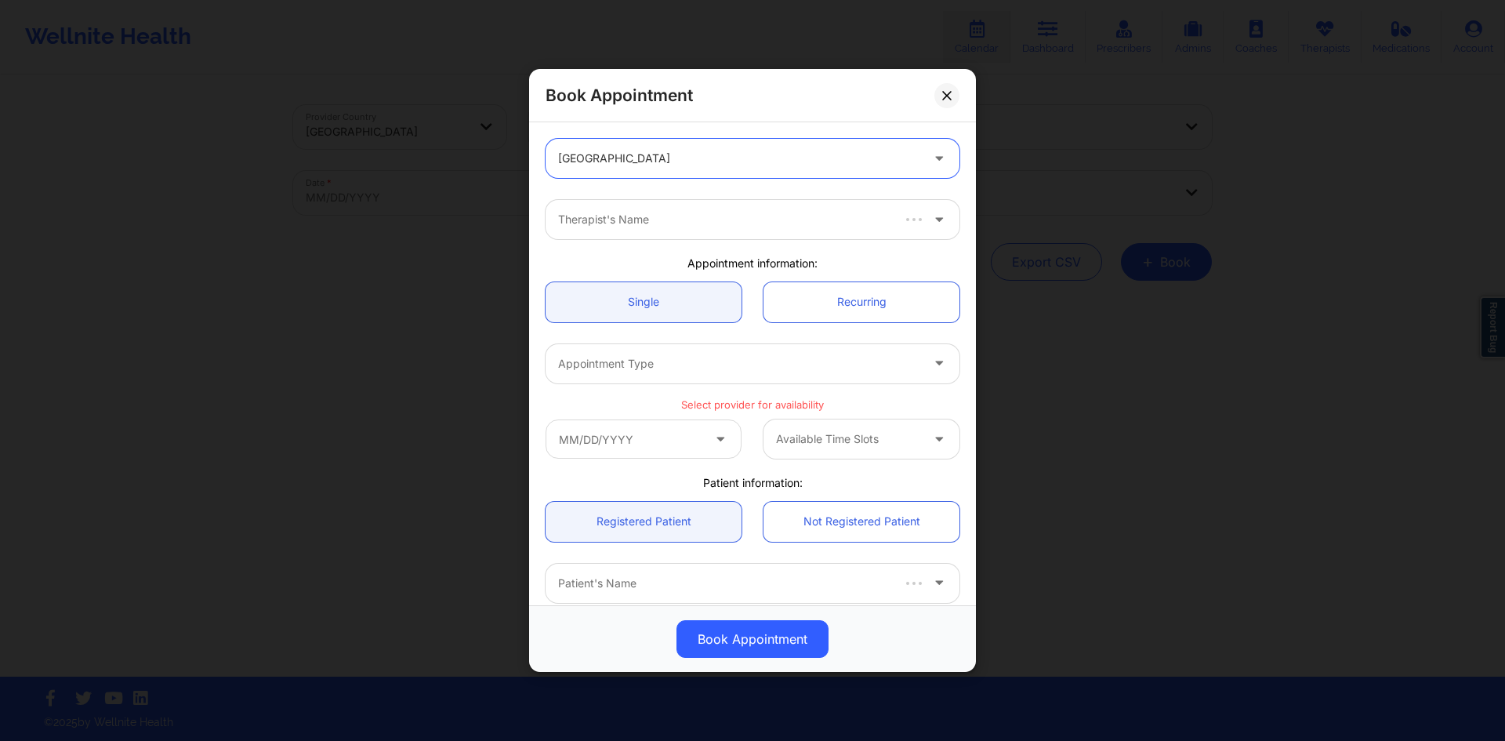
click at [671, 178] on div "option [GEOGRAPHIC_DATA], selected. [GEOGRAPHIC_DATA]" at bounding box center [753, 158] width 436 height 61
click at [657, 167] on div "[GEOGRAPHIC_DATA]" at bounding box center [733, 158] width 376 height 39
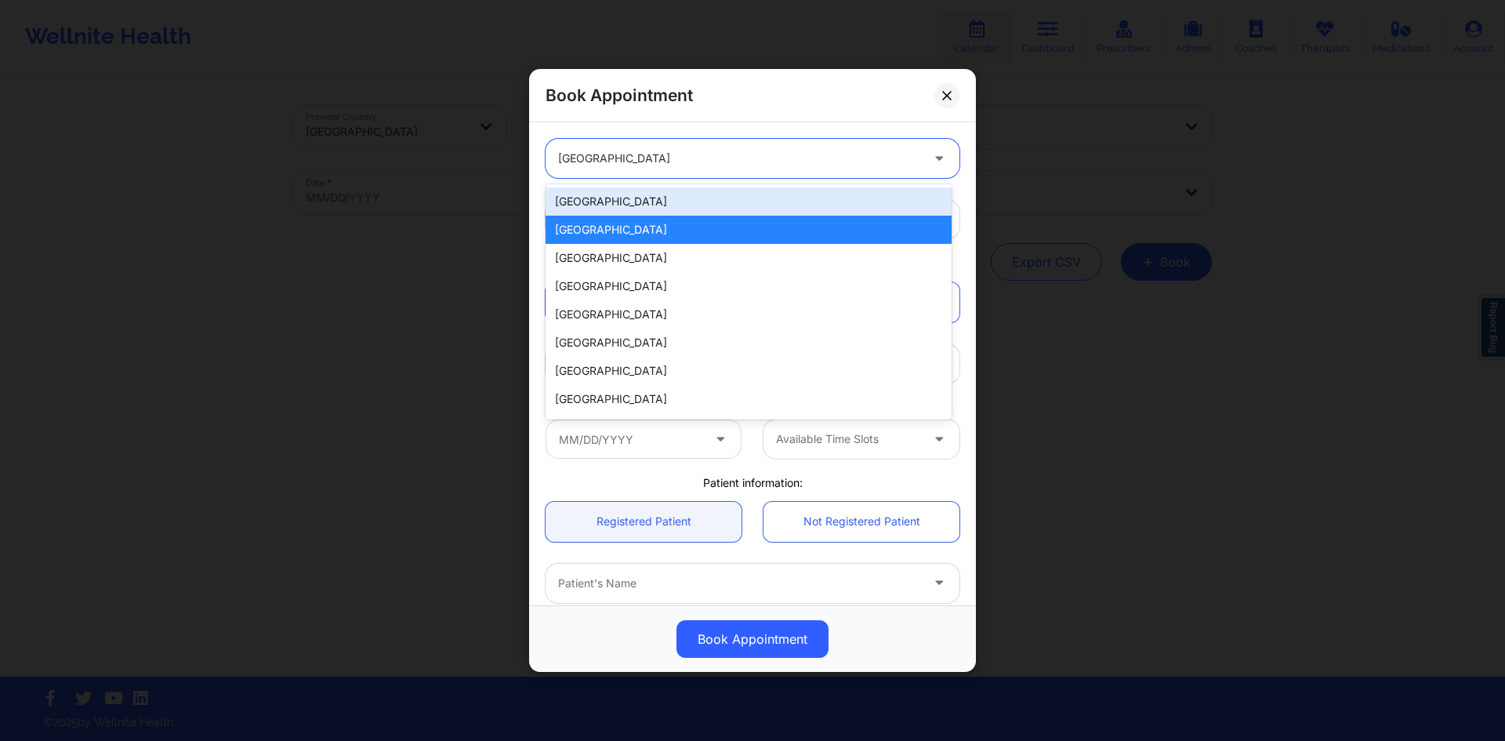
click at [647, 198] on div "[GEOGRAPHIC_DATA]" at bounding box center [748, 201] width 406 height 28
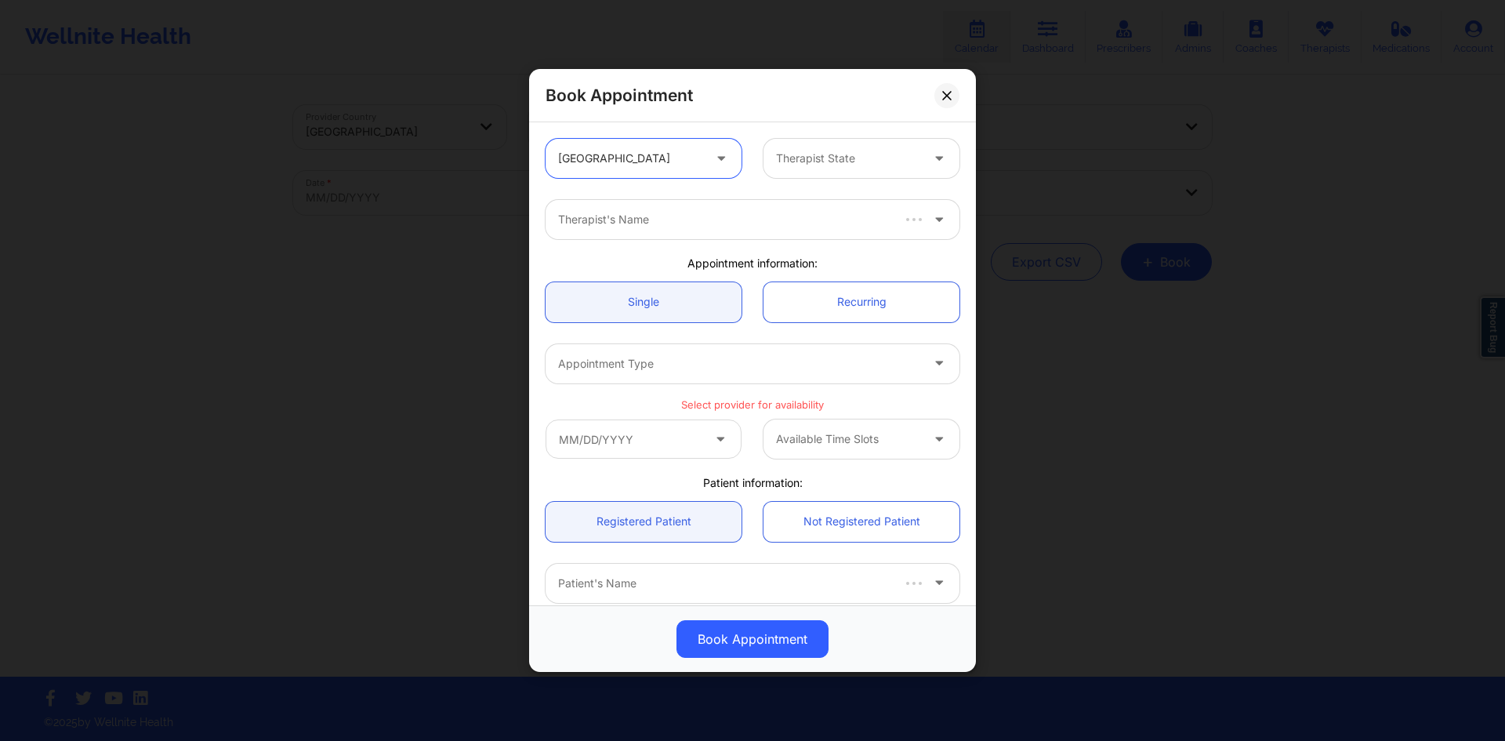
drag, startPoint x: 727, startPoint y: 165, endPoint x: 747, endPoint y: 165, distance: 20.4
click at [727, 165] on div at bounding box center [722, 159] width 19 height 20
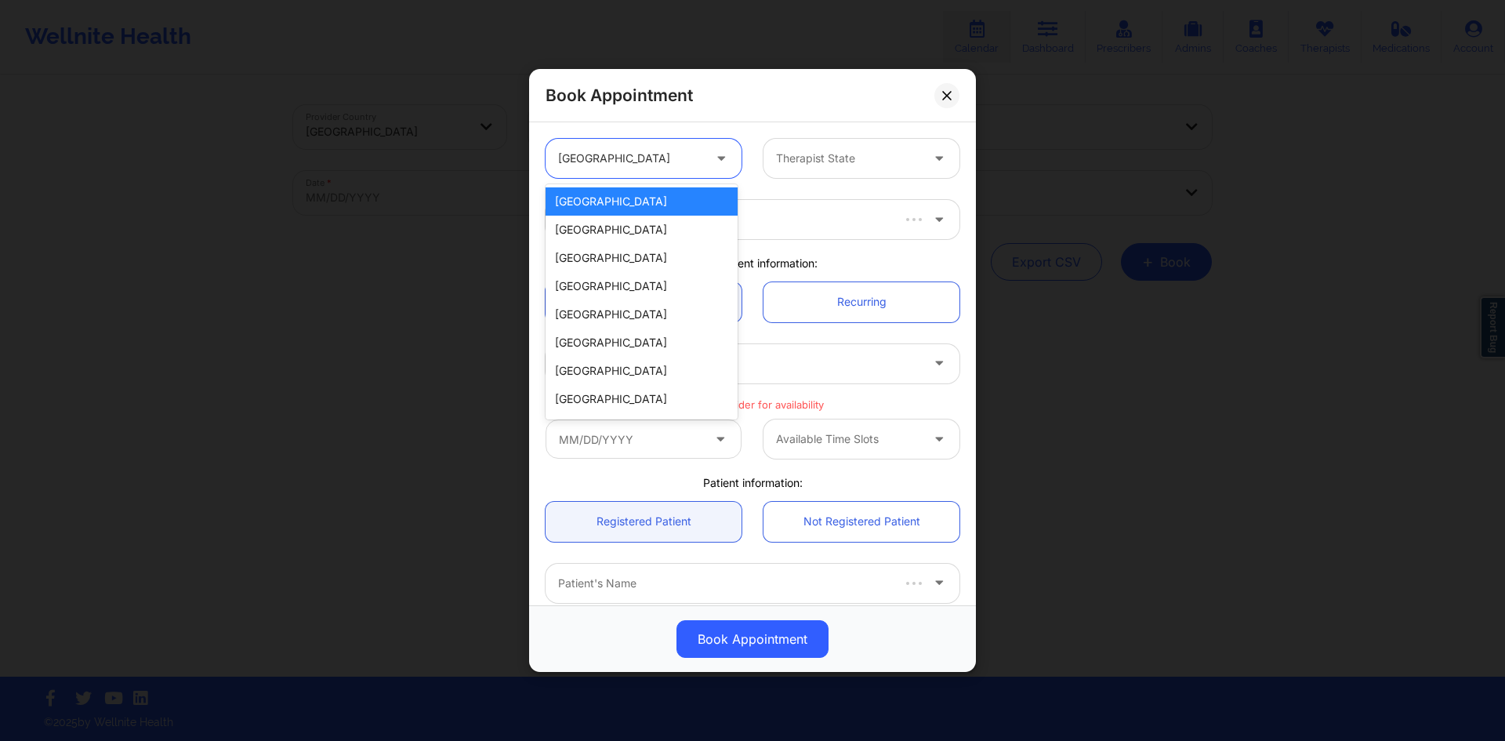
click at [814, 162] on div at bounding box center [848, 158] width 144 height 19
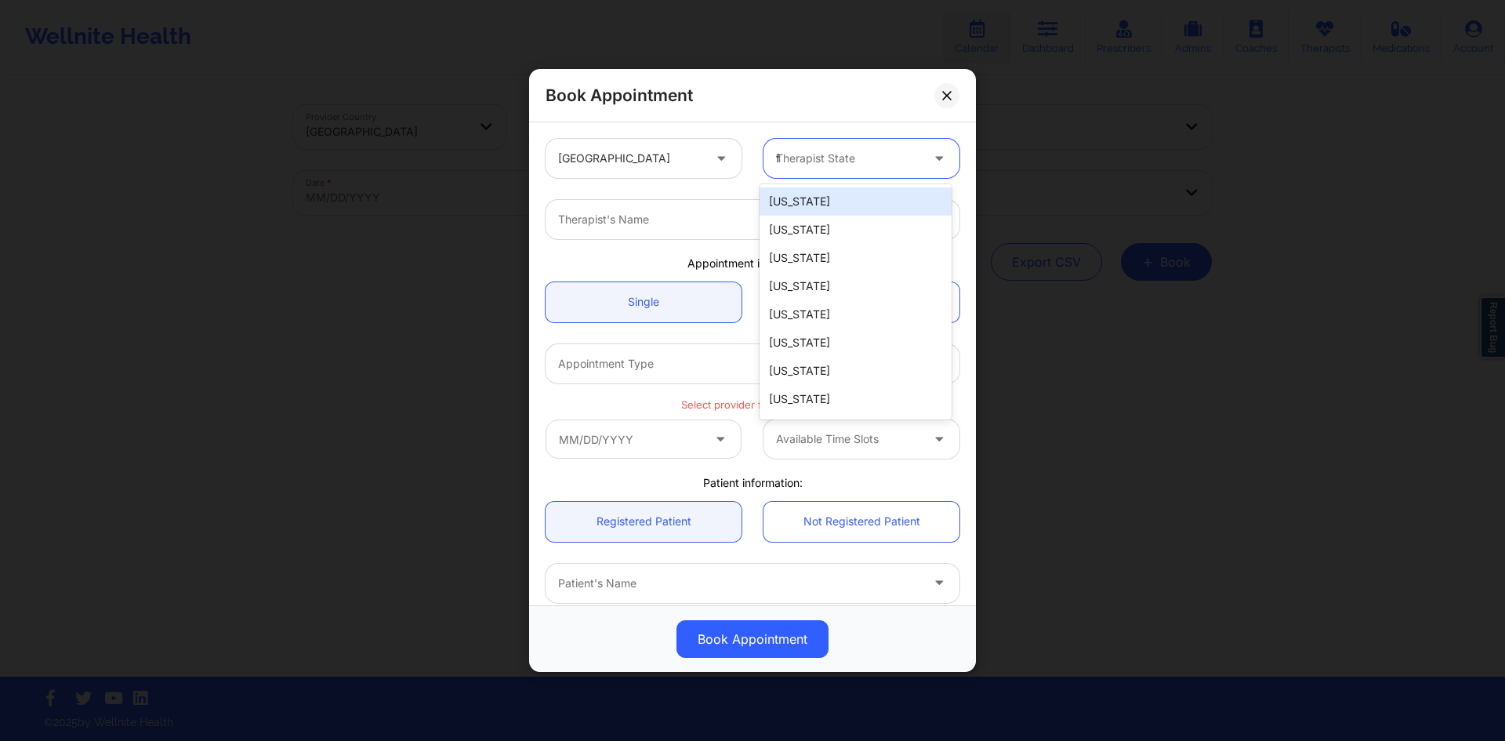
type input "fl"
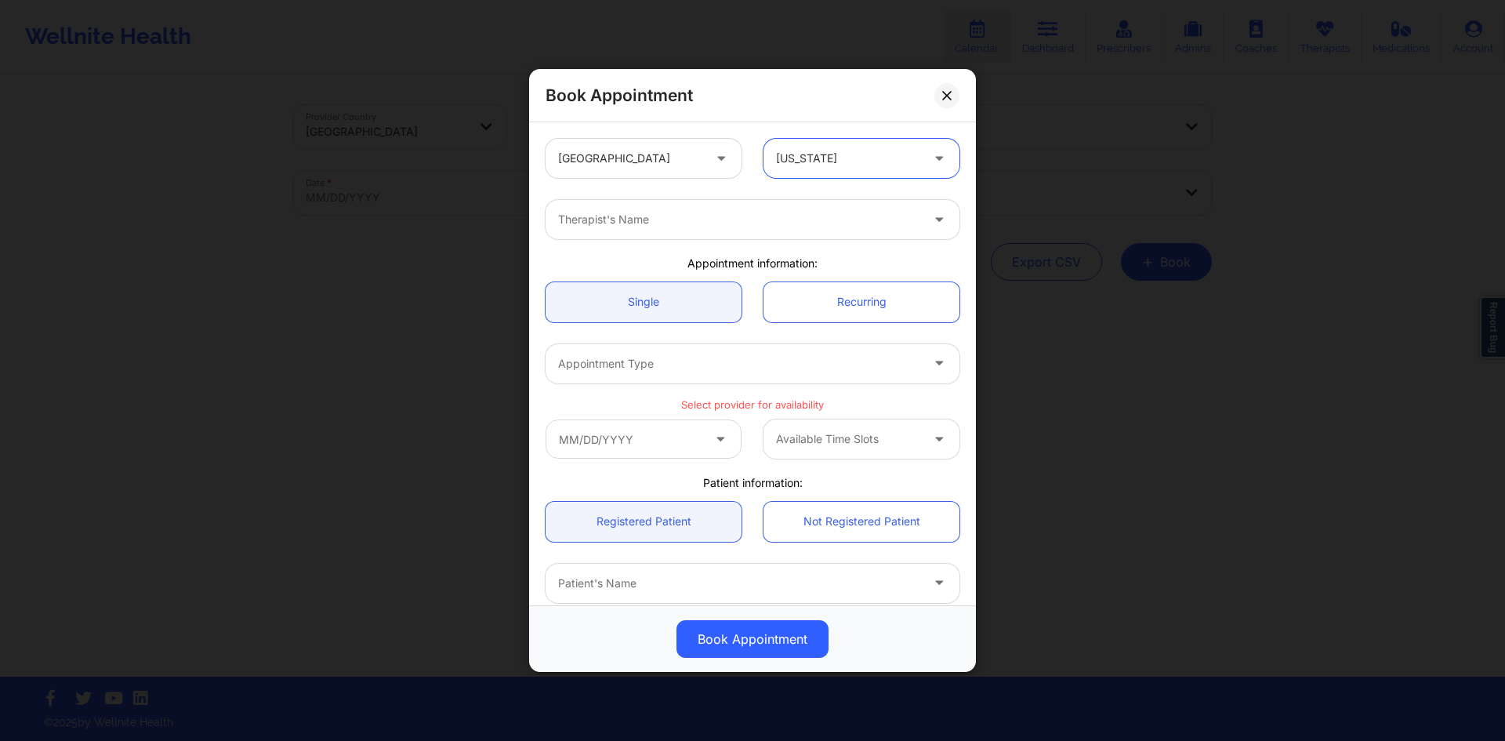
click at [814, 219] on div at bounding box center [739, 219] width 362 height 19
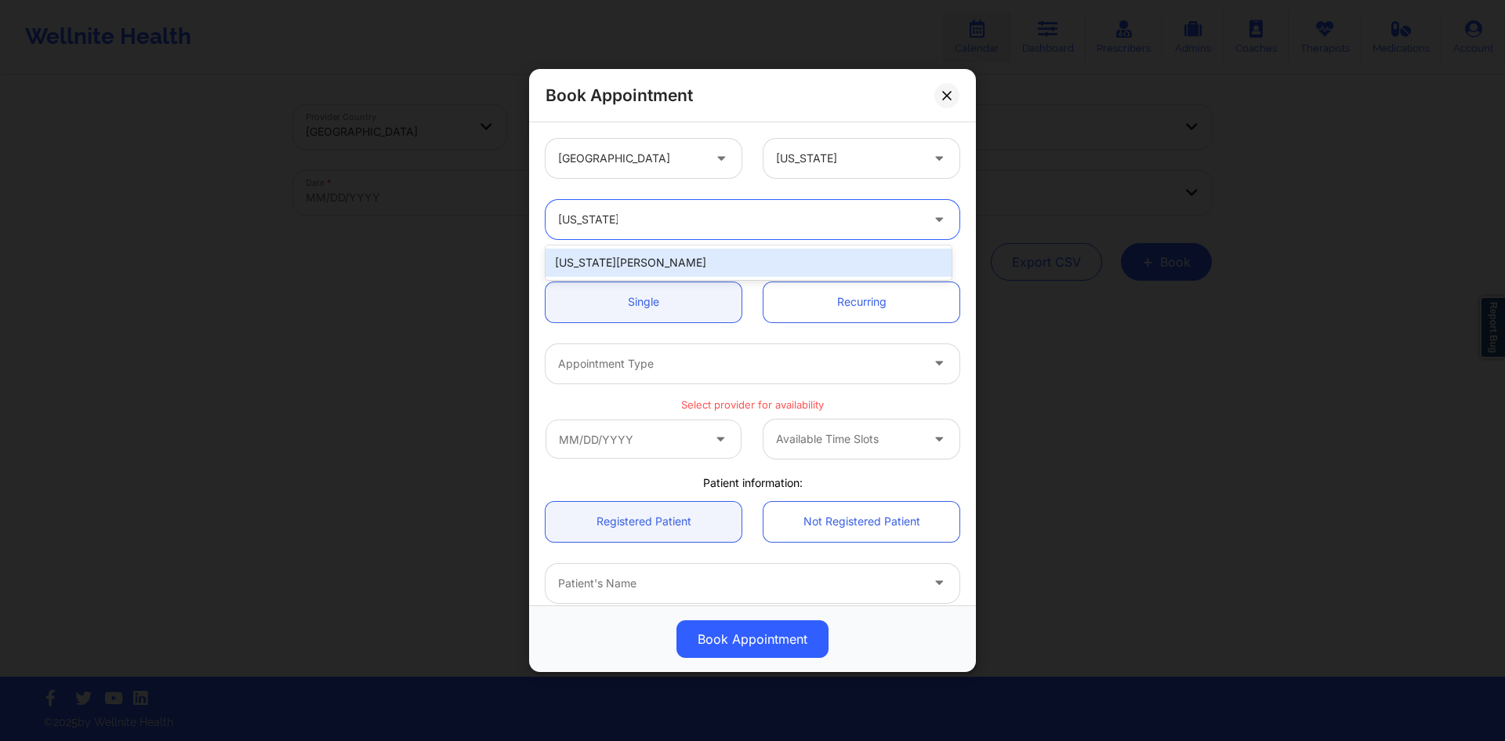
type input "virginia gibal"
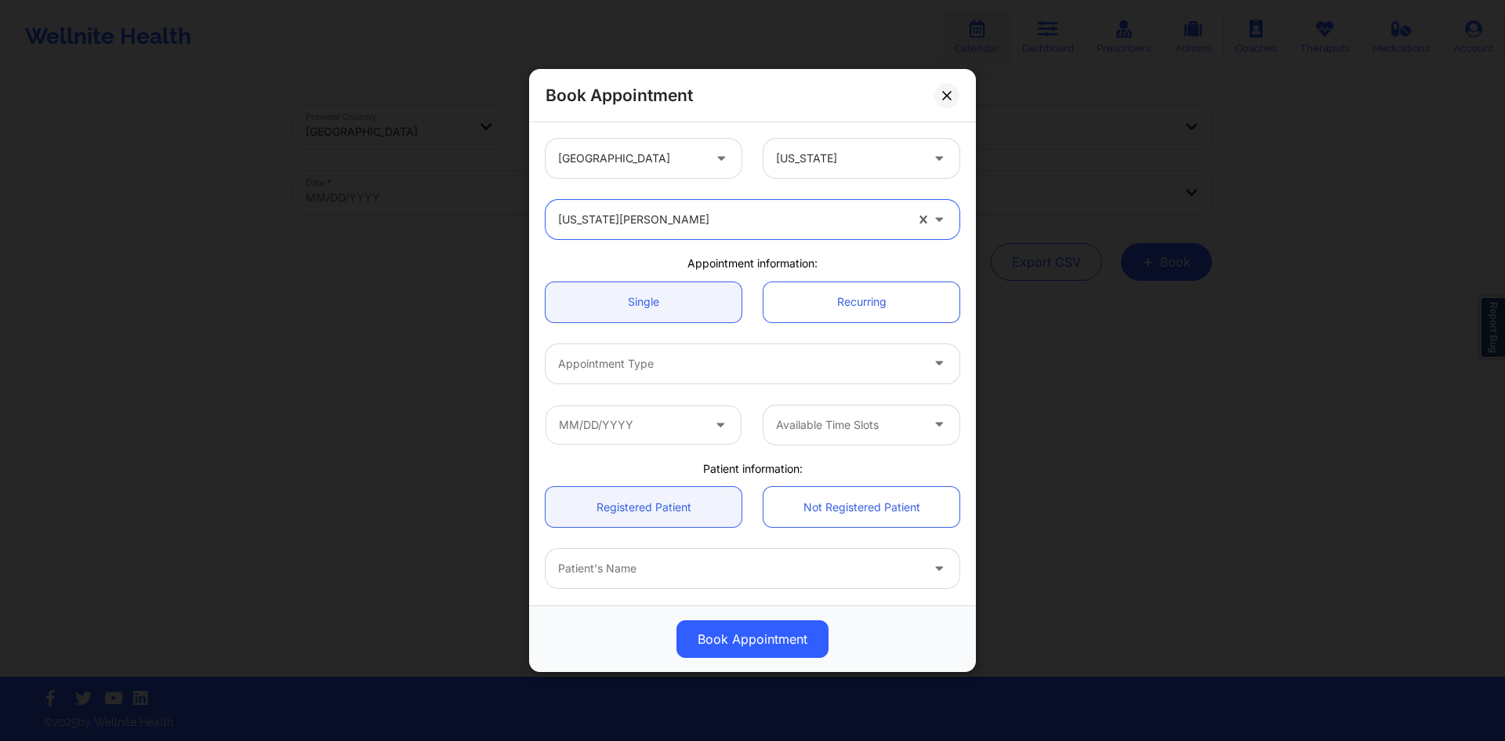
click at [651, 367] on div at bounding box center [739, 363] width 362 height 19
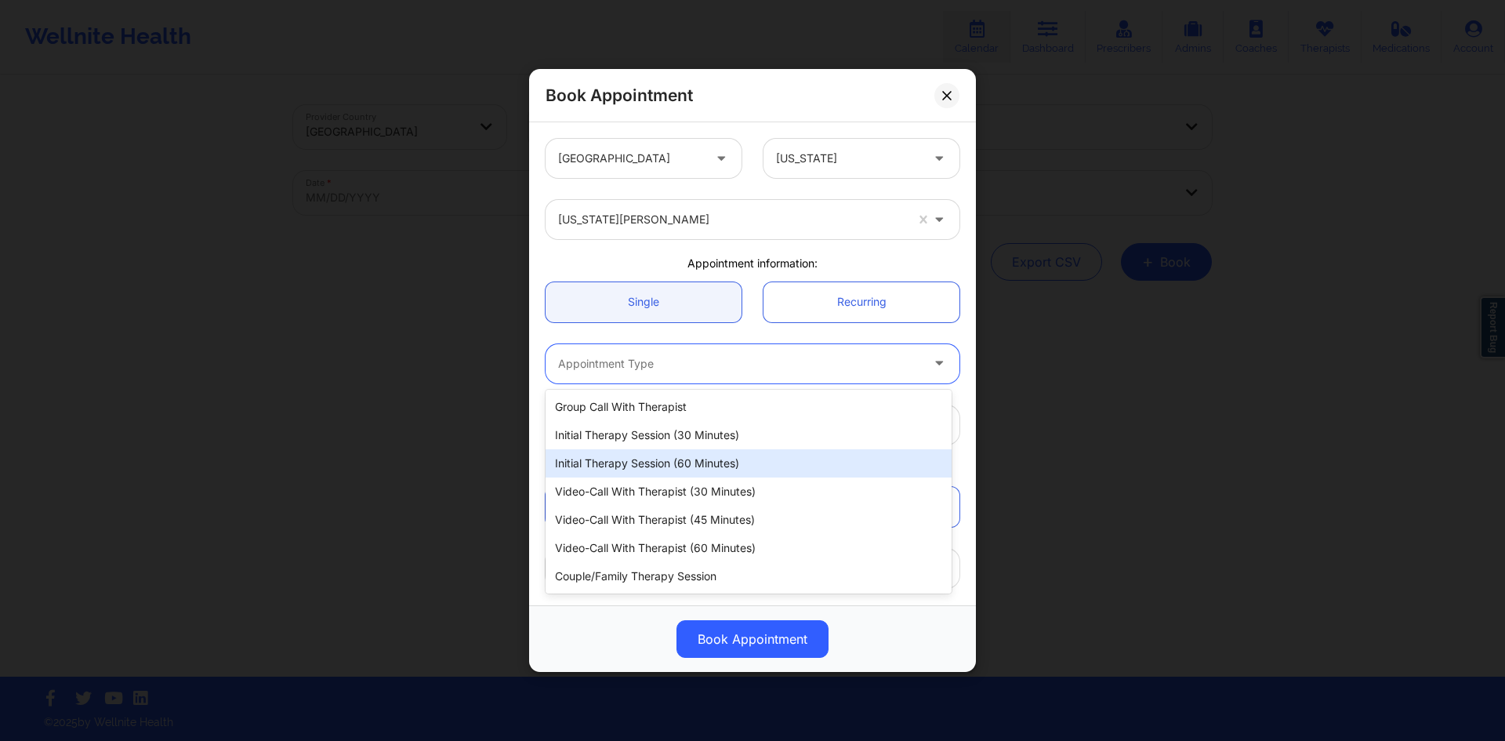
click at [655, 454] on div "Initial Therapy Session (60 minutes)" at bounding box center [748, 463] width 406 height 28
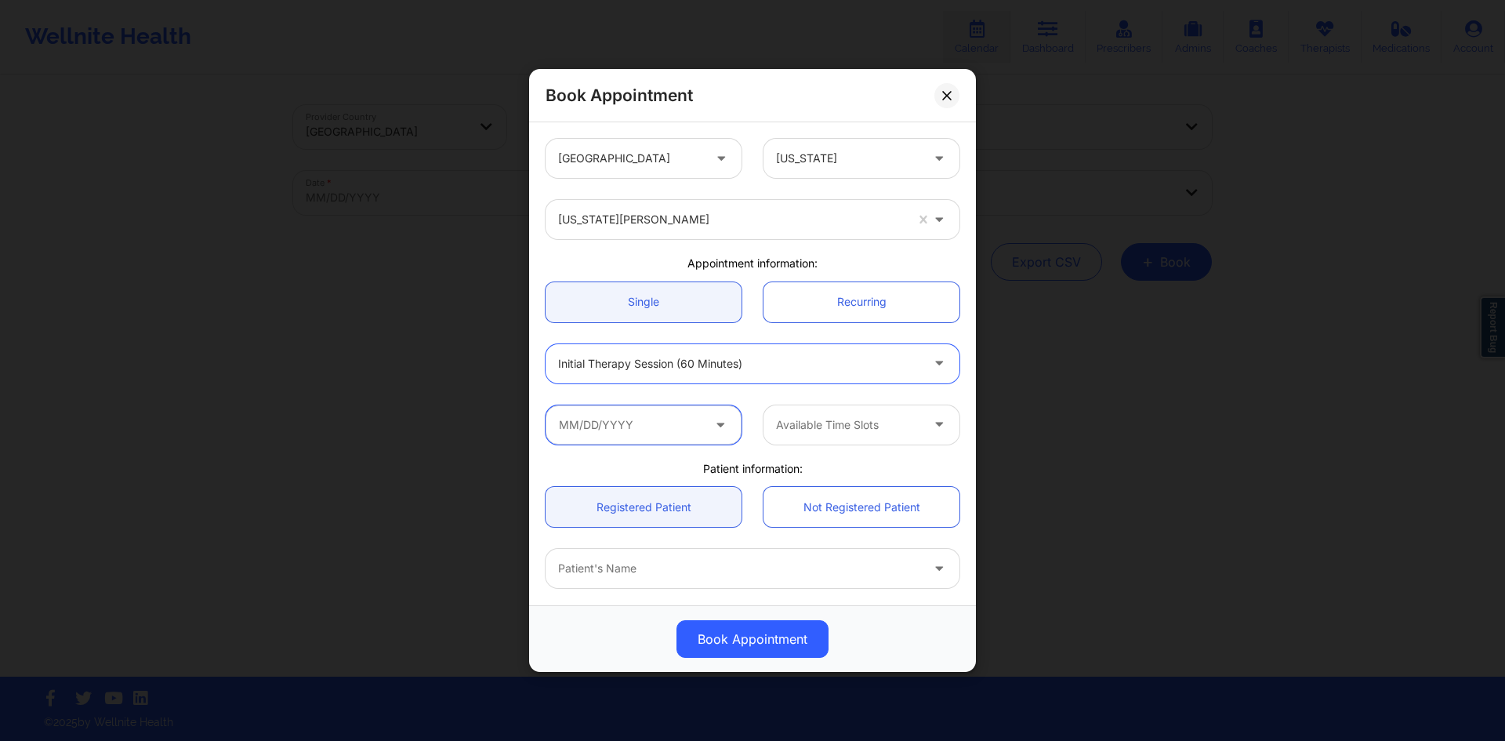
click at [654, 436] on input "text" at bounding box center [643, 424] width 196 height 39
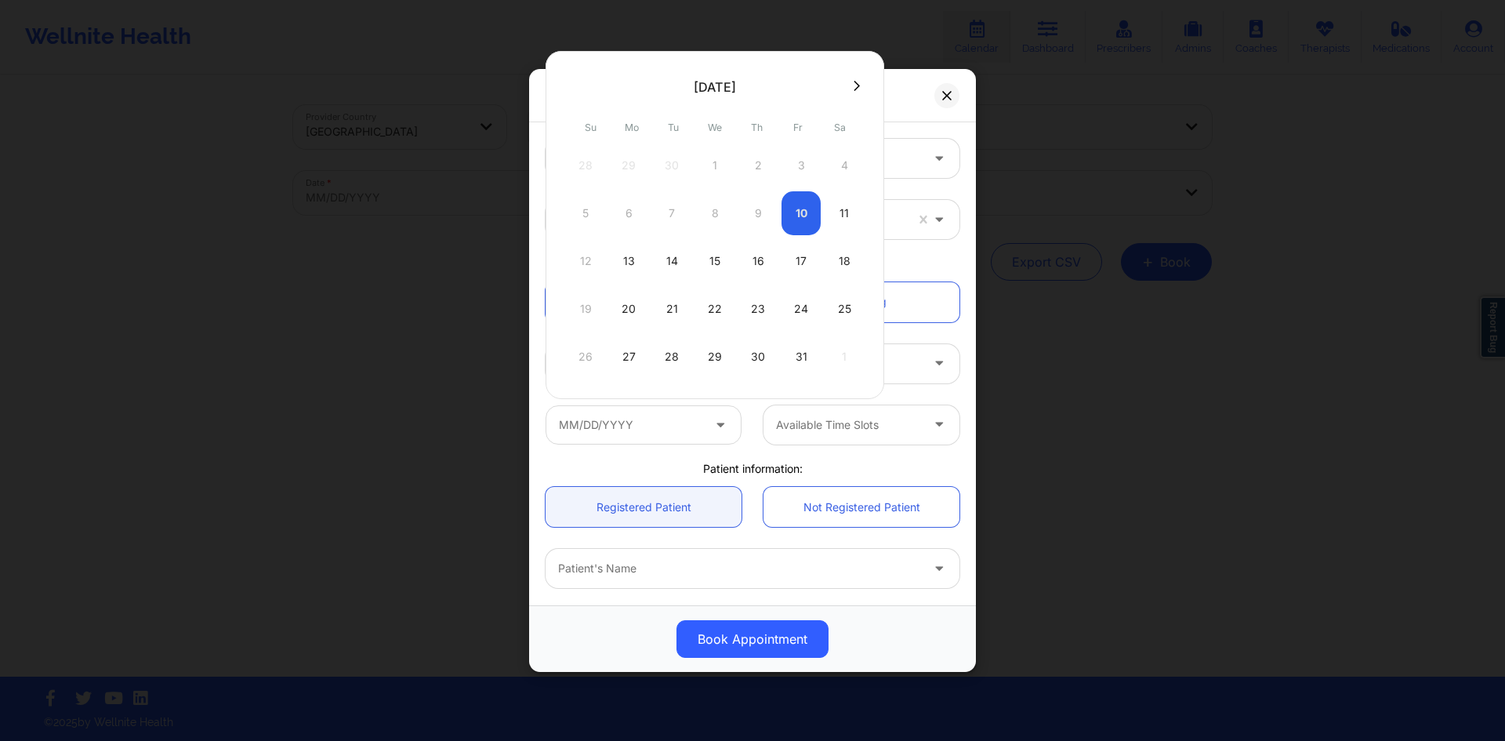
click at [839, 212] on div "11" at bounding box center [843, 213] width 39 height 44
type input "10/11/2025"
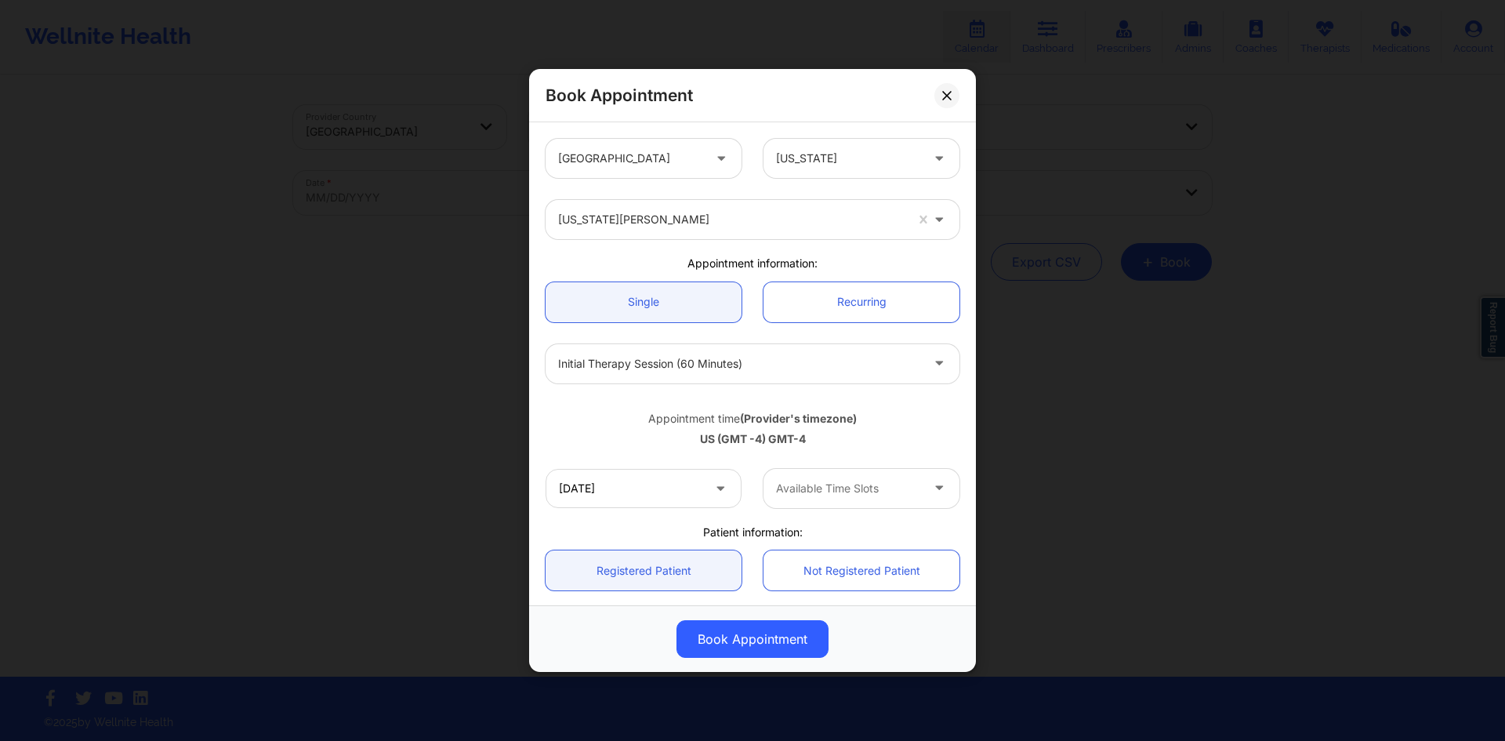
click at [818, 480] on div at bounding box center [848, 488] width 144 height 19
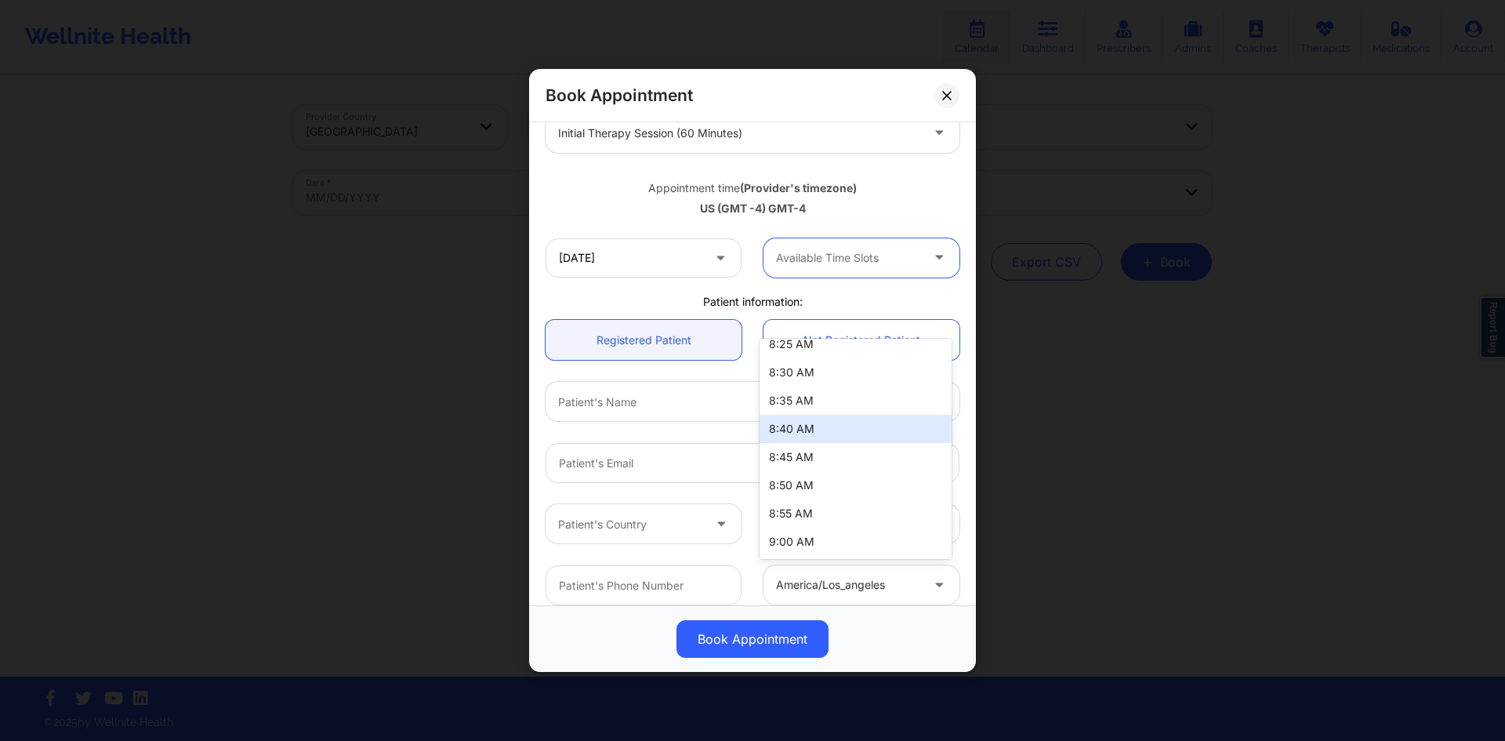
scroll to position [235, 0]
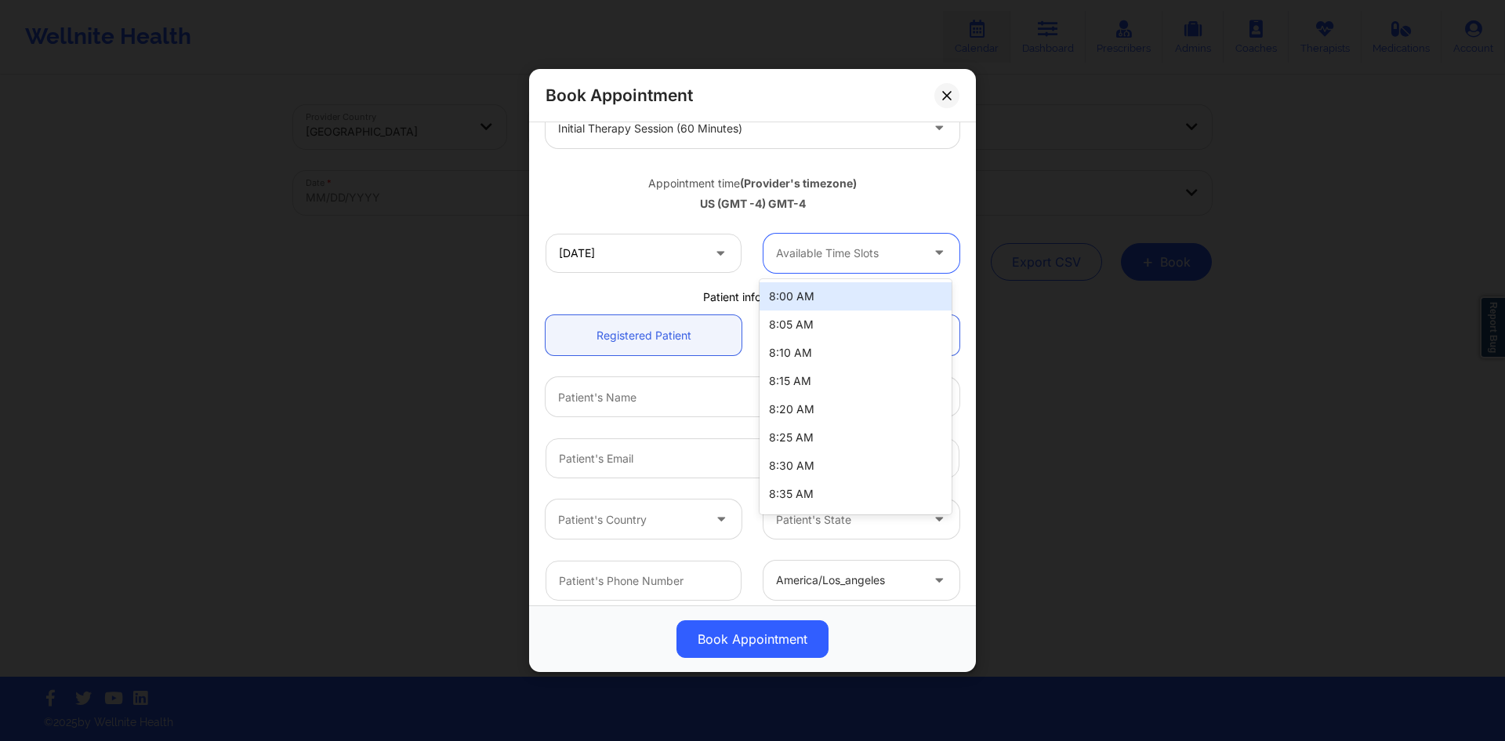
click at [834, 259] on div at bounding box center [848, 253] width 144 height 19
click at [848, 492] on div "9:00 AM" at bounding box center [855, 497] width 192 height 28
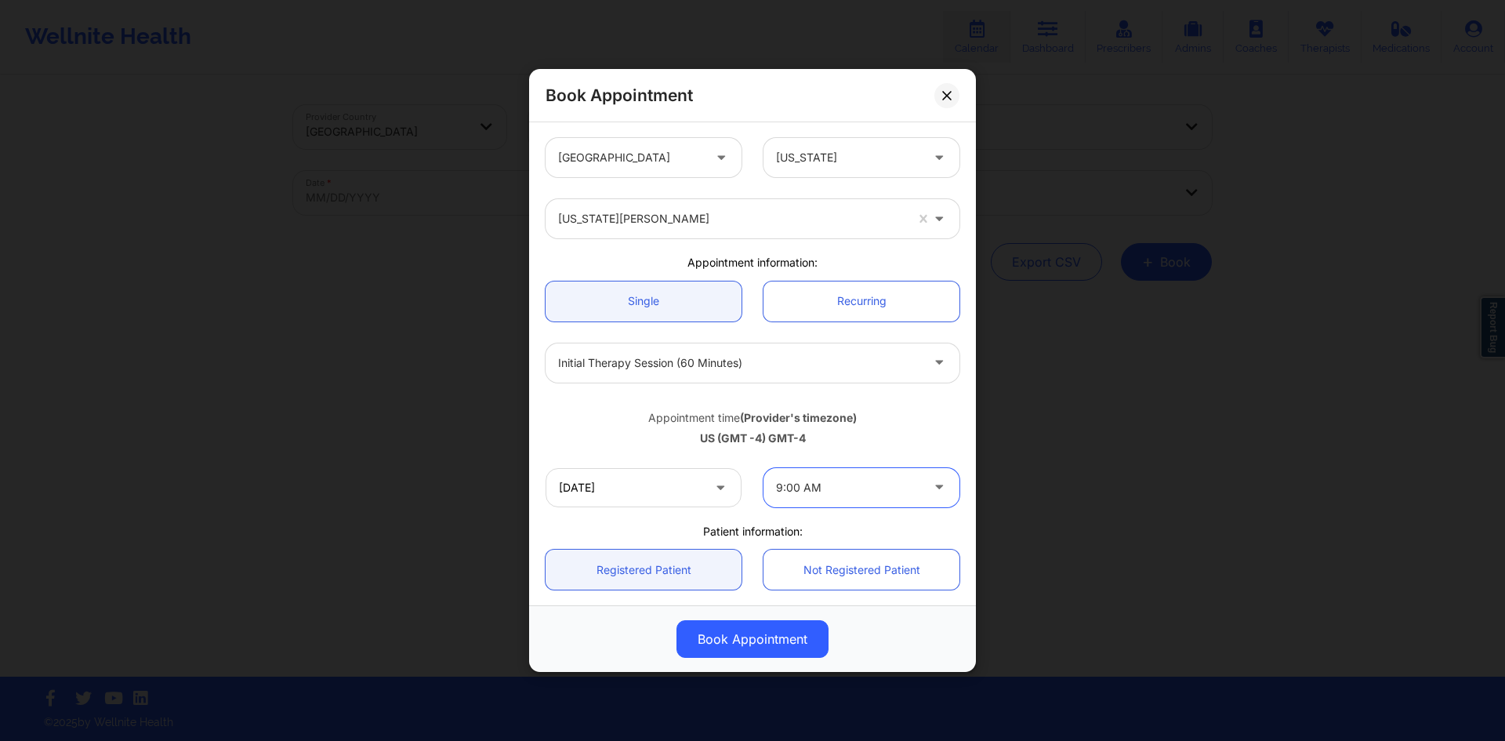
scroll to position [0, 0]
click at [946, 96] on icon at bounding box center [946, 95] width 9 height 9
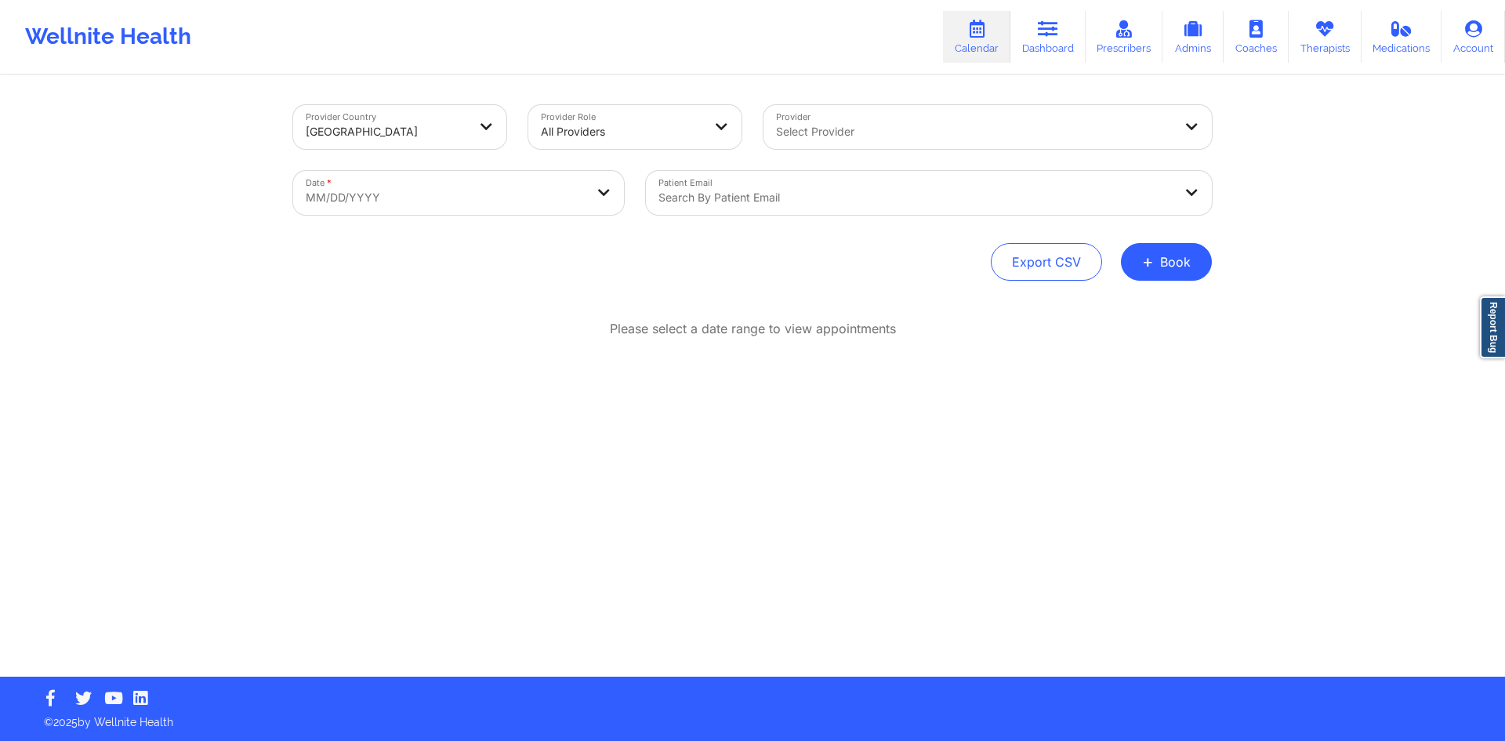
click at [887, 502] on div "Provider Country United States Provider Role All Providers Provider Select Prov…" at bounding box center [752, 377] width 940 height 600
click at [1164, 266] on button "+ Book" at bounding box center [1166, 262] width 91 height 38
click at [1161, 309] on button "Therapy Session" at bounding box center [1140, 312] width 120 height 26
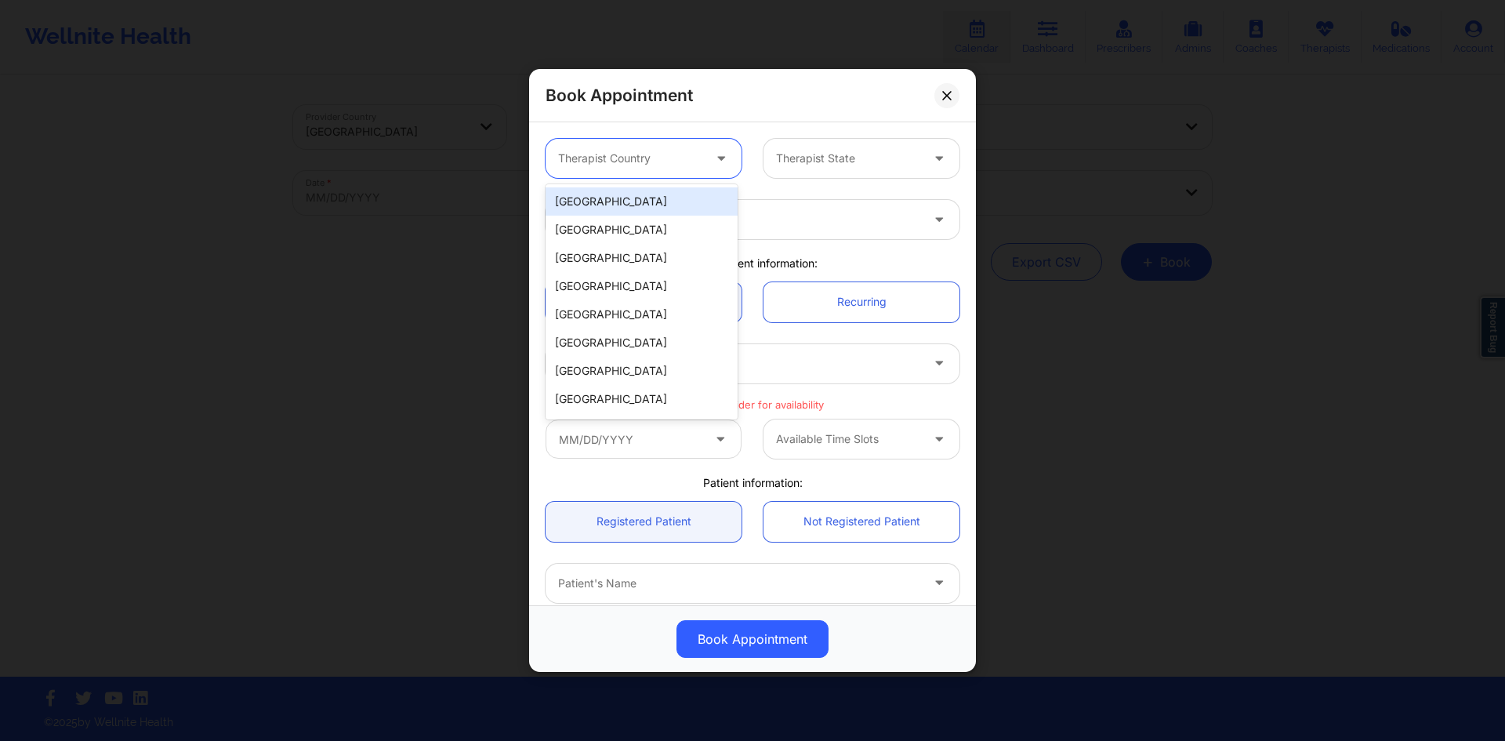
click at [693, 157] on div at bounding box center [630, 158] width 144 height 19
click at [672, 208] on div "[GEOGRAPHIC_DATA]" at bounding box center [641, 201] width 192 height 28
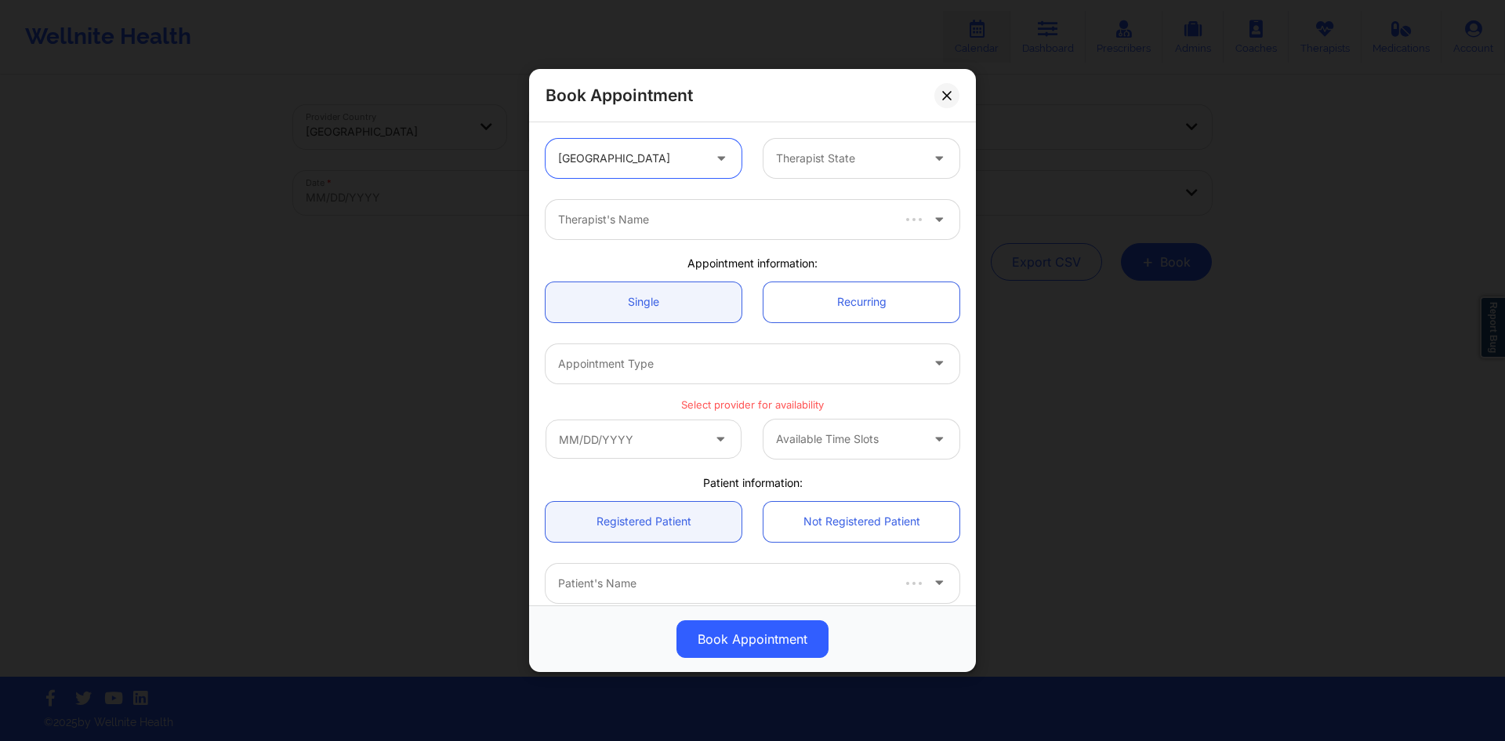
click at [802, 169] on div "Therapist State" at bounding box center [842, 158] width 158 height 39
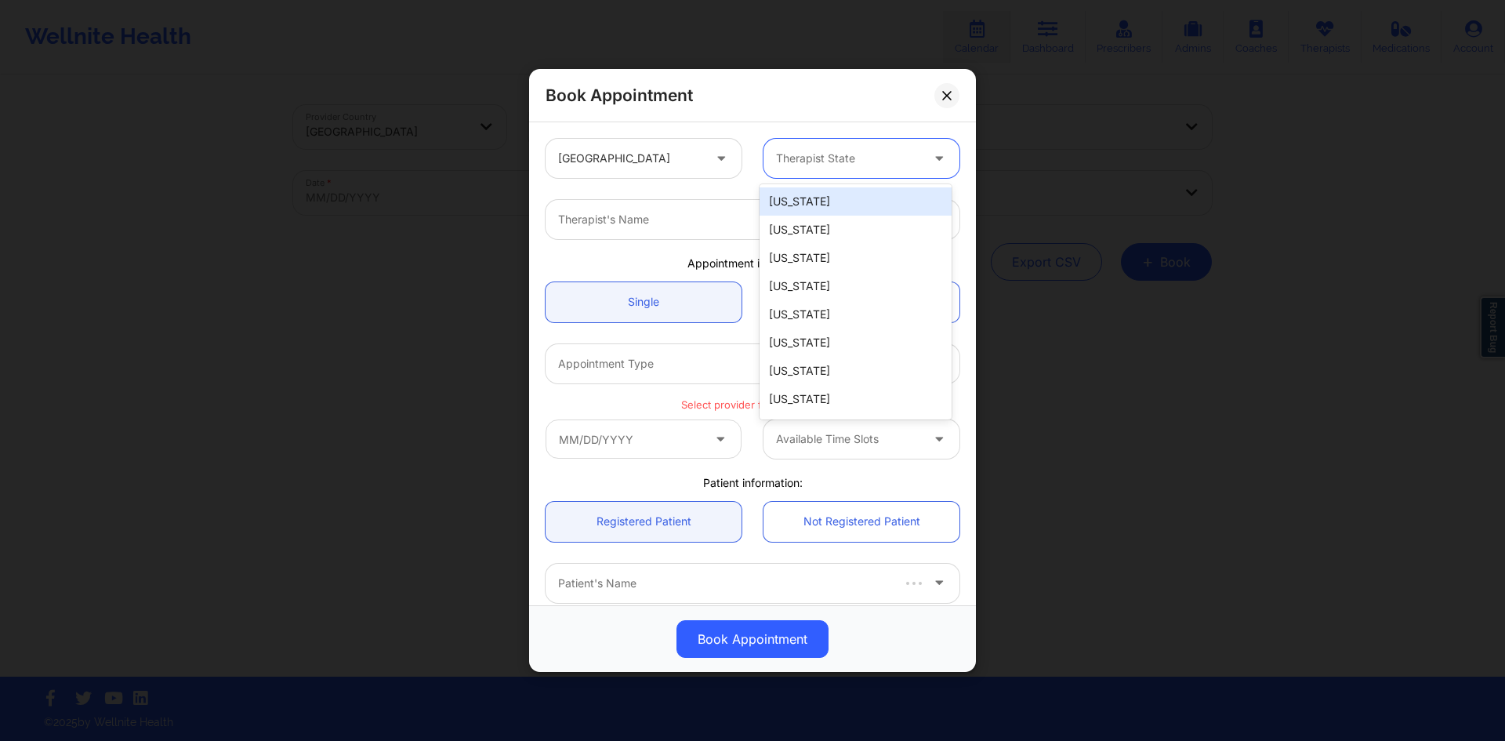
type input "f"
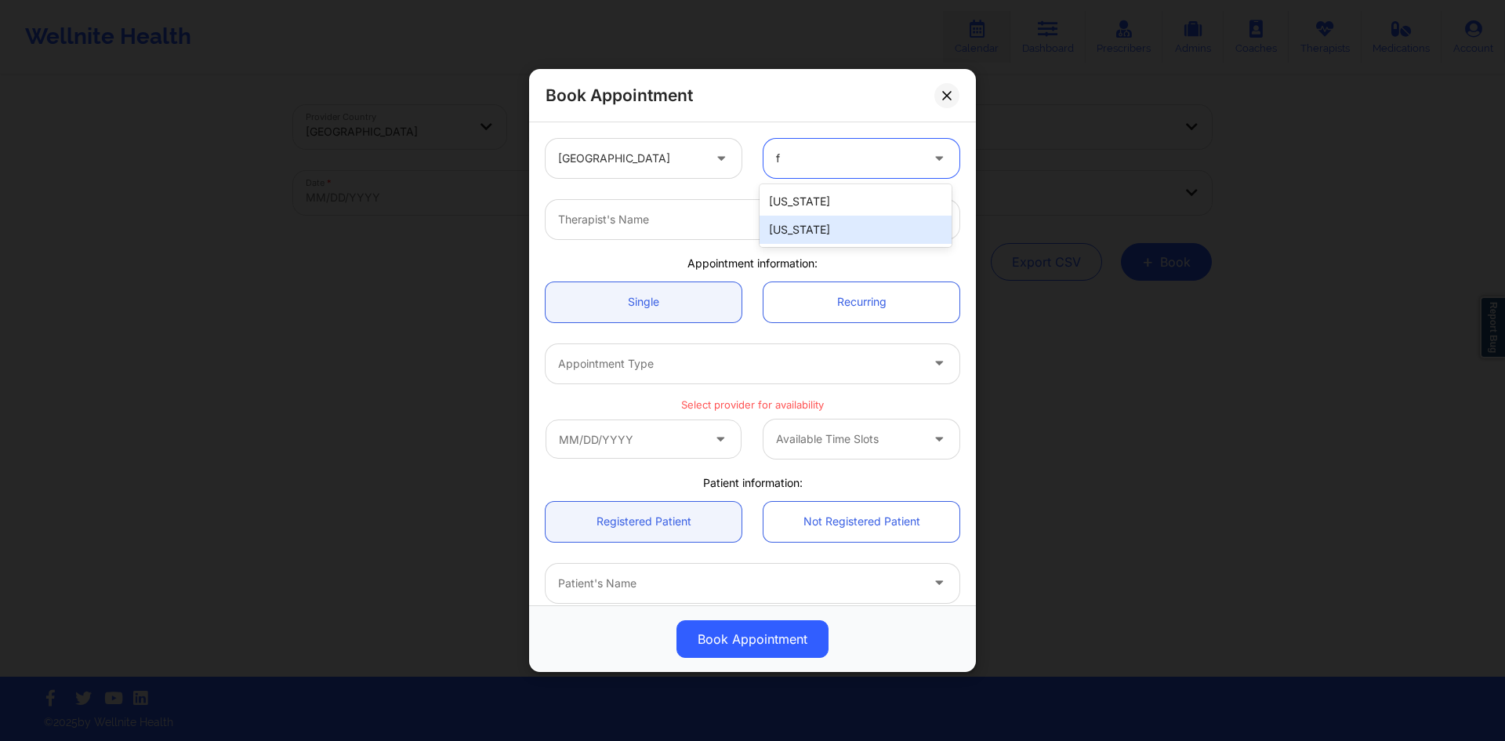
drag, startPoint x: 800, startPoint y: 226, endPoint x: 773, endPoint y: 219, distance: 28.3
click at [799, 226] on div "[US_STATE]" at bounding box center [855, 230] width 192 height 28
click at [737, 213] on div at bounding box center [739, 219] width 362 height 19
type input "[US_STATE][PERSON_NAME]"
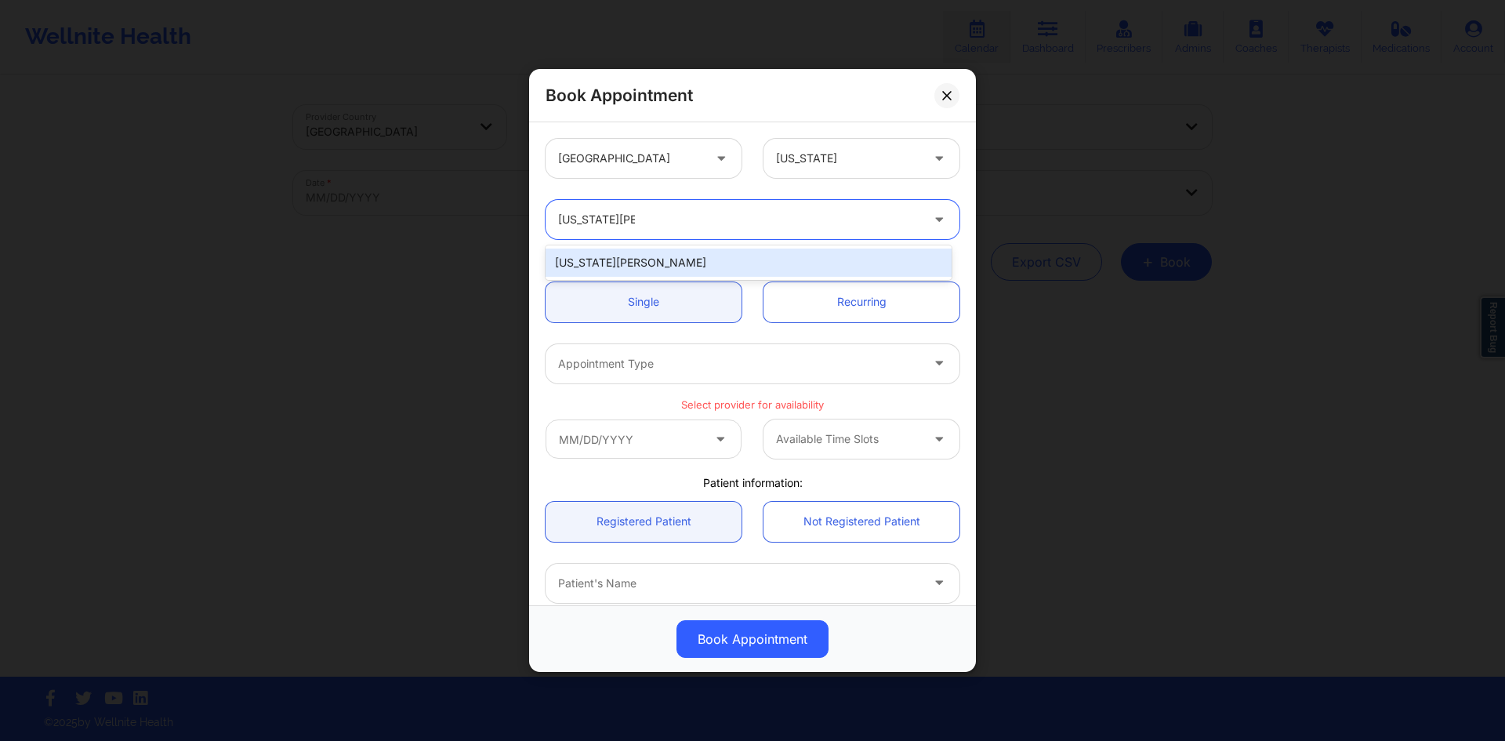
click at [727, 255] on div "[US_STATE][PERSON_NAME]" at bounding box center [748, 262] width 406 height 28
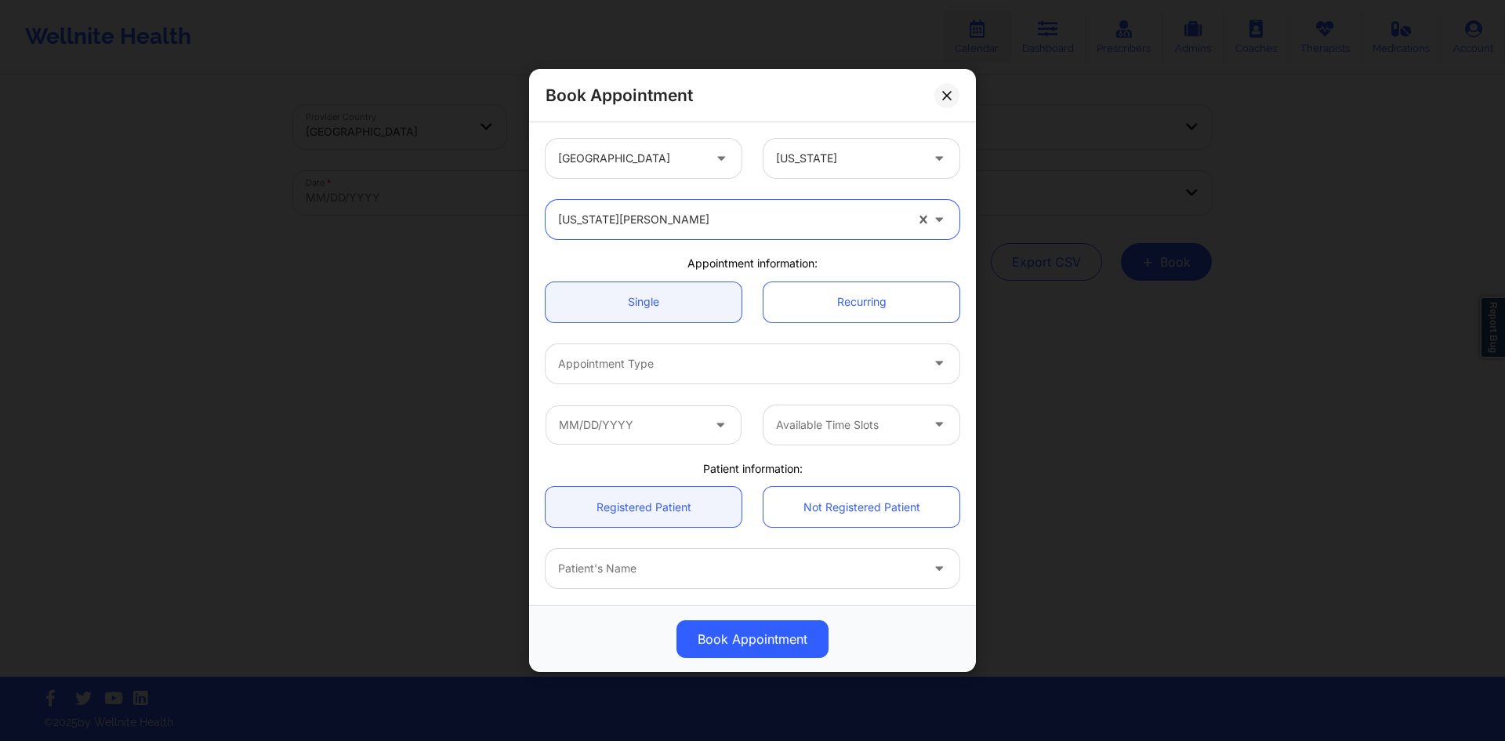
click at [681, 348] on div "Appointment Type" at bounding box center [733, 363] width 376 height 39
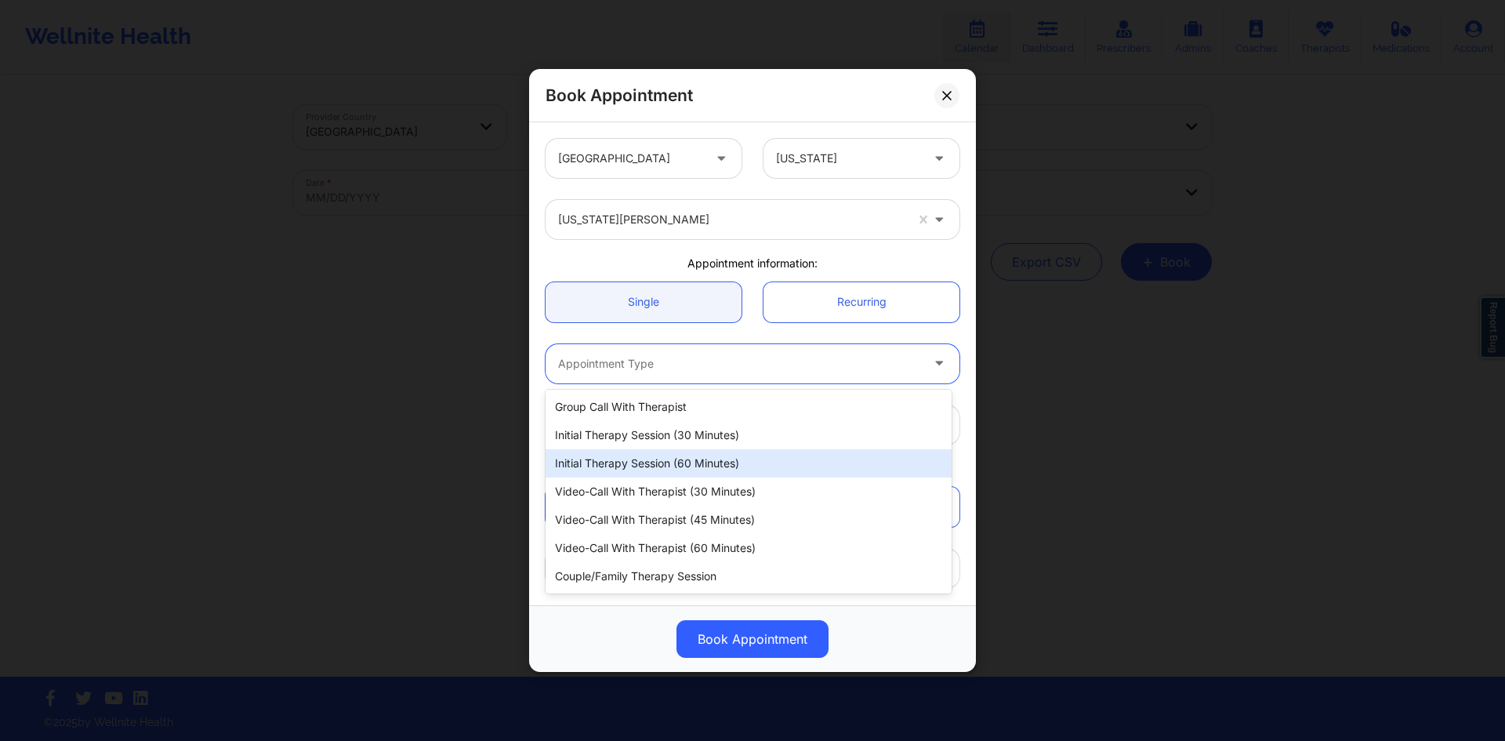
click at [706, 462] on div "Initial Therapy Session (60 minutes)" at bounding box center [748, 463] width 406 height 28
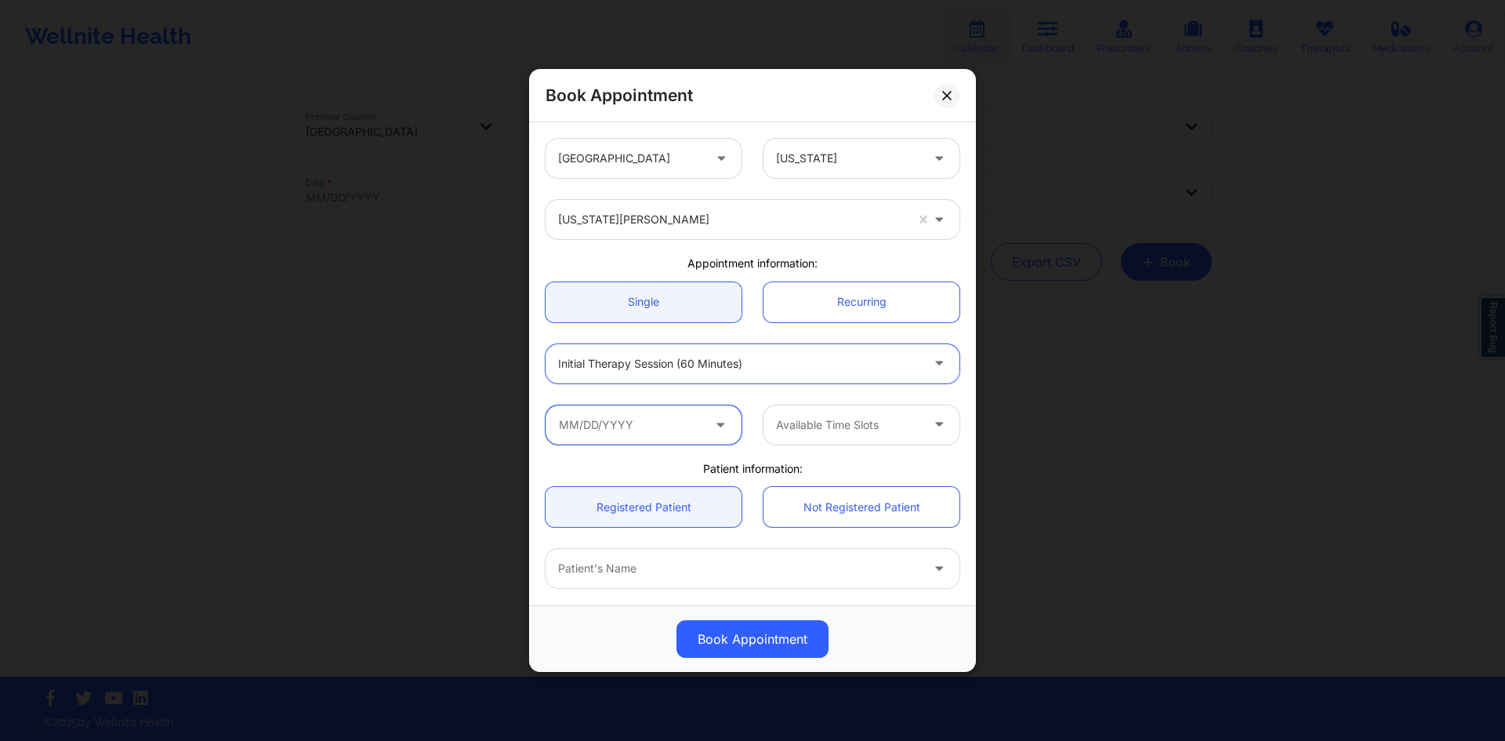
click at [694, 418] on input "text" at bounding box center [643, 424] width 196 height 39
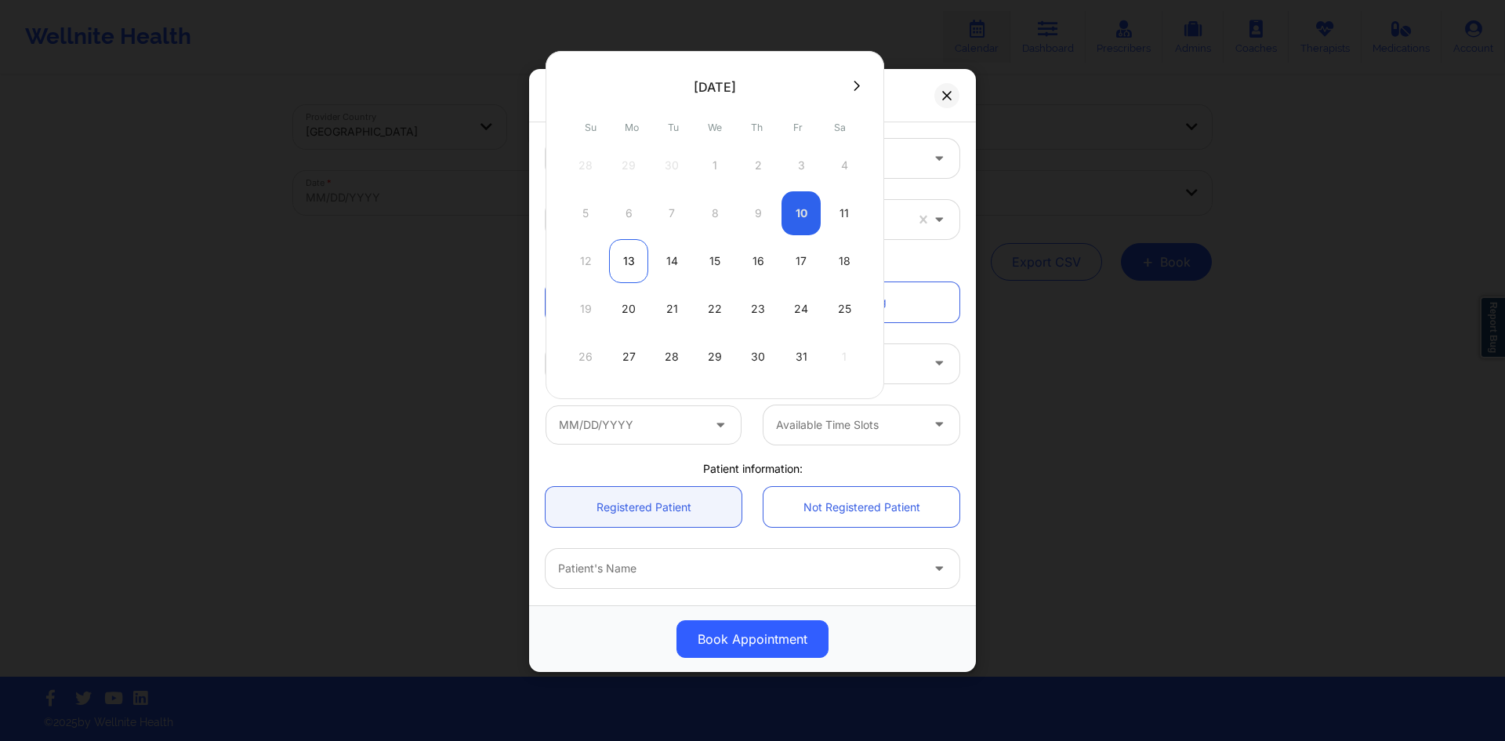
click at [637, 262] on div "13" at bounding box center [628, 261] width 39 height 44
type input "10/13/2025"
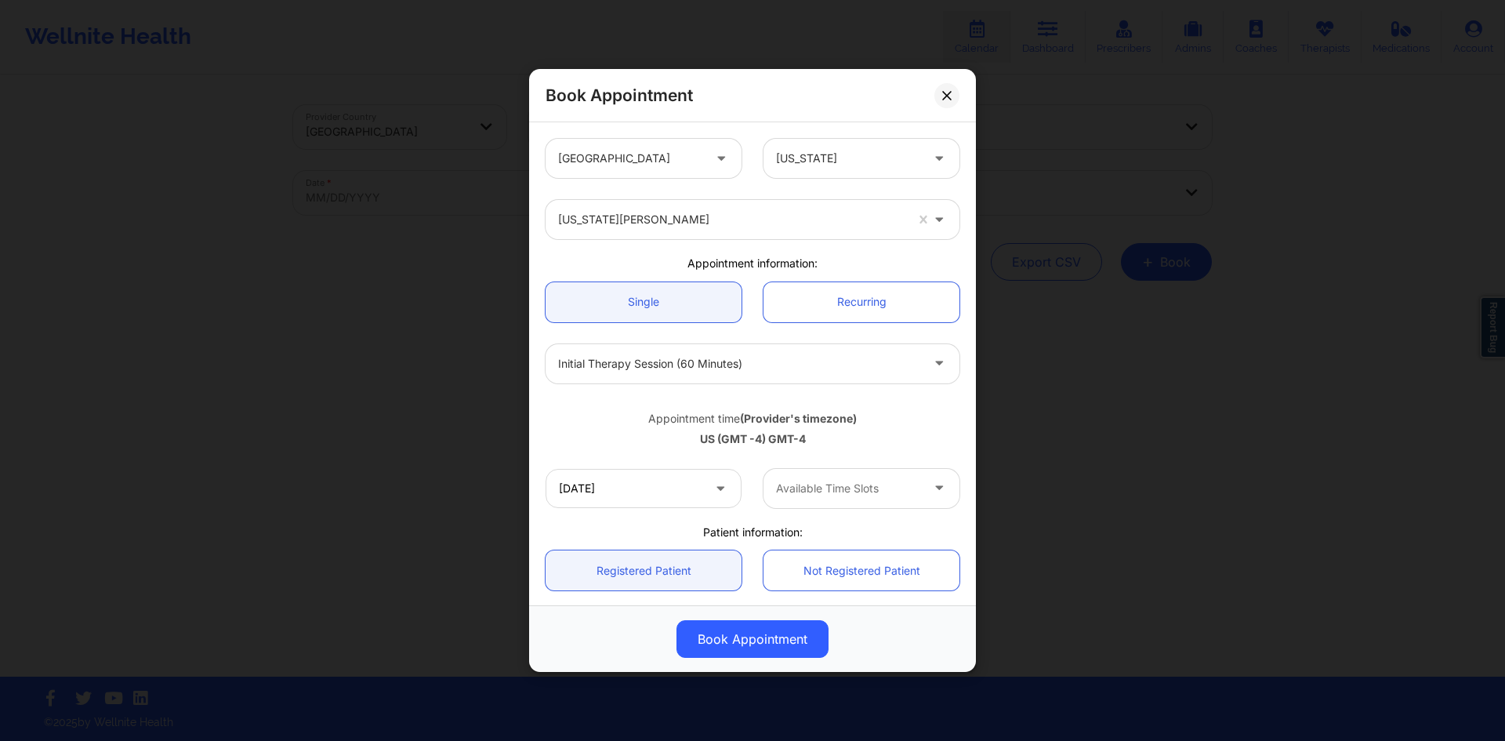
click at [861, 498] on div "Available Time Slots" at bounding box center [842, 488] width 158 height 39
click at [838, 533] on div "3:00 PM" at bounding box center [855, 531] width 192 height 28
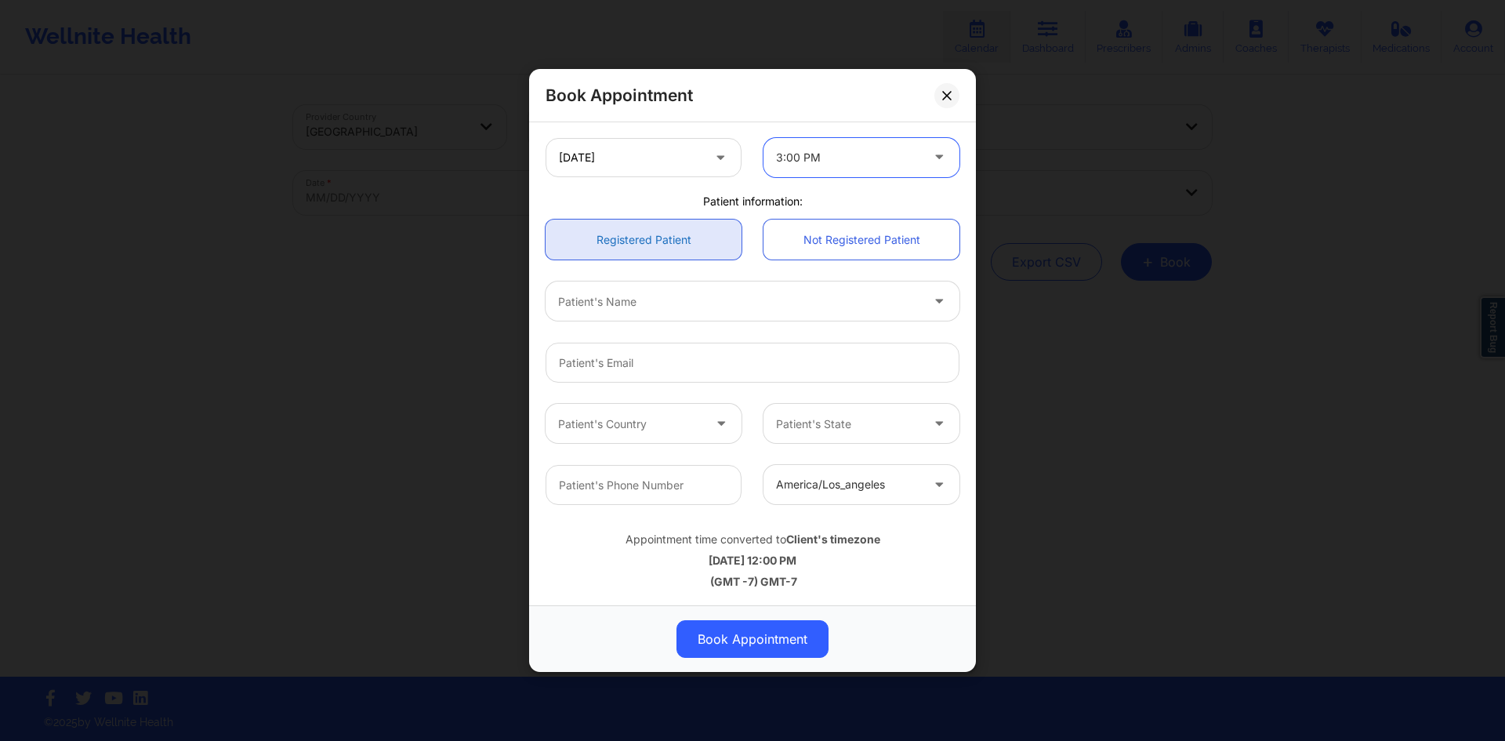
click at [678, 242] on link "Registered Patient" at bounding box center [643, 239] width 196 height 40
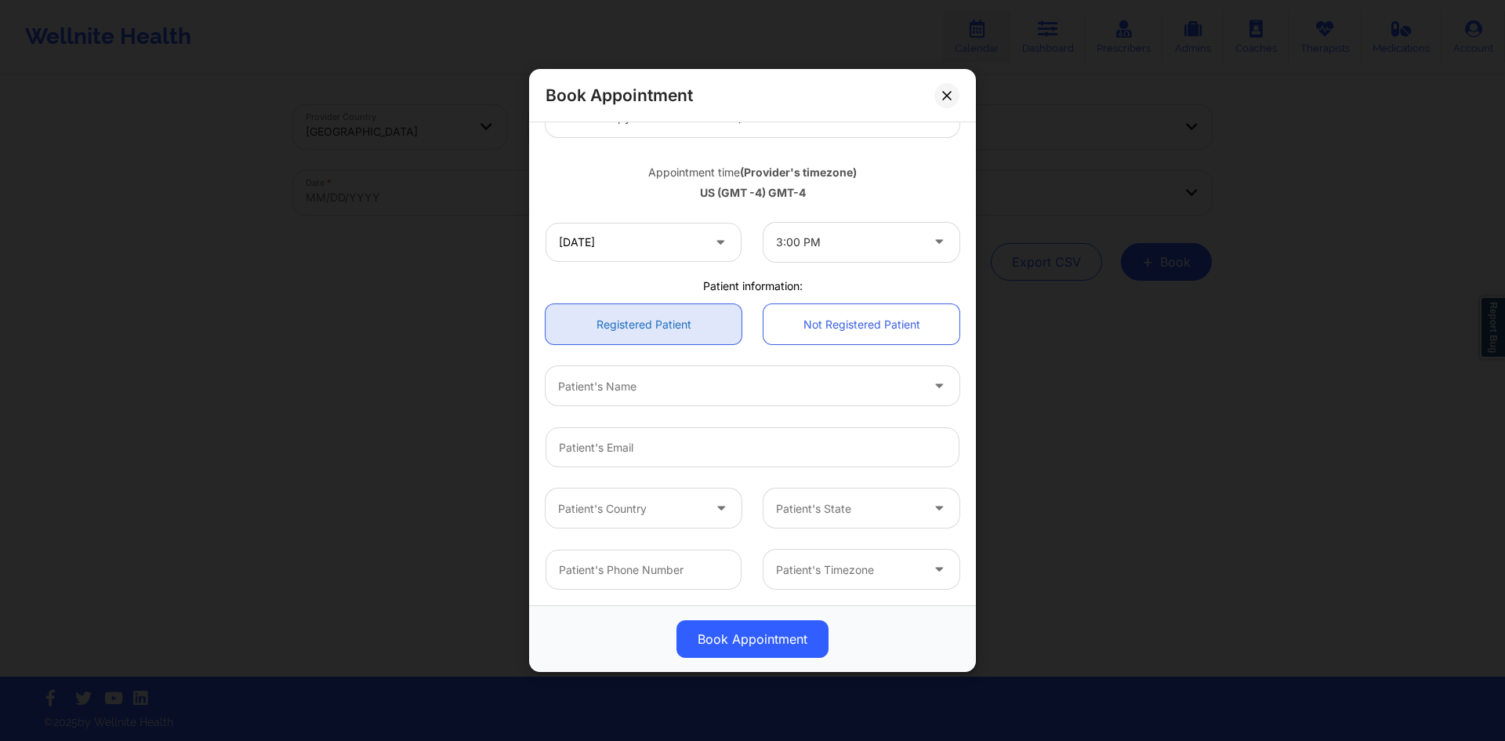
scroll to position [246, 0]
click at [687, 383] on div at bounding box center [739, 386] width 362 height 19
paste input "DIANA P CASTELBLANCO"
type input "DIANA P CASTELBLANCO"
click at [860, 389] on div at bounding box center [739, 386] width 362 height 19
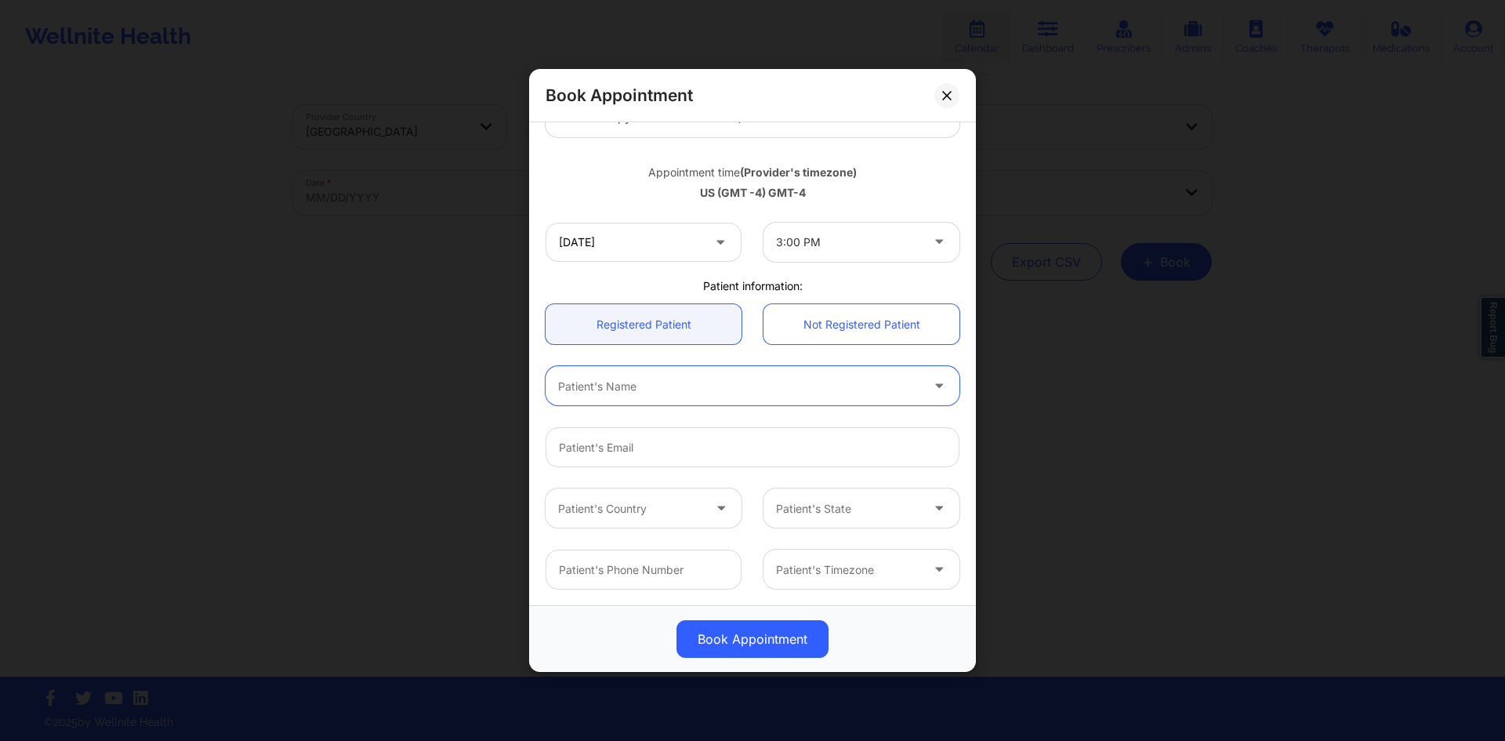
click at [844, 389] on div at bounding box center [739, 386] width 362 height 19
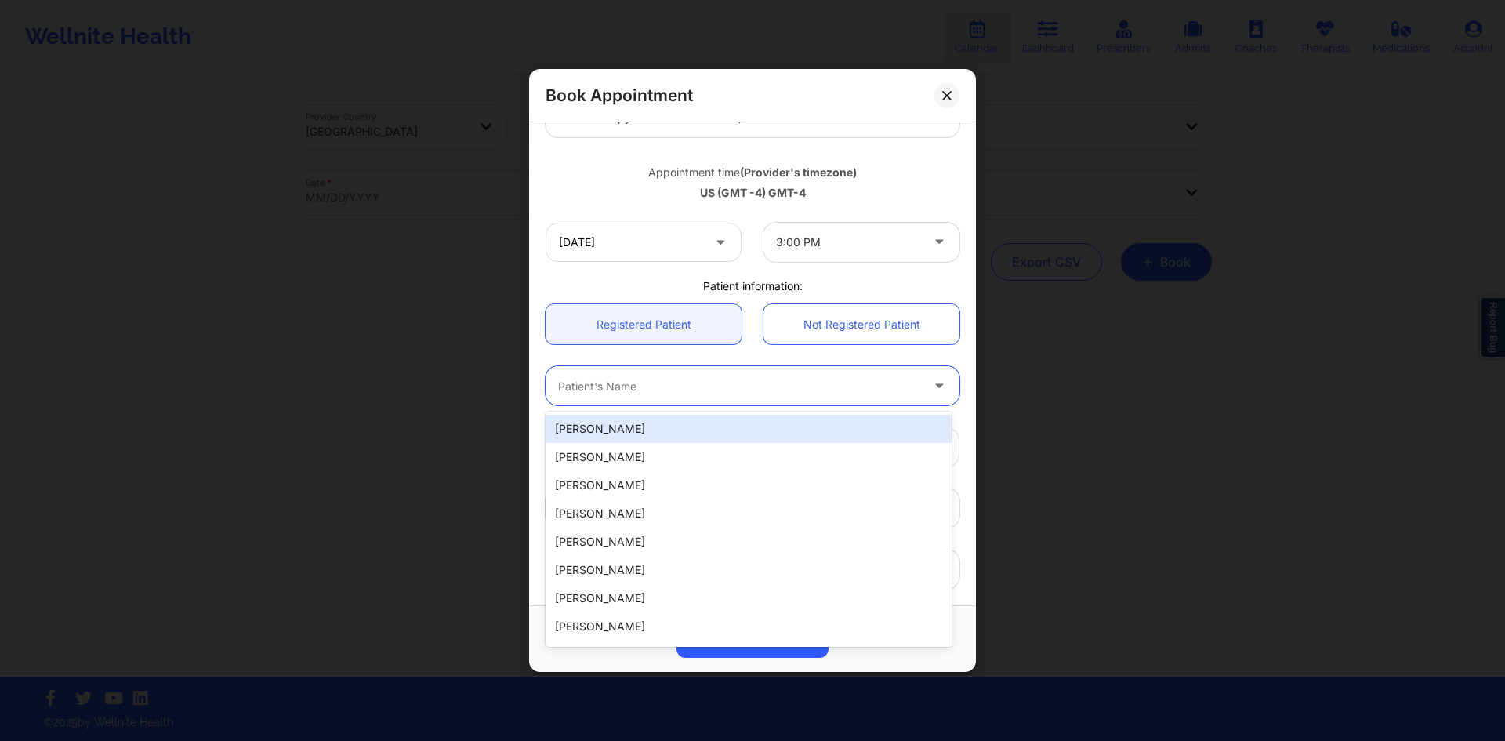
paste input "DIANA P CASTELBLANCO"
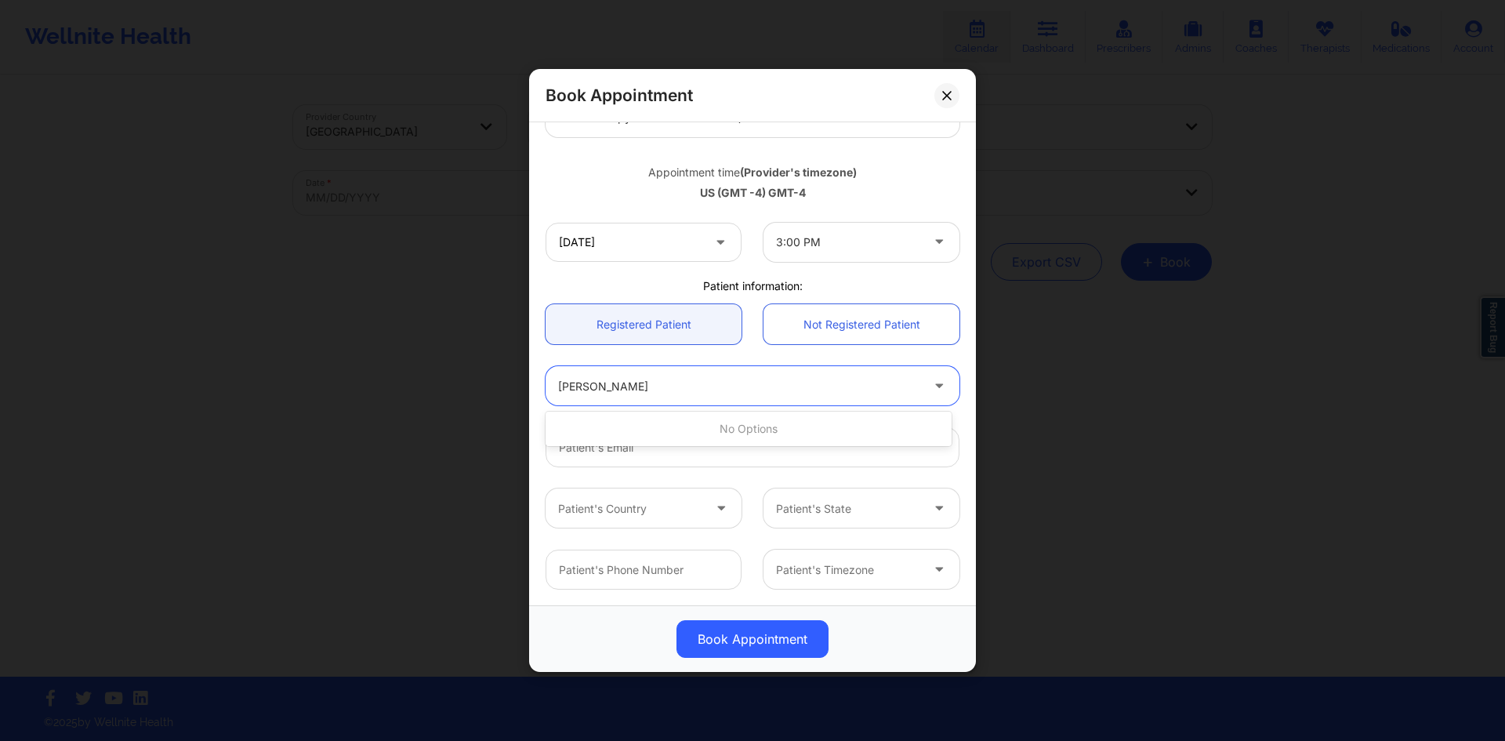
click at [632, 381] on input "DIANA P CASTELBLANCO" at bounding box center [628, 387] width 140 height 16
type input "DIANA Cas"
click at [655, 419] on div "Diana Castelblanco" at bounding box center [748, 429] width 406 height 28
type input "dianapaolac@hotmail.com"
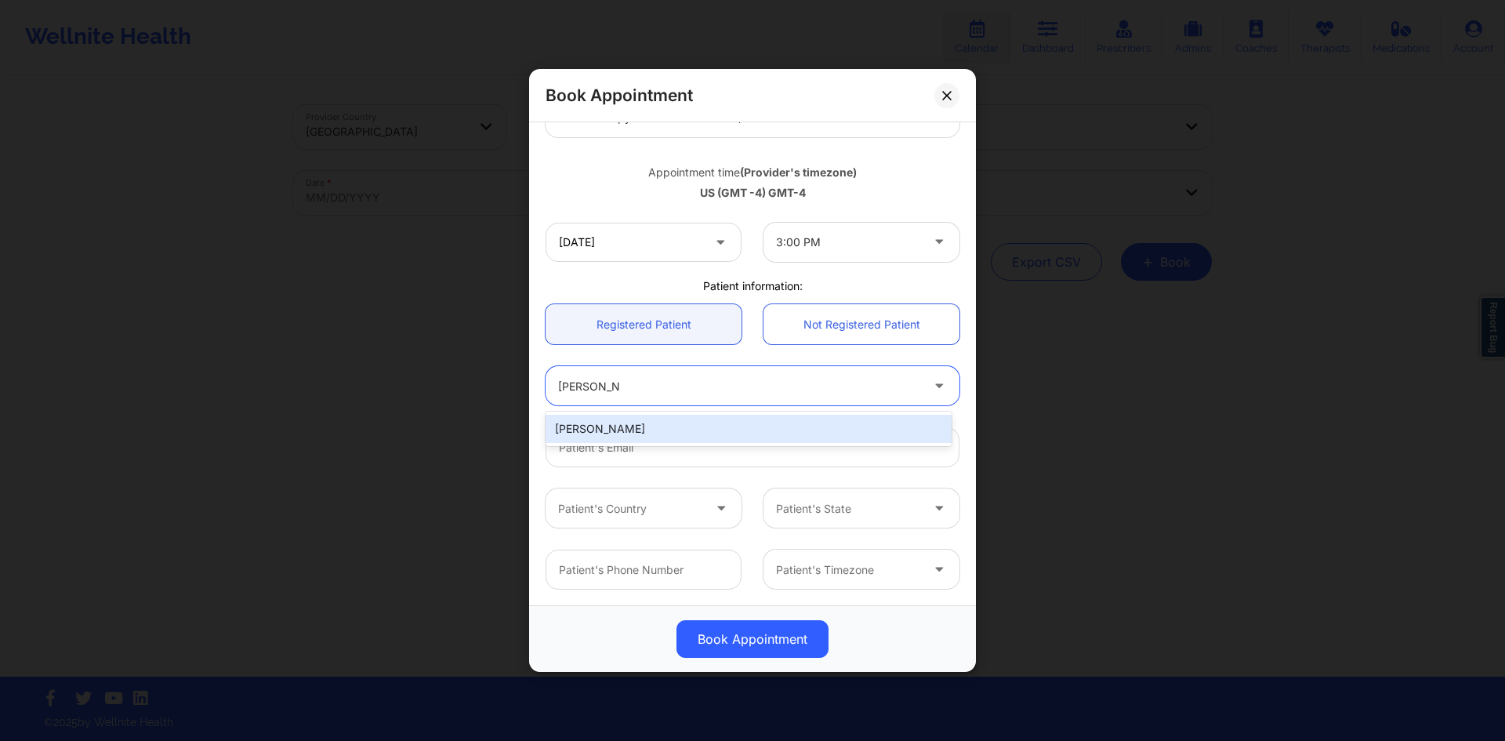
type input "+19168926136"
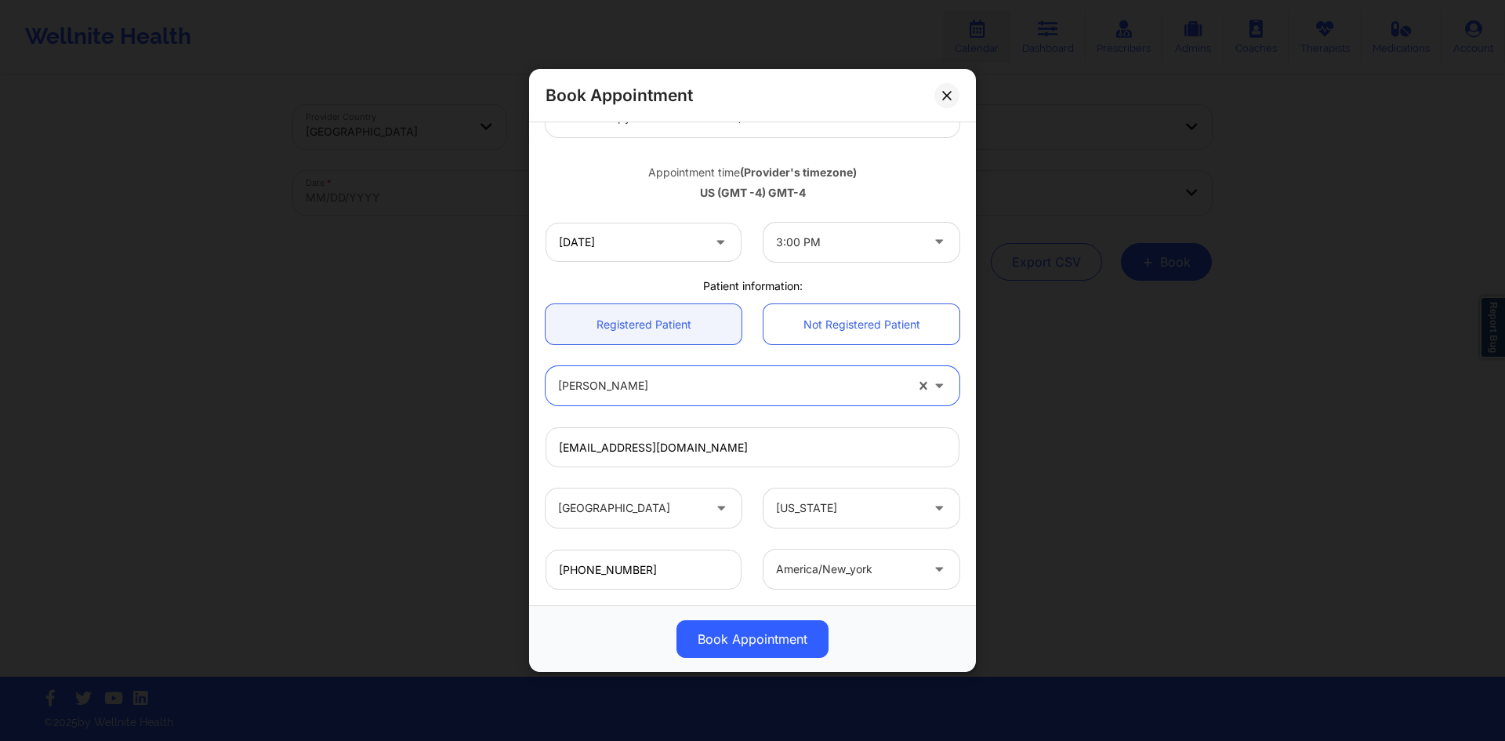
scroll to position [324, 0]
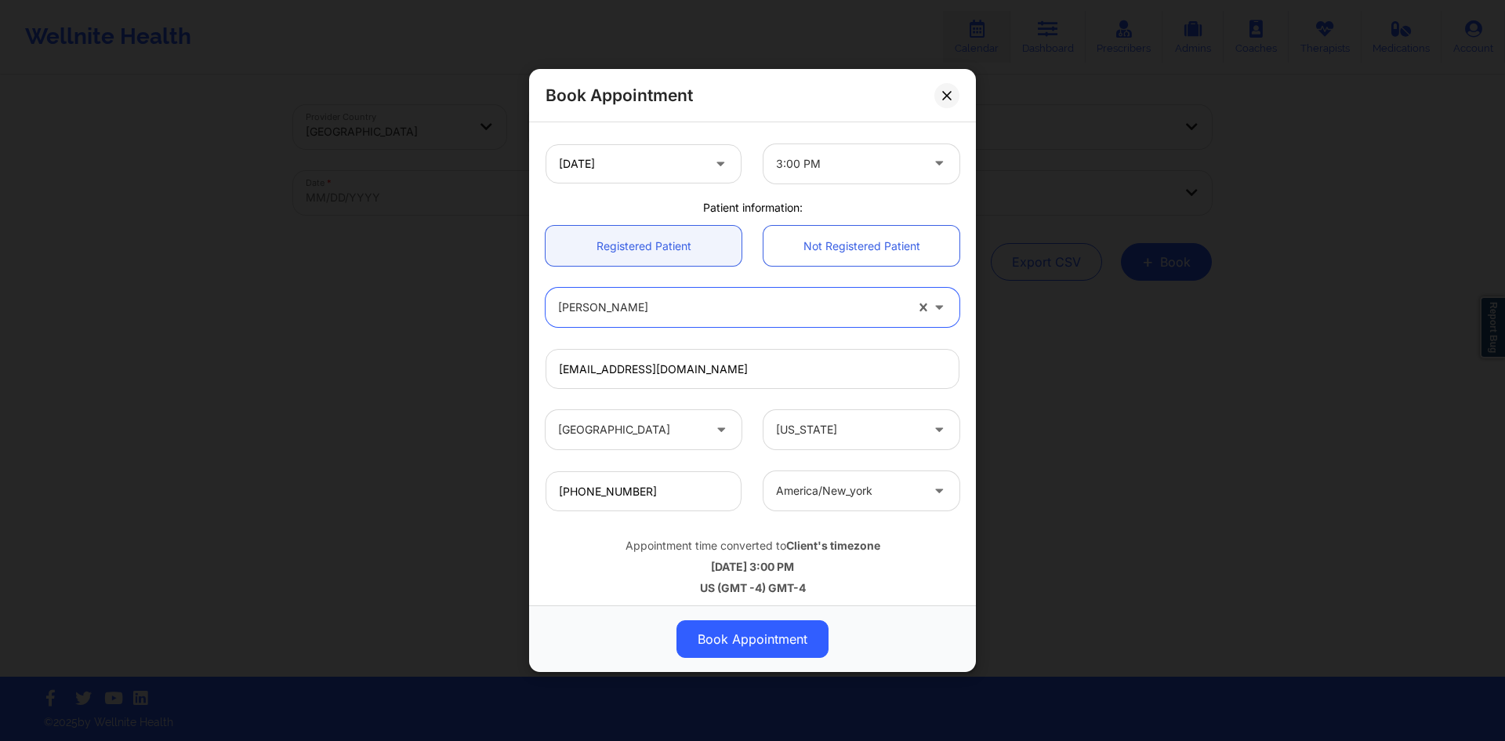
click at [778, 338] on div "dianapaolac@hotmail.com" at bounding box center [753, 368] width 436 height 61
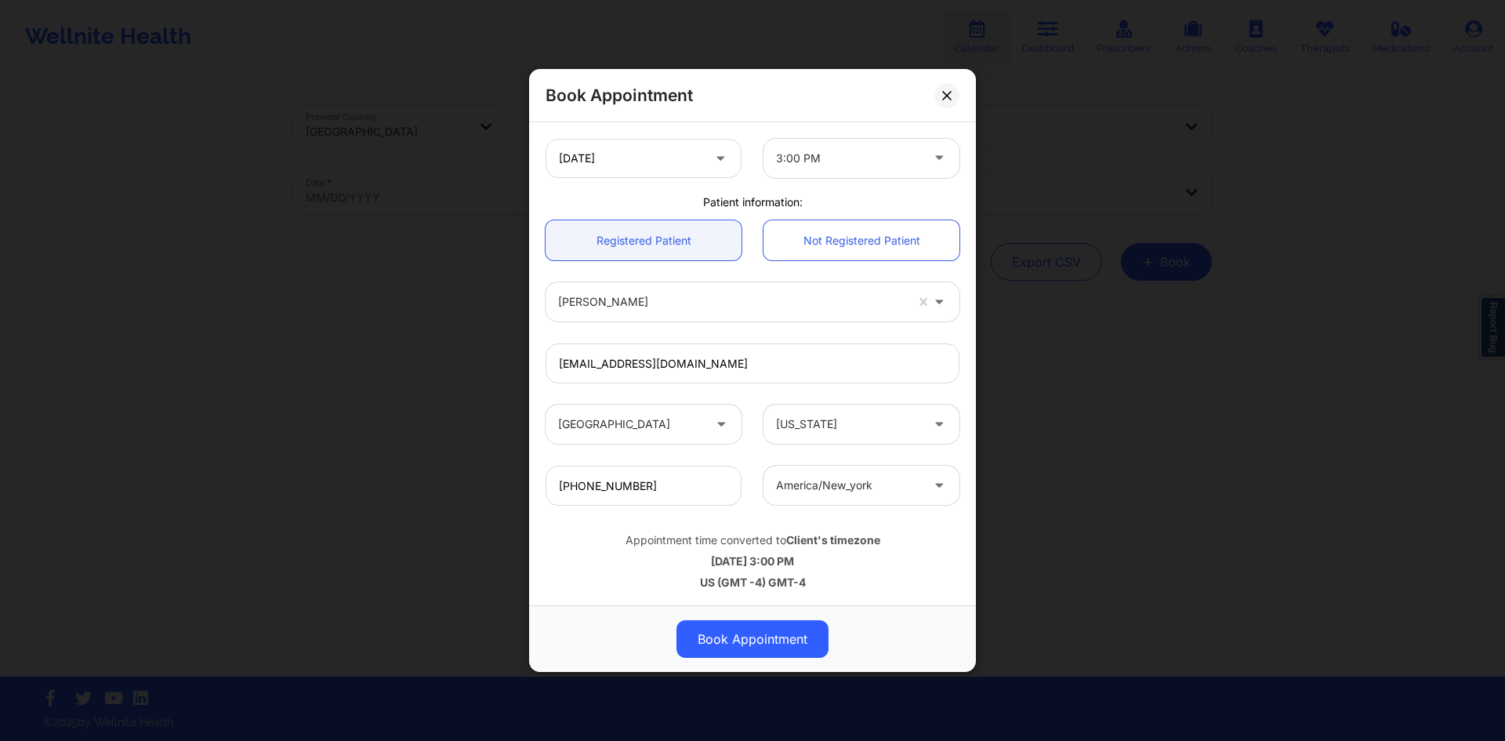
scroll to position [331, 0]
click at [745, 455] on div "+19168926136 america/new_york" at bounding box center [753, 484] width 436 height 61
click at [676, 225] on link "Registered Patient" at bounding box center [643, 239] width 196 height 40
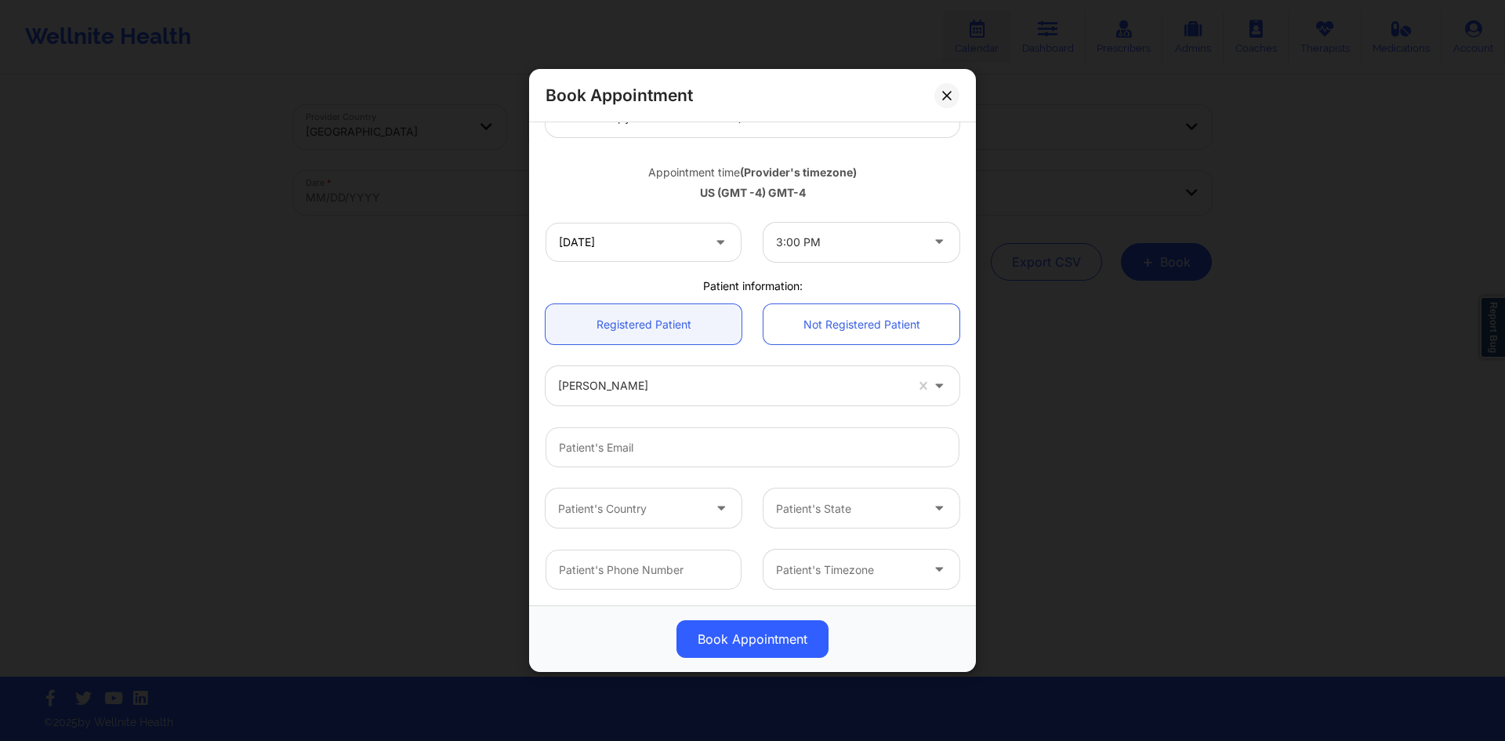
click at [694, 393] on div at bounding box center [731, 386] width 346 height 19
type input "Diana"
type input "dianapaolac@hotmail.com"
type input "+19168926136"
type input "Diana cas"
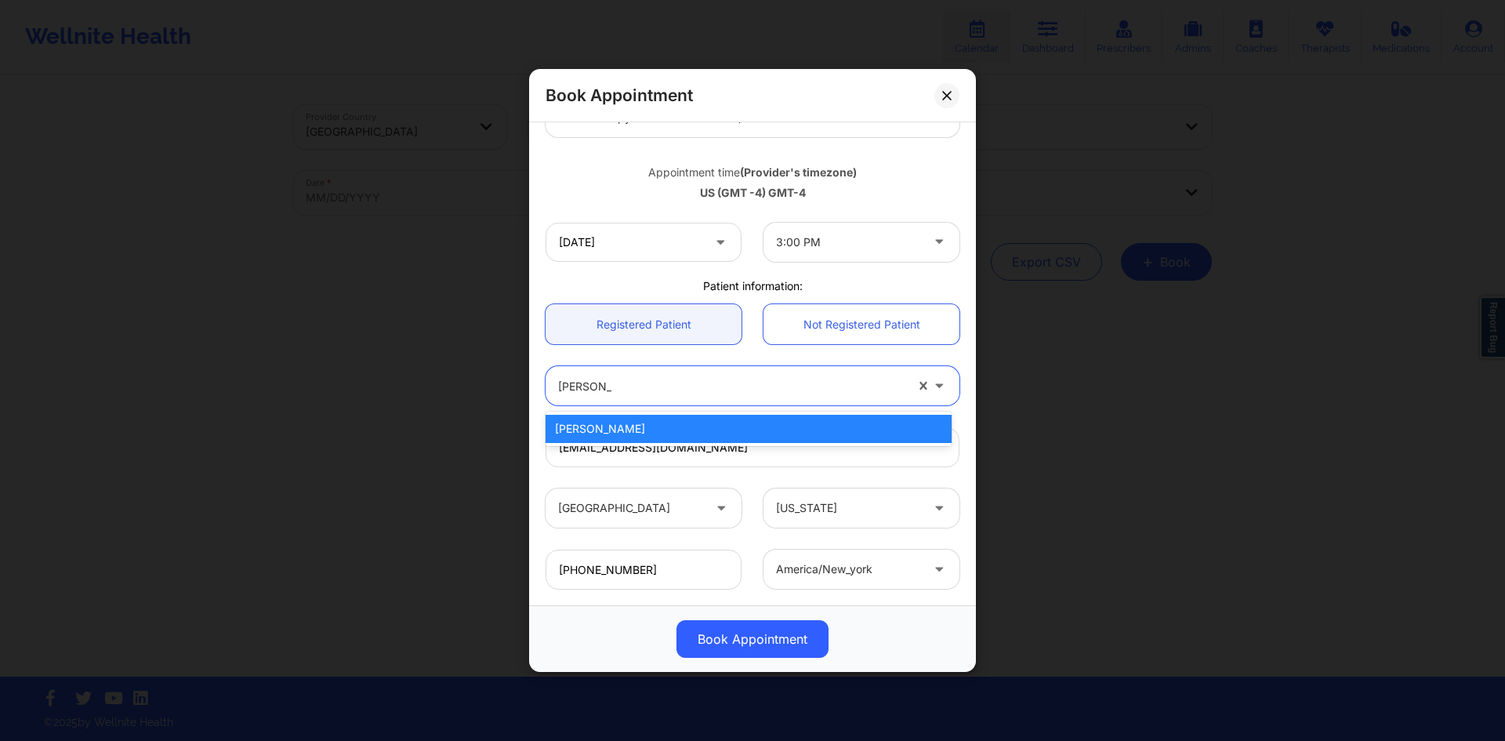
click at [665, 428] on div "Diana Castelblanco" at bounding box center [748, 429] width 406 height 28
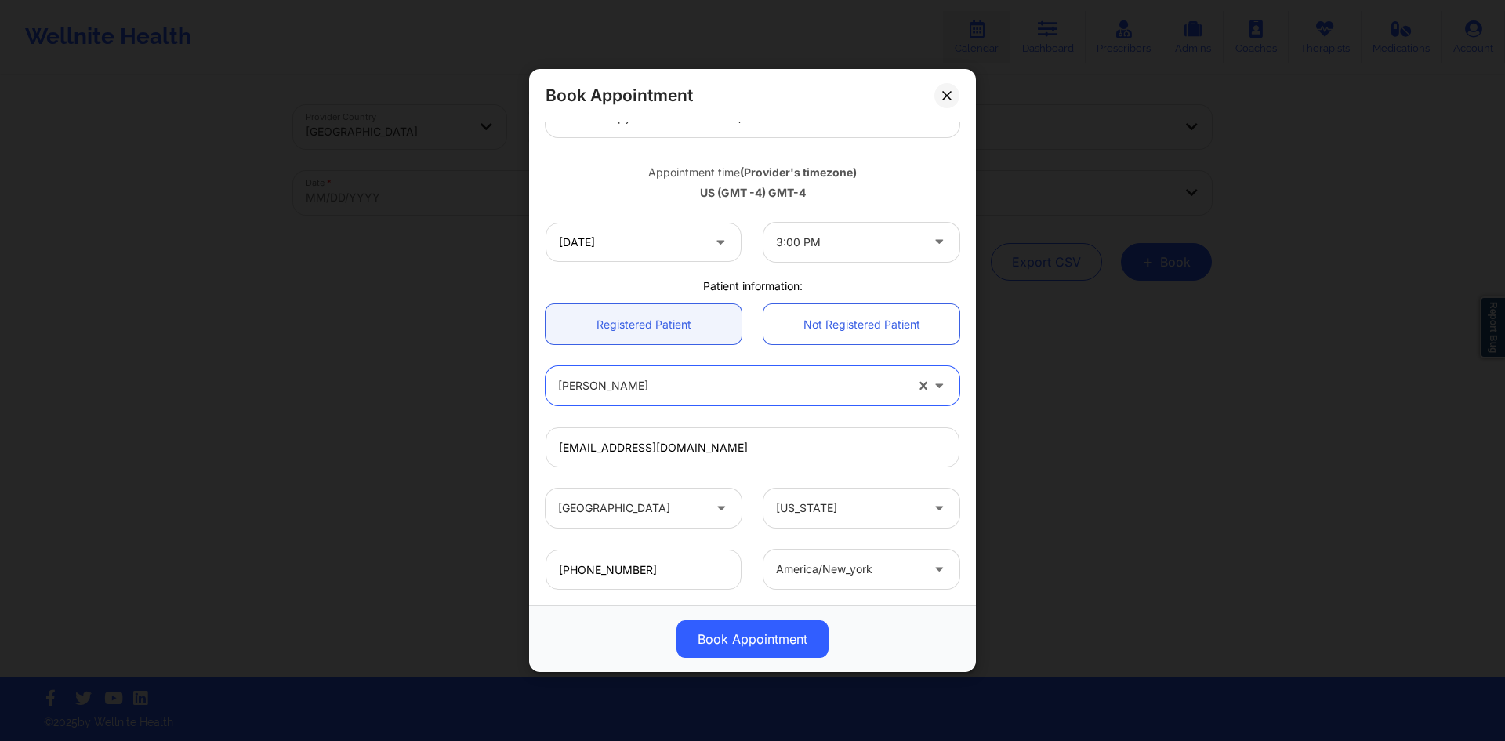
click at [751, 482] on div "United States Florida" at bounding box center [753, 507] width 436 height 61
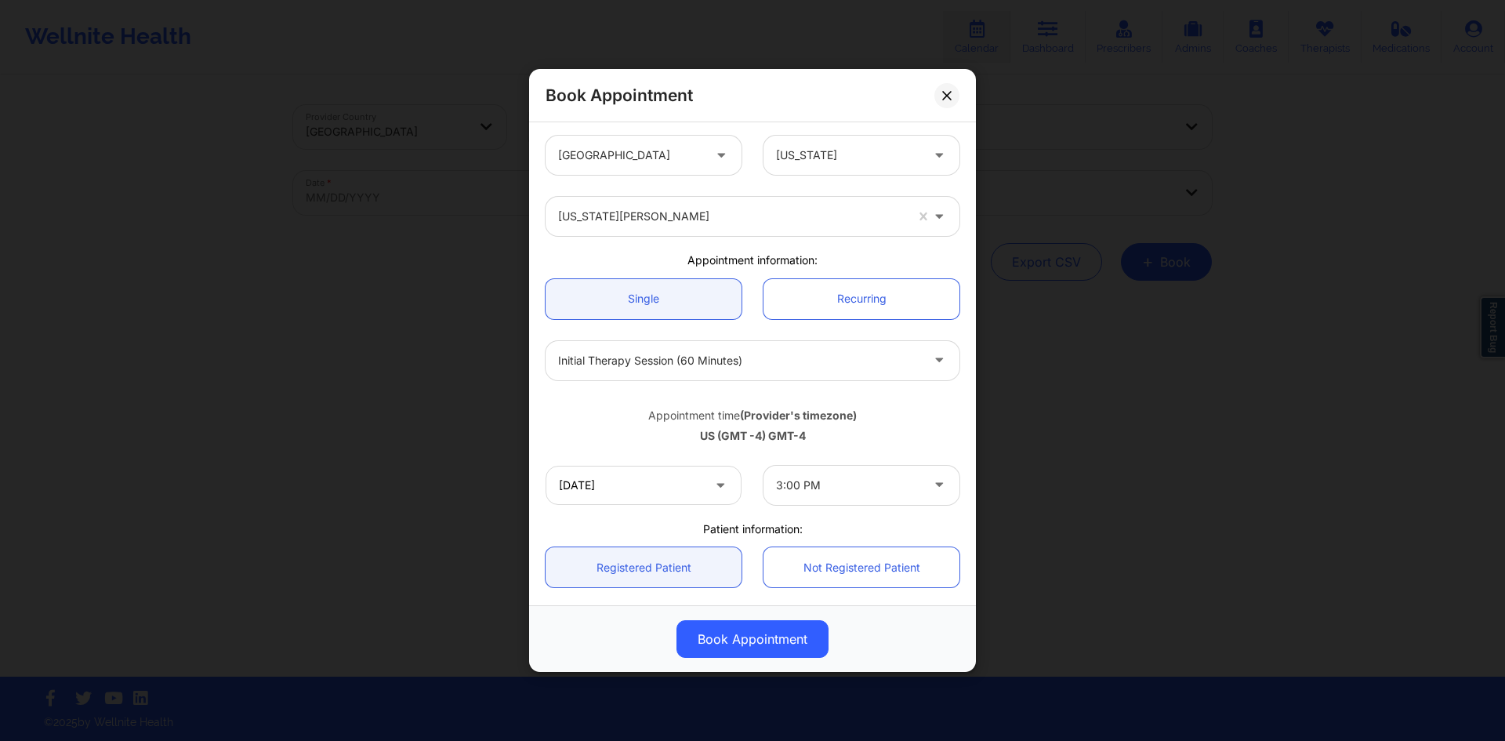
scroll to position [0, 0]
click at [878, 491] on div at bounding box center [848, 488] width 144 height 19
click at [877, 444] on div "US (GMT -4) GMT-4" at bounding box center [752, 439] width 414 height 16
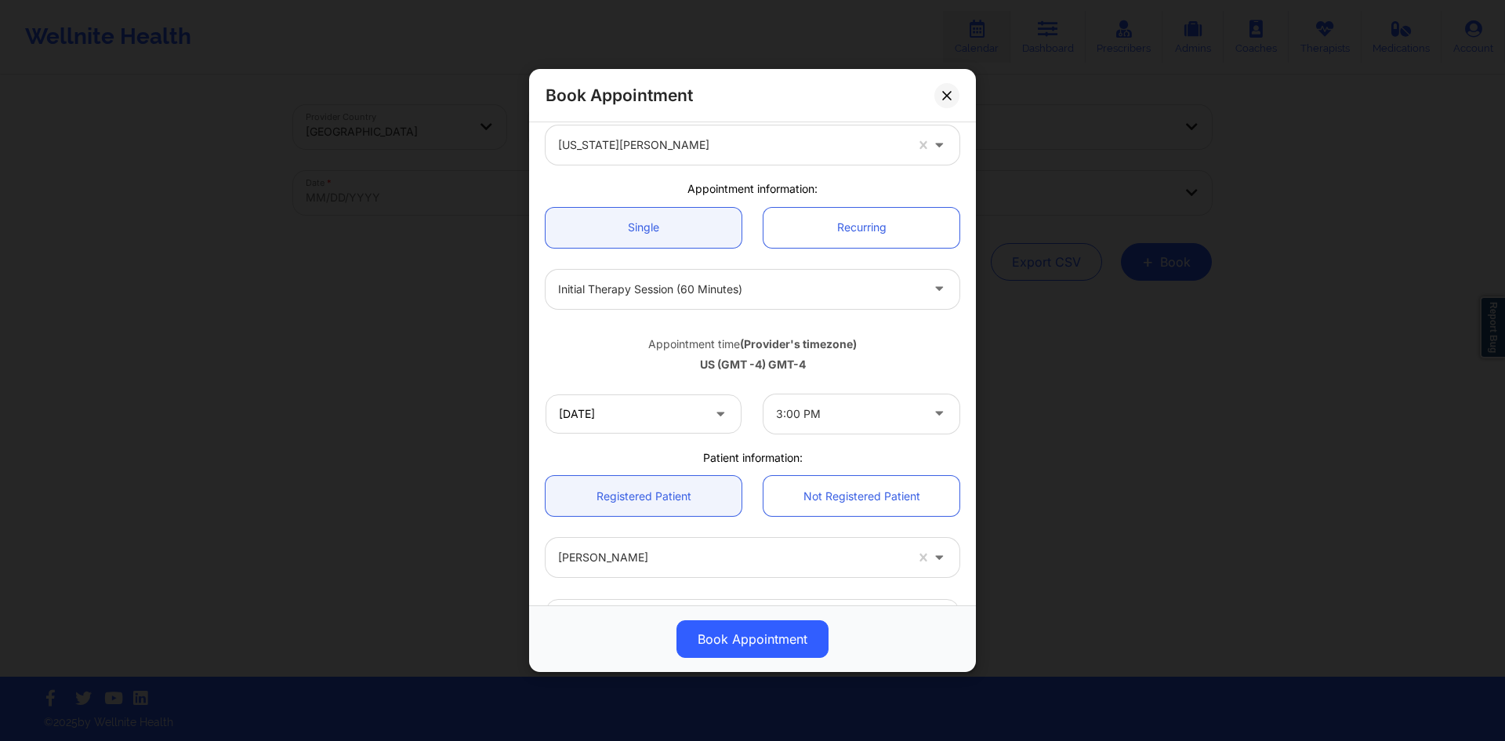
scroll to position [331, 0]
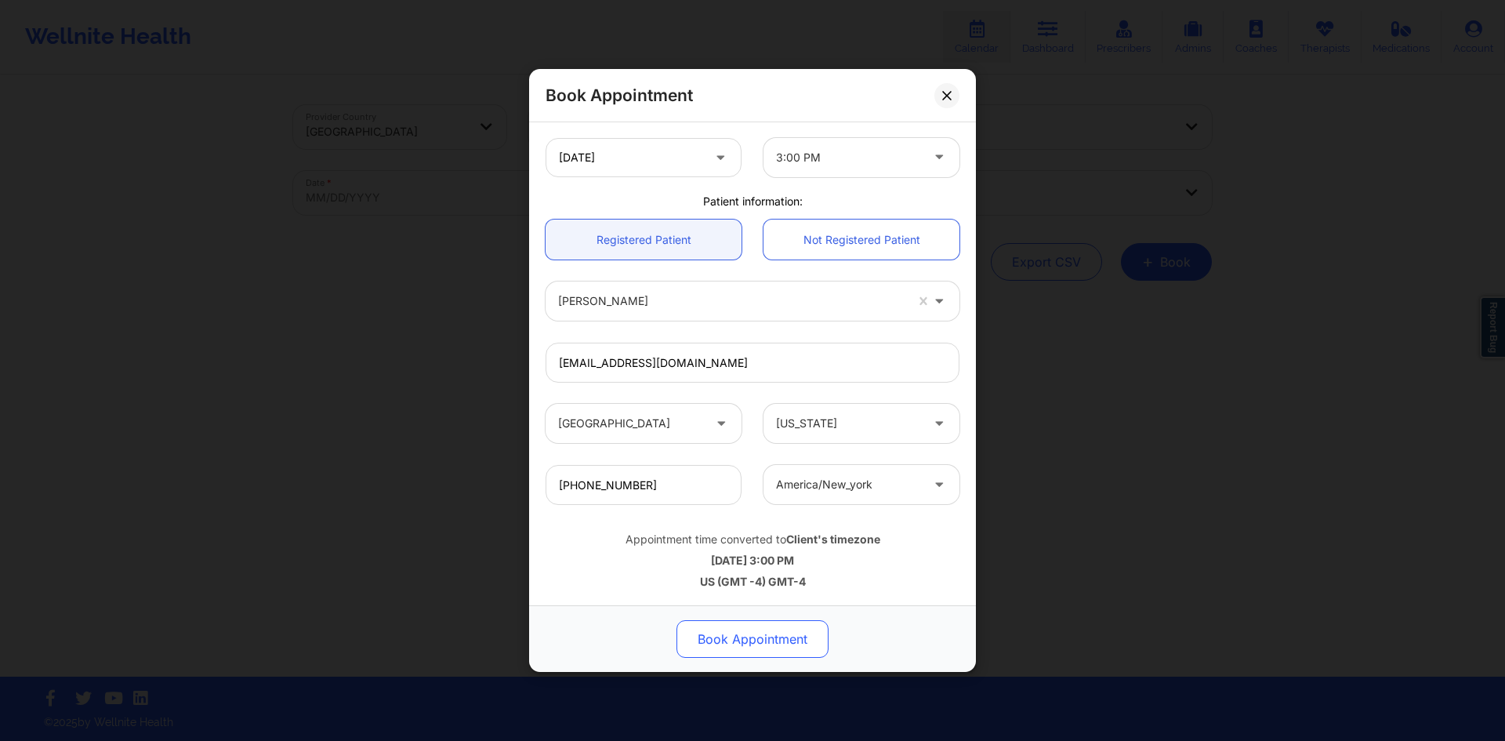
click at [751, 643] on button "Book Appointment" at bounding box center [752, 639] width 152 height 38
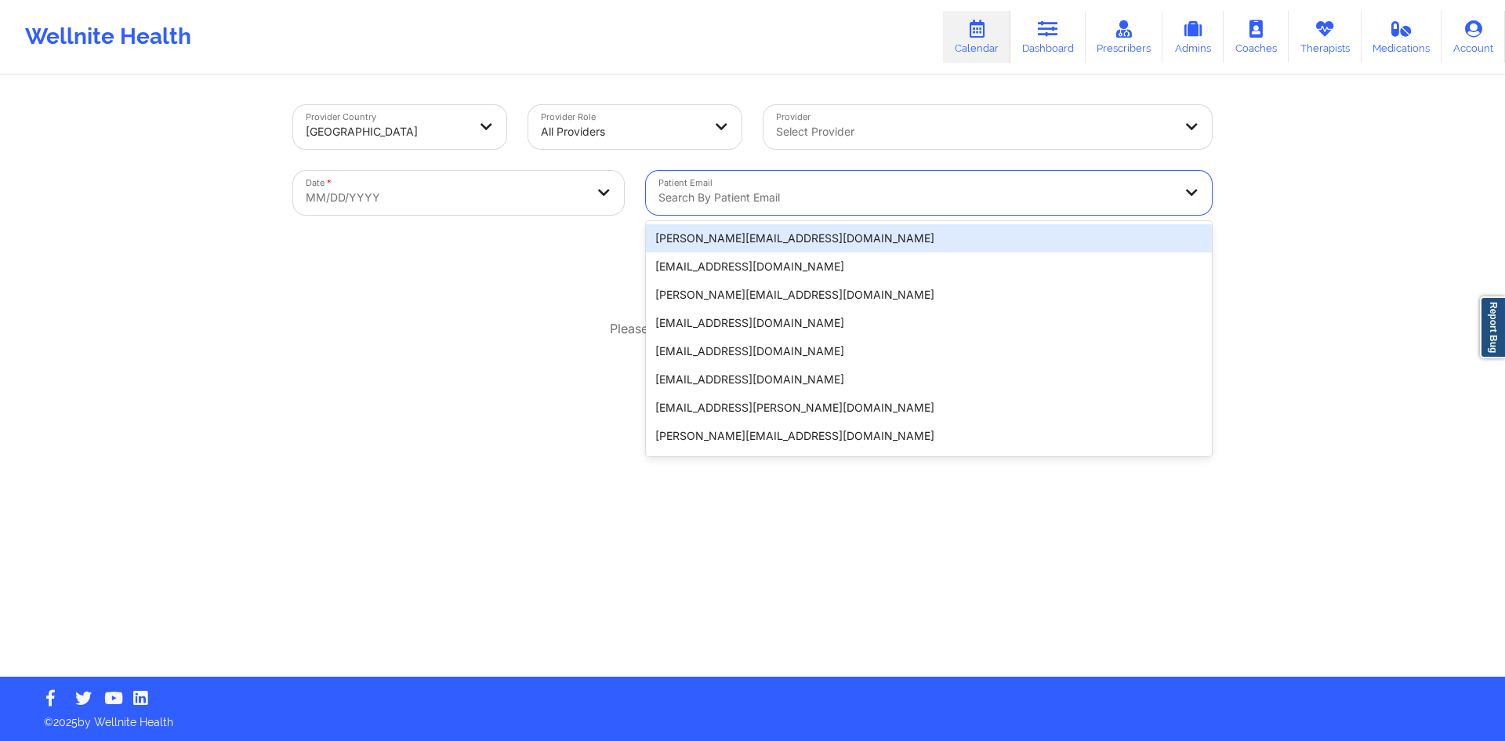
click at [797, 192] on div at bounding box center [915, 197] width 514 height 19
click at [1045, 46] on link "Dashboard" at bounding box center [1047, 37] width 75 height 52
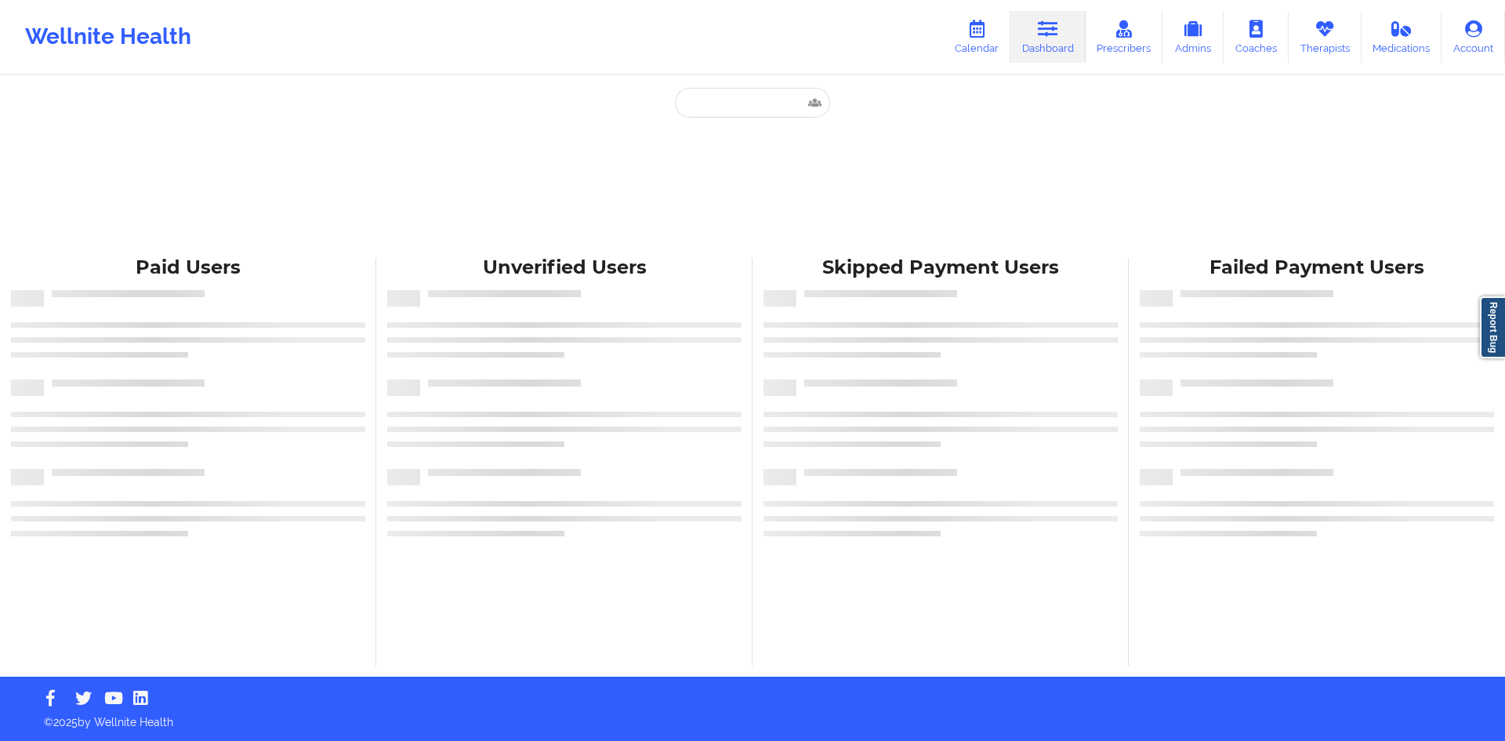
click at [684, 85] on div "Paid Unverified Skipped Failed Paid Users Unverified Users Skipped Payment User…" at bounding box center [752, 338] width 1505 height 676
click at [727, 96] on input "text" at bounding box center [752, 103] width 155 height 30
paste input "sandrasha10@gmail.com"
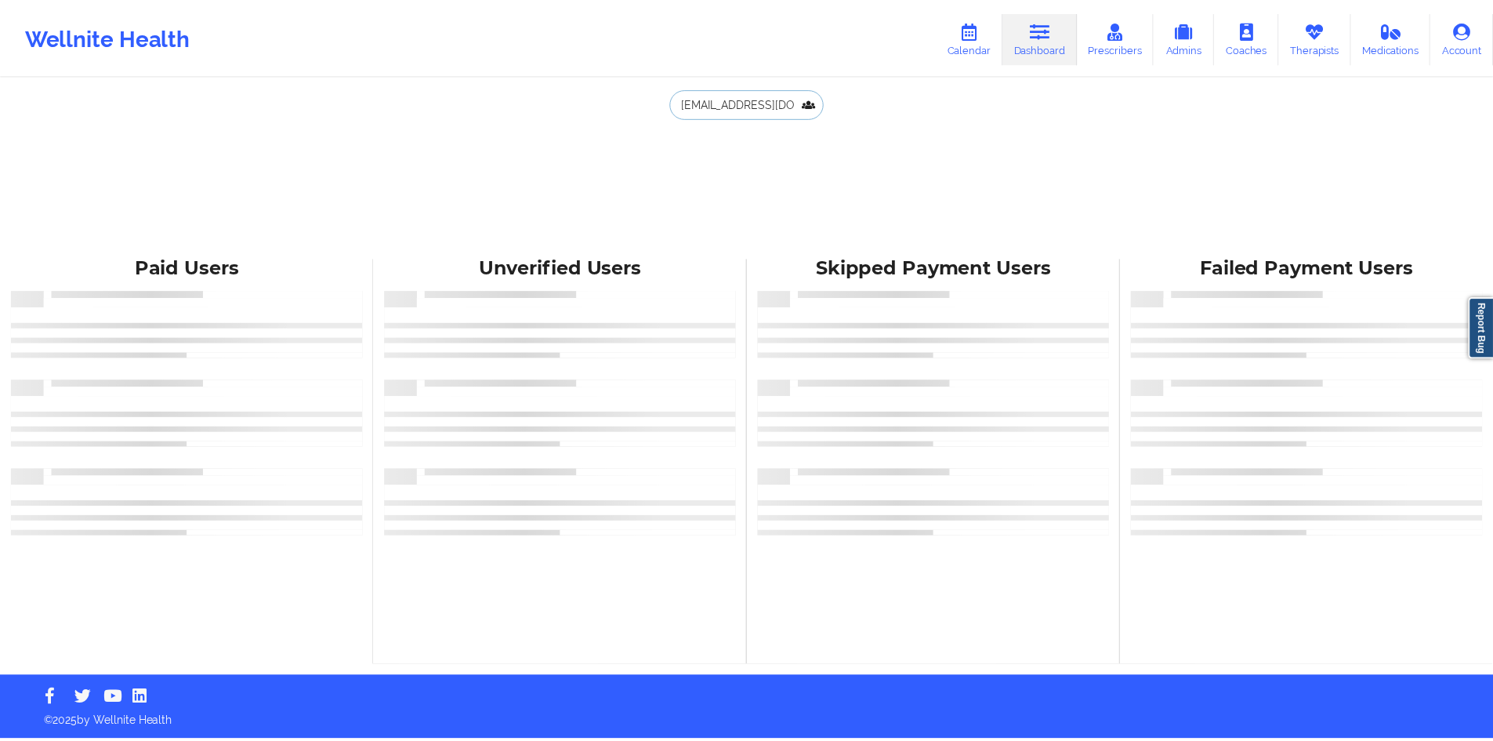
scroll to position [0, 3]
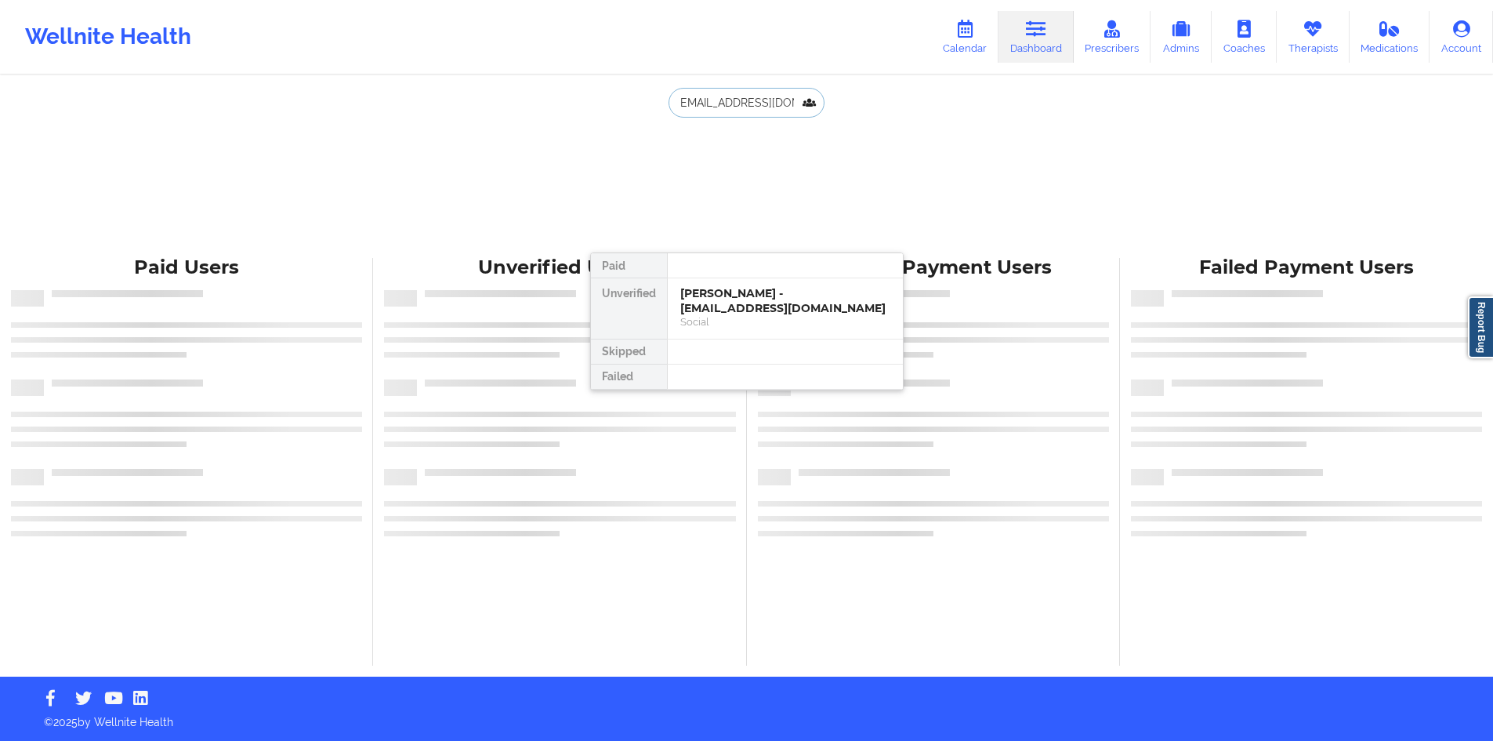
type input "sandrasha10@gmail.com"
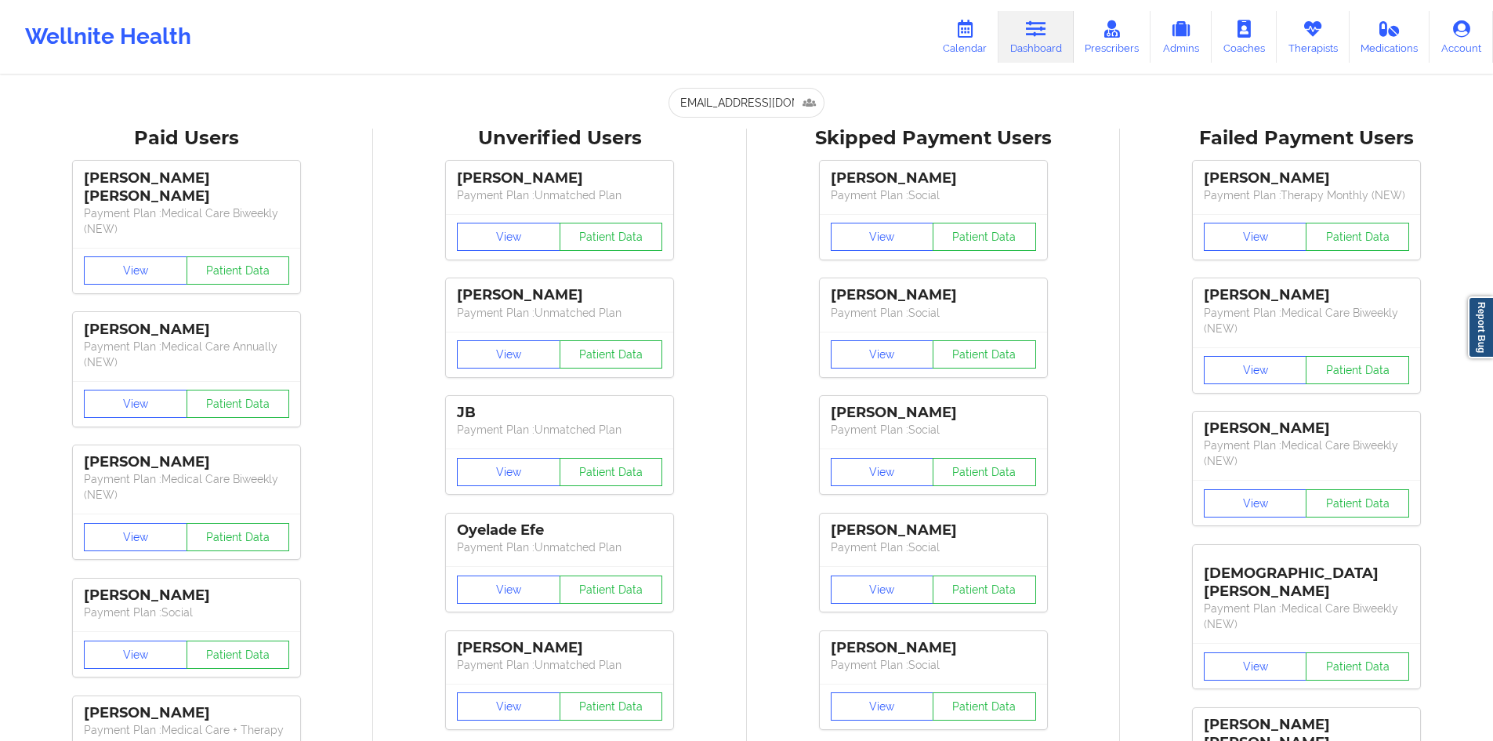
scroll to position [0, 0]
click at [770, 92] on input "sandrasha10@gmail.com" at bounding box center [746, 103] width 155 height 30
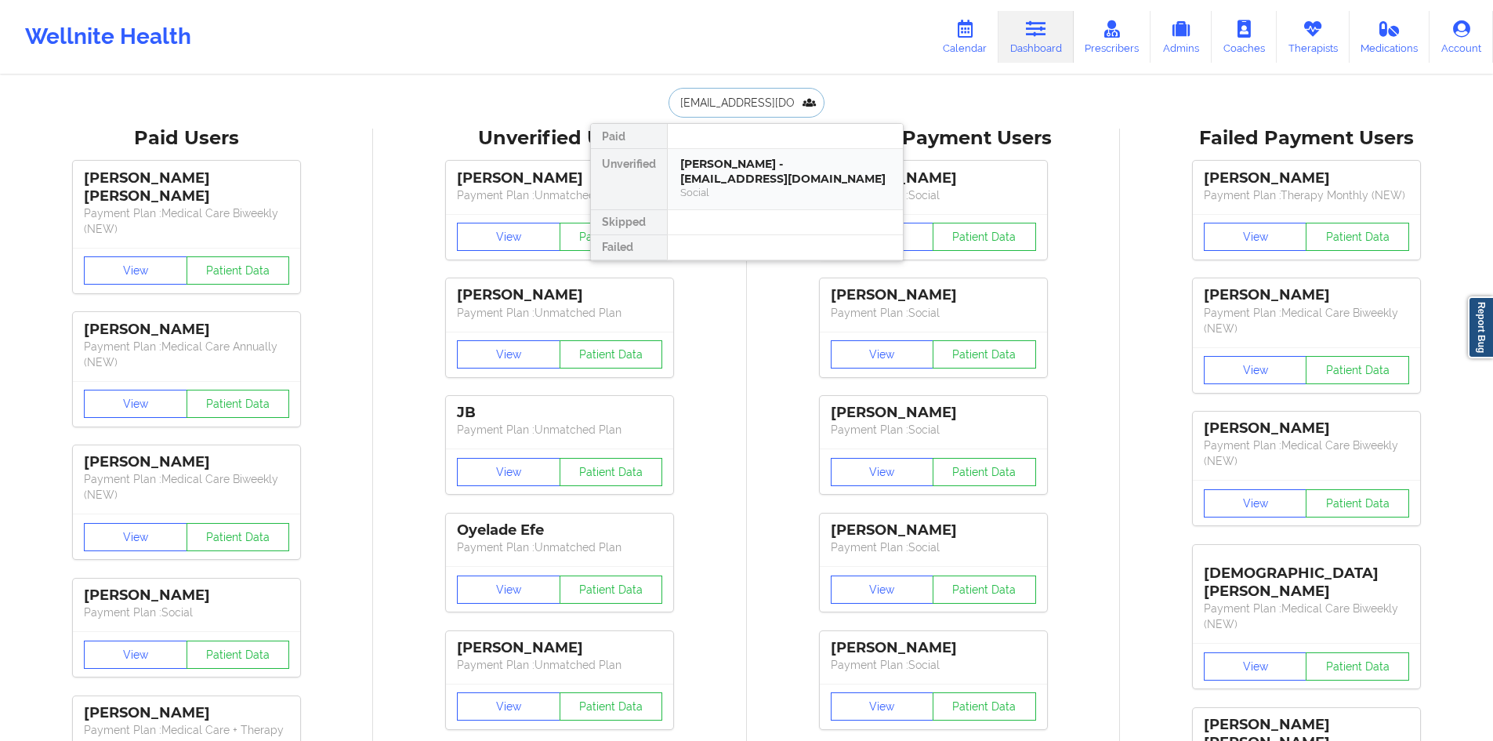
click at [755, 169] on div "Randolph Heysek - sandrasha10@gmail.com" at bounding box center [785, 171] width 210 height 29
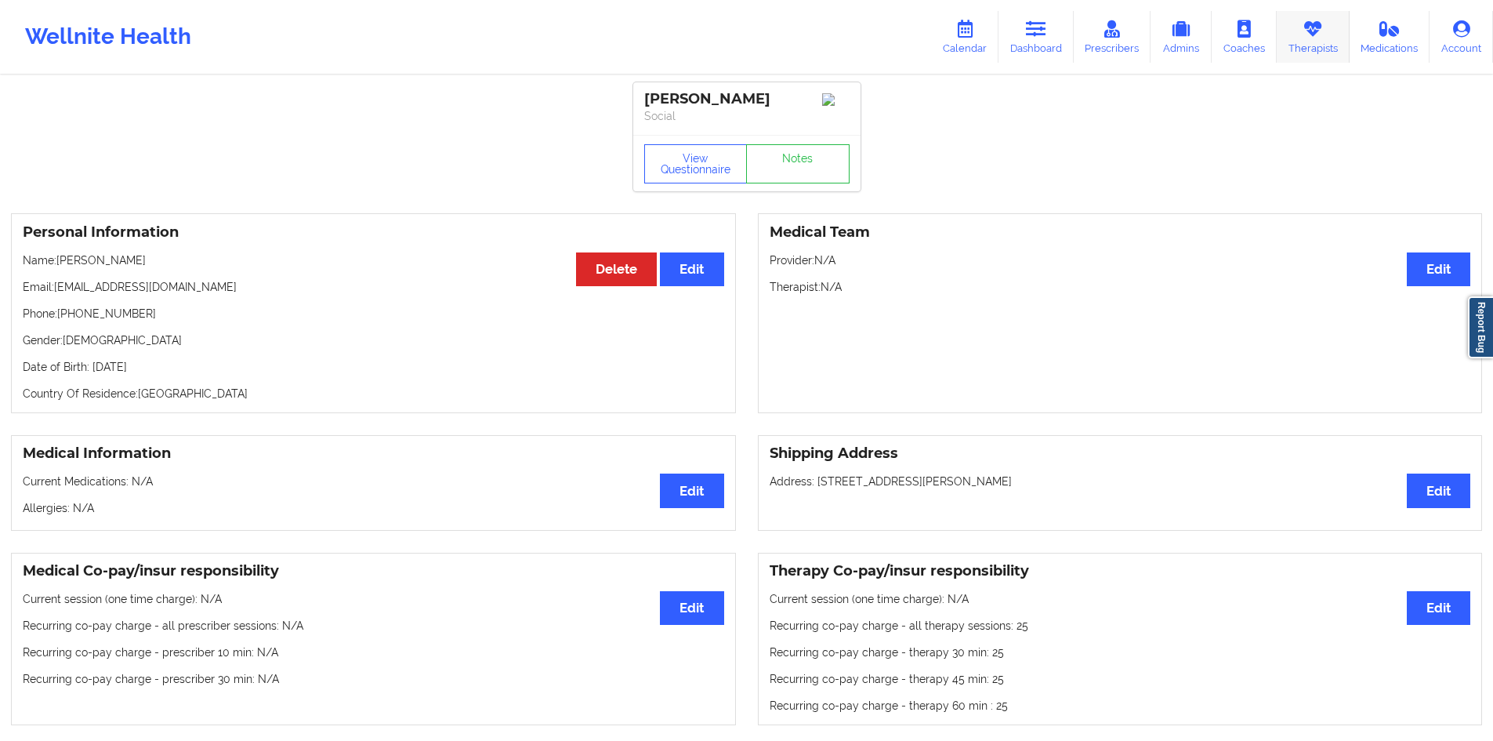
click at [1310, 42] on link "Therapists" at bounding box center [1313, 37] width 73 height 52
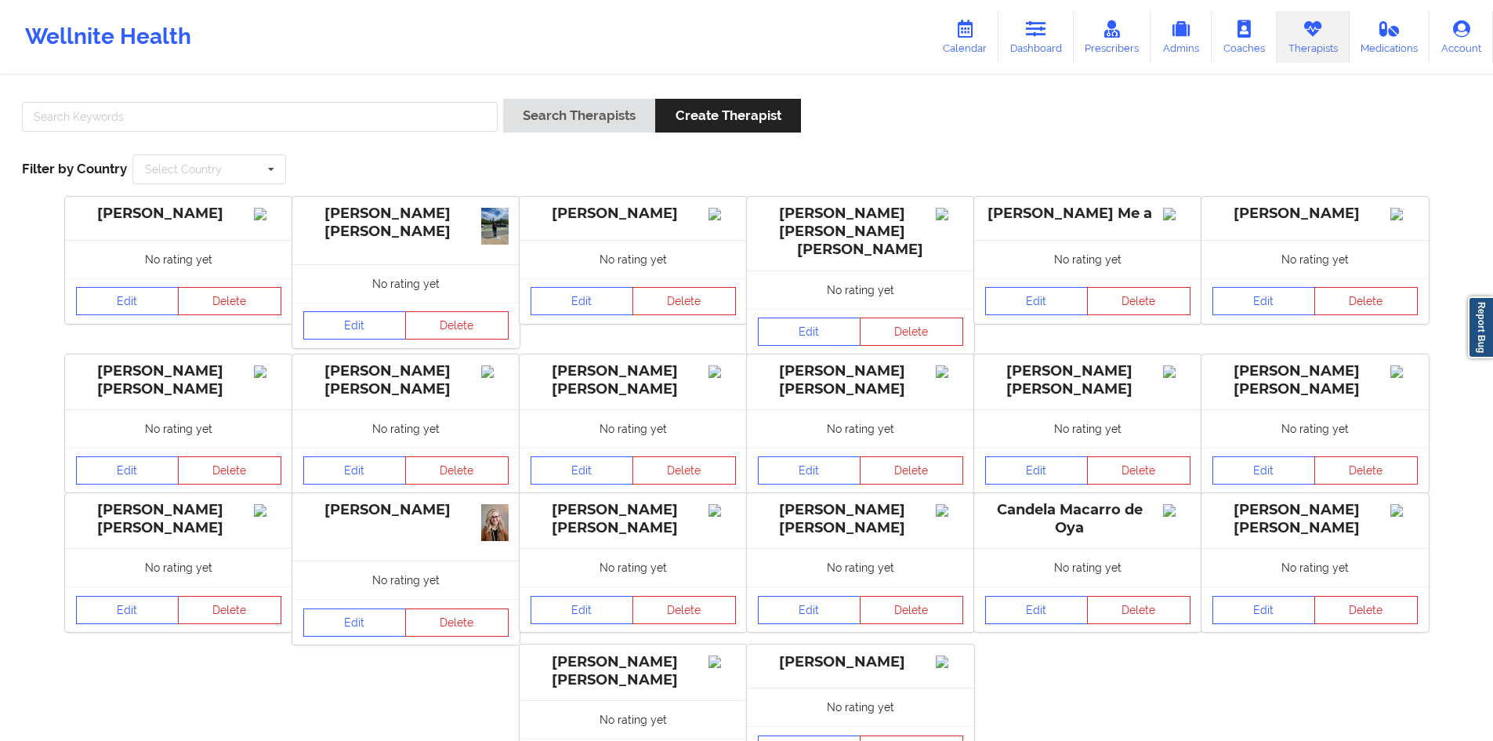
click at [382, 142] on div at bounding box center [259, 121] width 487 height 45
click at [397, 121] on input "text" at bounding box center [260, 117] width 476 height 30
paste input "Hugh Wallace"
type input "Hugh Wallace"
click at [593, 114] on button "Search Therapists" at bounding box center [579, 116] width 152 height 34
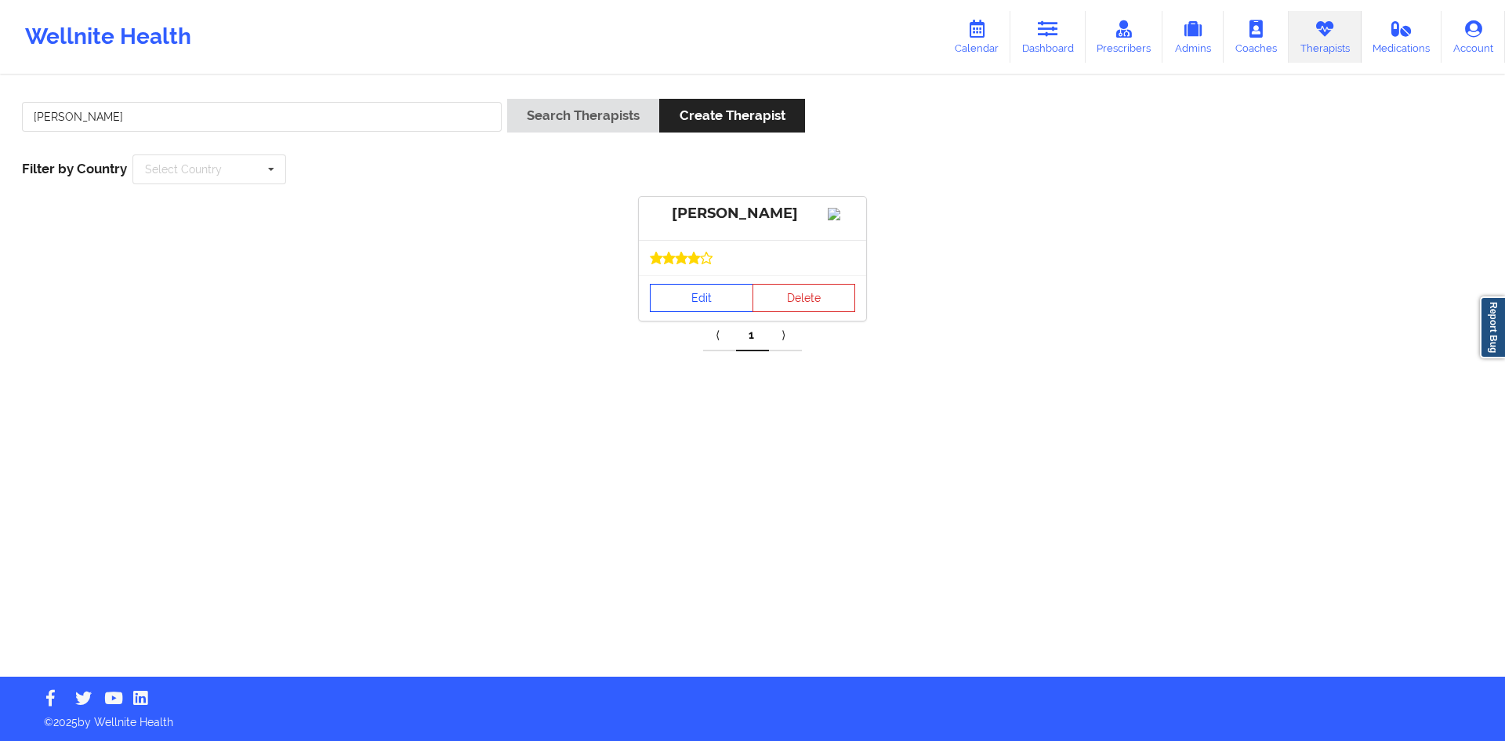
click at [707, 304] on link "Edit" at bounding box center [701, 298] width 103 height 28
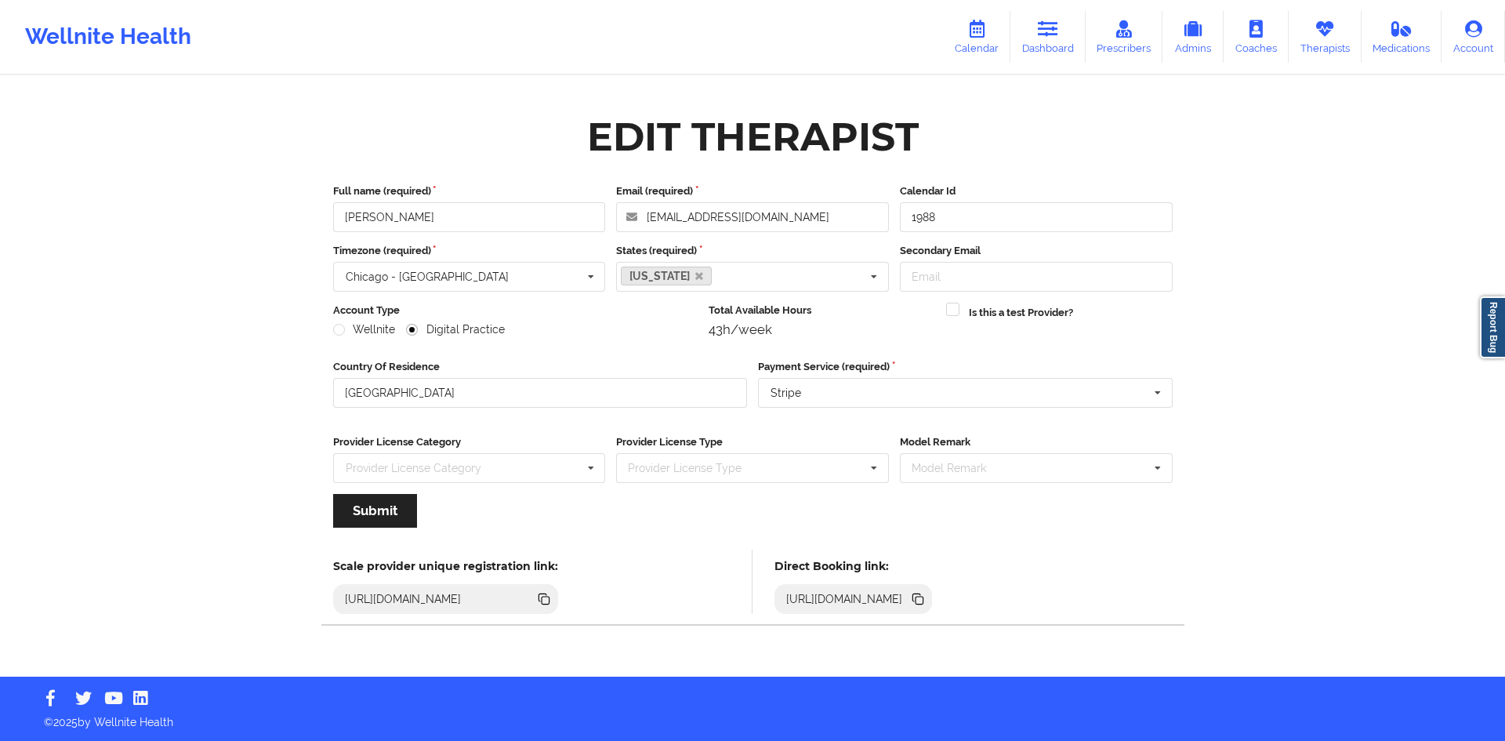
click at [920, 596] on icon at bounding box center [916, 598] width 8 height 8
click at [468, 220] on input "Hugh Wallace" at bounding box center [469, 217] width 273 height 30
click at [1043, 39] on link "Dashboard" at bounding box center [1047, 37] width 75 height 52
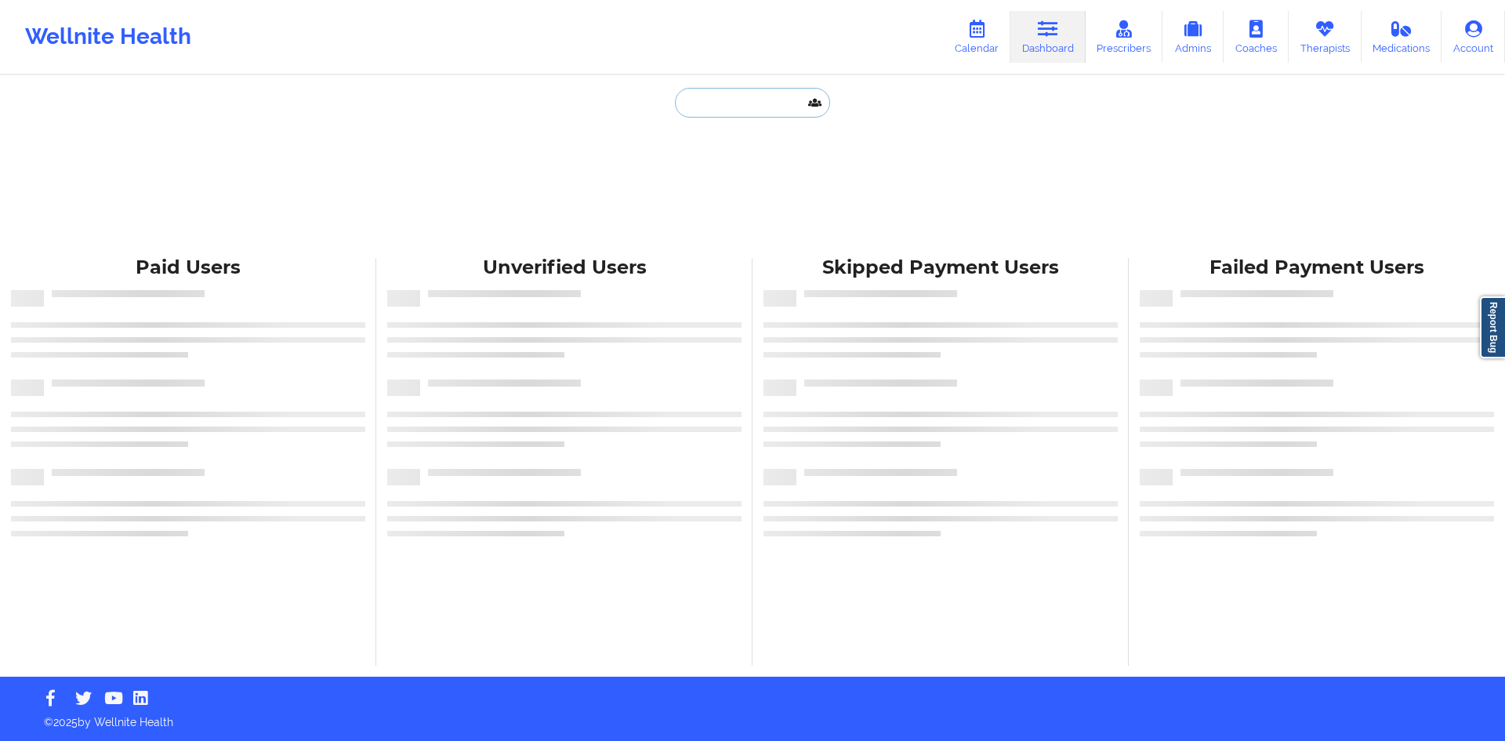
click at [781, 103] on input "text" at bounding box center [752, 103] width 155 height 30
paste input "sandrineyjean@gmail.com"
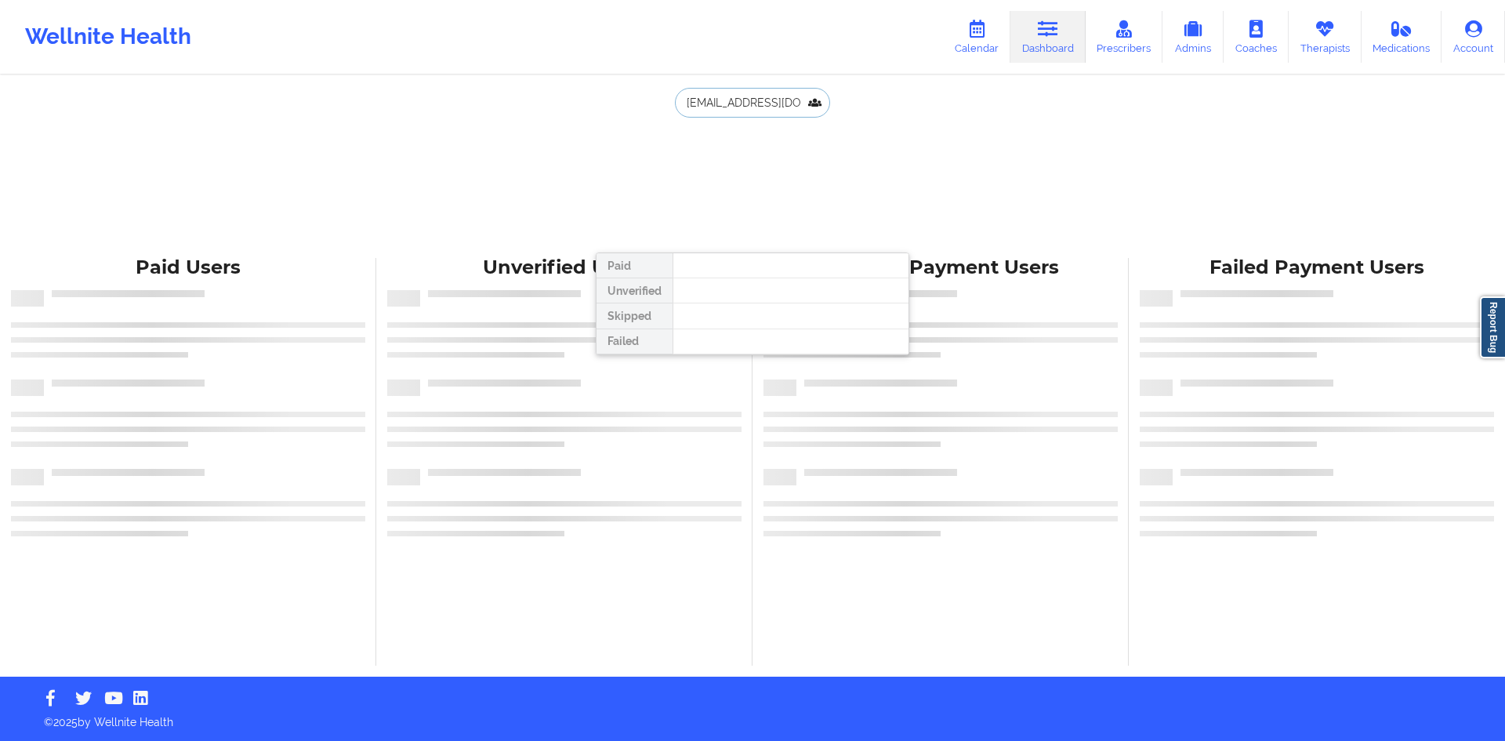
scroll to position [0, 10]
type input "sandrineyjean@gmail.com"
click at [1066, 124] on div "sandrineyjean@gmail.com Paid Unverified Skipped Failed Paid Users Unverified Us…" at bounding box center [752, 338] width 1505 height 676
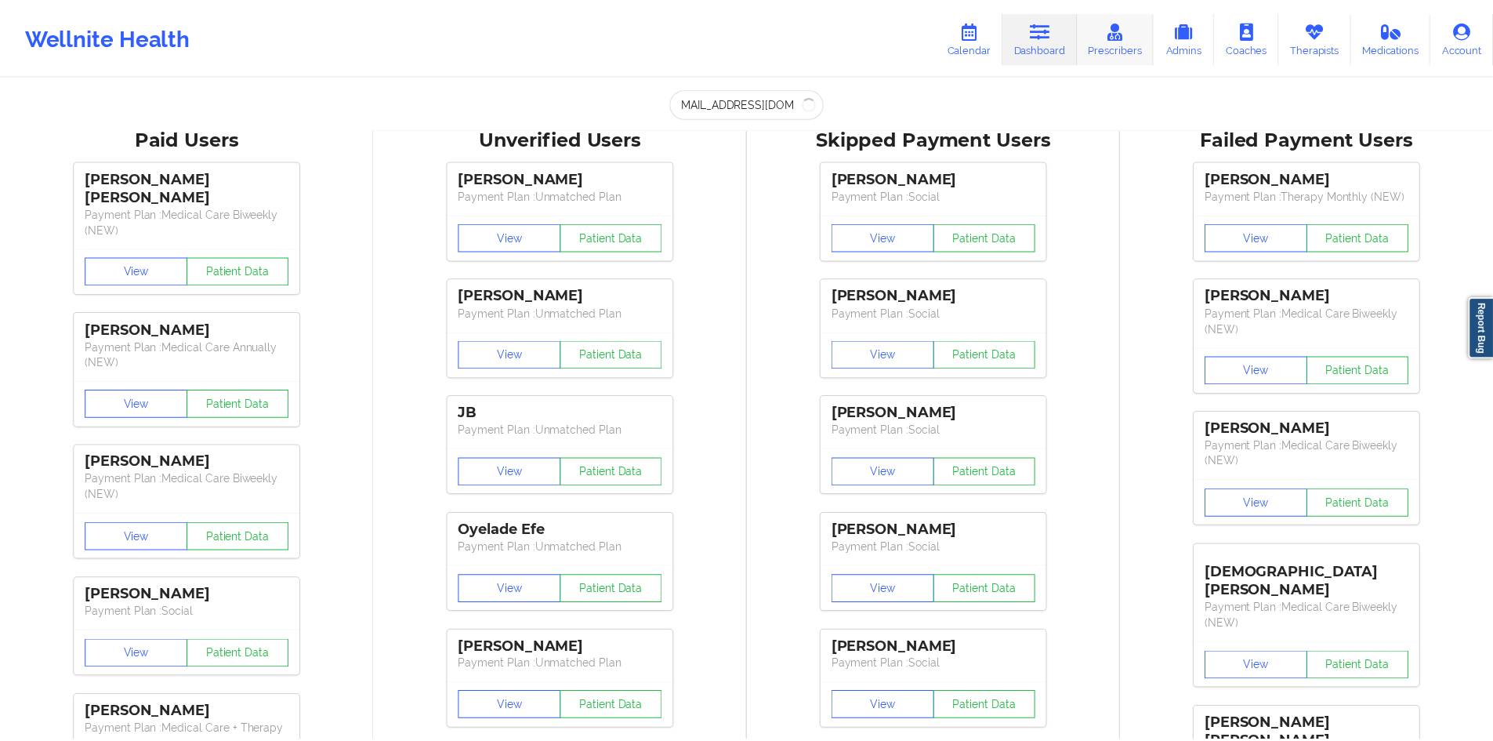
scroll to position [0, 0]
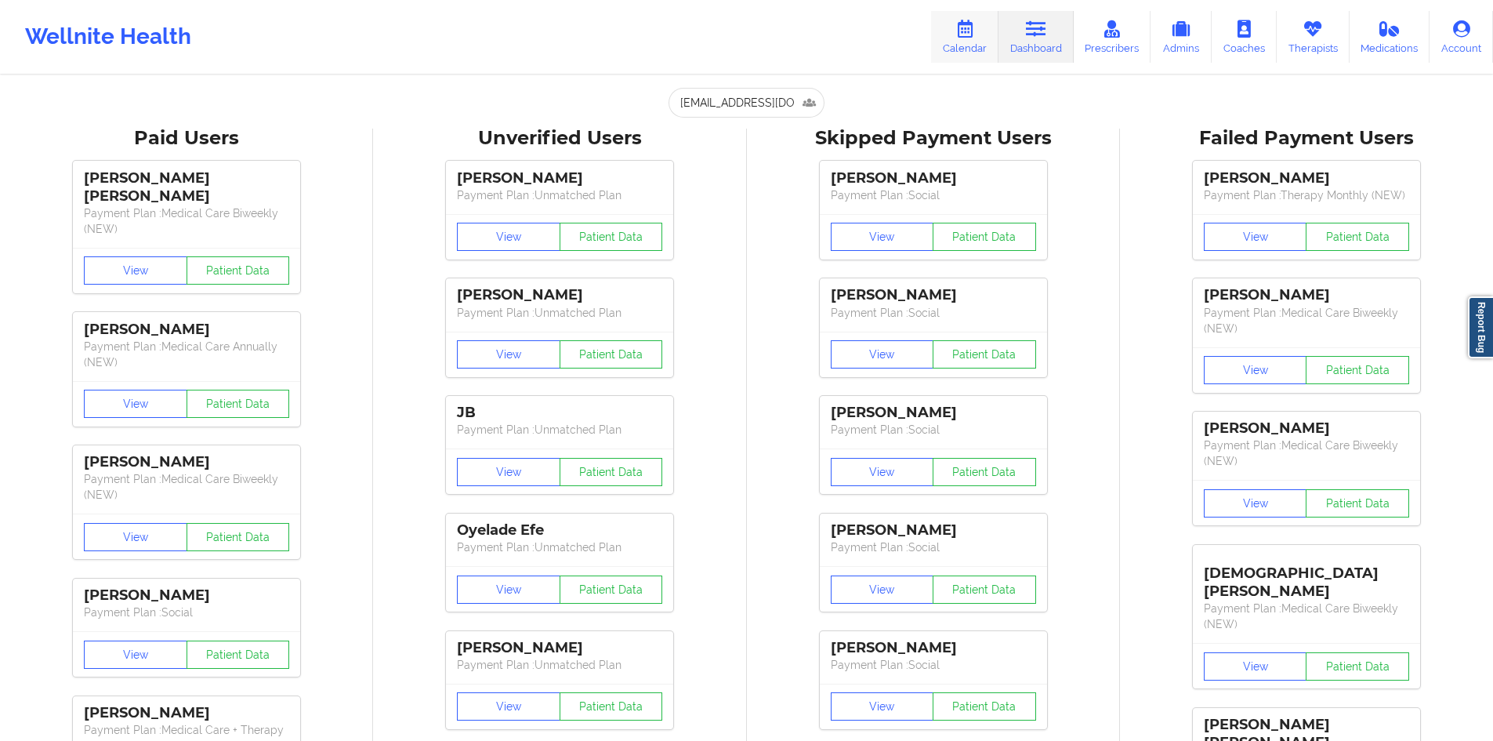
click at [971, 31] on icon at bounding box center [965, 28] width 20 height 17
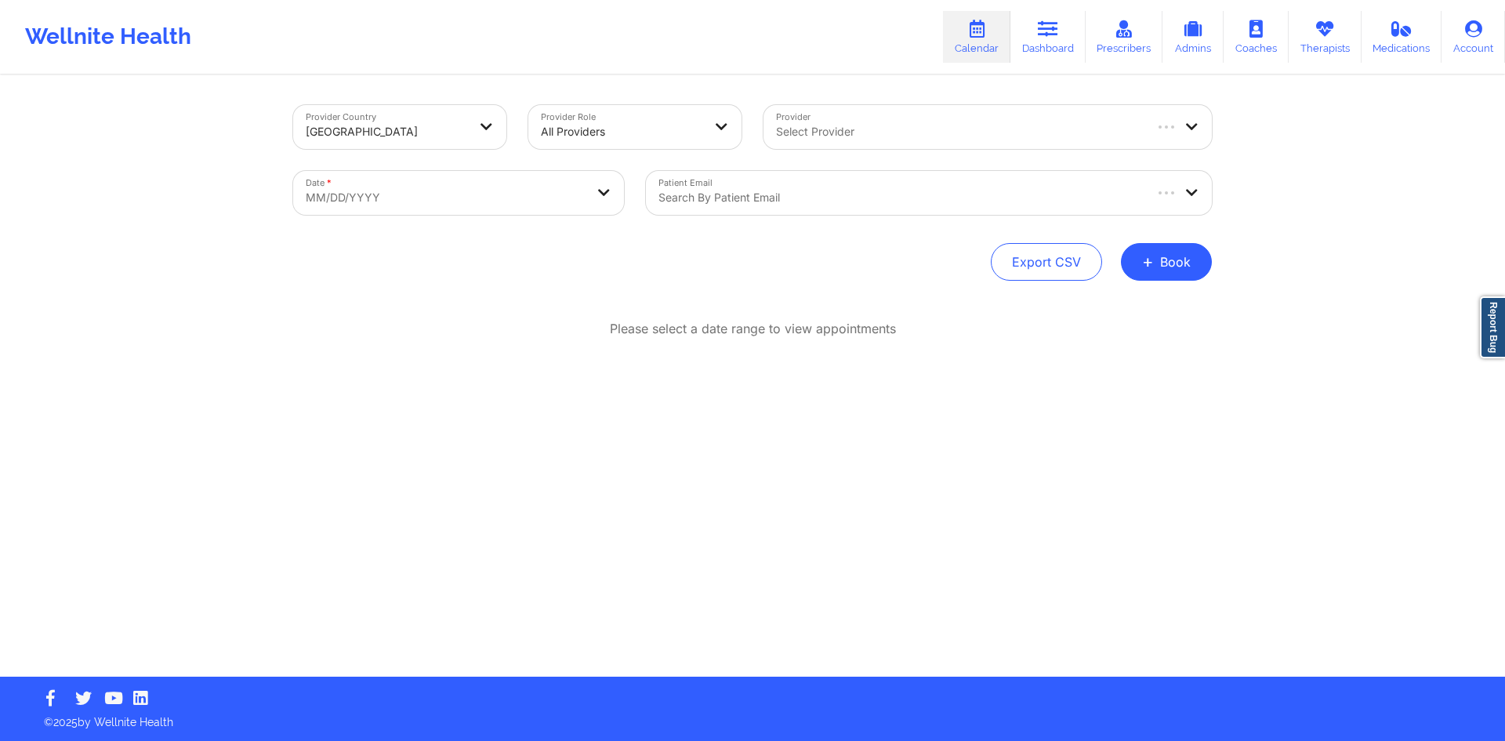
click at [863, 198] on div at bounding box center [899, 197] width 483 height 19
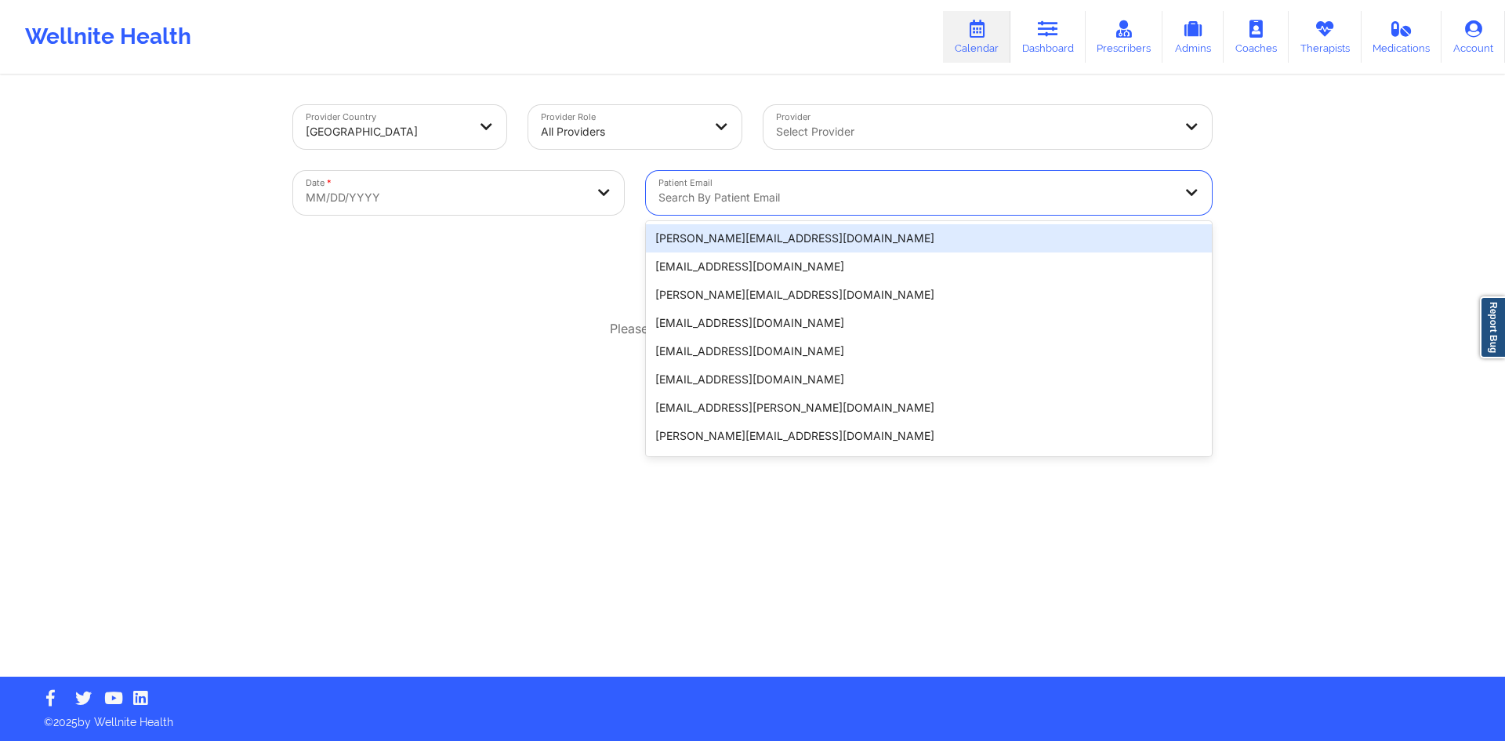
paste input "sandrineyjean@gmail.com"
type input "sandrineyjean@gmail.com"
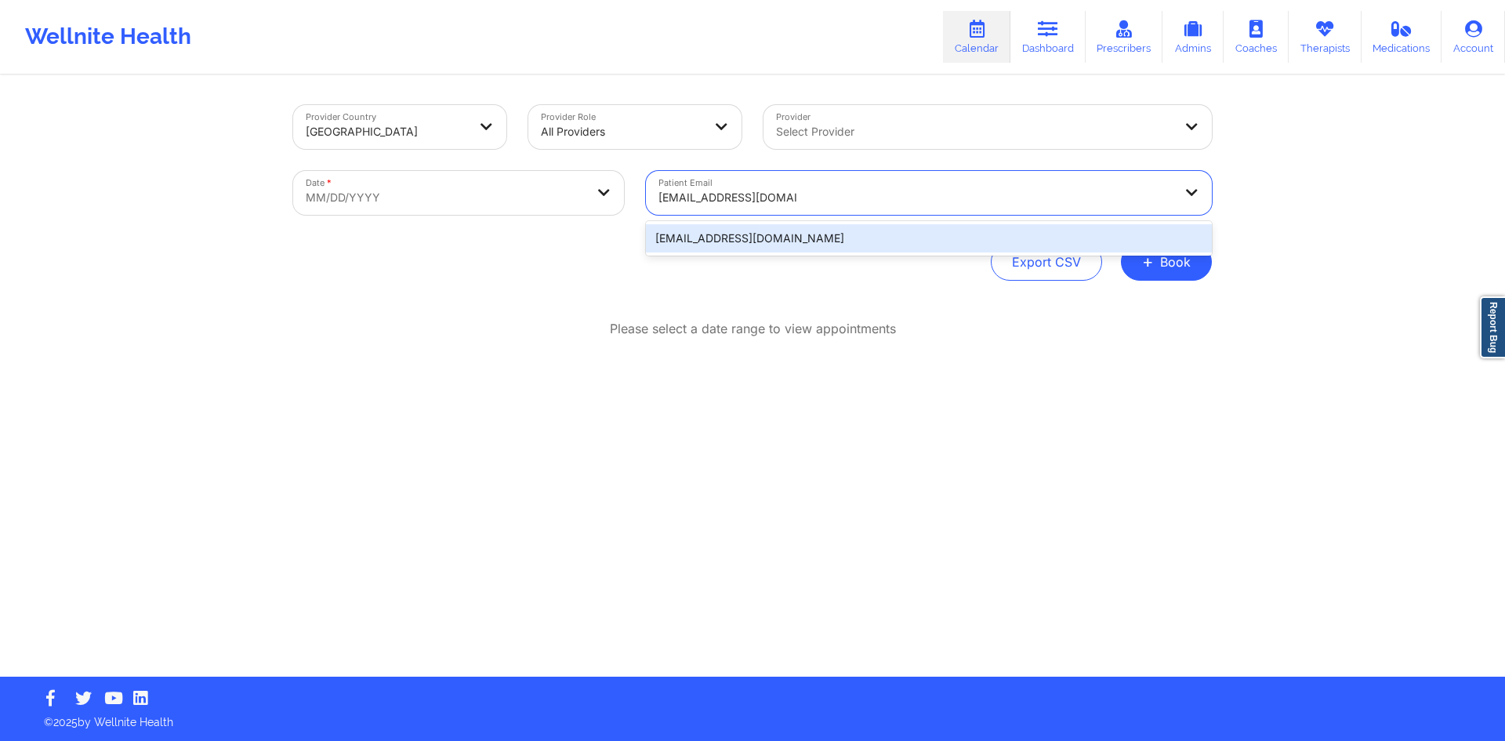
click at [745, 242] on div "sandrineyjean@gmail.com" at bounding box center [929, 238] width 566 height 28
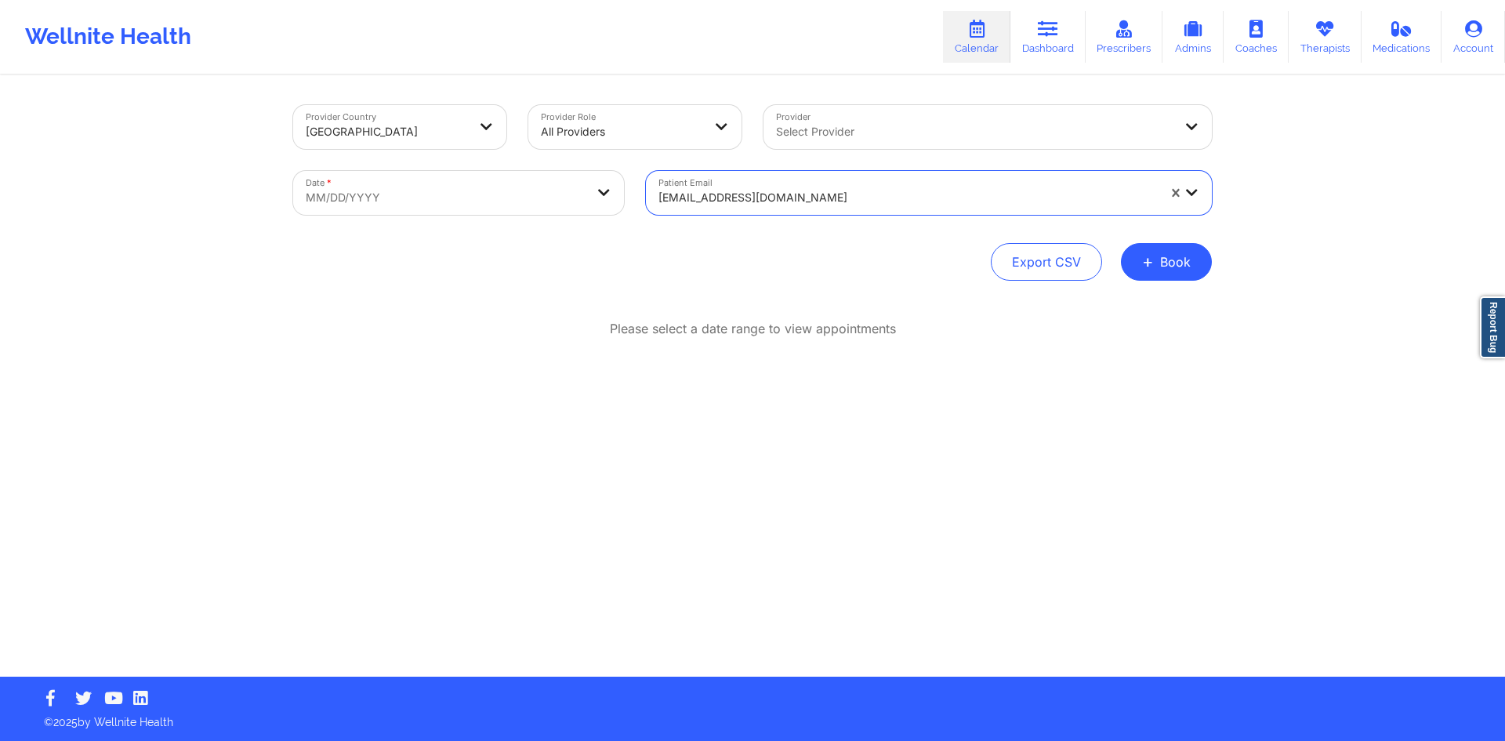
click at [557, 205] on body "Wellnite Health Calendar Dashboard Prescribers Admins Coaches Therapists Medica…" at bounding box center [752, 370] width 1505 height 741
select select "2025-8"
select select "2025-9"
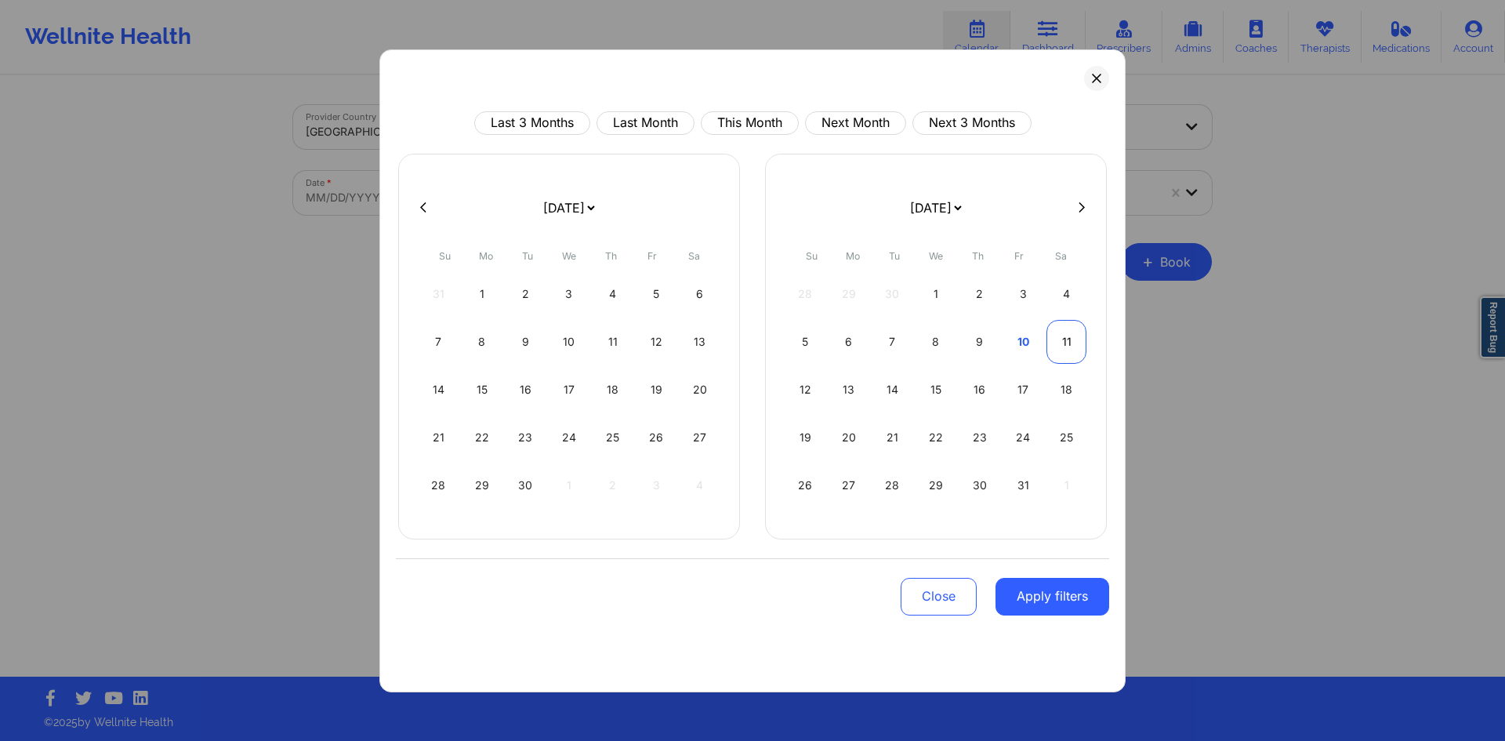
click at [1068, 347] on div "11" at bounding box center [1066, 342] width 40 height 44
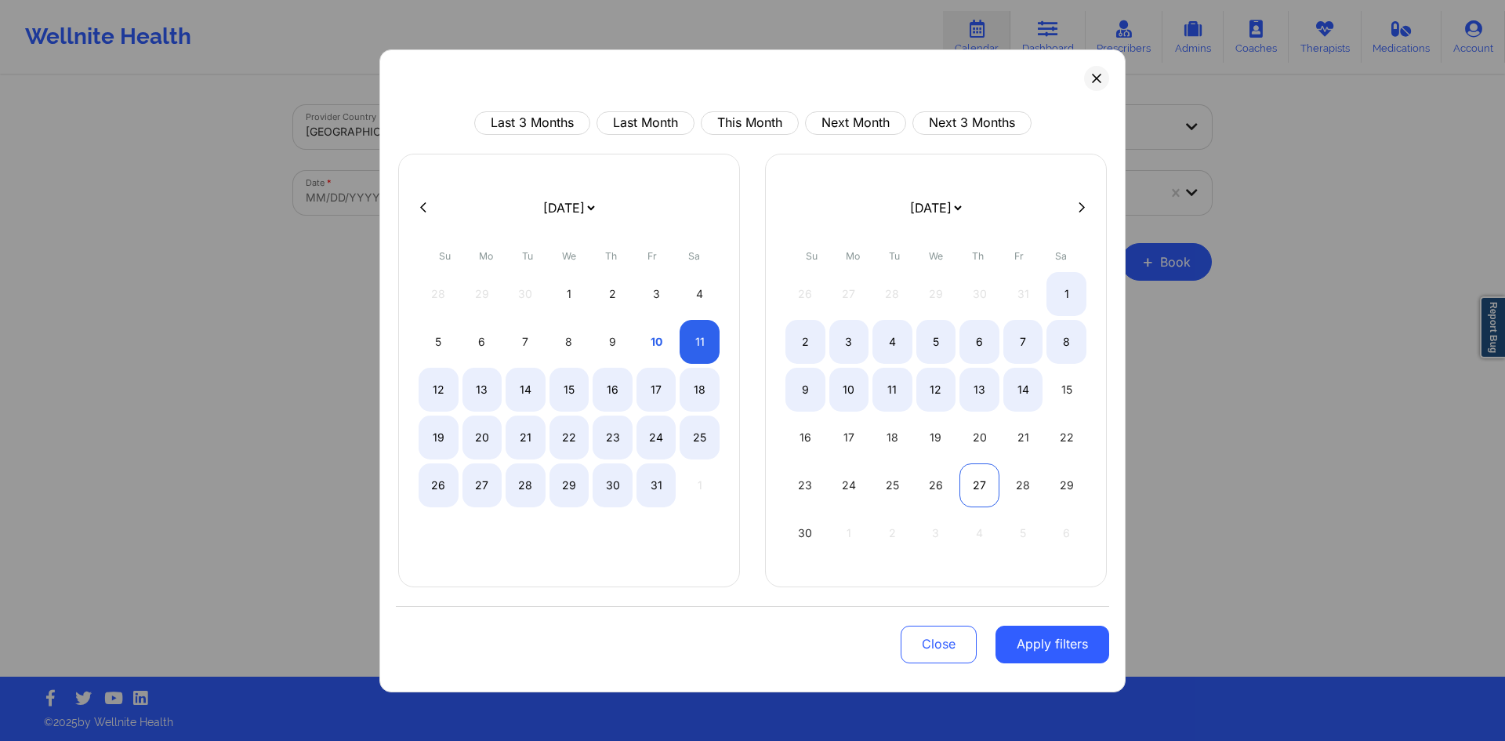
select select "2025-9"
select select "2025-10"
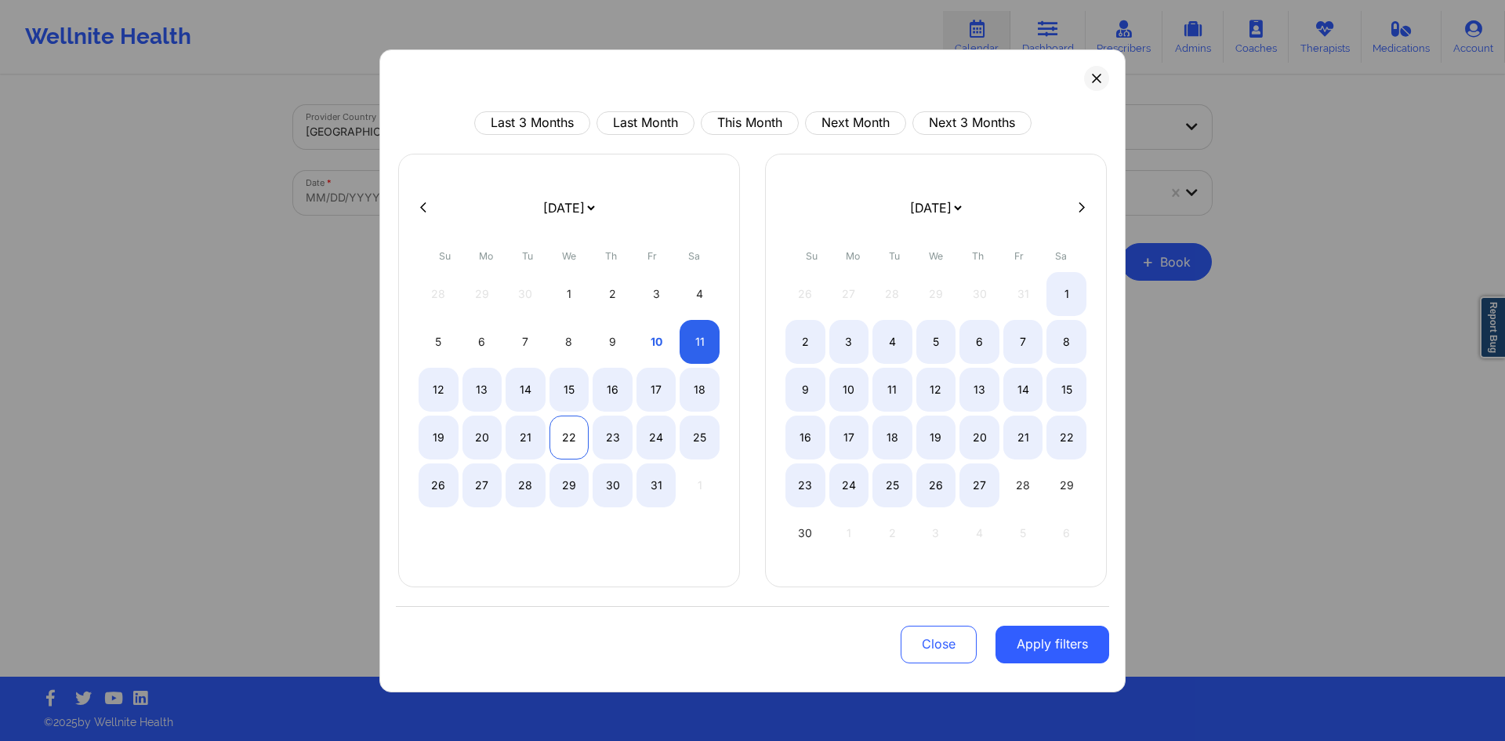
select select "2025-9"
select select "2025-10"
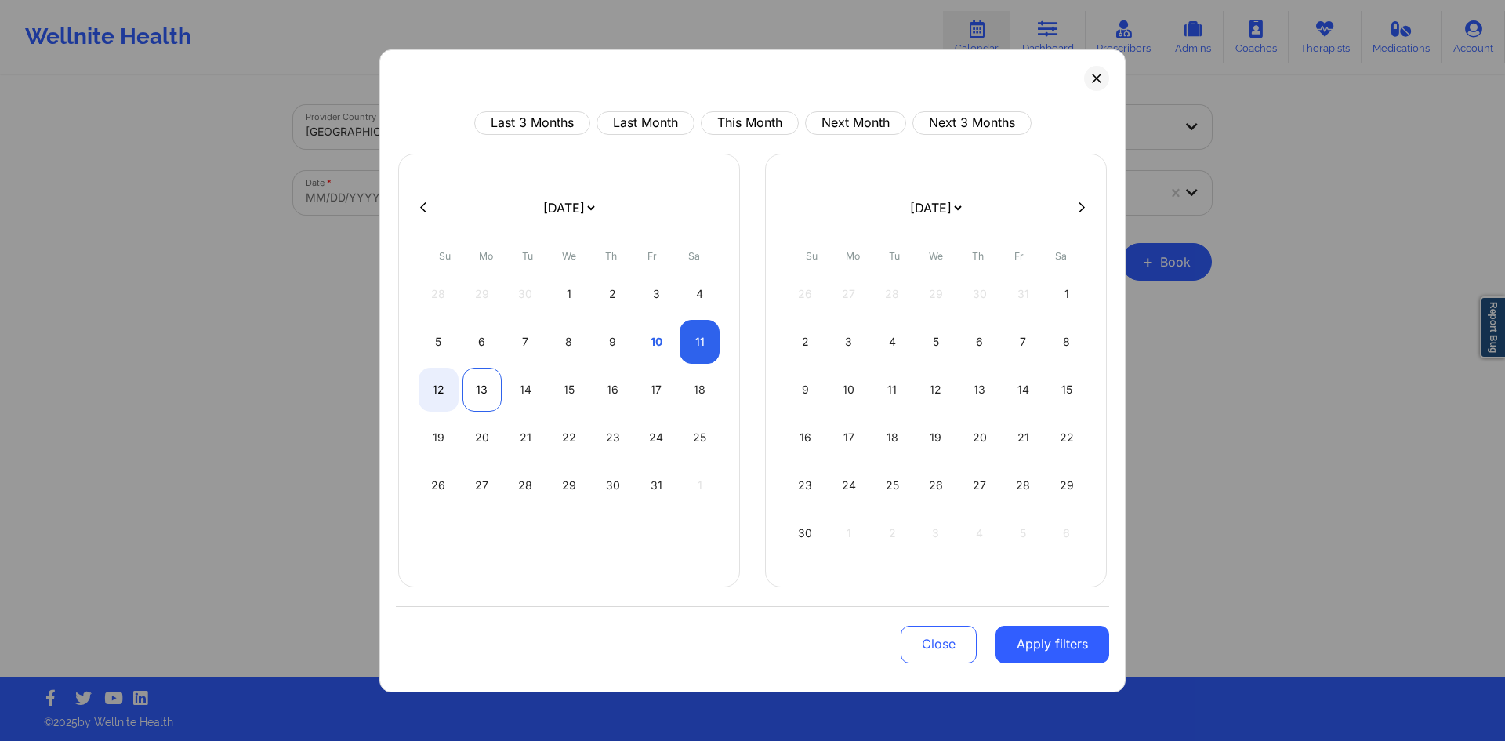
click at [488, 393] on div "13" at bounding box center [482, 390] width 40 height 44
select select "2025-9"
select select "2025-10"
click at [1062, 643] on button "Apply filters" at bounding box center [1052, 644] width 114 height 38
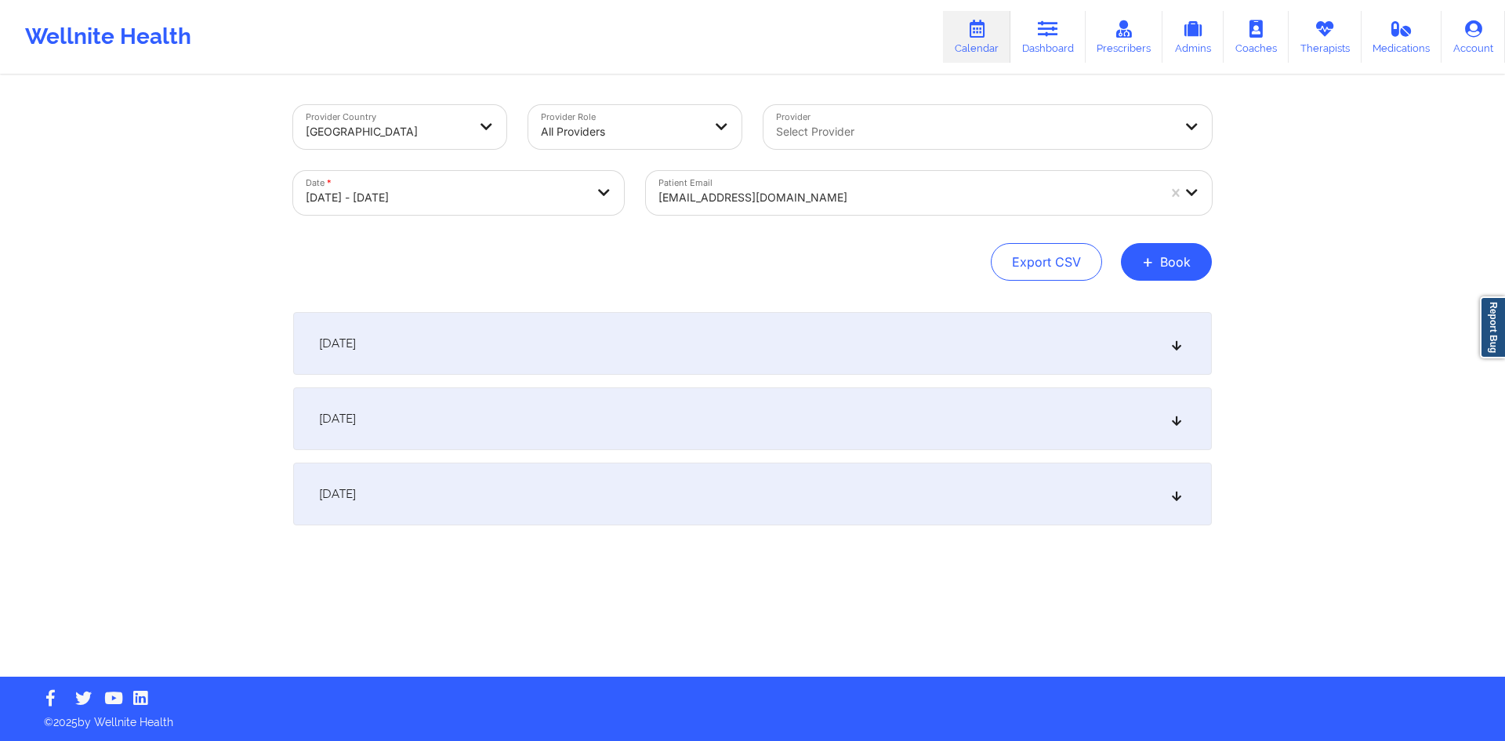
click at [726, 349] on div "October 11, 2025" at bounding box center [752, 343] width 919 height 63
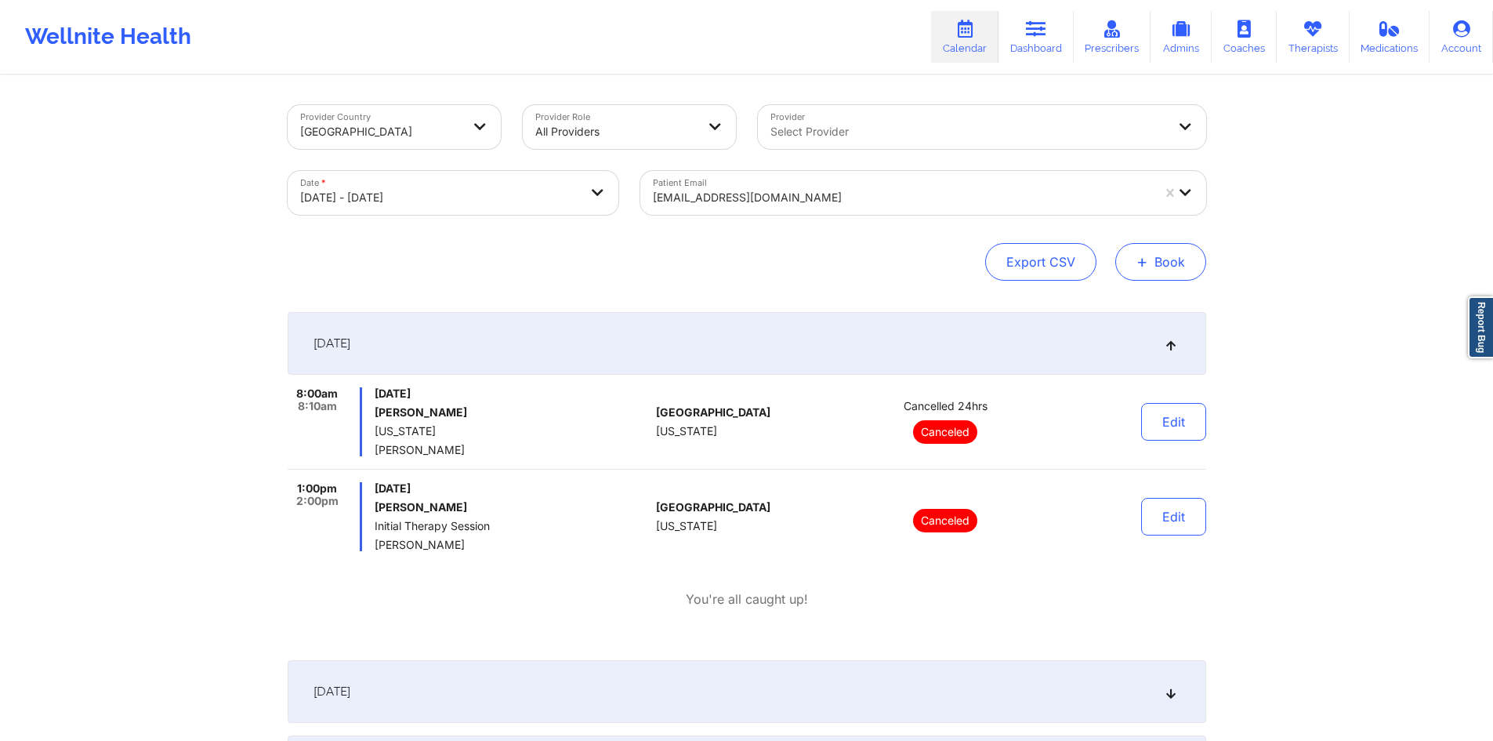
click at [1143, 258] on span "+" at bounding box center [1142, 261] width 12 height 9
click at [1163, 294] on div "Therapy Session Doctor Consultation" at bounding box center [1134, 323] width 143 height 71
click at [1148, 306] on button "Therapy Session" at bounding box center [1134, 312] width 120 height 26
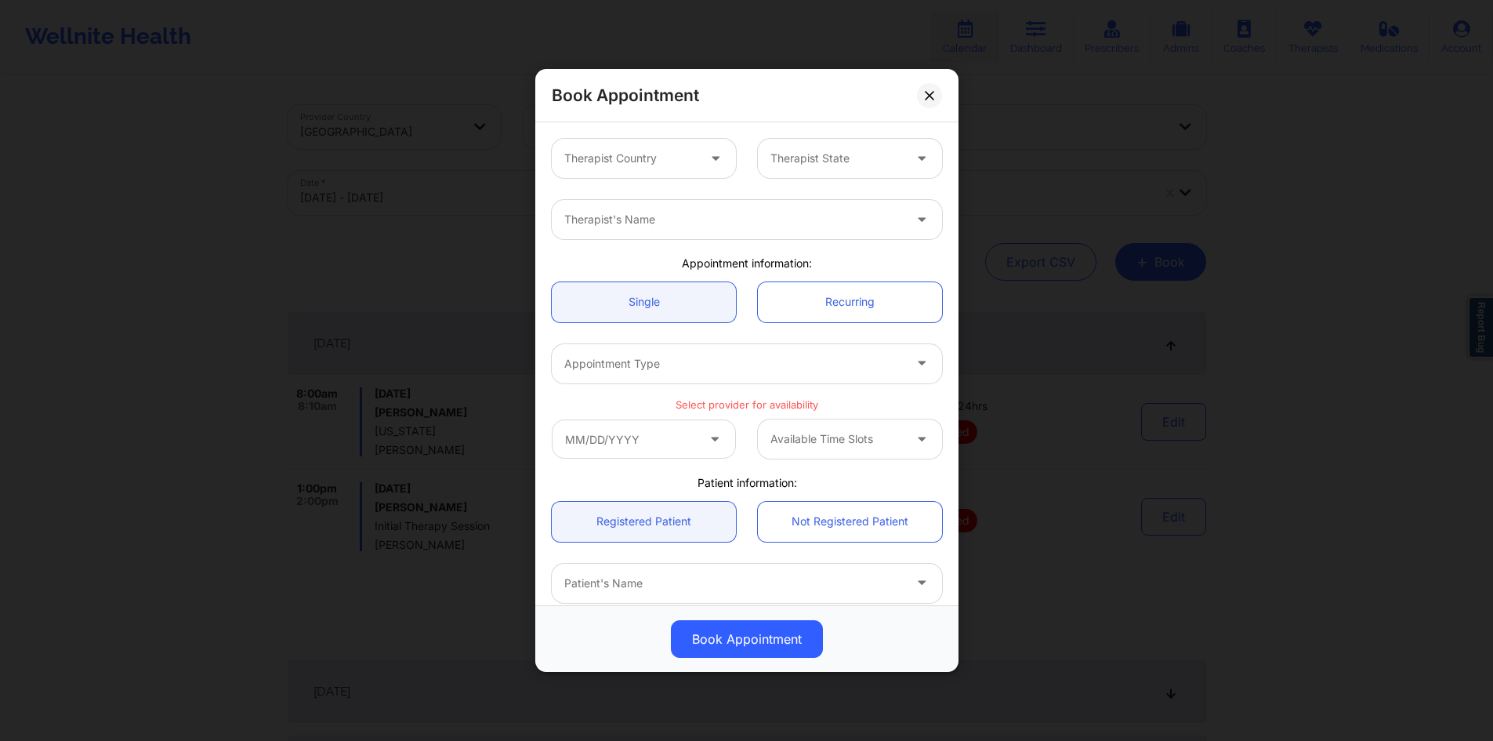
click at [653, 147] on div "Therapist Country" at bounding box center [625, 158] width 147 height 39
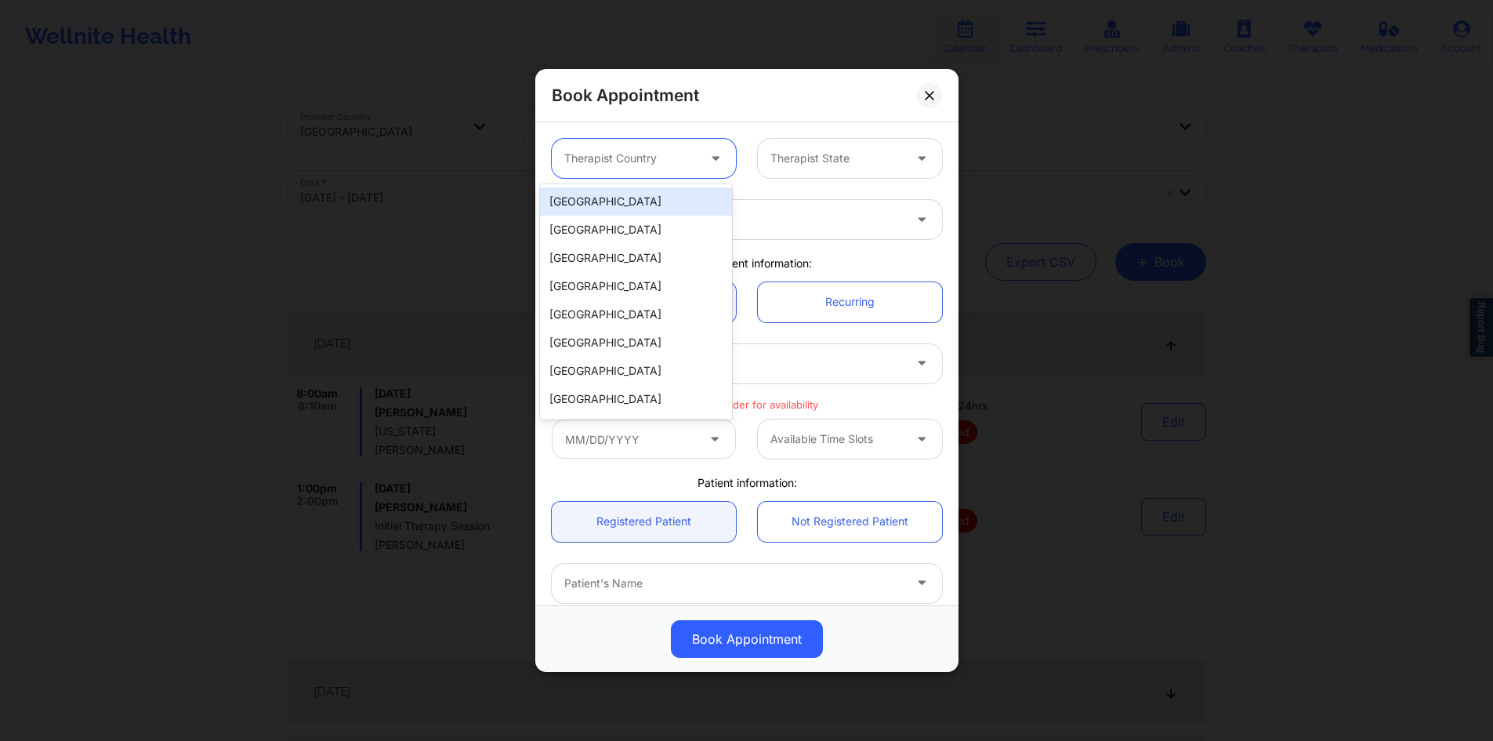
click at [628, 198] on div "[GEOGRAPHIC_DATA]" at bounding box center [636, 201] width 192 height 28
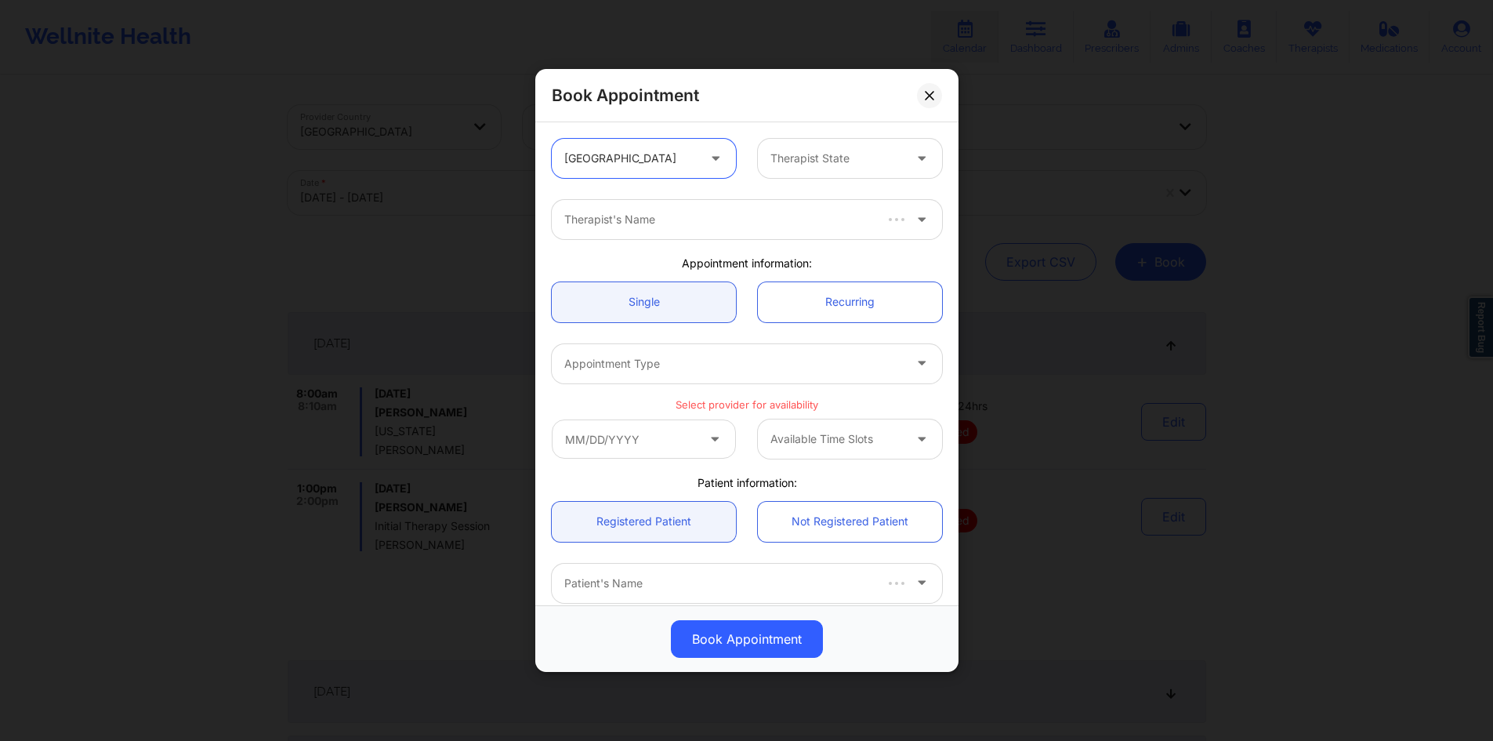
click at [794, 164] on div at bounding box center [836, 158] width 132 height 19
type input "fl"
click at [784, 199] on div "[US_STATE]" at bounding box center [850, 201] width 192 height 28
click at [748, 221] on div at bounding box center [733, 219] width 339 height 19
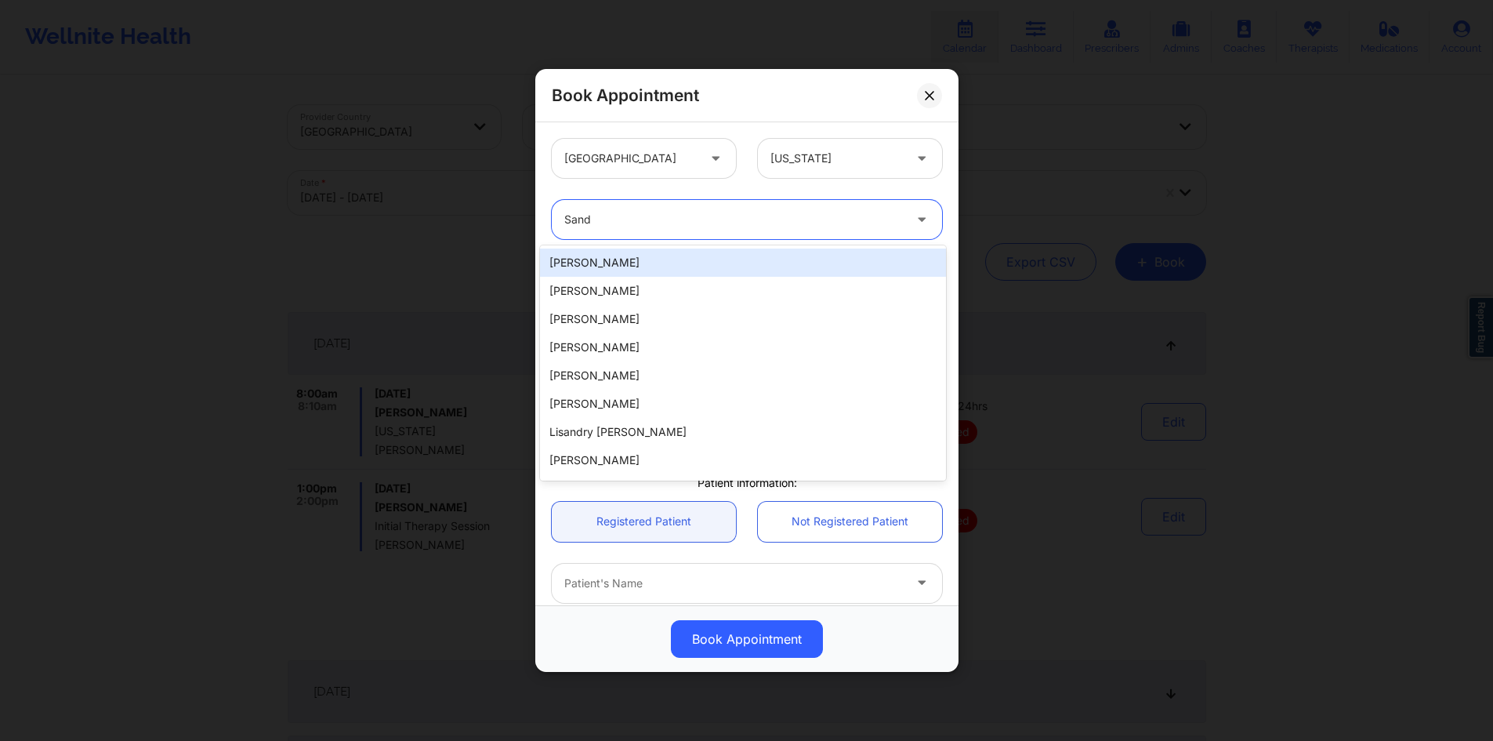
type input "Sandr"
paste input "SANDRINE JEAN"
type input "SANDRINE JEAN"
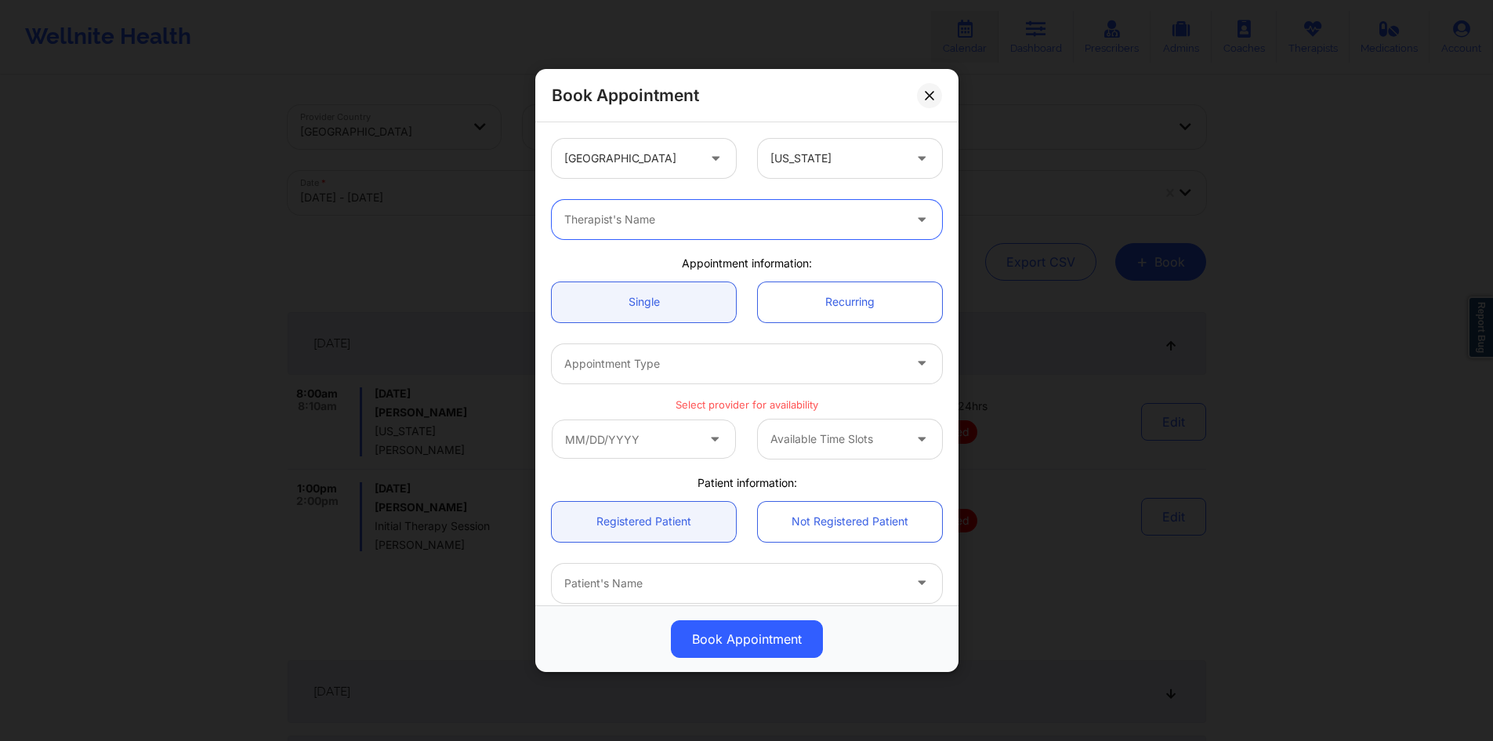
paste input "Kelli Walker"
type input "Kelli Walker"
click at [646, 263] on div "Kelli Walker" at bounding box center [743, 262] width 406 height 28
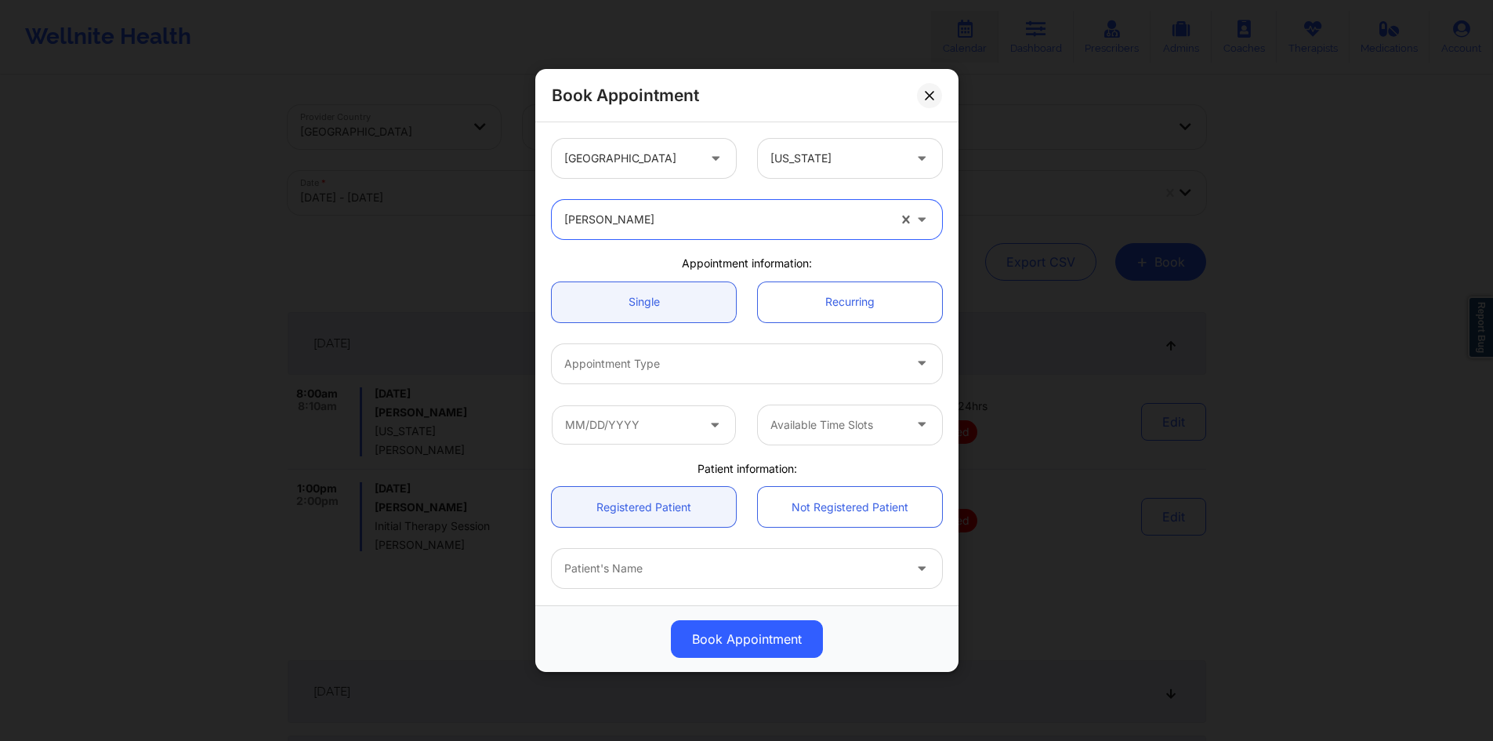
click at [651, 359] on div at bounding box center [733, 363] width 339 height 19
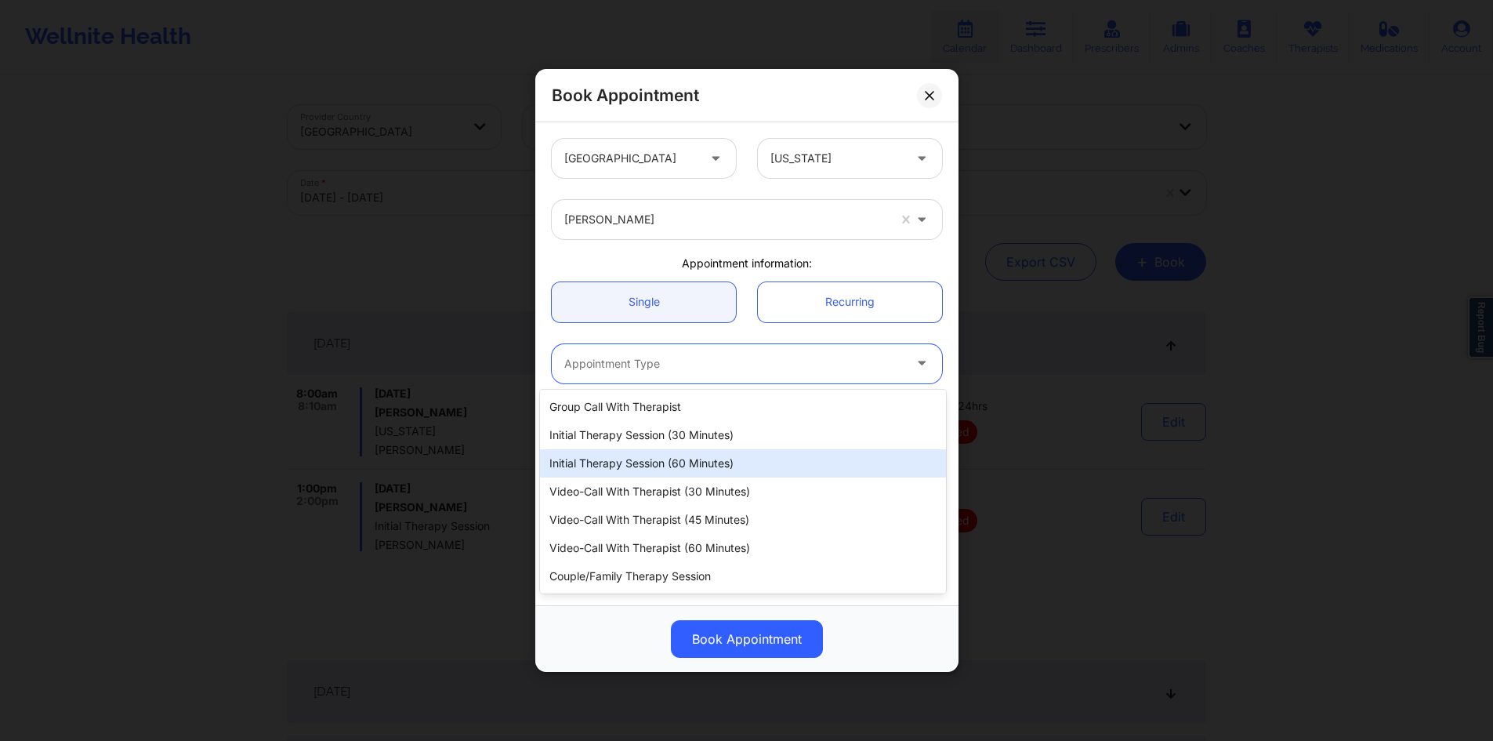
click at [650, 456] on div "Initial Therapy Session (60 minutes)" at bounding box center [743, 463] width 406 height 28
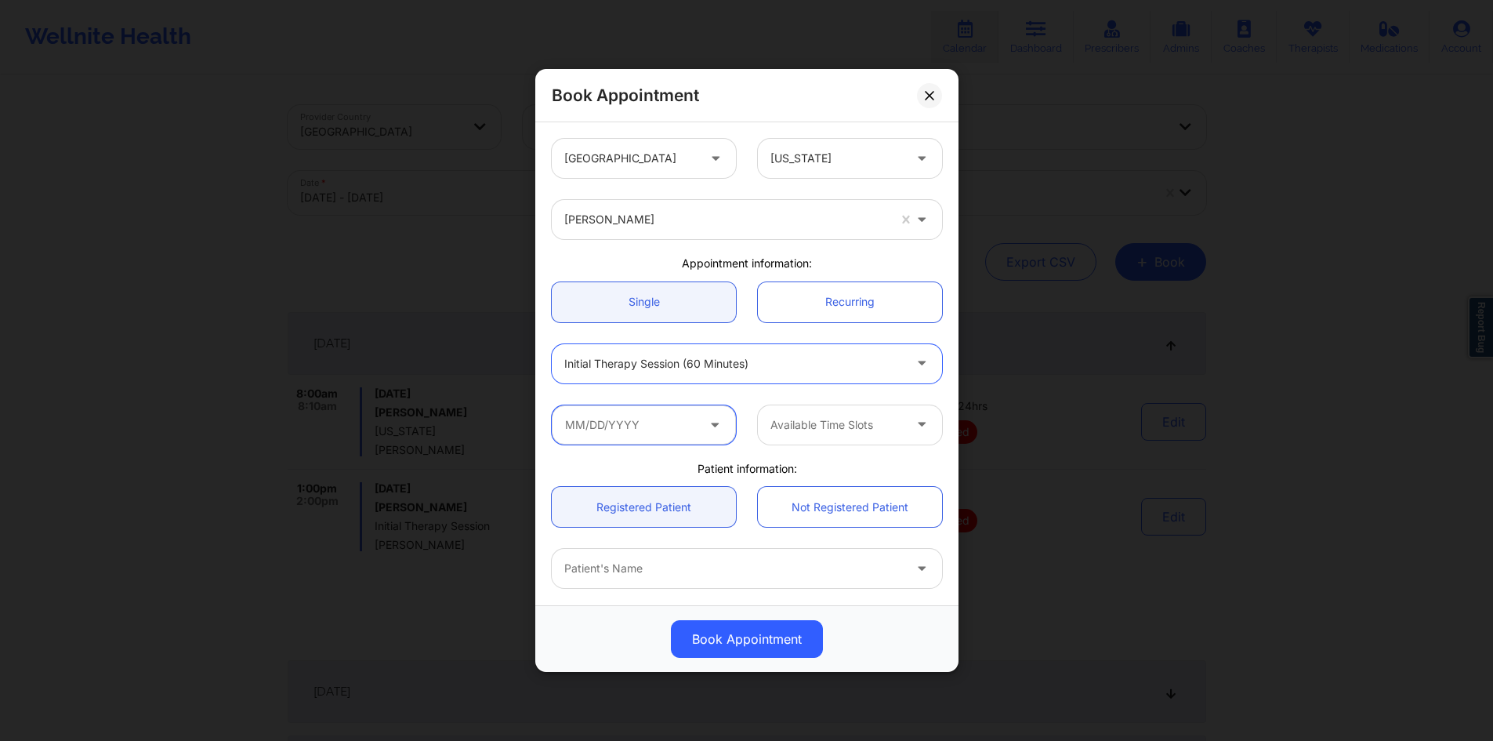
click at [652, 442] on input "text" at bounding box center [644, 424] width 184 height 39
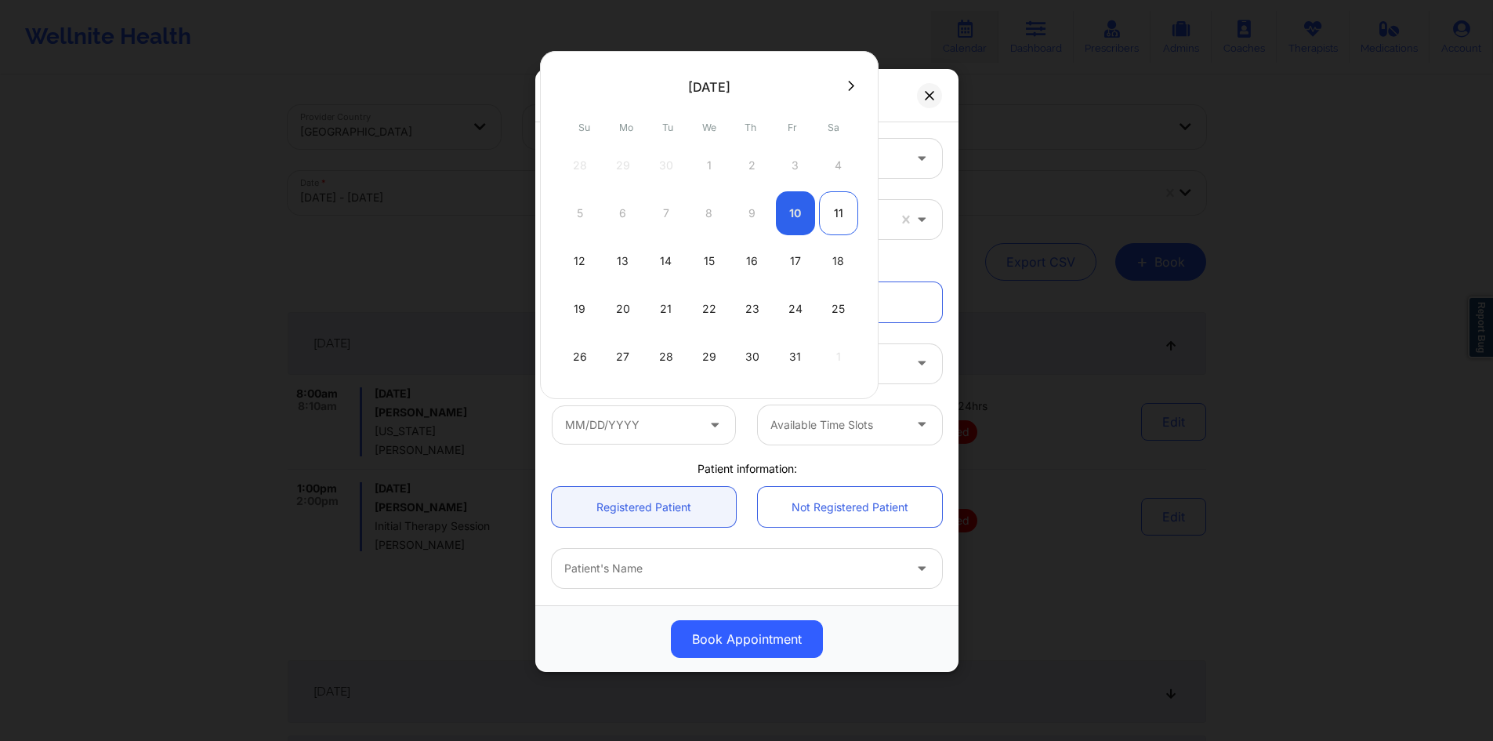
click at [835, 219] on div "11" at bounding box center [838, 213] width 39 height 44
type input "[DATE]"
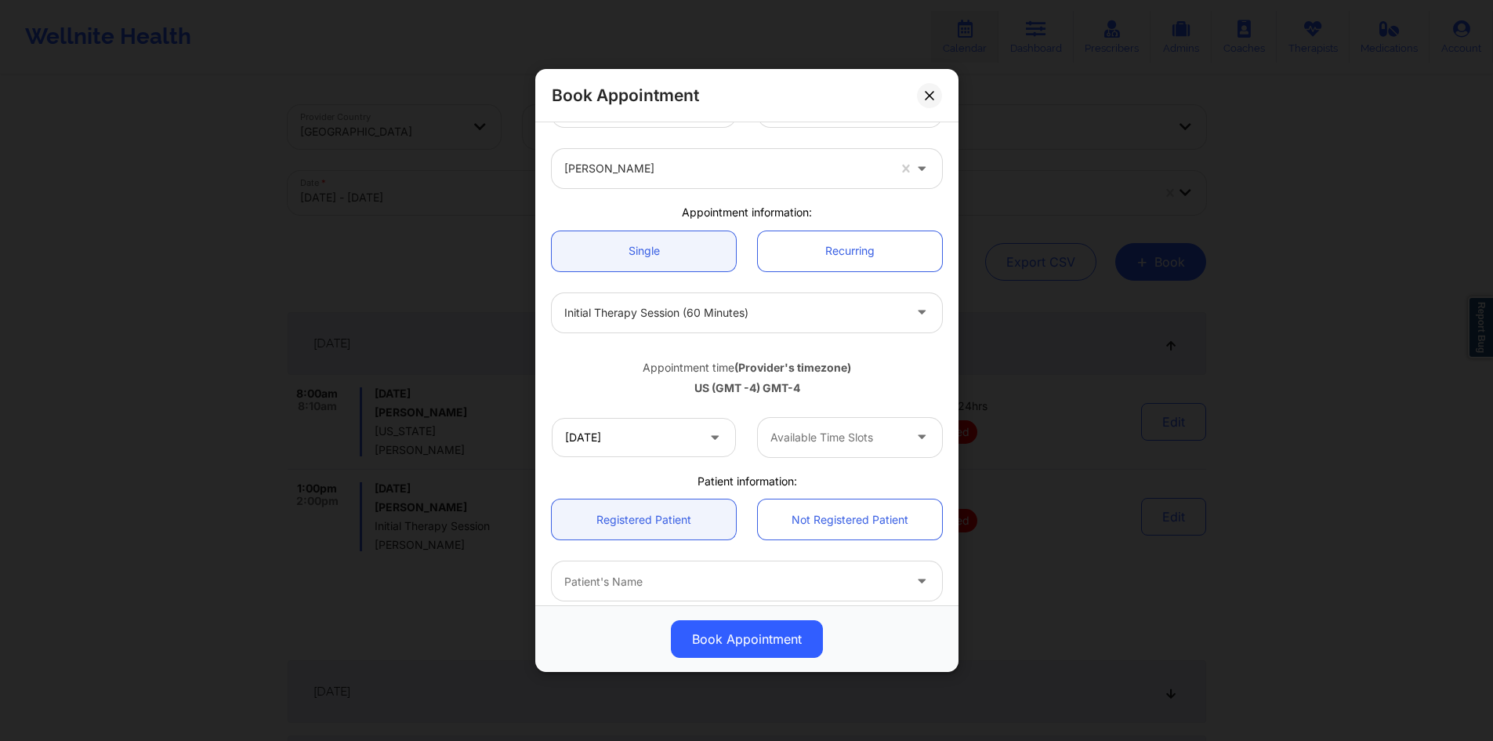
scroll to position [78, 0]
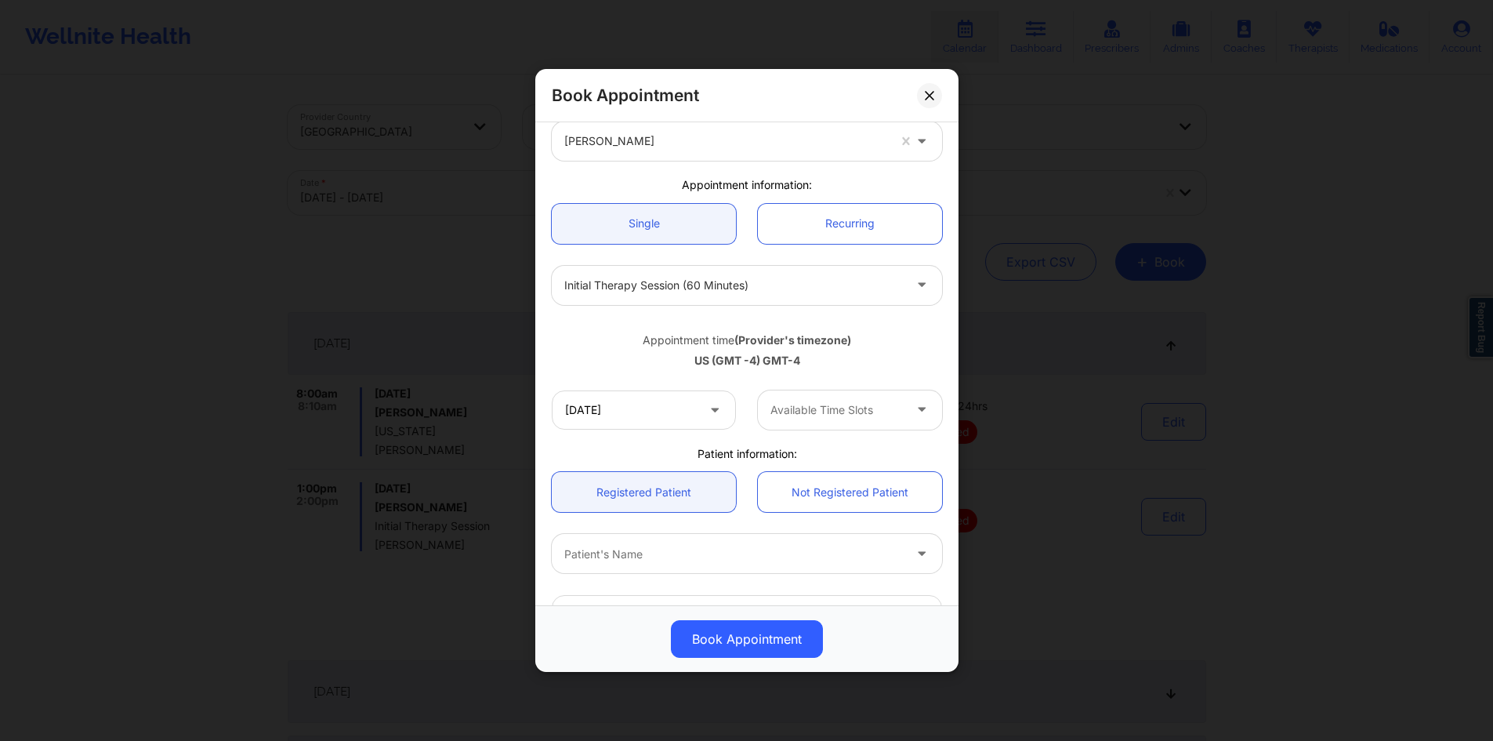
click at [838, 420] on div "Available Time Slots" at bounding box center [831, 409] width 147 height 39
click at [864, 415] on div at bounding box center [836, 409] width 132 height 19
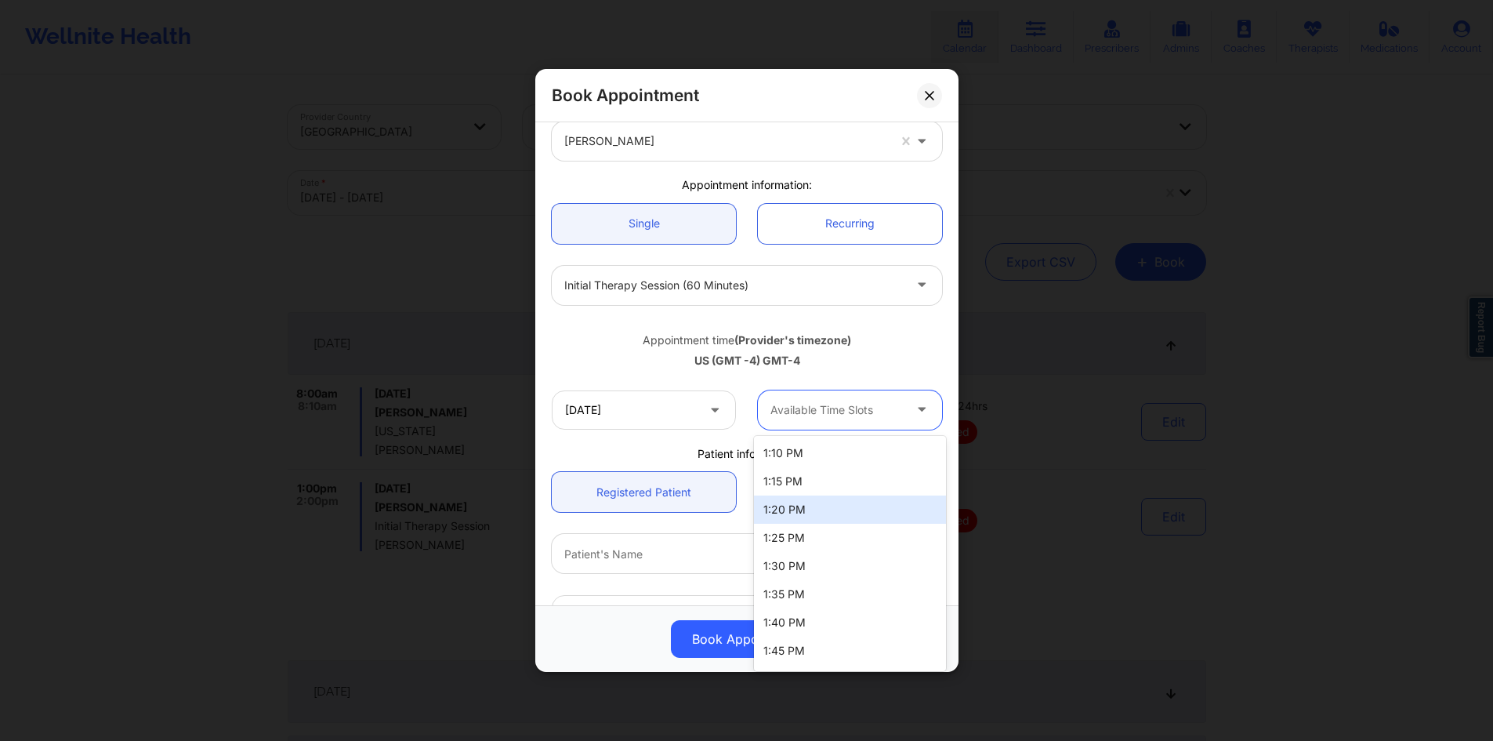
scroll to position [1332, 0]
click at [817, 481] on div "1:00 PM" at bounding box center [850, 475] width 192 height 28
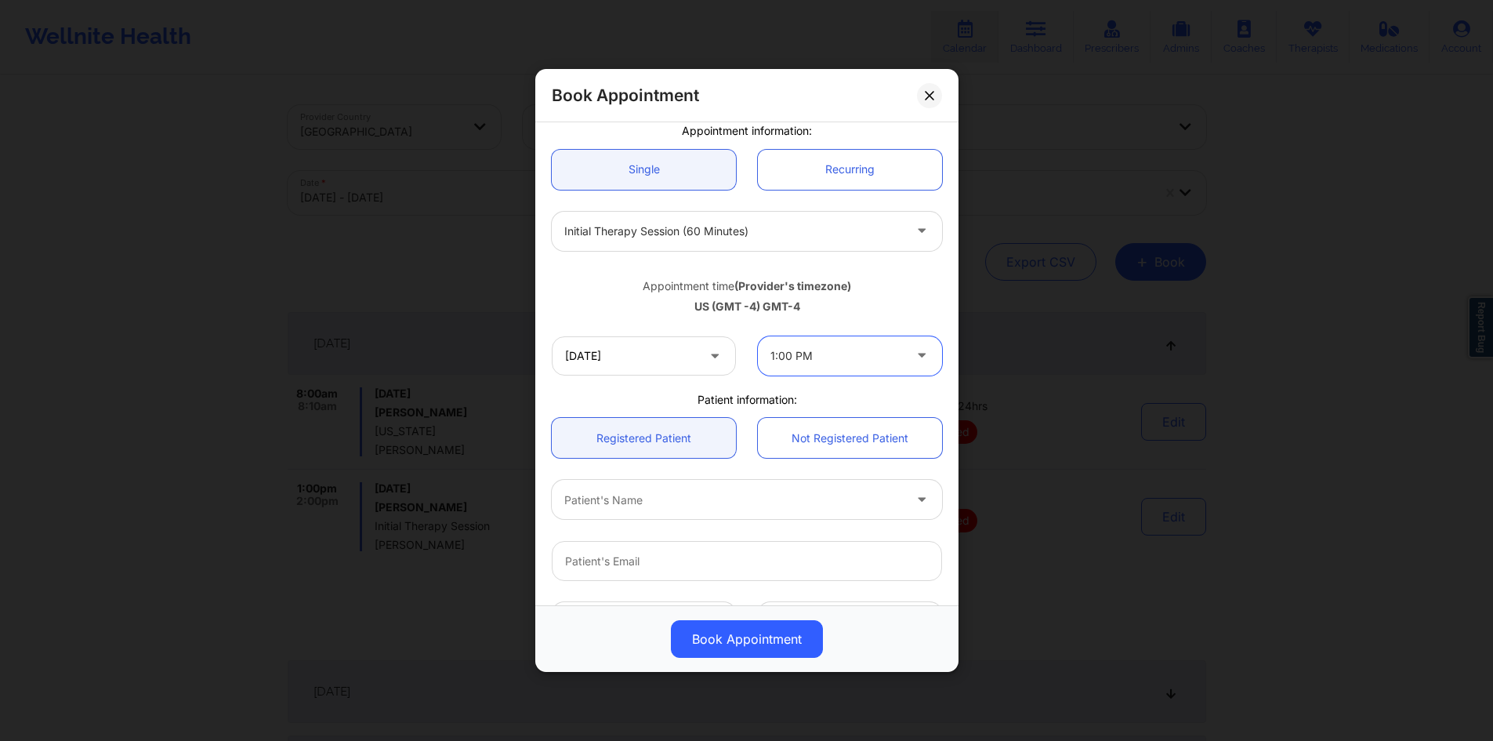
scroll to position [235, 0]
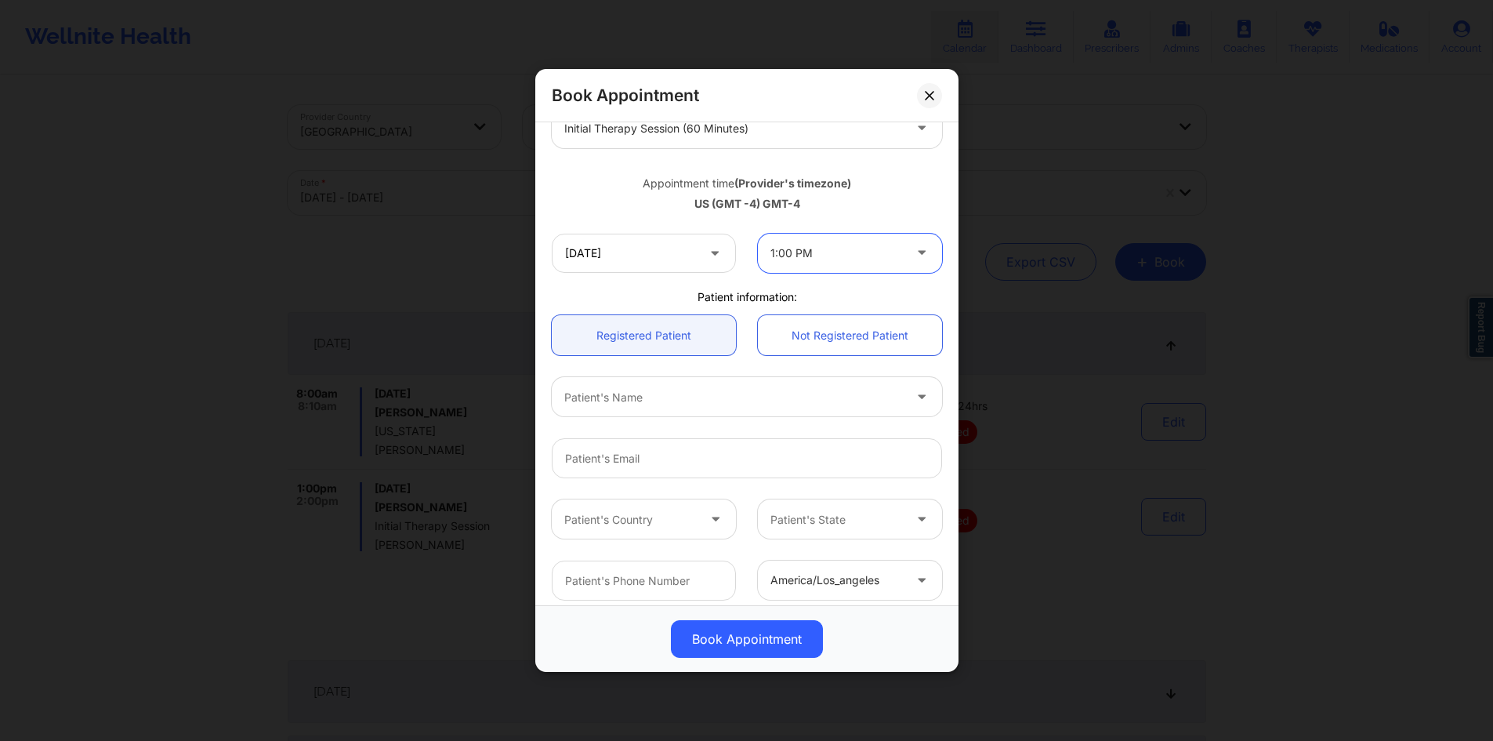
click at [654, 404] on div at bounding box center [733, 397] width 339 height 19
type input "Sandrine Jean"
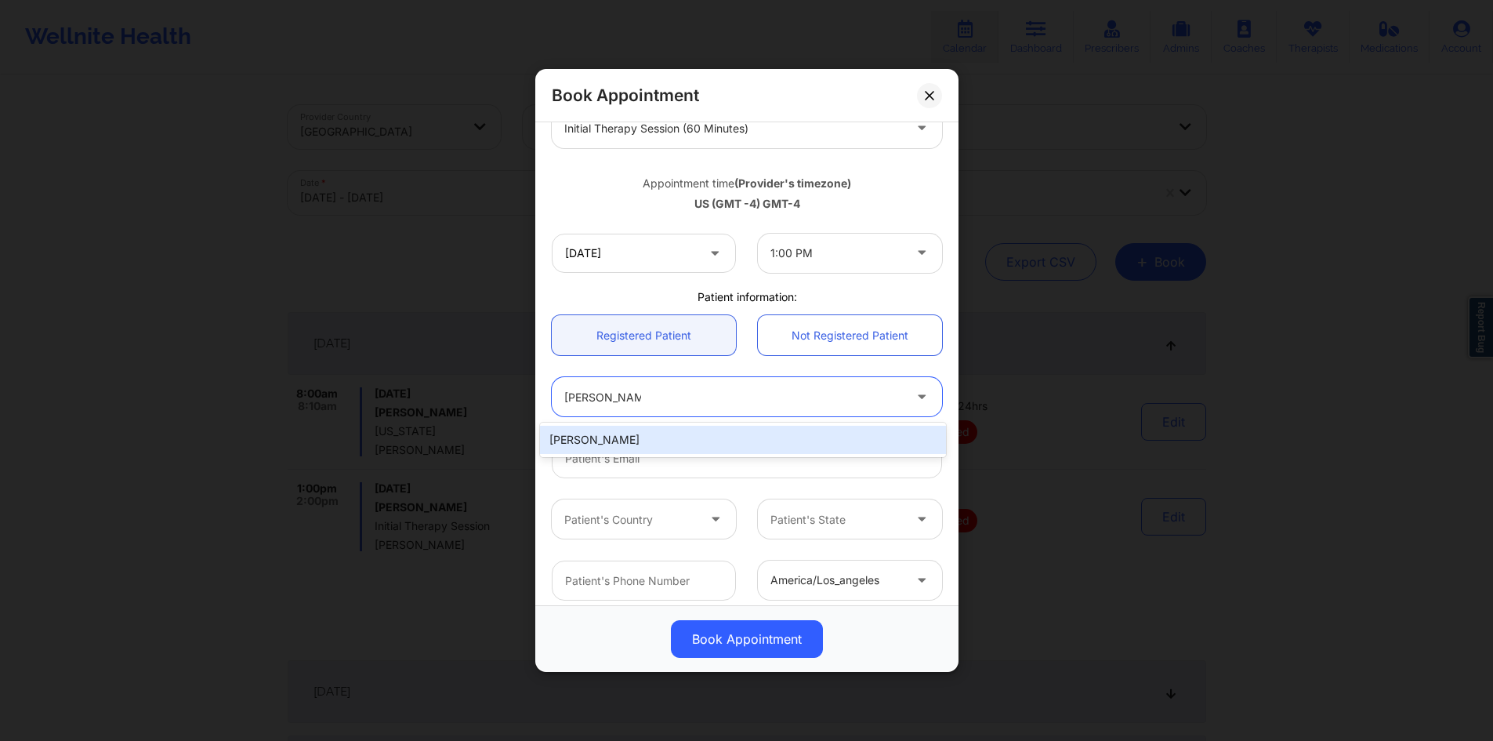
click at [655, 431] on div "SANDRINE JEAN" at bounding box center [743, 440] width 406 height 28
type input "sandrineyjean@gmail.com"
type input "4072425935"
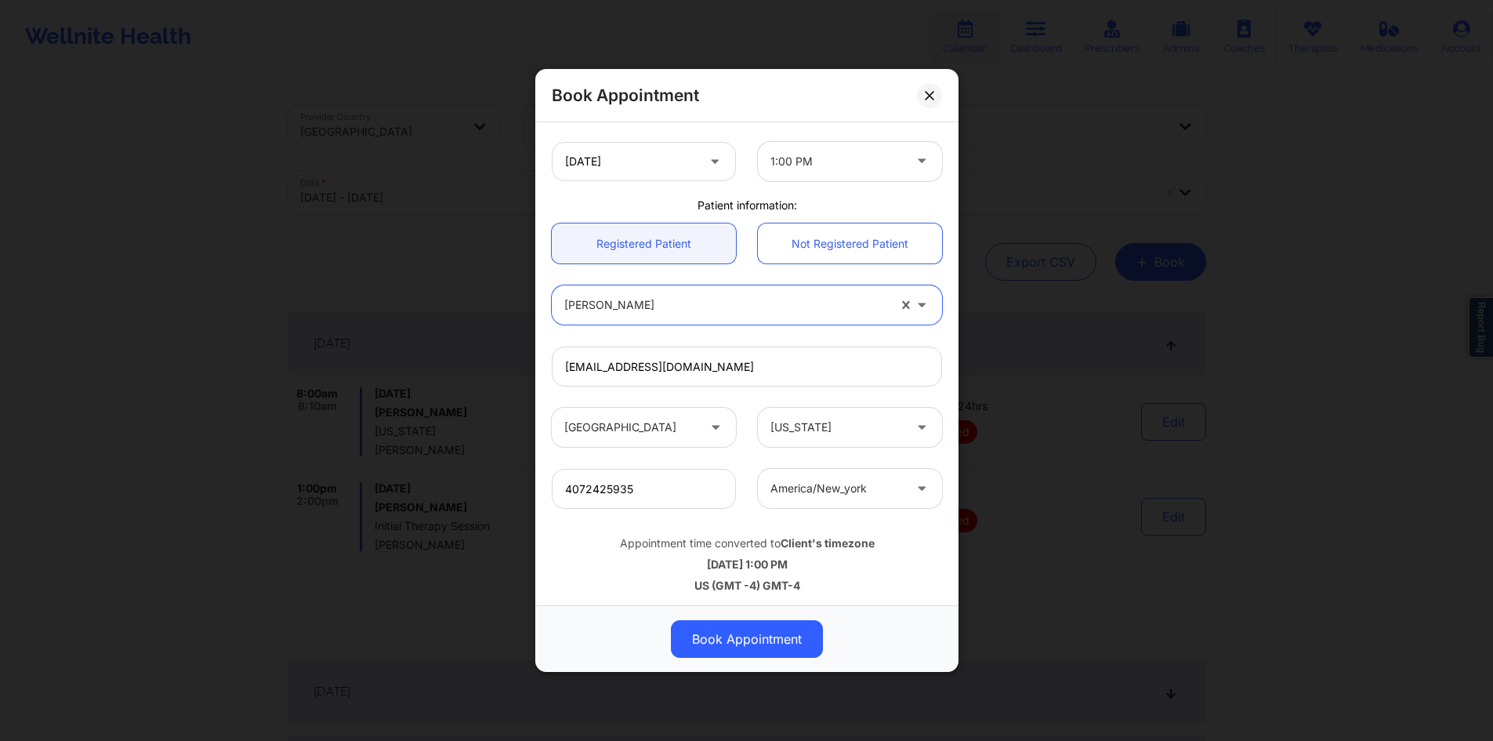
scroll to position [331, 0]
click at [769, 651] on button "Book Appointment" at bounding box center [747, 639] width 152 height 38
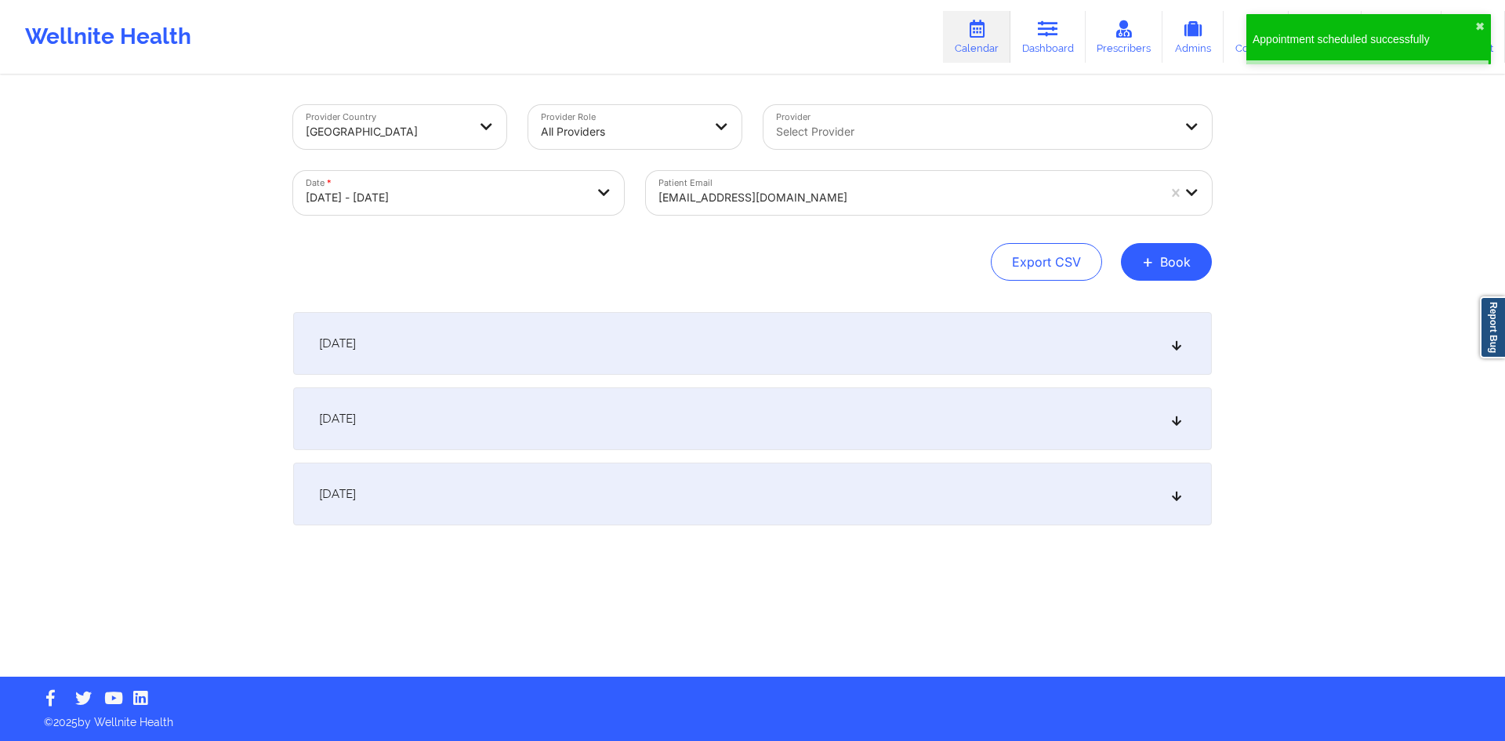
click at [720, 328] on div "October 11, 2025" at bounding box center [752, 343] width 919 height 63
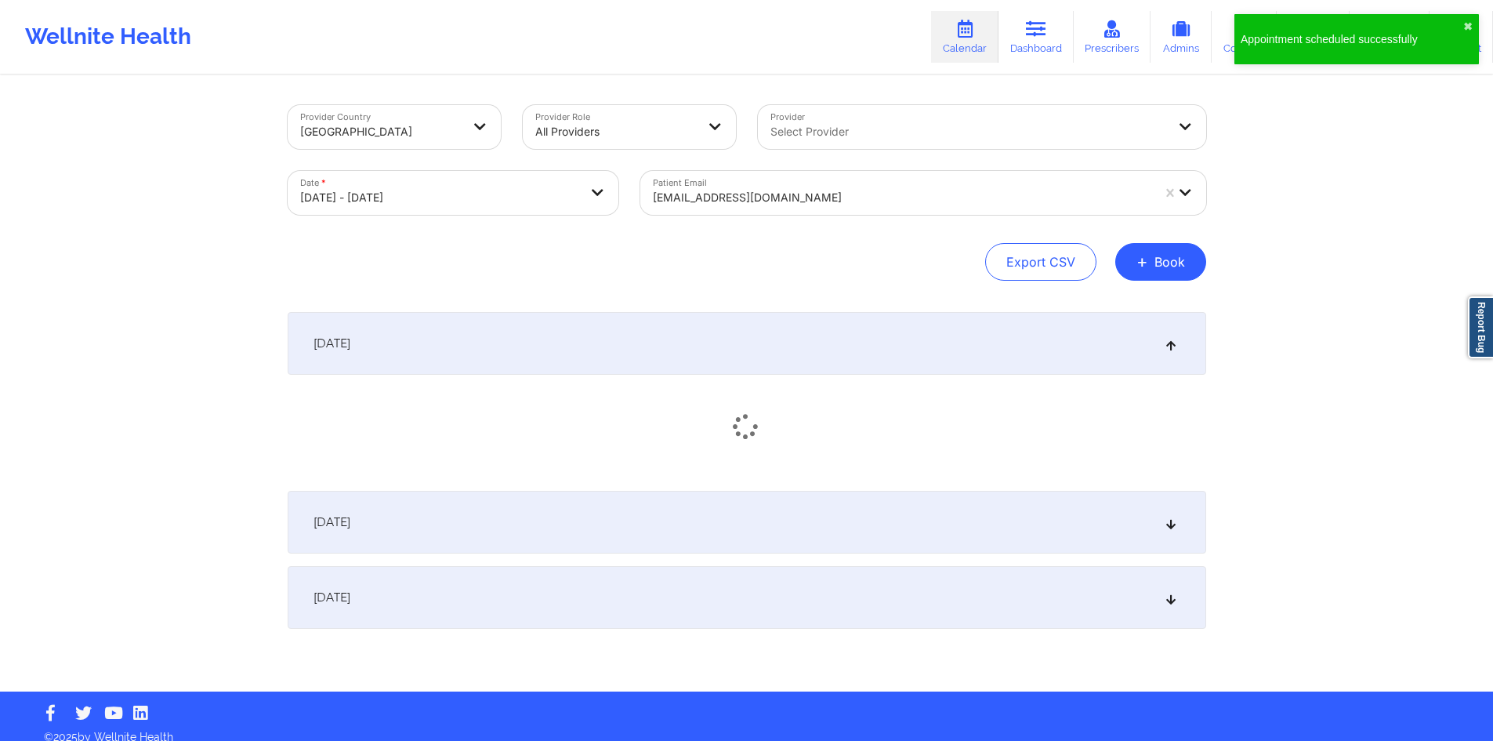
click at [721, 328] on div "October 11, 2025" at bounding box center [747, 343] width 919 height 63
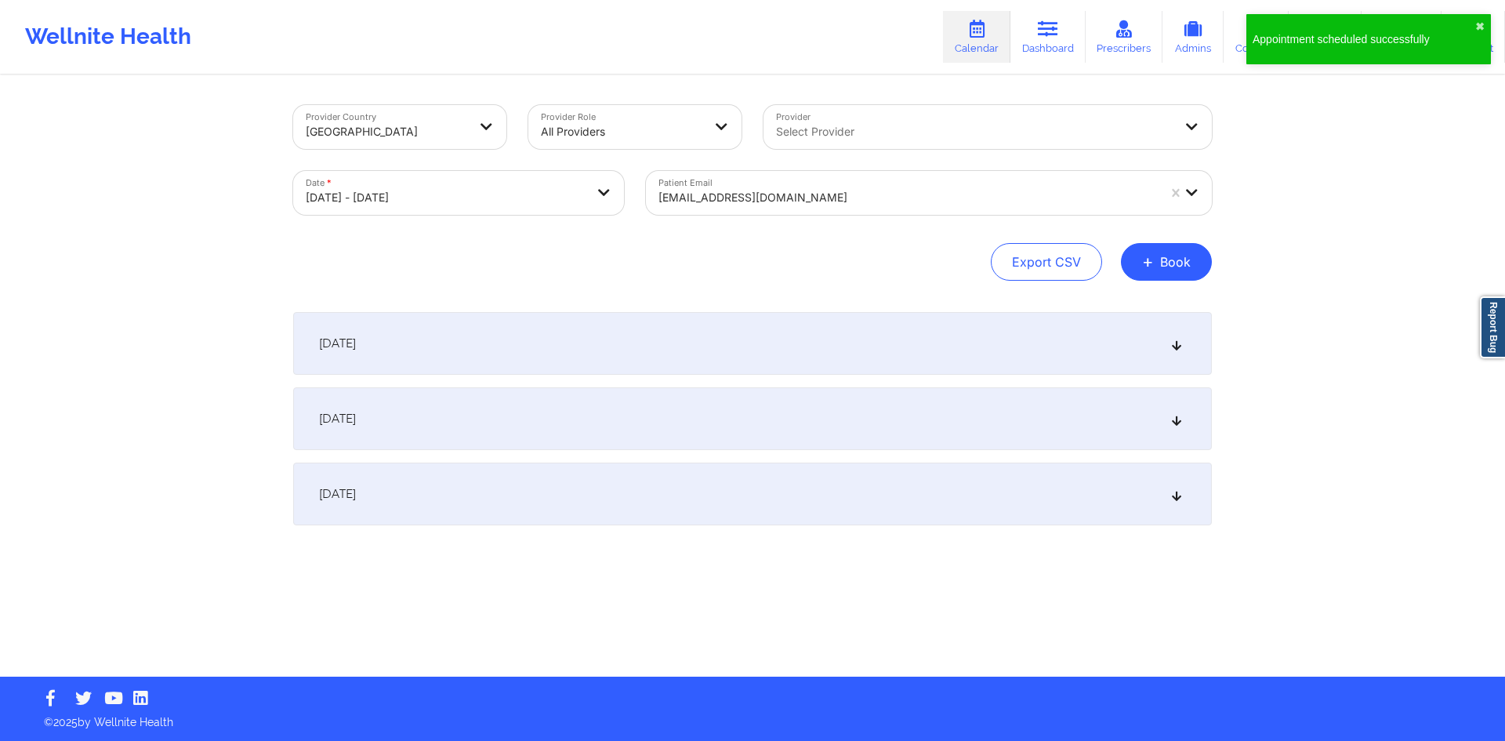
click at [721, 328] on div "October 11, 2025" at bounding box center [752, 343] width 919 height 63
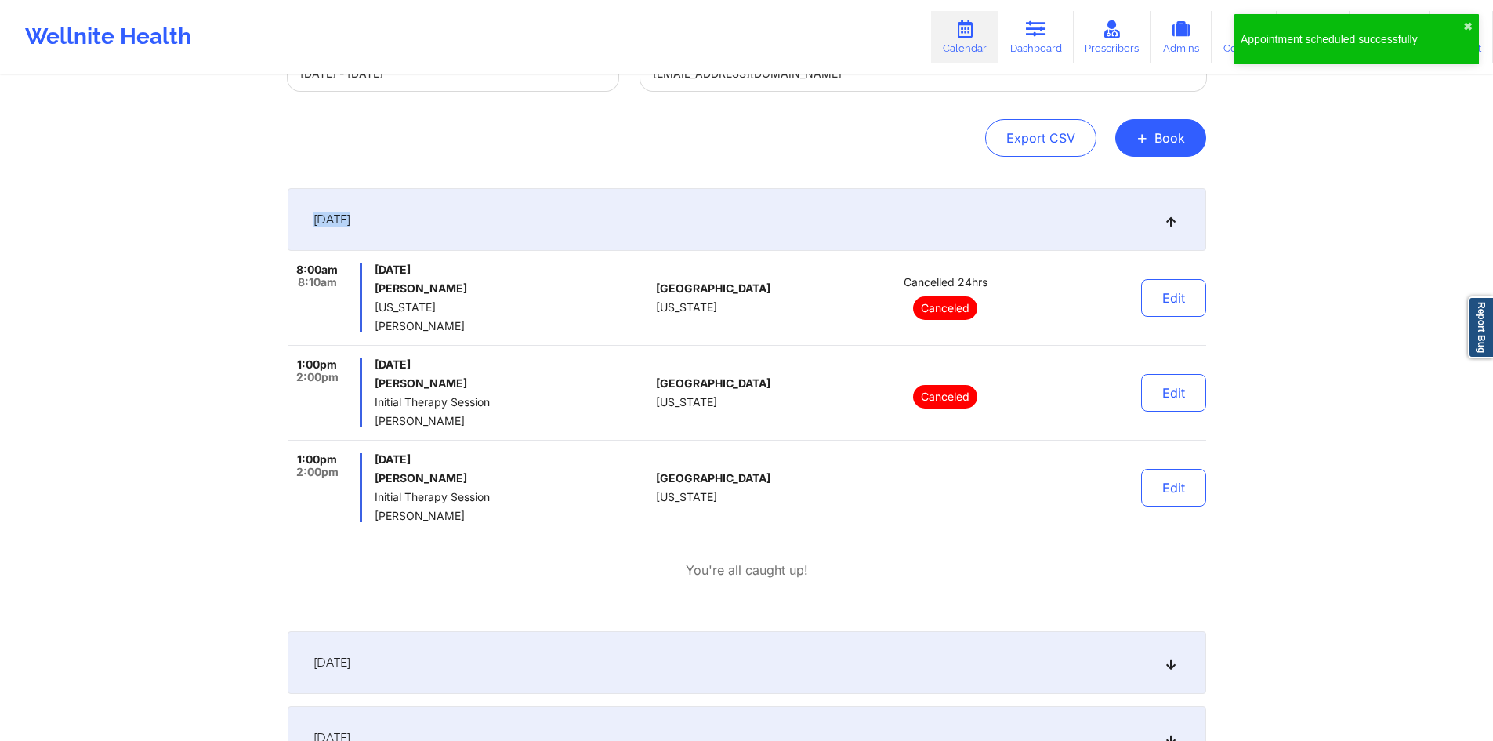
scroll to position [235, 0]
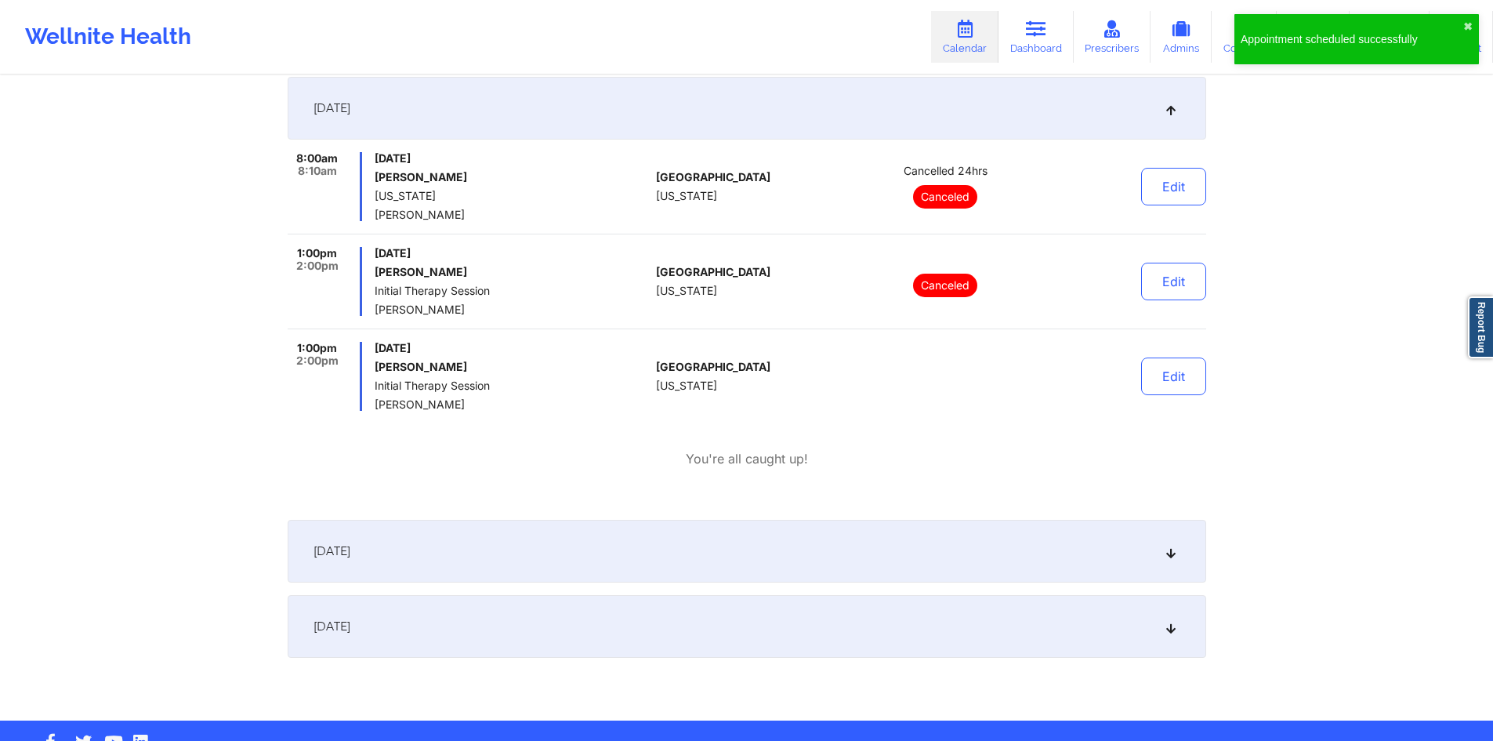
click at [626, 431] on div "8:00am 8:10am Saturday, October 11, 2025 SANDRINE JEAN Florida Rafael Luces Uni…" at bounding box center [747, 310] width 919 height 316
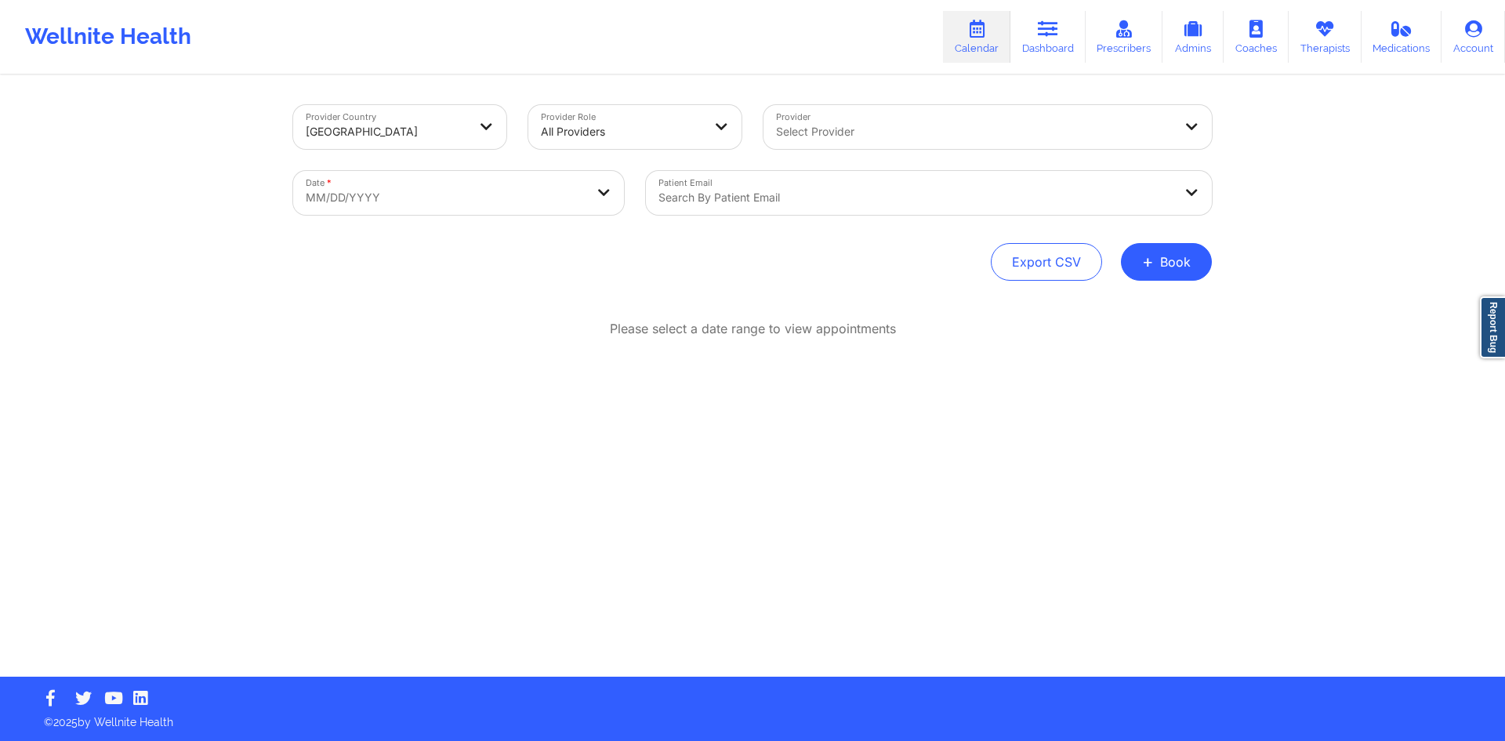
click at [850, 189] on div at bounding box center [915, 197] width 514 height 19
